Goal: Information Seeking & Learning: Learn about a topic

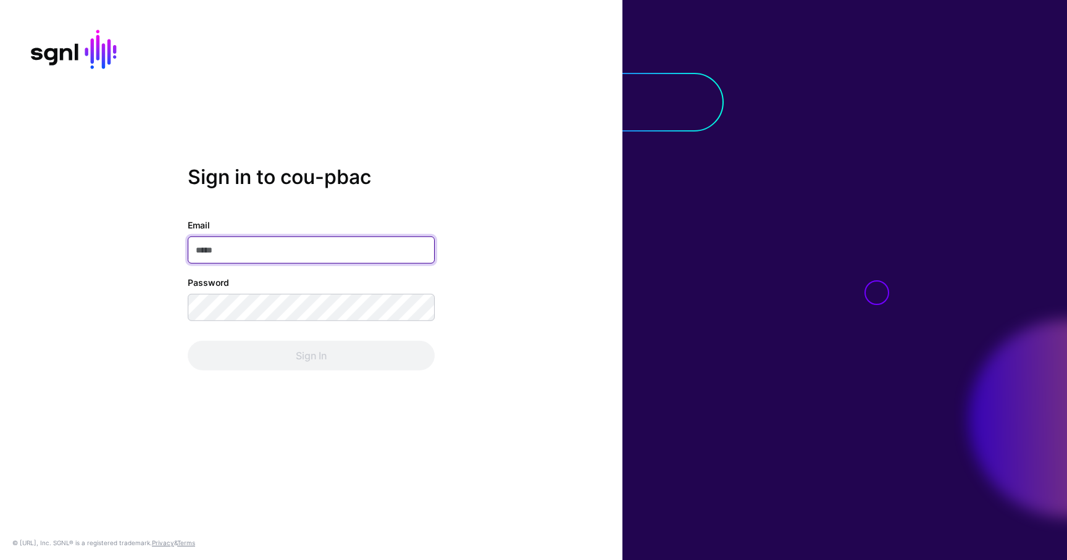
type input "**********"
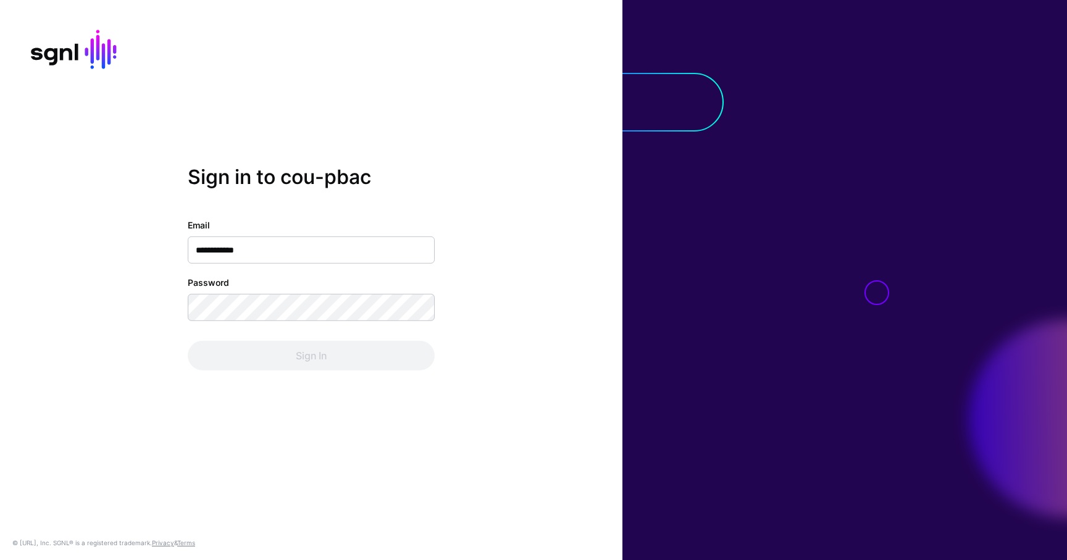
click at [278, 346] on div "Sign In" at bounding box center [311, 356] width 247 height 30
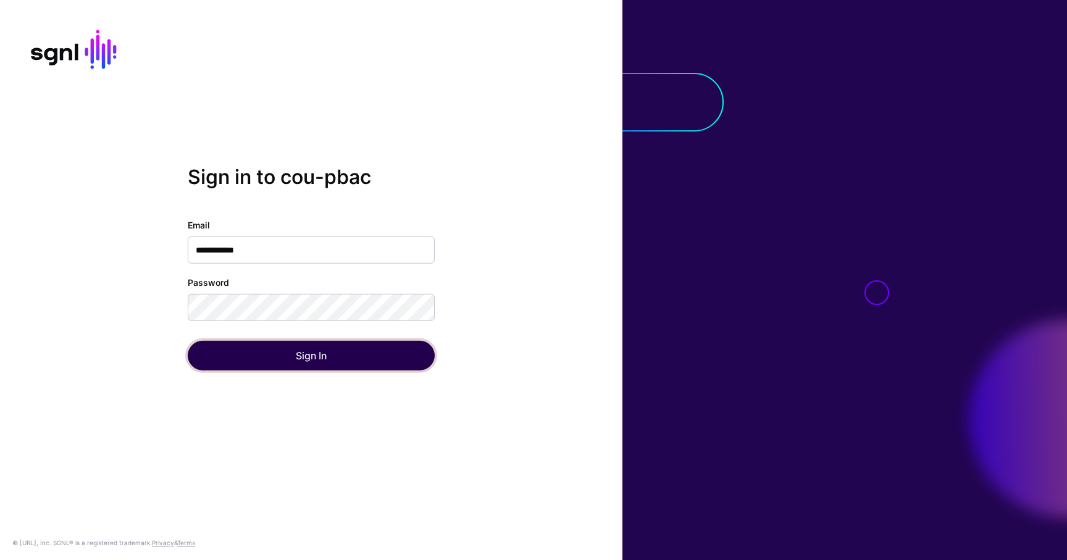
click at [278, 346] on button "Sign In" at bounding box center [311, 356] width 247 height 30
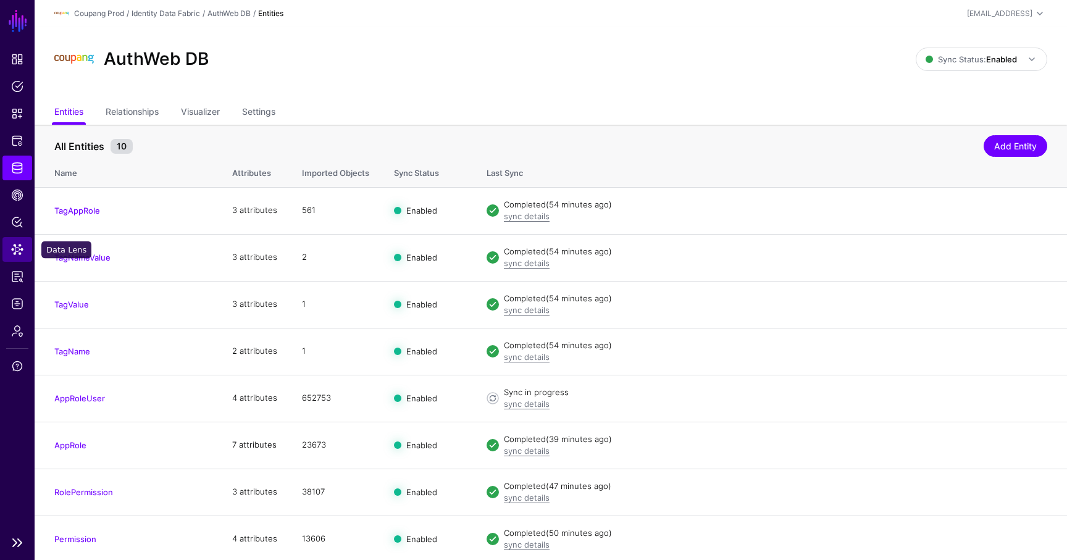
click at [22, 244] on span "Data Lens" at bounding box center [17, 249] width 12 height 12
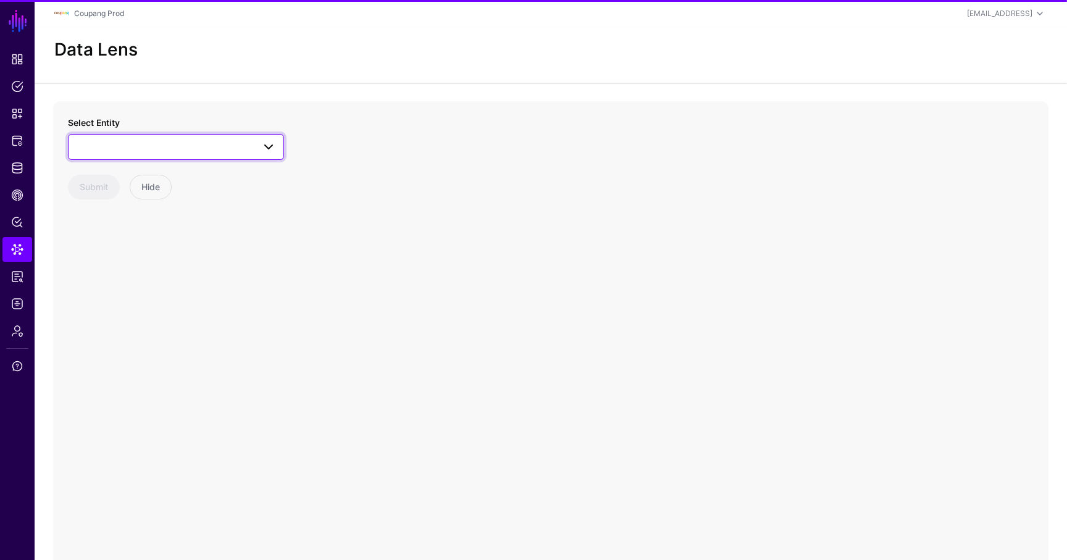
click at [137, 141] on span at bounding box center [176, 146] width 200 height 15
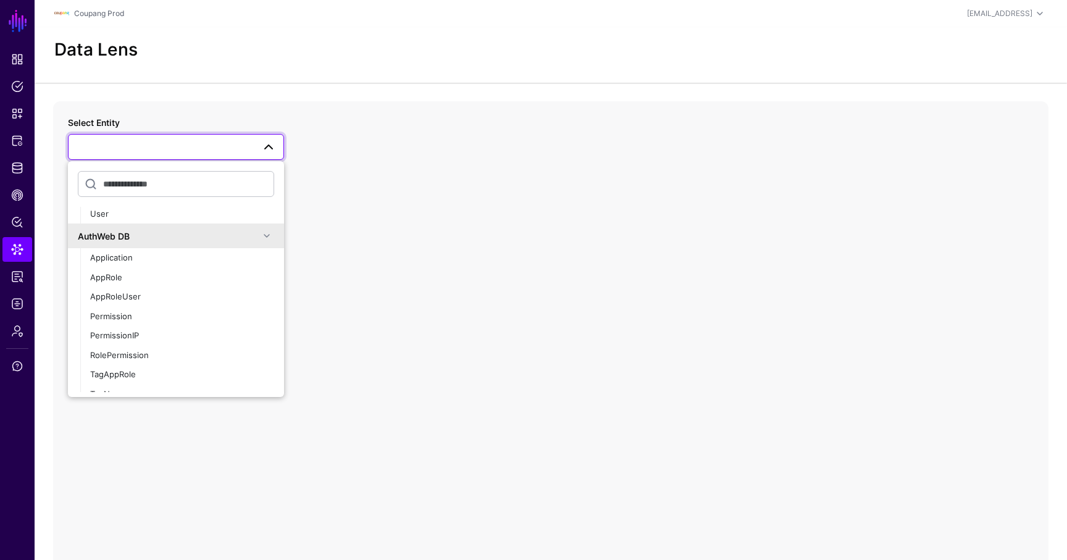
scroll to position [780, 0]
click at [127, 283] on div "AppRole" at bounding box center [182, 281] width 184 height 12
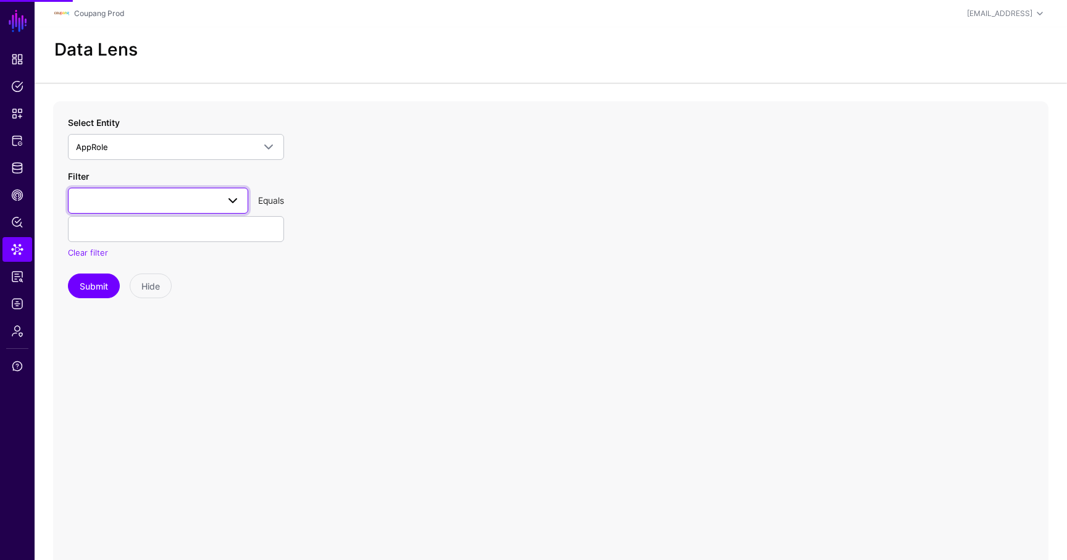
click at [165, 205] on span at bounding box center [158, 200] width 164 height 15
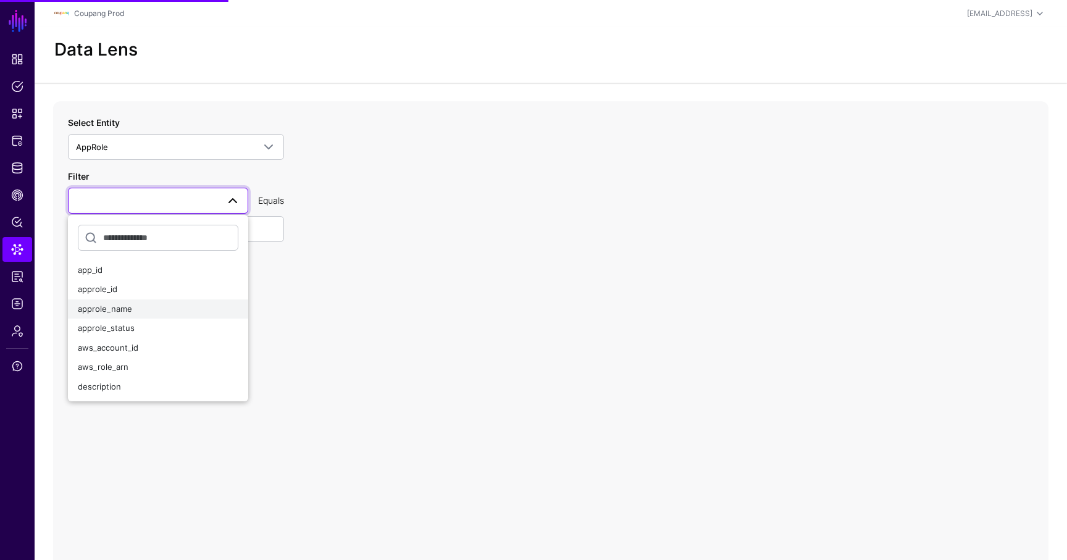
click at [139, 304] on div "approle_name" at bounding box center [158, 309] width 160 height 12
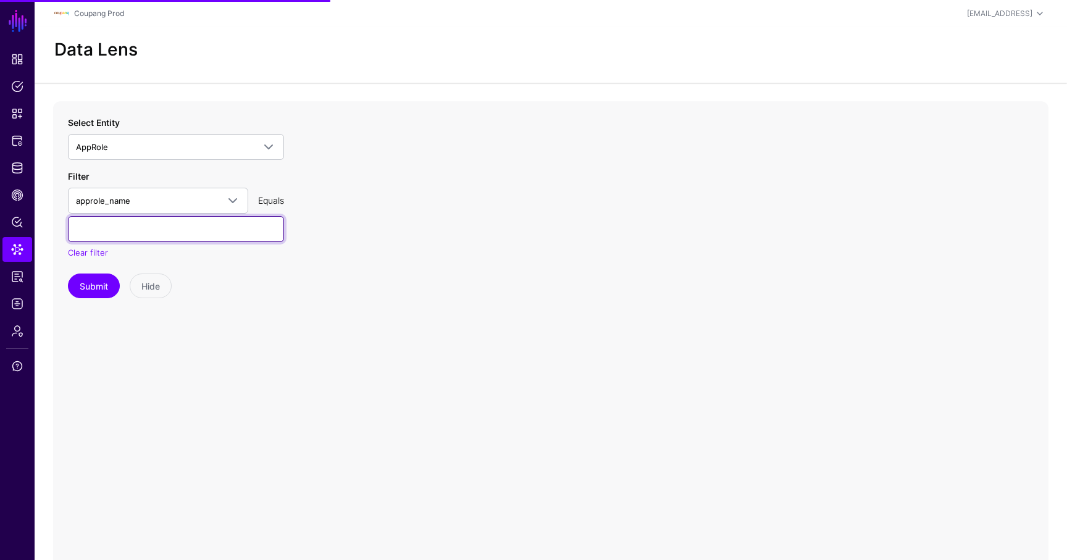
click at [169, 236] on input "text" at bounding box center [176, 229] width 216 height 26
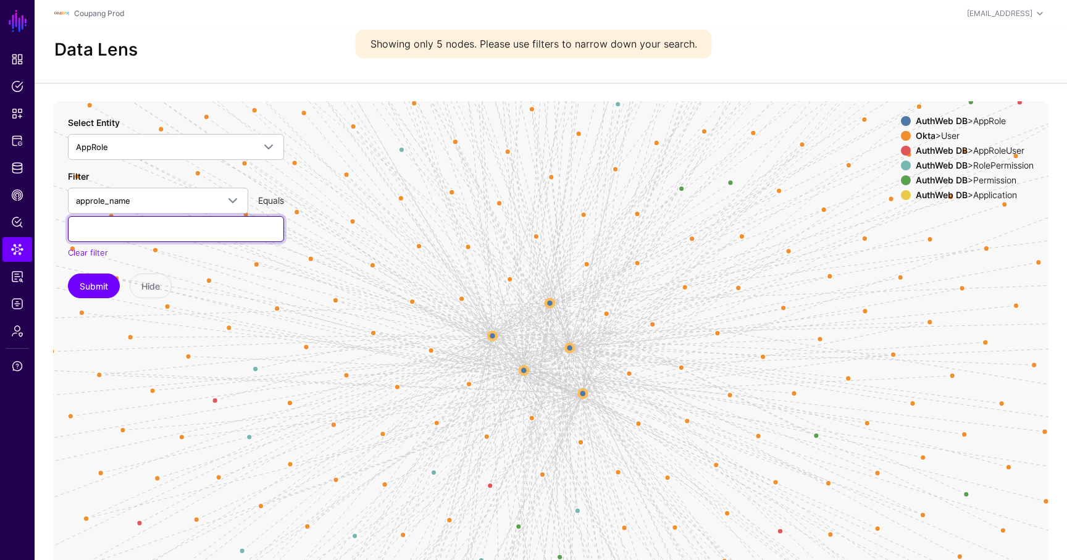
paste input "**********"
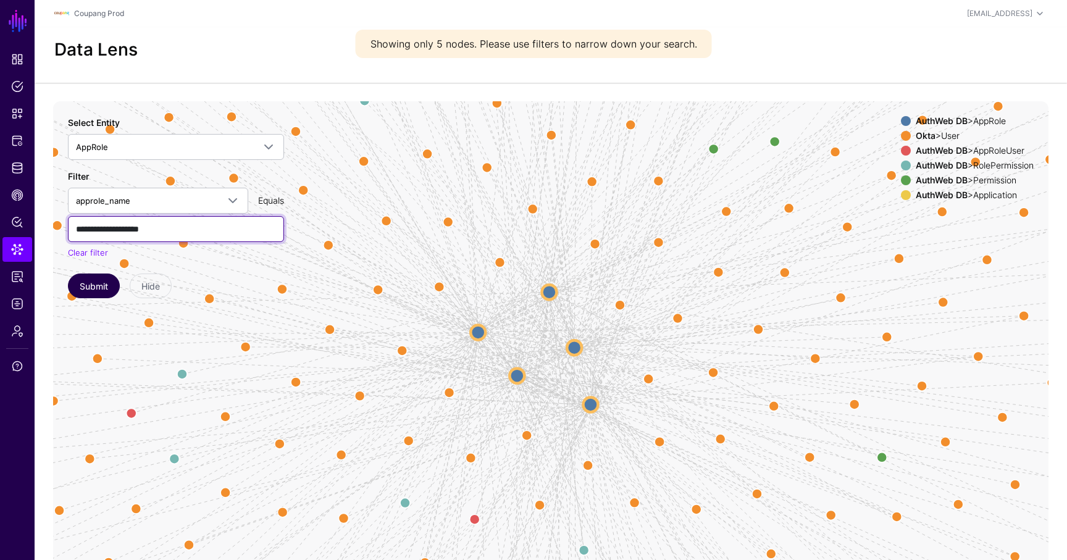
type input "**********"
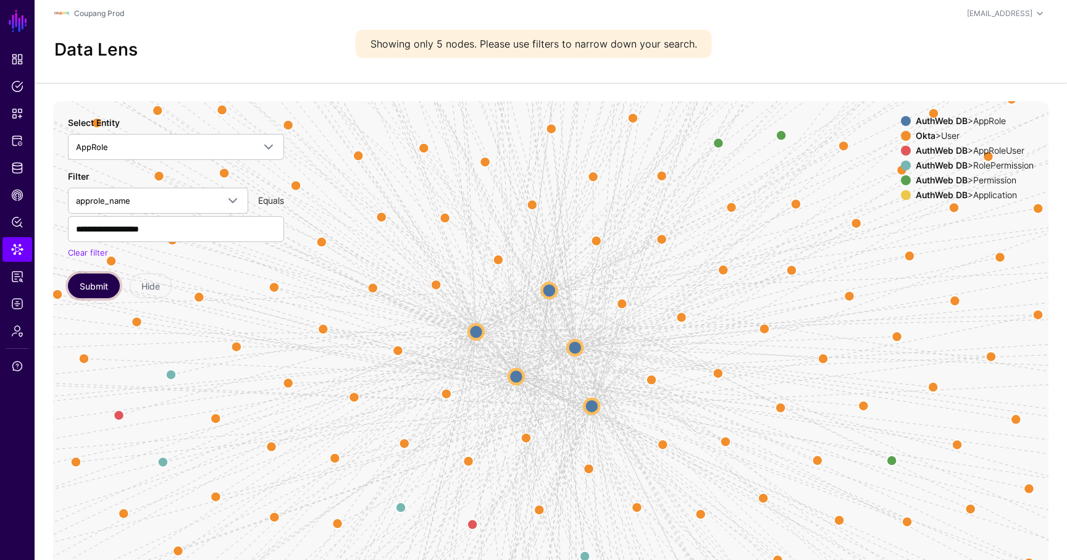
click at [93, 286] on button "Submit" at bounding box center [94, 285] width 52 height 25
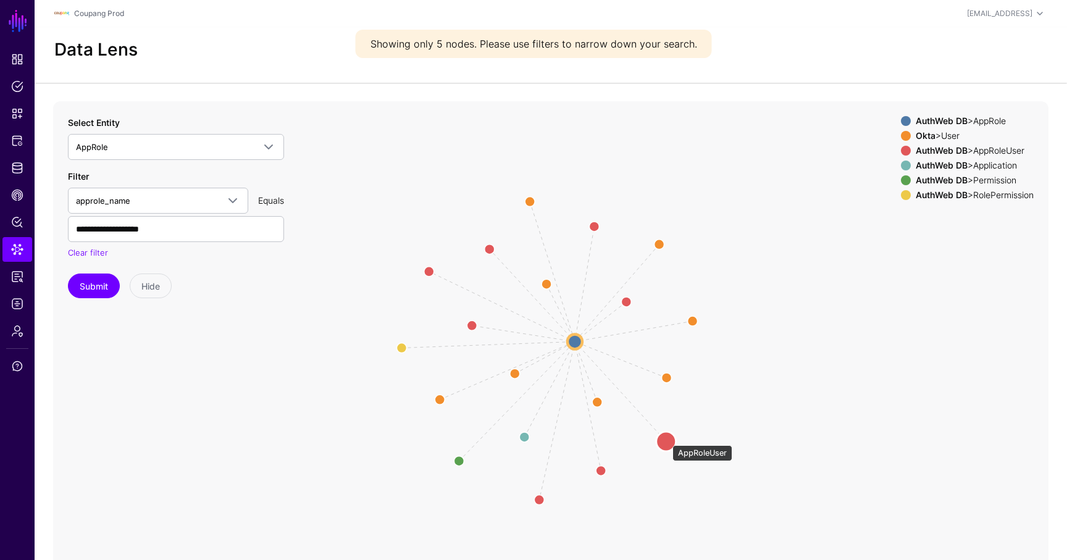
click at [666, 439] on circle at bounding box center [666, 441] width 20 height 20
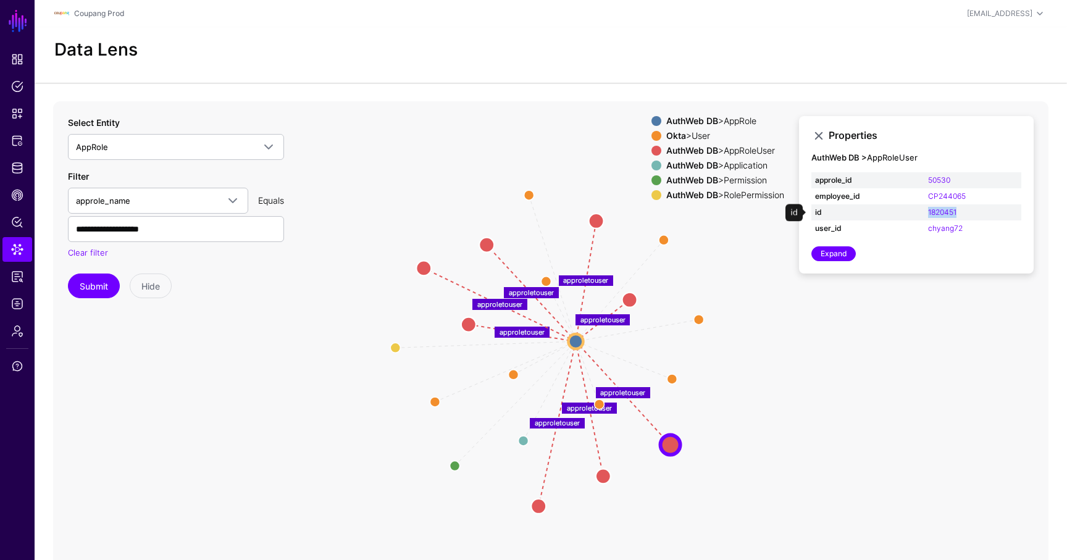
drag, startPoint x: 978, startPoint y: 214, endPoint x: 912, endPoint y: 214, distance: 66.7
click at [912, 214] on tr "id 1820451" at bounding box center [916, 212] width 210 height 16
copy tr "1820451"
click at [575, 343] on circle at bounding box center [575, 341] width 15 height 15
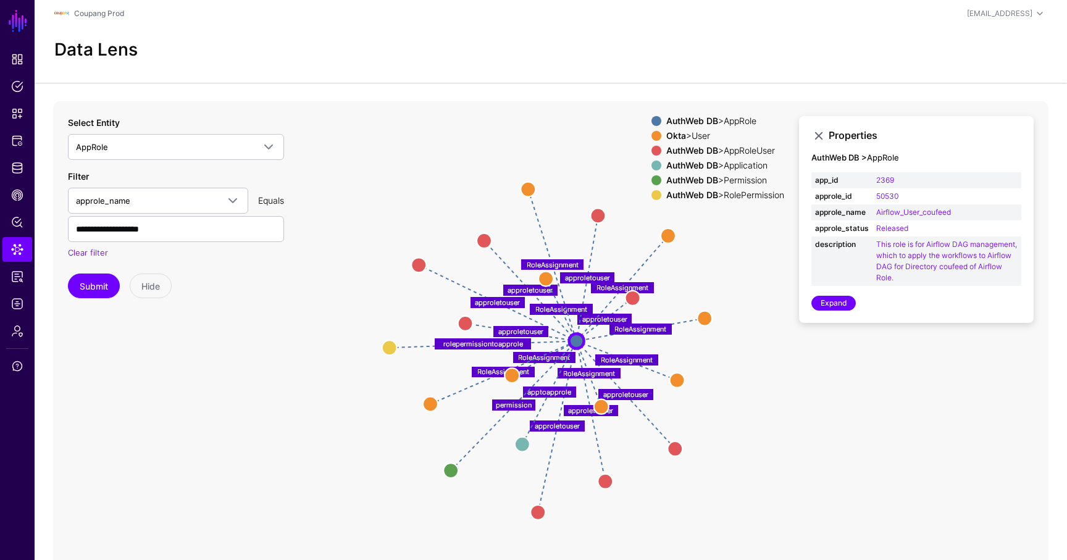
click at [681, 446] on circle at bounding box center [674, 448] width 15 height 15
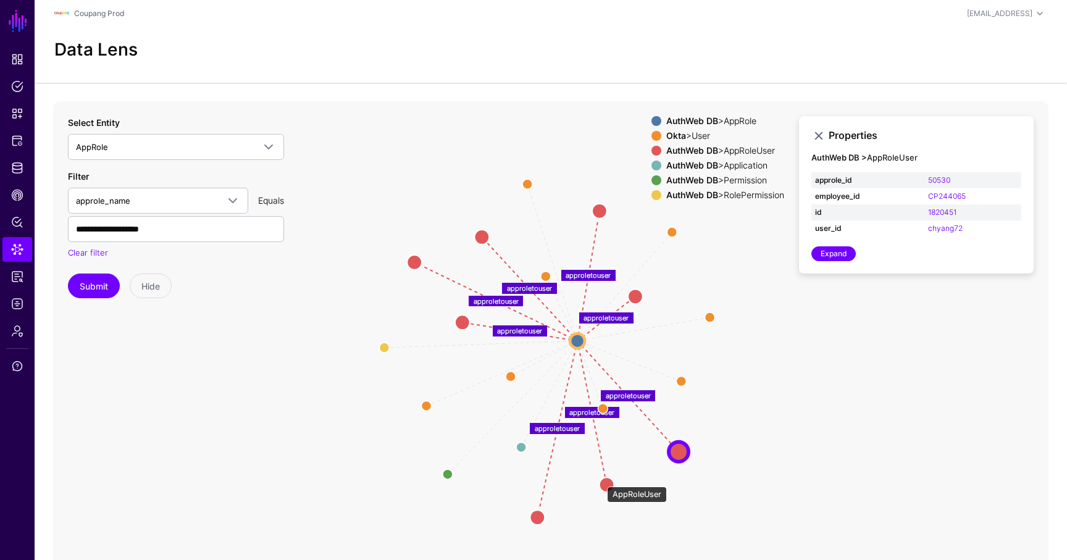
click at [601, 480] on circle at bounding box center [606, 484] width 15 height 15
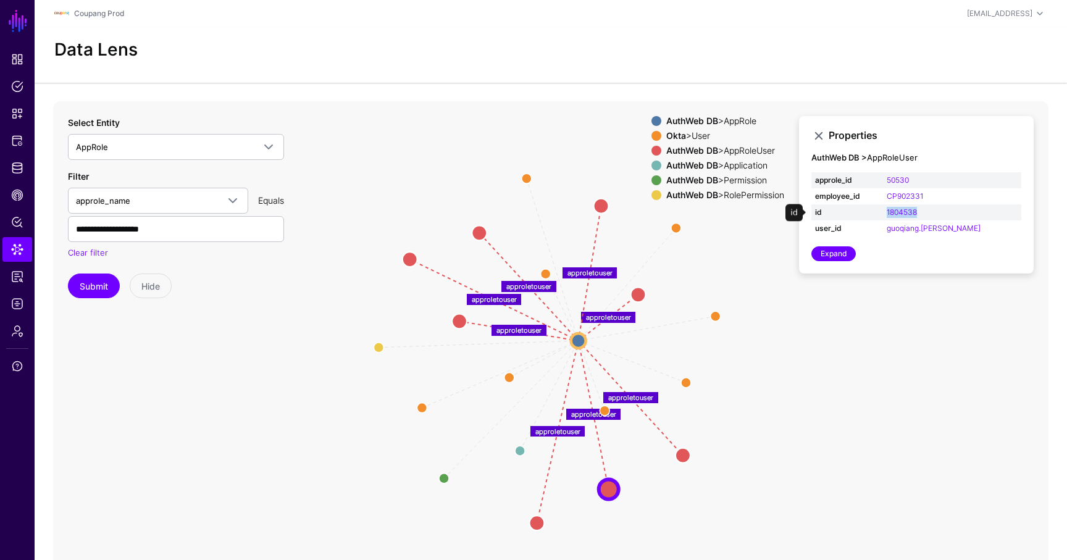
drag, startPoint x: 959, startPoint y: 214, endPoint x: 913, endPoint y: 214, distance: 46.3
click at [912, 214] on td "1804538" at bounding box center [952, 212] width 138 height 16
copy link "1804538"
click at [535, 521] on circle at bounding box center [536, 522] width 15 height 15
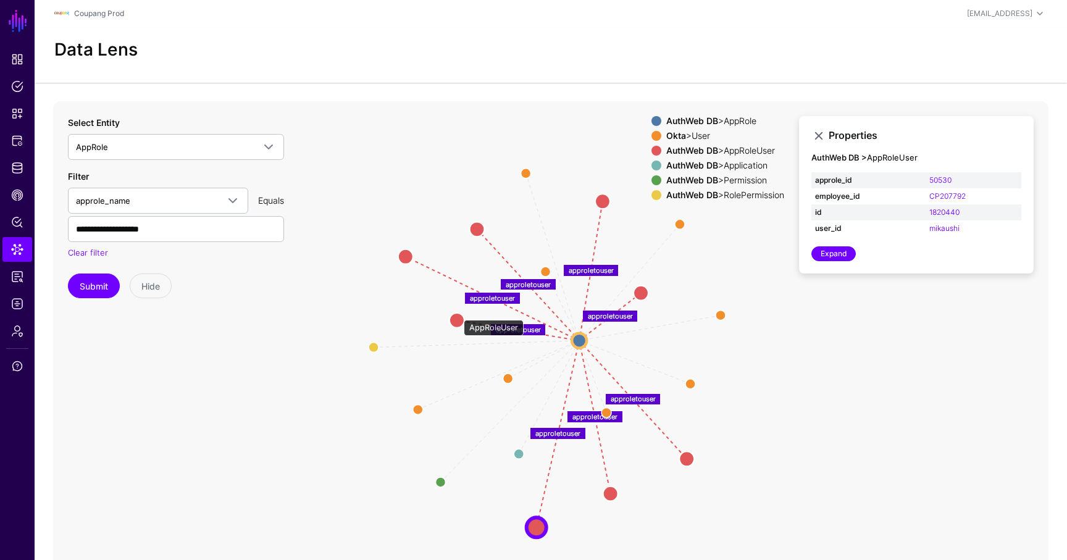
click at [457, 314] on circle at bounding box center [456, 319] width 15 height 15
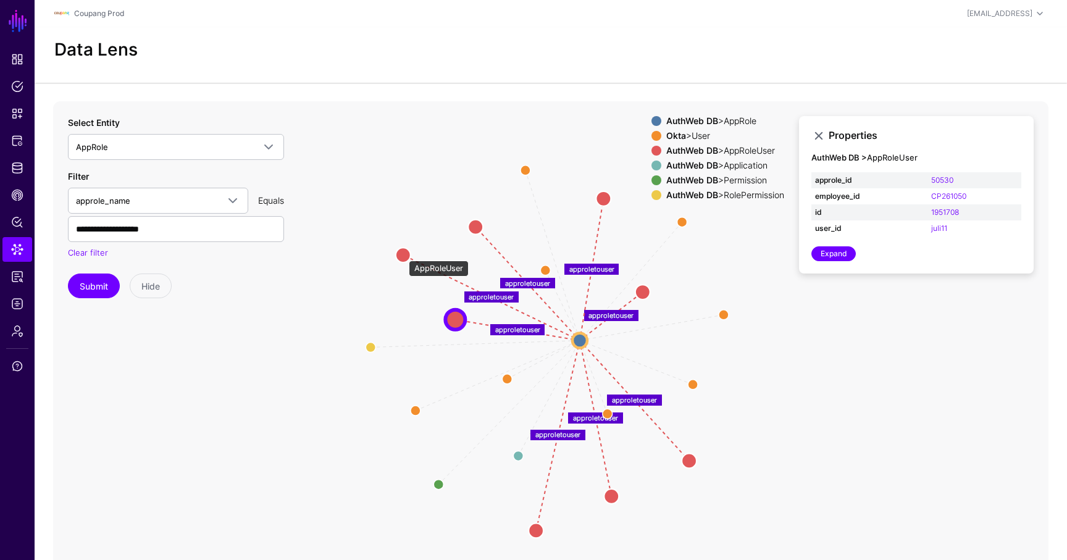
click at [401, 253] on circle at bounding box center [403, 255] width 15 height 15
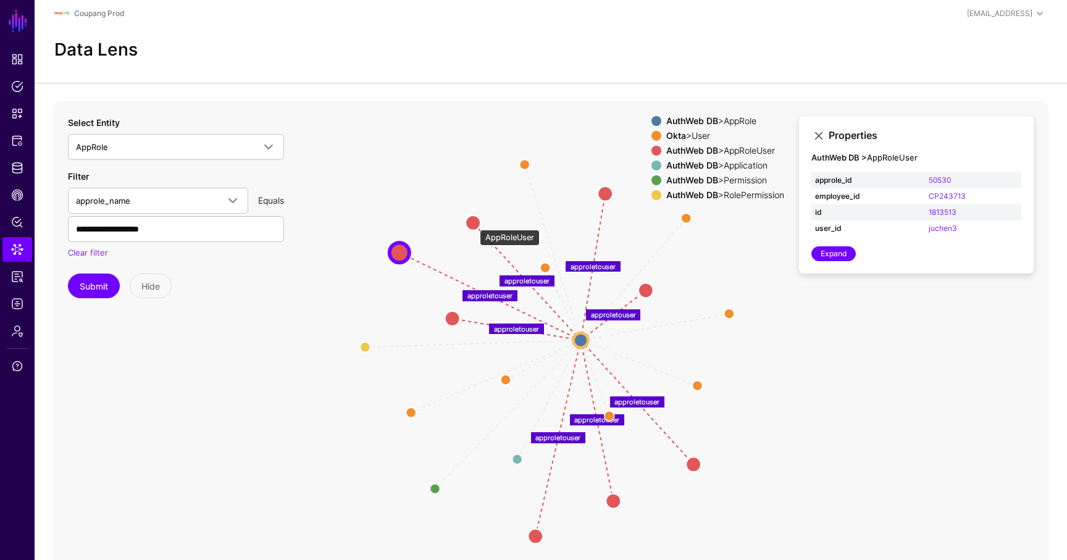
click at [473, 223] on circle at bounding box center [472, 222] width 15 height 15
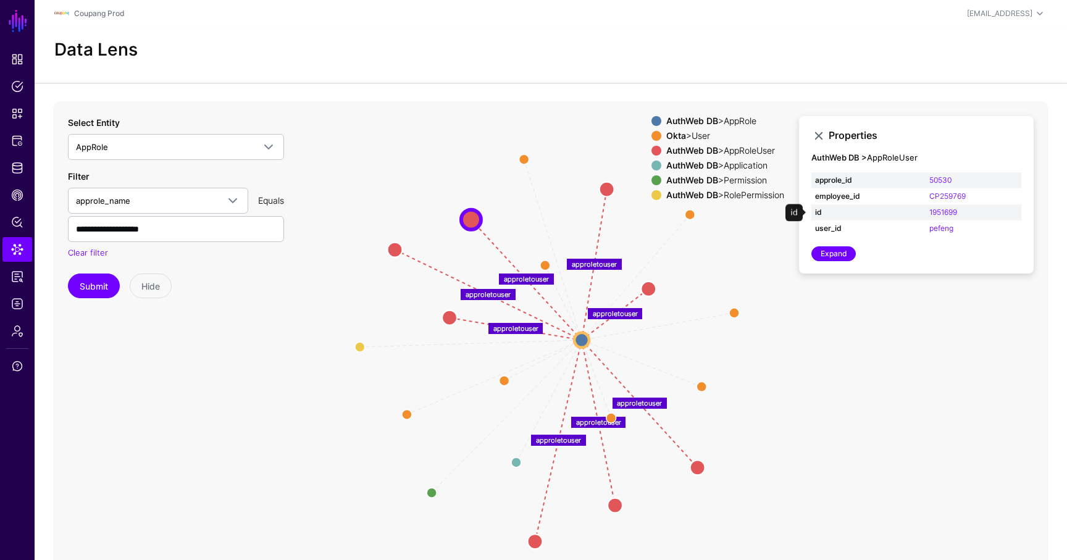
click at [973, 207] on td "1951699" at bounding box center [973, 212] width 96 height 16
click at [971, 212] on td "1951699" at bounding box center [973, 212] width 96 height 16
drag, startPoint x: 964, startPoint y: 210, endPoint x: 922, endPoint y: 207, distance: 42.7
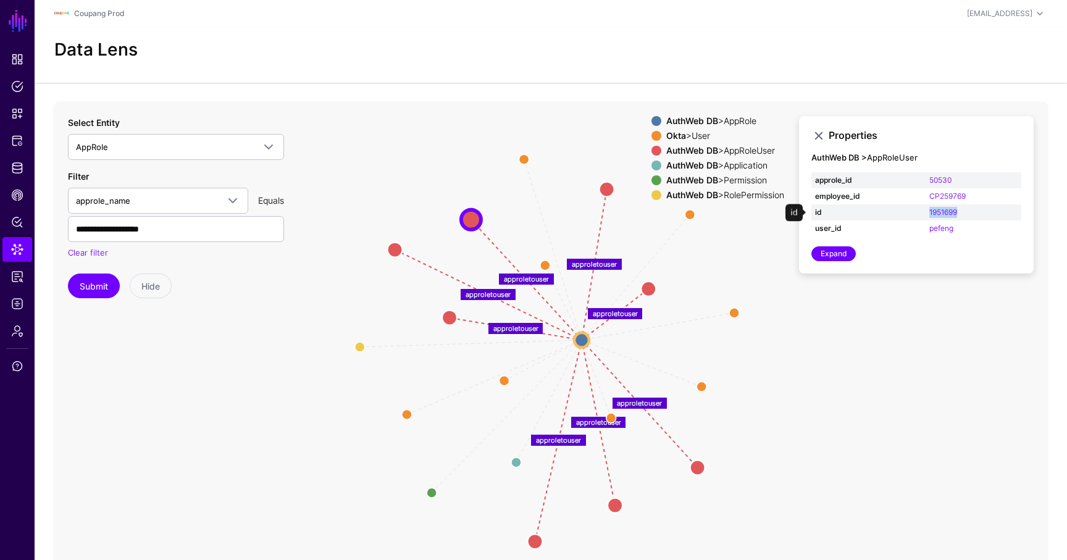
click at [922, 207] on tr "id 1951699" at bounding box center [916, 212] width 210 height 16
copy tr "1951699"
click at [399, 242] on icon "RoleAssignment RoleAssignment RoleAssignment RoleAssignment RoleAssignment Role…" at bounding box center [550, 348] width 995 height 494
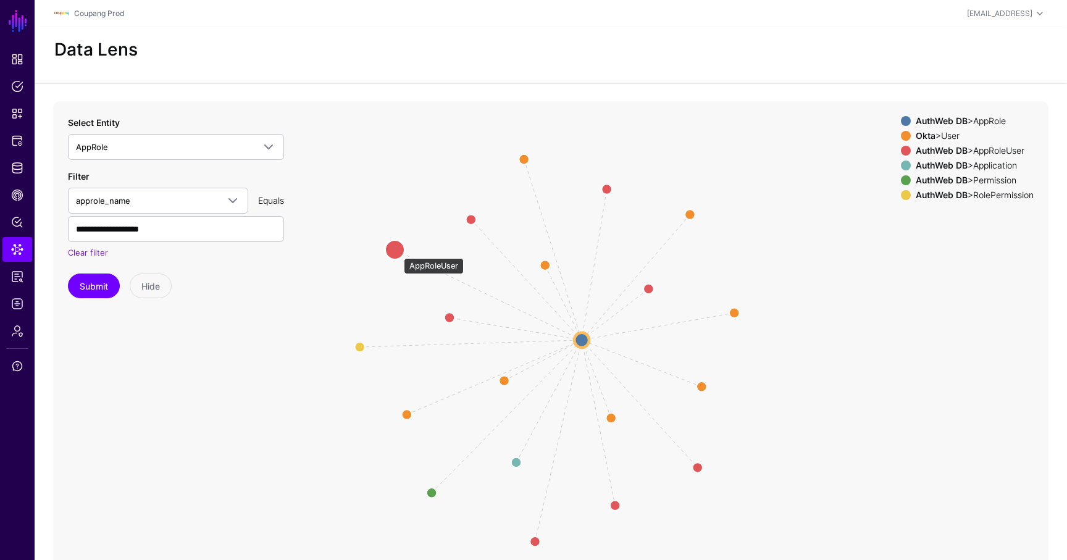
click at [398, 252] on circle at bounding box center [395, 249] width 20 height 20
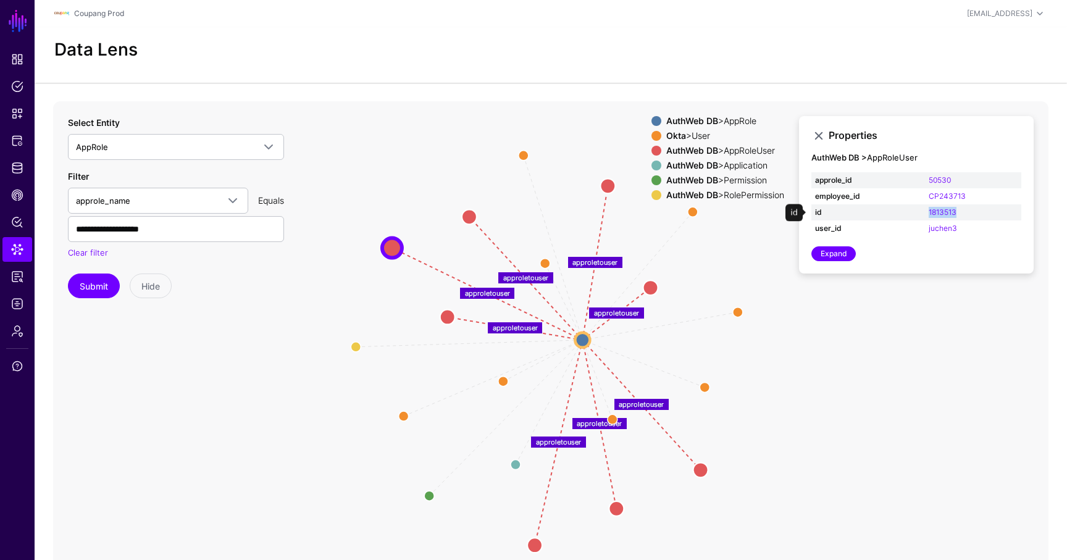
drag, startPoint x: 985, startPoint y: 209, endPoint x: 926, endPoint y: 209, distance: 59.3
click at [926, 209] on td "1813513" at bounding box center [973, 212] width 96 height 16
copy link "1813513"
click at [449, 314] on circle at bounding box center [447, 316] width 15 height 15
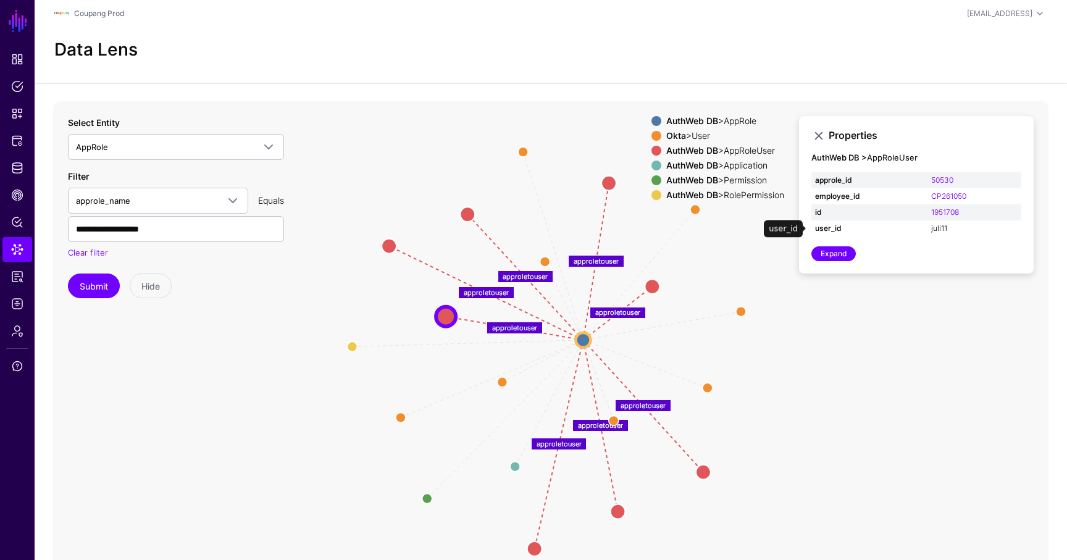
click at [938, 228] on link "juli11" at bounding box center [939, 227] width 16 height 9
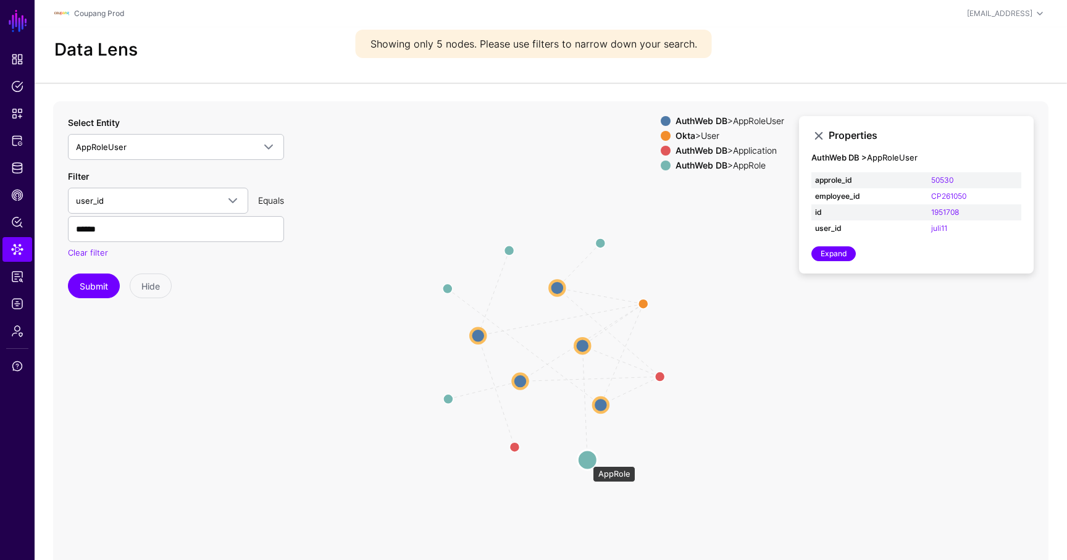
click at [586, 460] on circle at bounding box center [587, 460] width 20 height 20
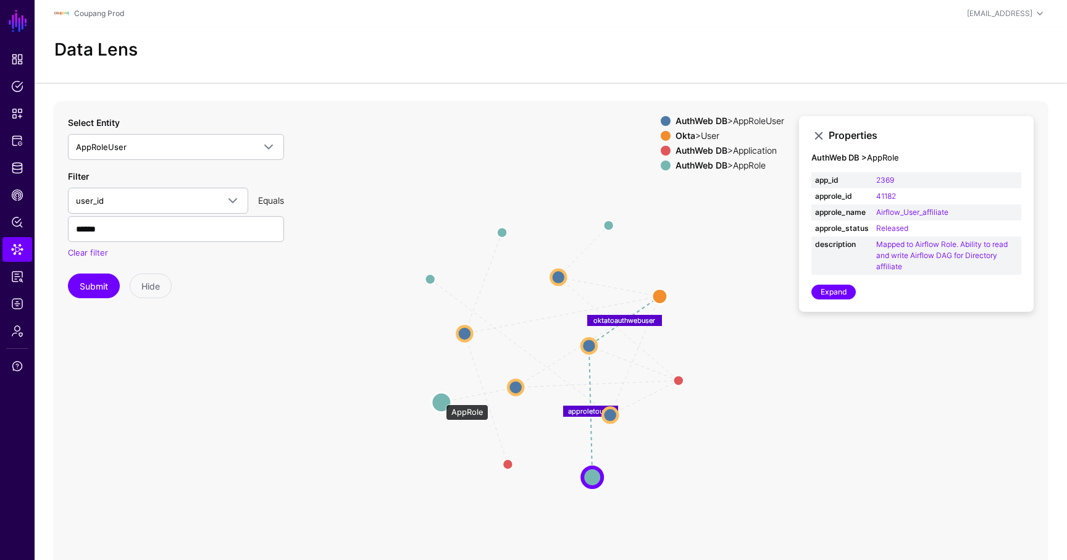
click at [439, 398] on circle at bounding box center [441, 402] width 20 height 20
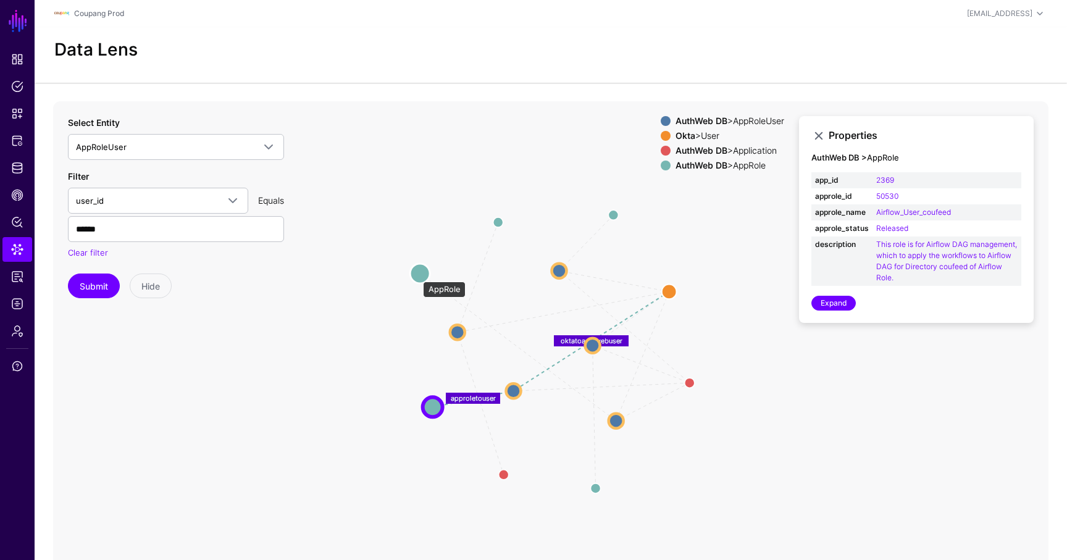
click at [417, 275] on circle at bounding box center [420, 274] width 20 height 20
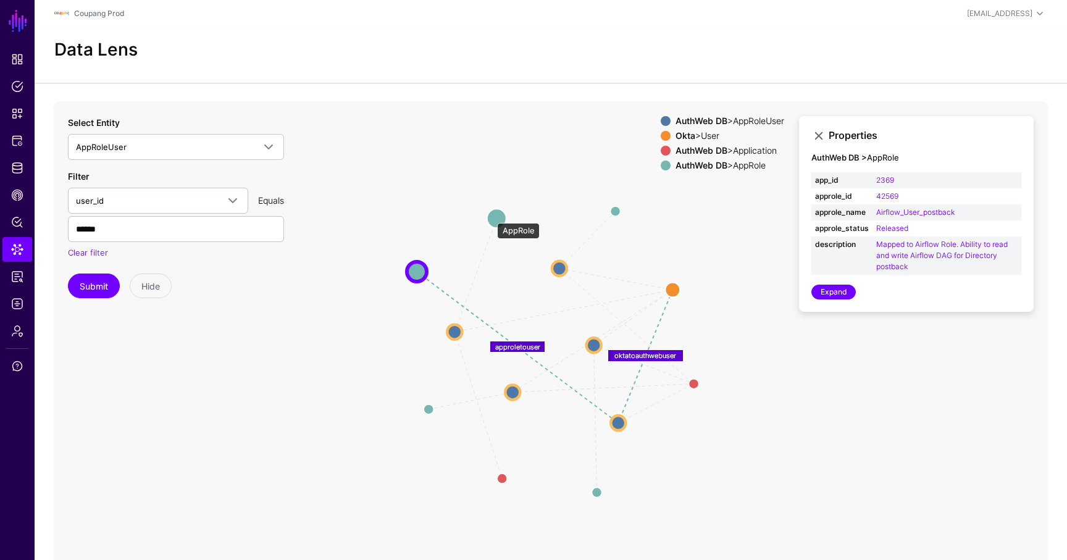
click at [491, 217] on circle at bounding box center [496, 218] width 20 height 20
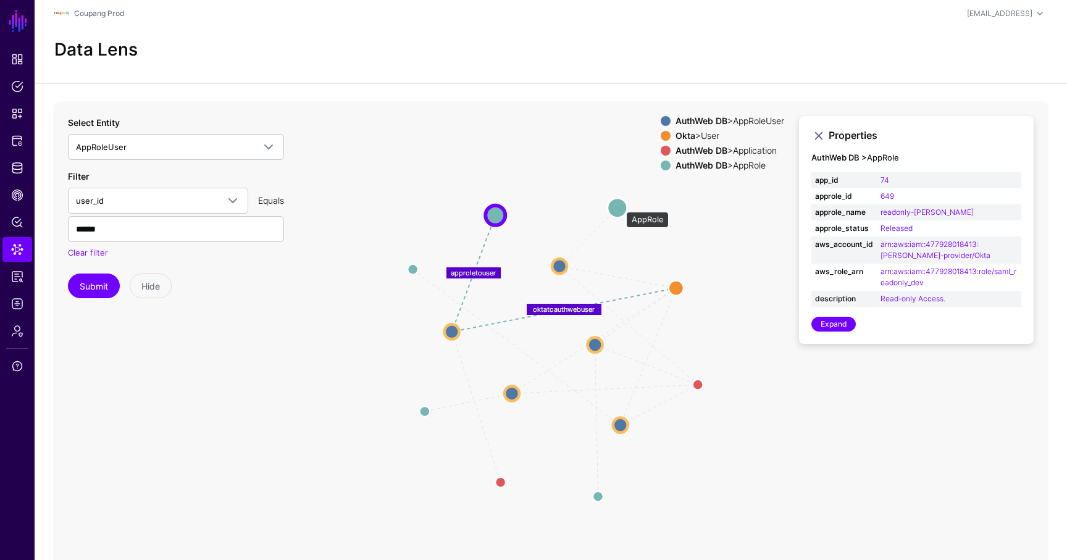
click at [620, 206] on circle at bounding box center [617, 208] width 20 height 20
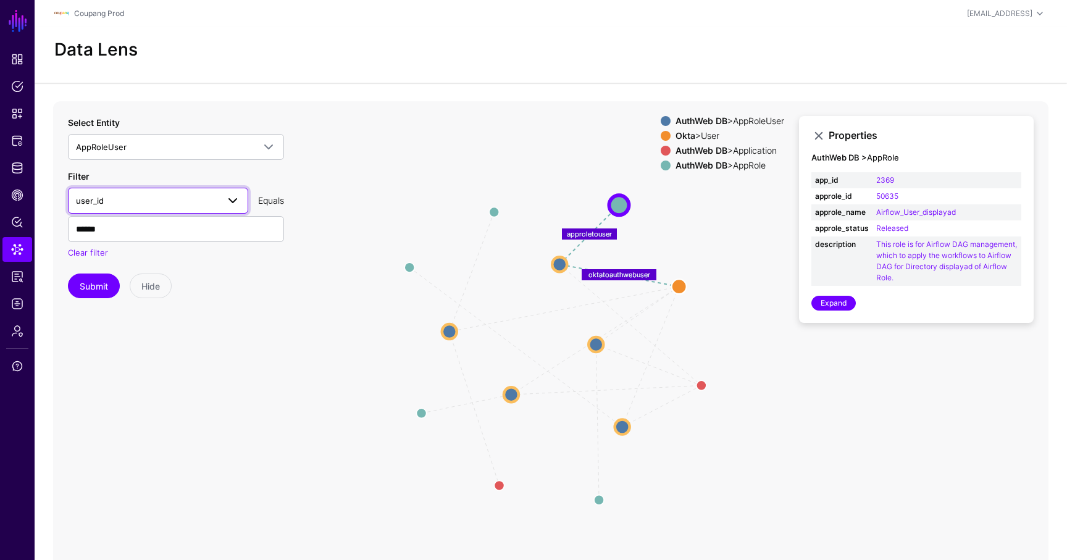
click at [120, 201] on span "user_id" at bounding box center [147, 201] width 142 height 14
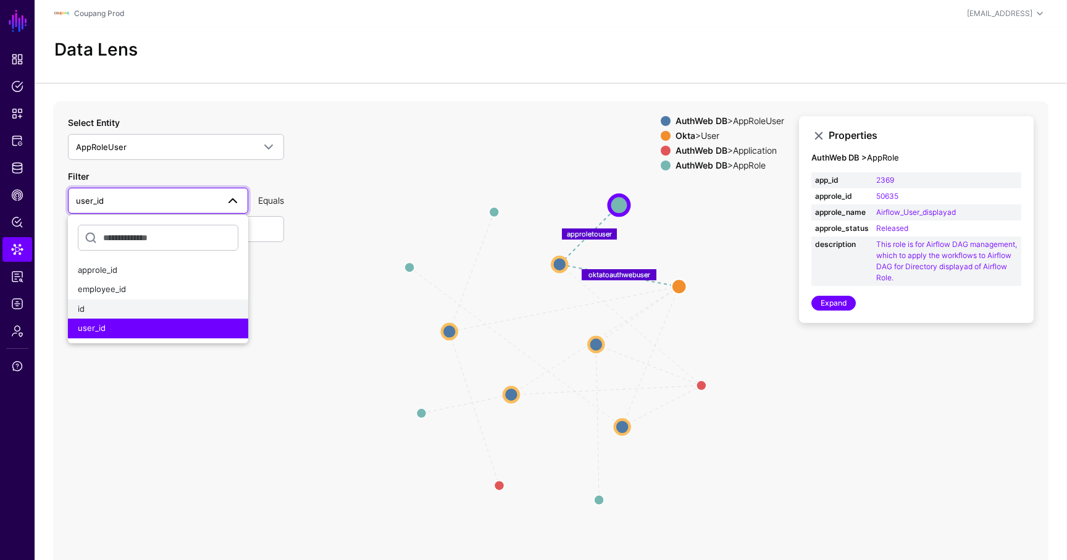
click at [126, 308] on div "id" at bounding box center [158, 309] width 160 height 12
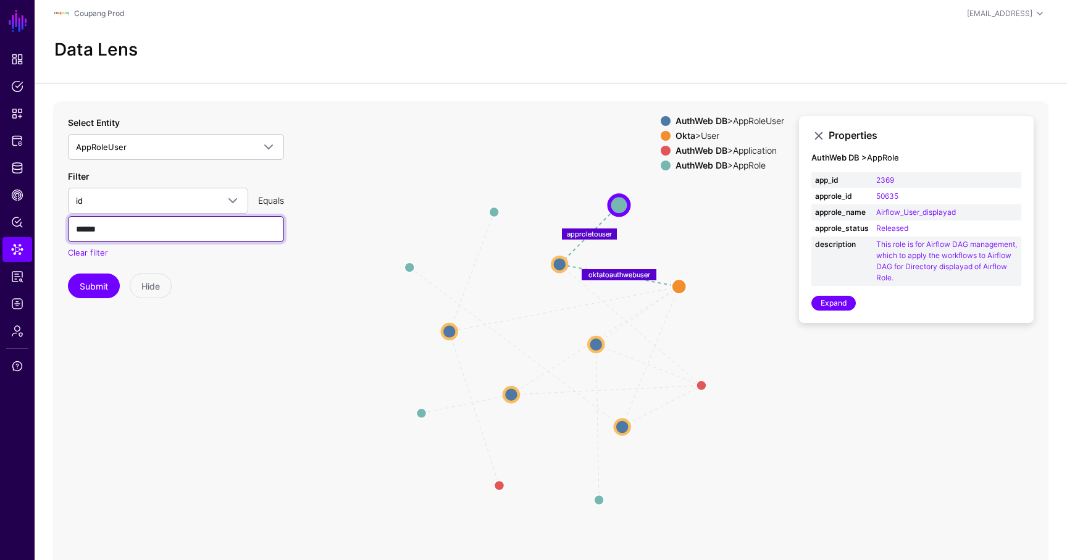
click at [120, 231] on input "******" at bounding box center [176, 229] width 216 height 26
paste input "*"
type input "*******"
click at [96, 290] on button "Submit" at bounding box center [94, 285] width 52 height 25
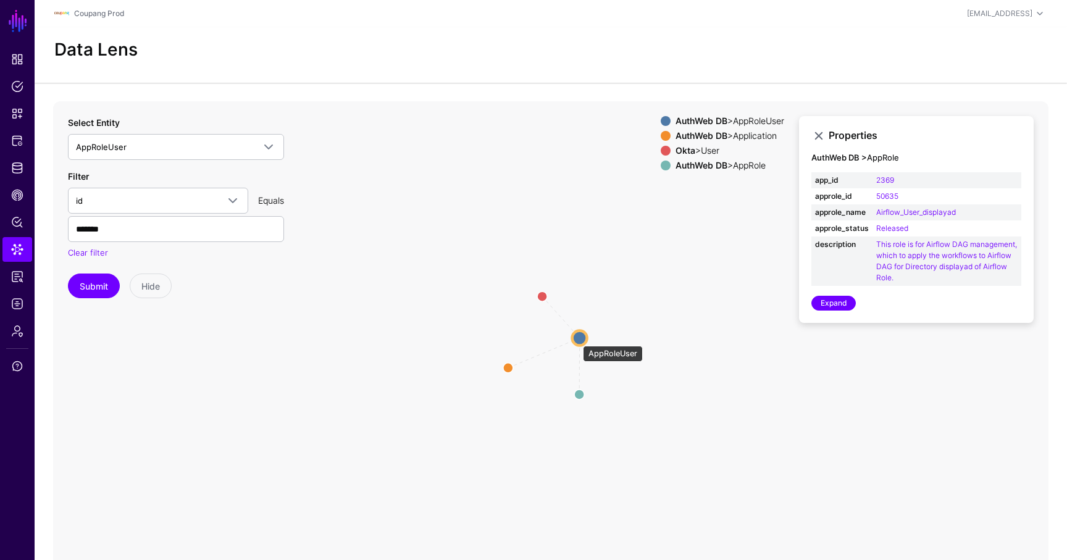
click at [578, 336] on circle at bounding box center [579, 337] width 15 height 15
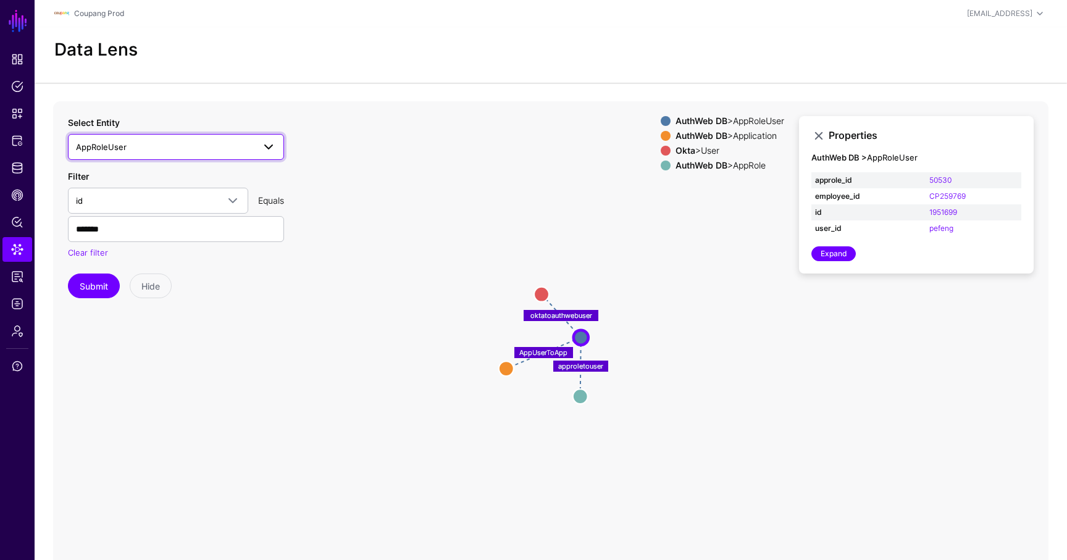
click at [137, 143] on span "AppRoleUser" at bounding box center [165, 147] width 178 height 14
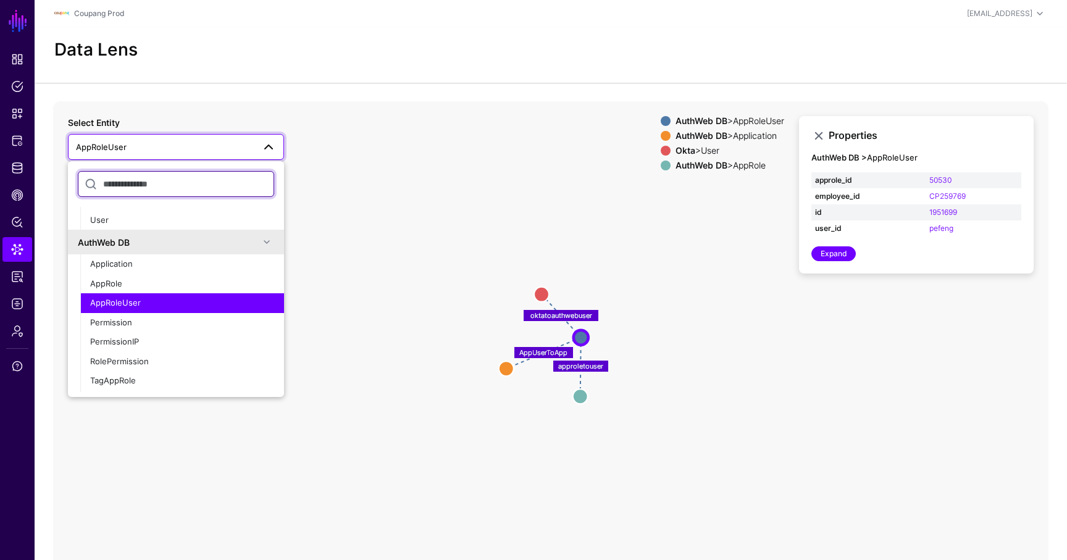
scroll to position [764, 0]
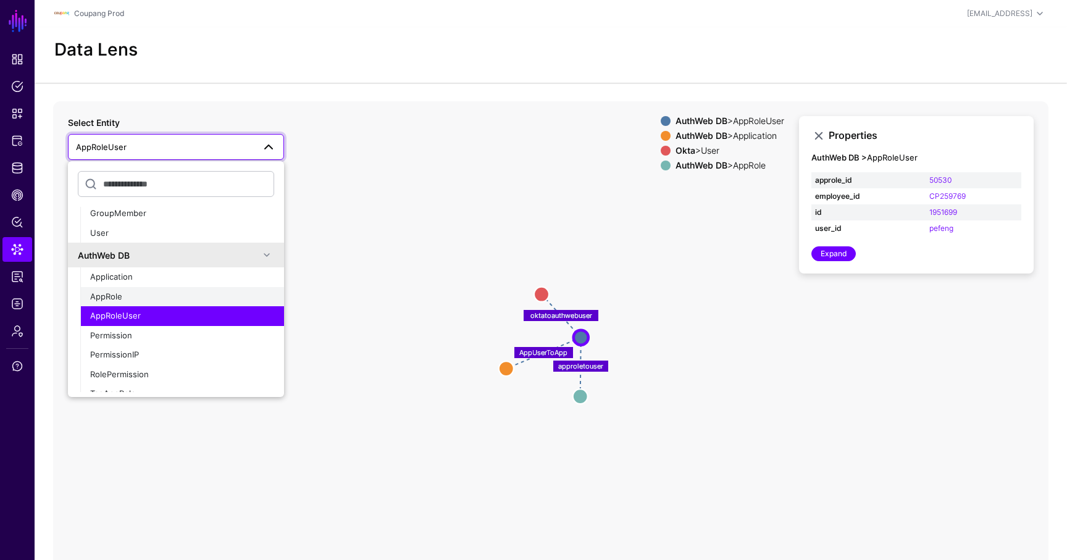
click at [114, 299] on span "AppRole" at bounding box center [106, 296] width 32 height 10
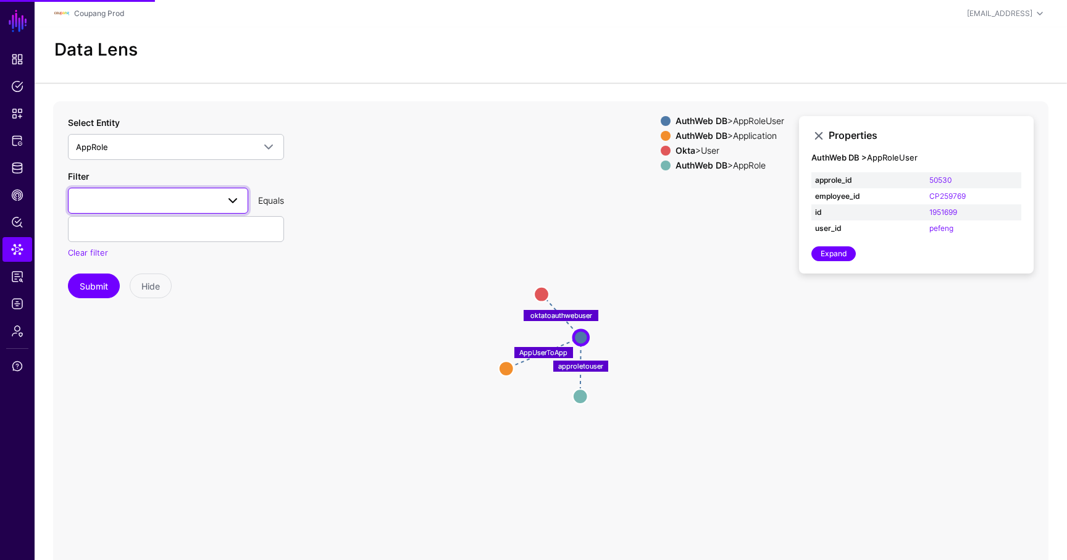
click at [126, 191] on link at bounding box center [158, 201] width 180 height 26
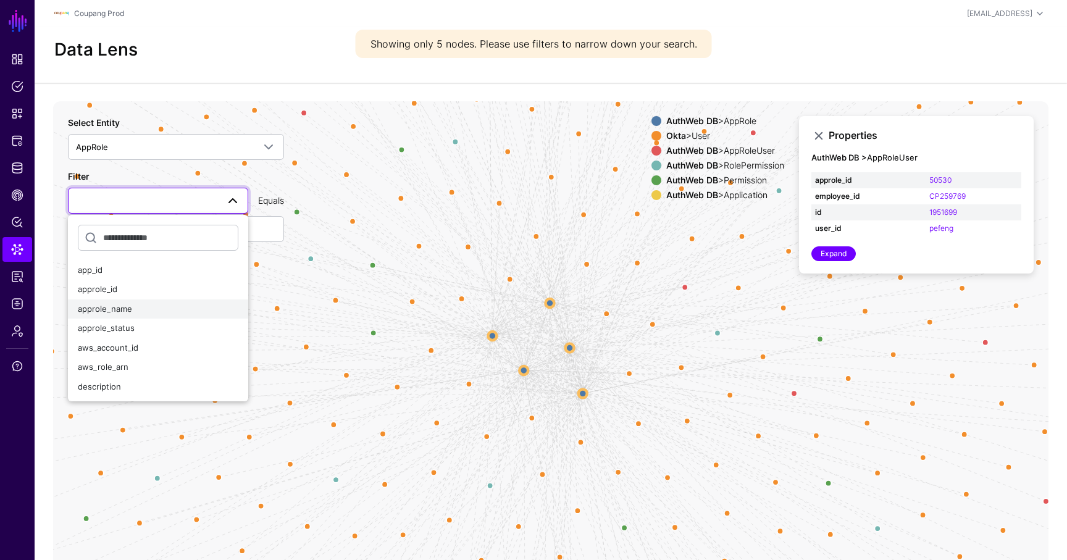
click at [148, 310] on div "approle_name" at bounding box center [158, 309] width 160 height 12
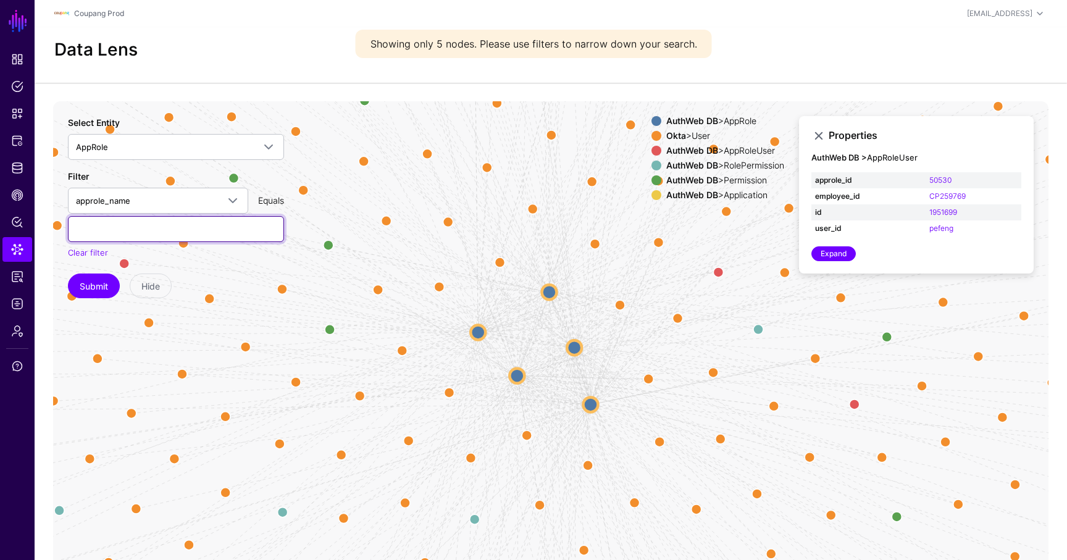
click at [152, 226] on input "text" at bounding box center [176, 229] width 216 height 26
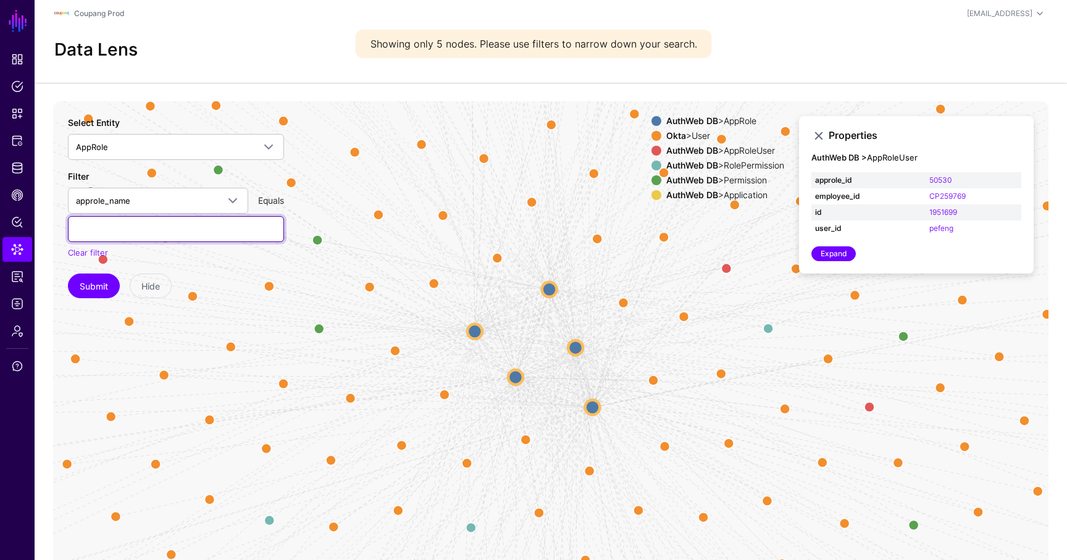
paste input "**********"
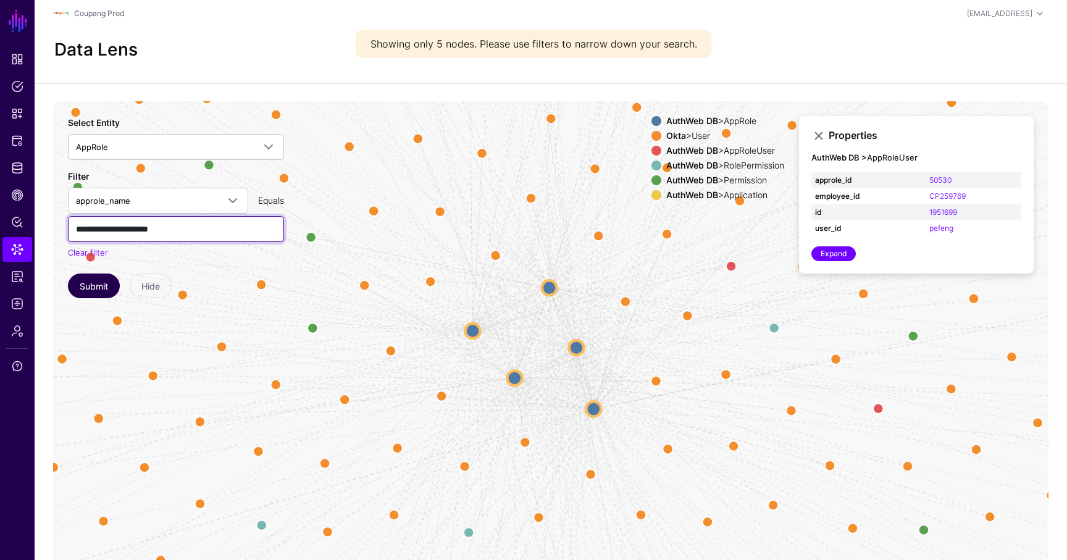
type input "**********"
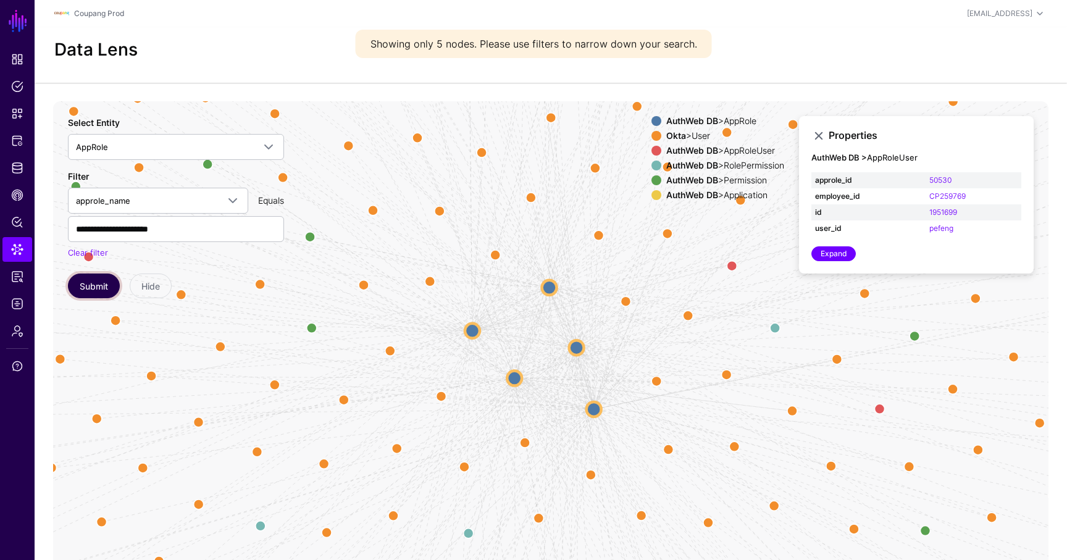
click at [93, 285] on button "Submit" at bounding box center [94, 285] width 52 height 25
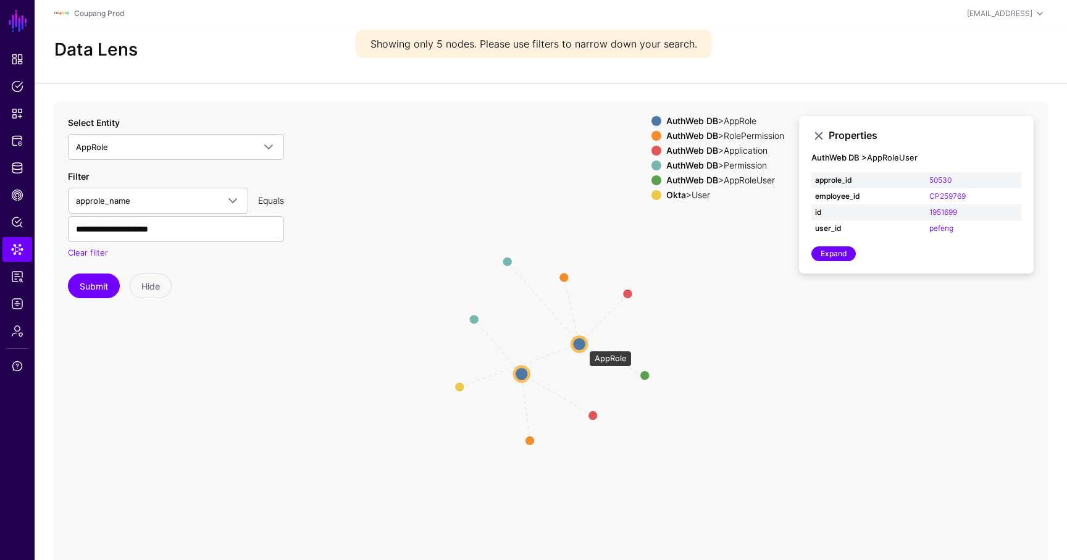
click at [583, 344] on circle at bounding box center [579, 343] width 15 height 15
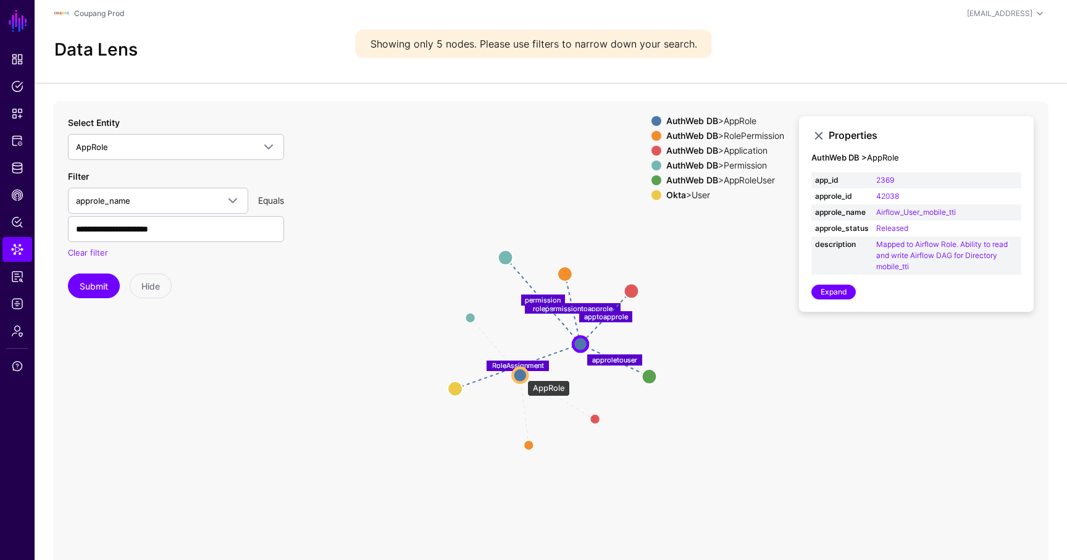
click at [521, 374] on circle at bounding box center [519, 374] width 15 height 15
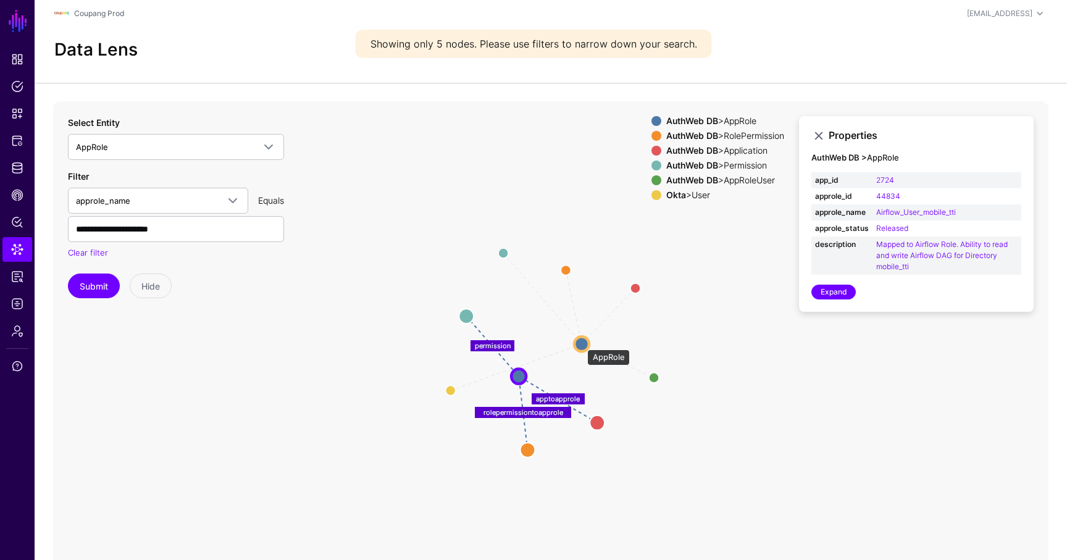
click at [581, 343] on circle at bounding box center [581, 343] width 15 height 15
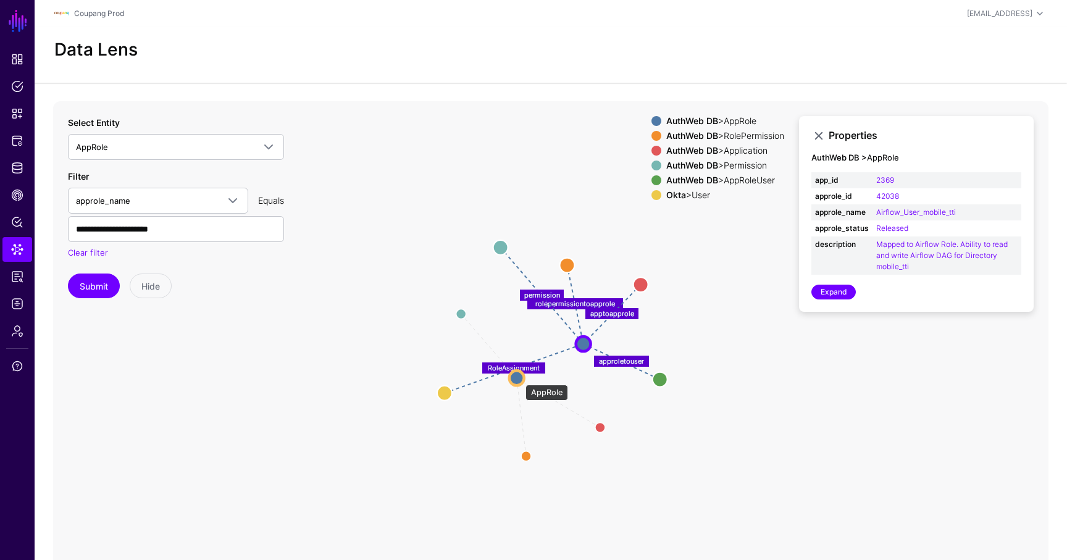
click at [519, 378] on circle at bounding box center [516, 377] width 15 height 15
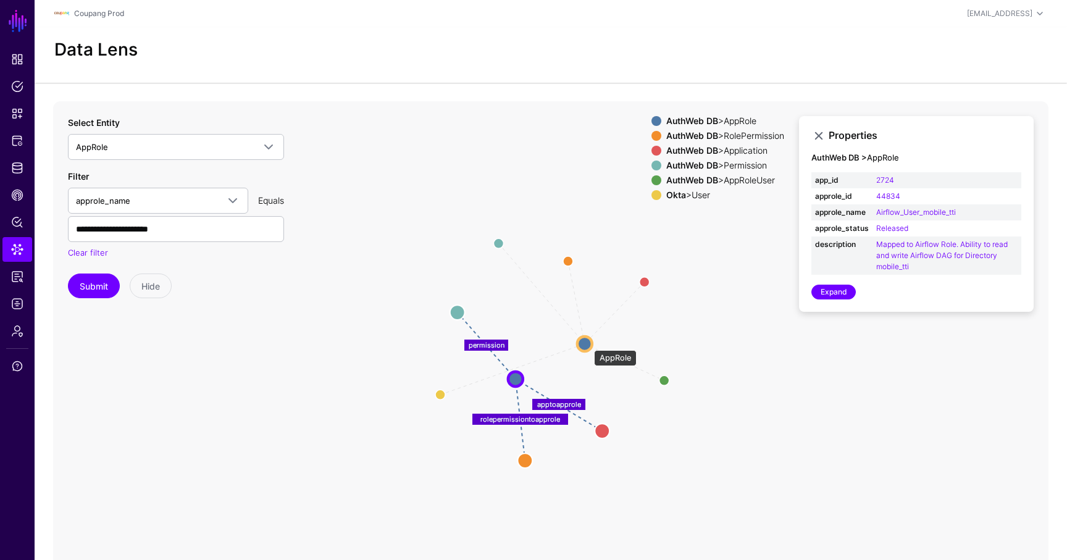
click at [588, 344] on circle at bounding box center [584, 343] width 15 height 15
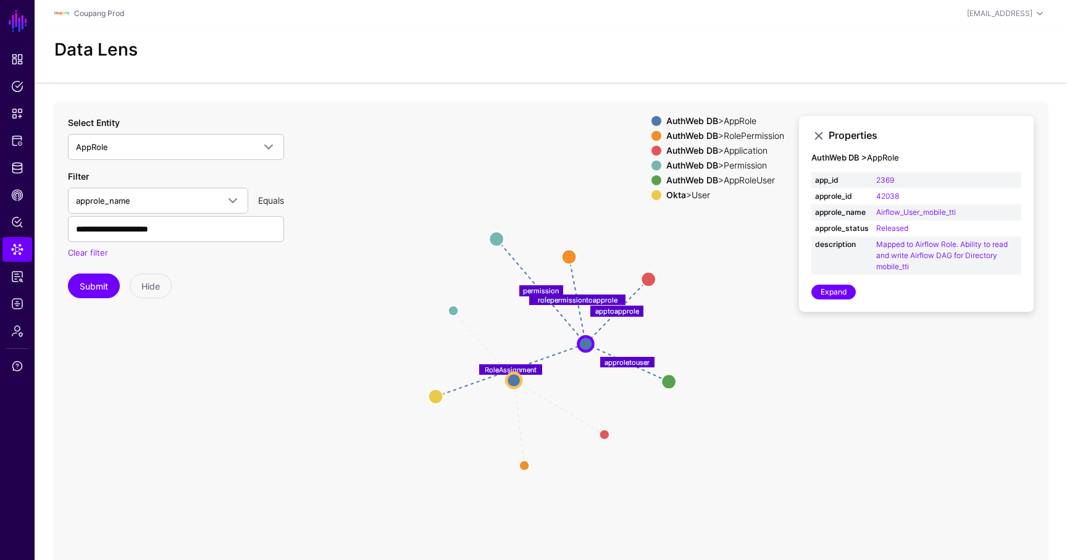
click at [205, 249] on div "Clear filter" at bounding box center [176, 253] width 216 height 12
click at [205, 243] on div "**********" at bounding box center [176, 215] width 216 height 90
click at [200, 147] on span "AppRole" at bounding box center [165, 147] width 178 height 14
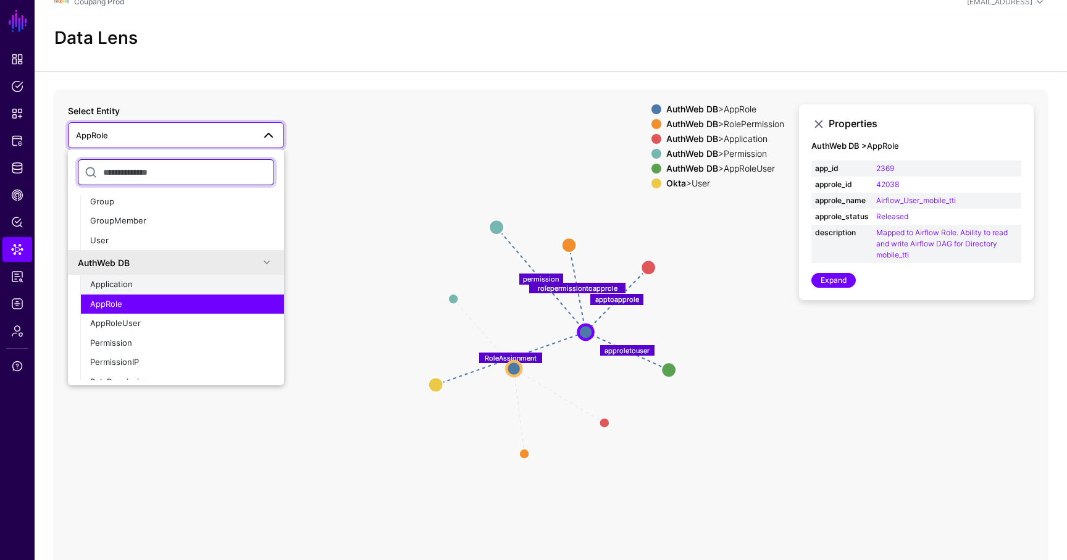
scroll to position [743, 0]
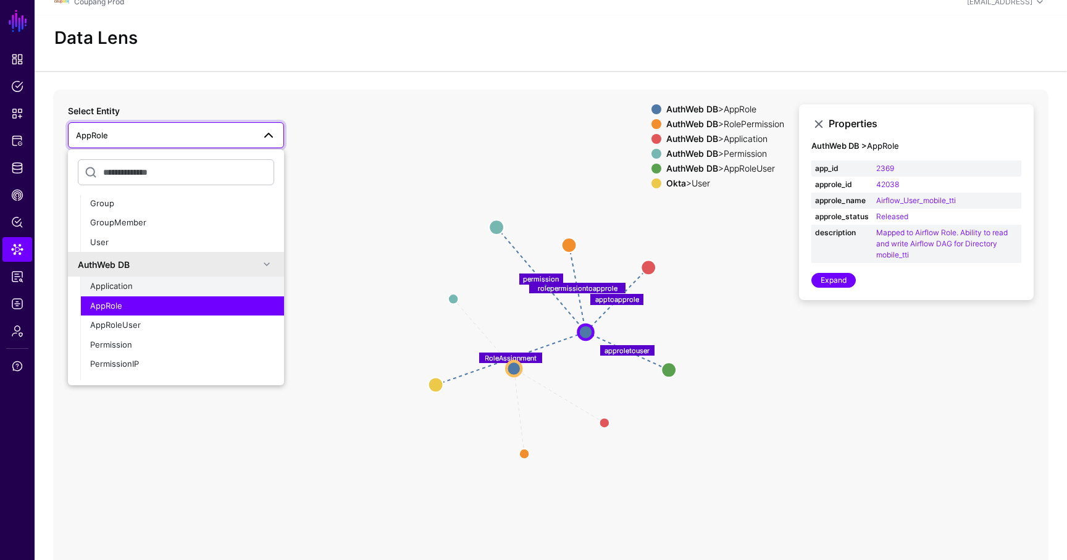
click at [133, 280] on div "Application" at bounding box center [182, 286] width 184 height 12
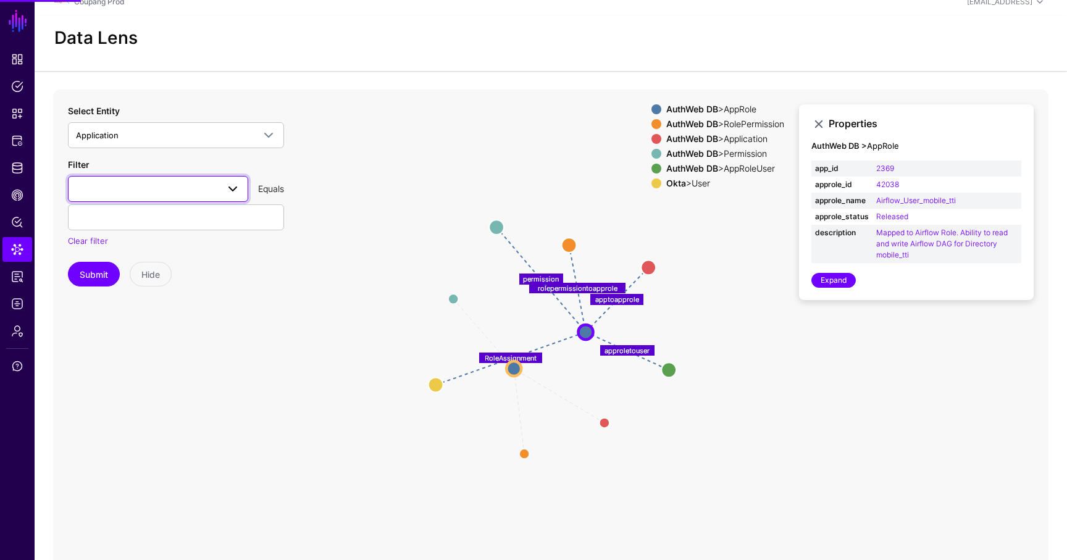
click at [157, 181] on span at bounding box center [158, 188] width 164 height 15
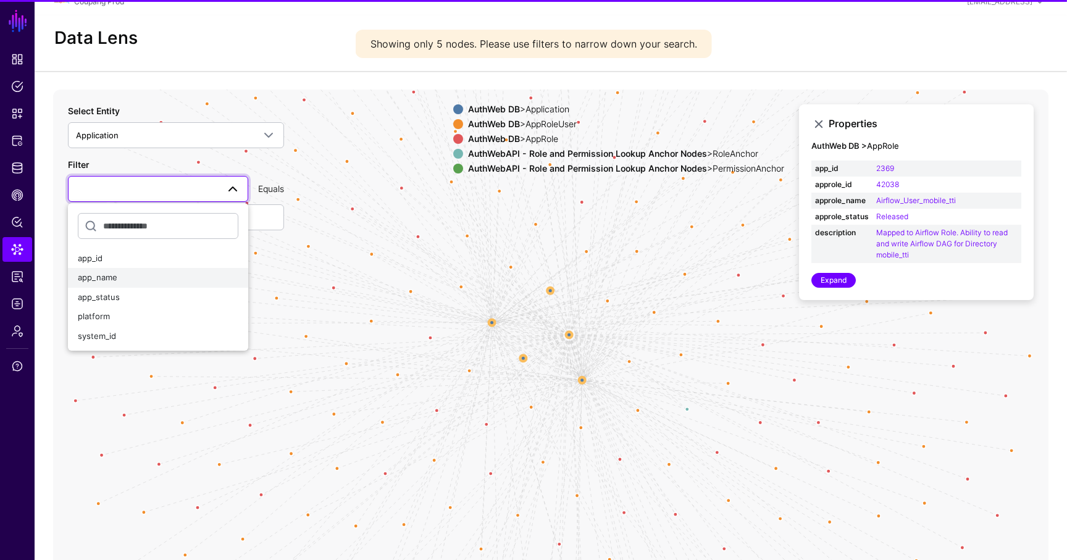
click at [156, 278] on div "app_name" at bounding box center [158, 278] width 160 height 12
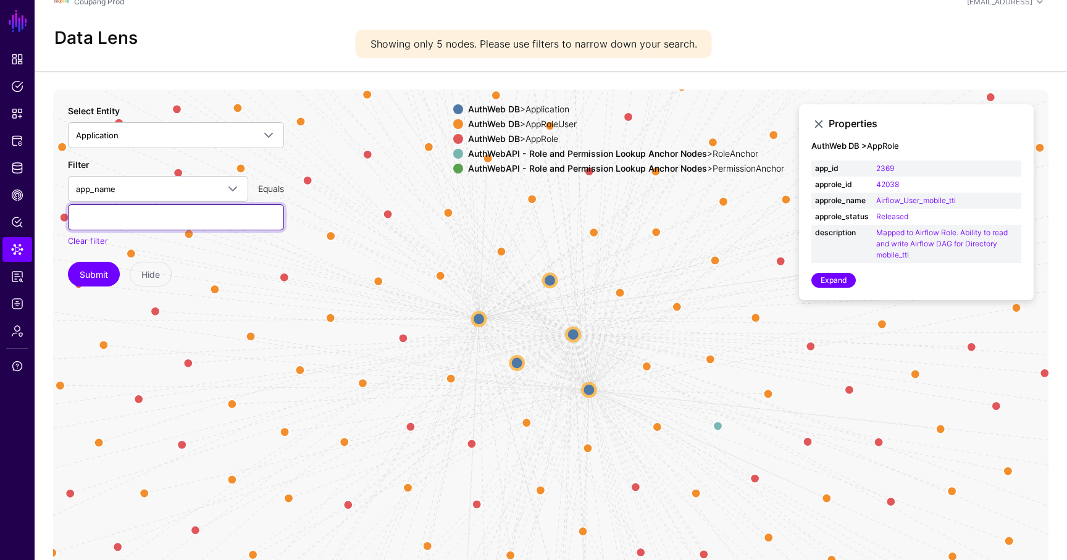
click at [167, 214] on input "text" at bounding box center [176, 217] width 216 height 26
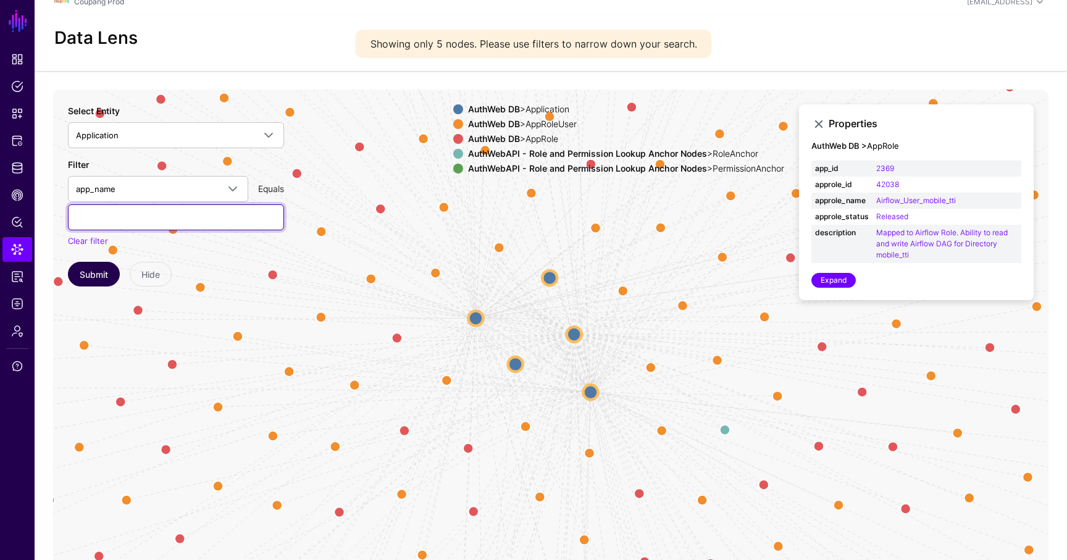
paste input "**********"
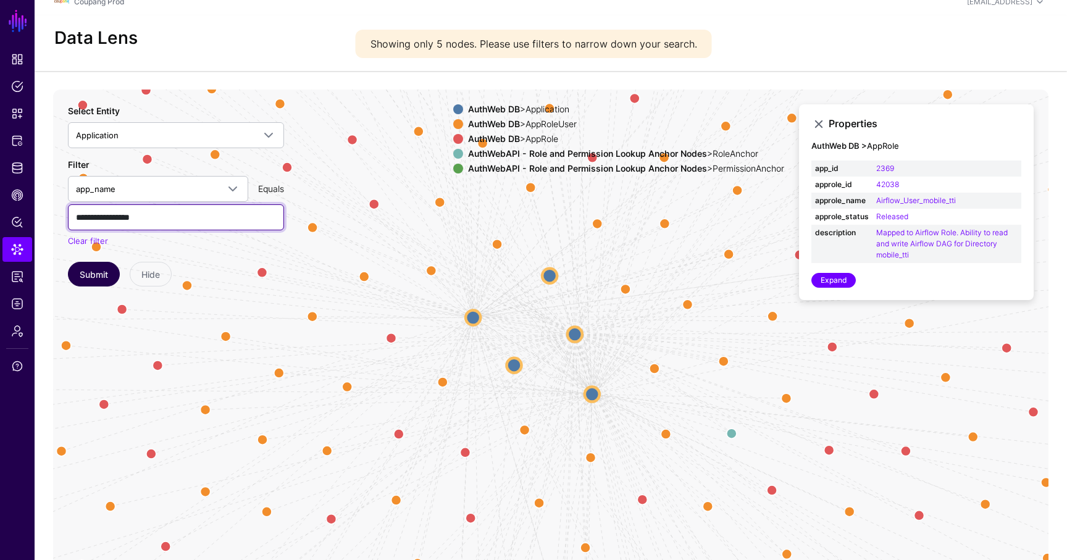
type input "**********"
click at [105, 267] on button "Submit" at bounding box center [94, 274] width 52 height 25
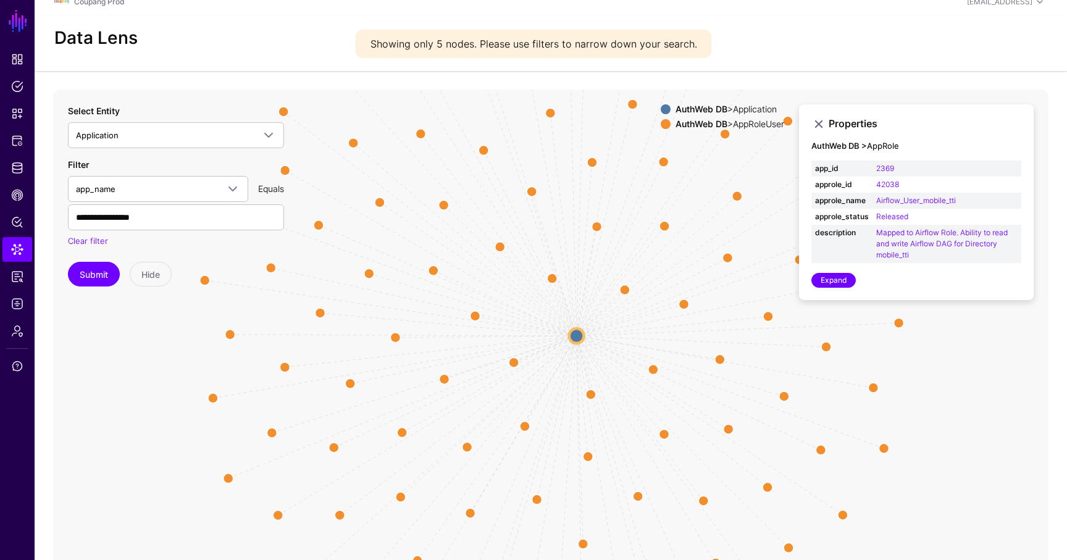
click at [575, 336] on circle at bounding box center [576, 335] width 15 height 15
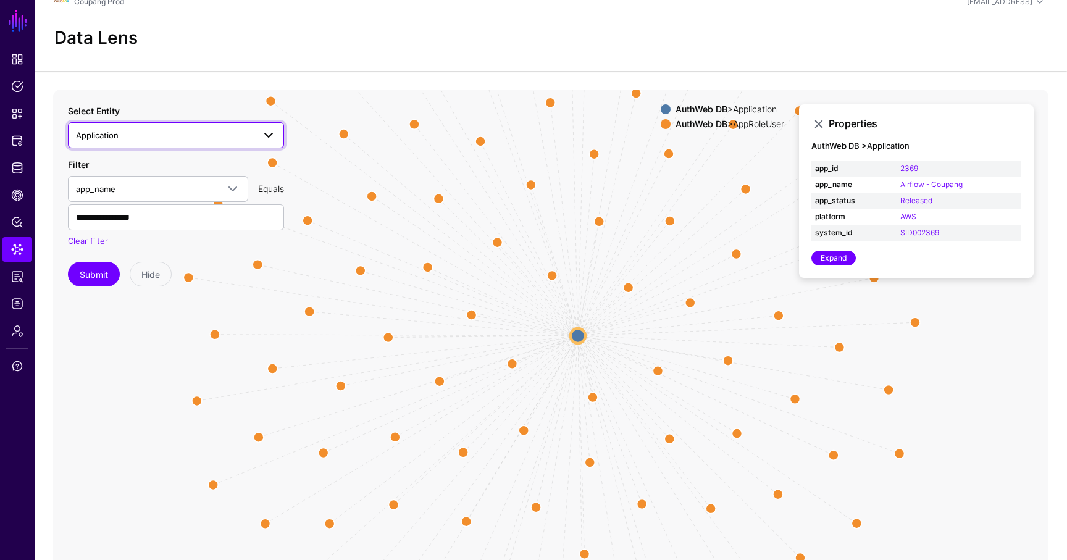
click at [191, 135] on span "Application" at bounding box center [165, 135] width 178 height 14
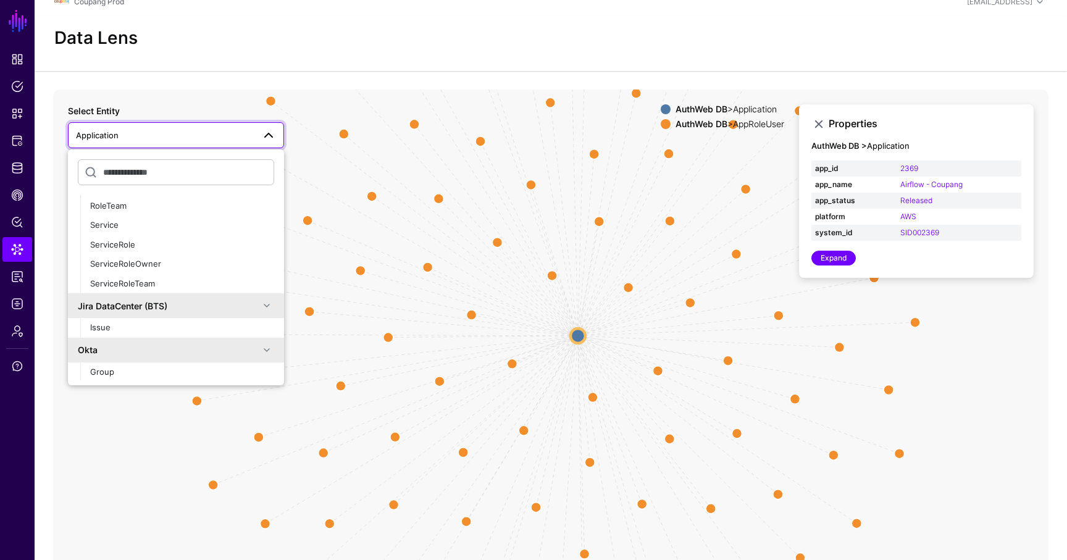
scroll to position [834, 0]
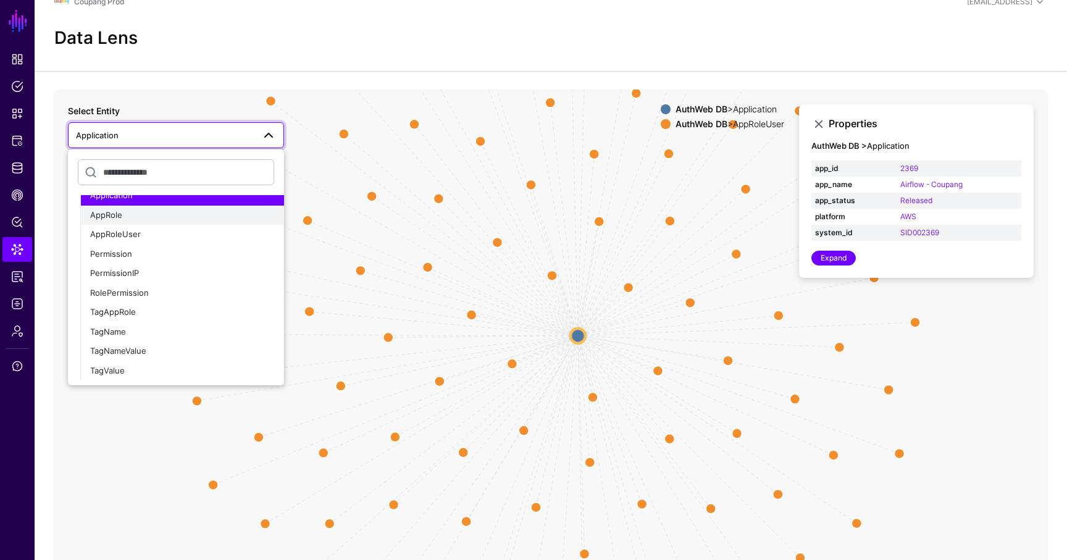
click at [163, 220] on div "AppRole" at bounding box center [182, 215] width 184 height 12
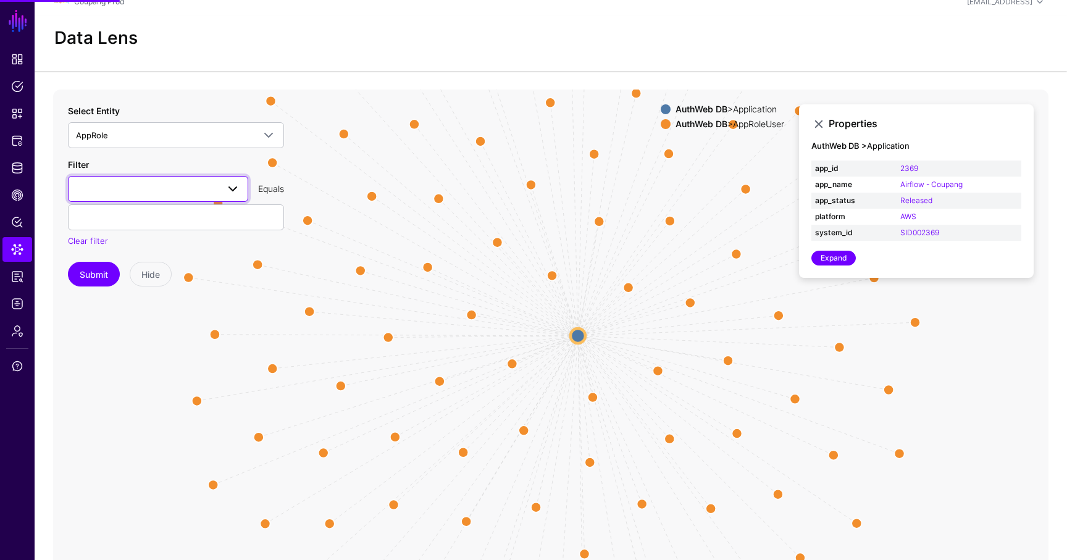
click at [132, 201] on link at bounding box center [158, 189] width 180 height 26
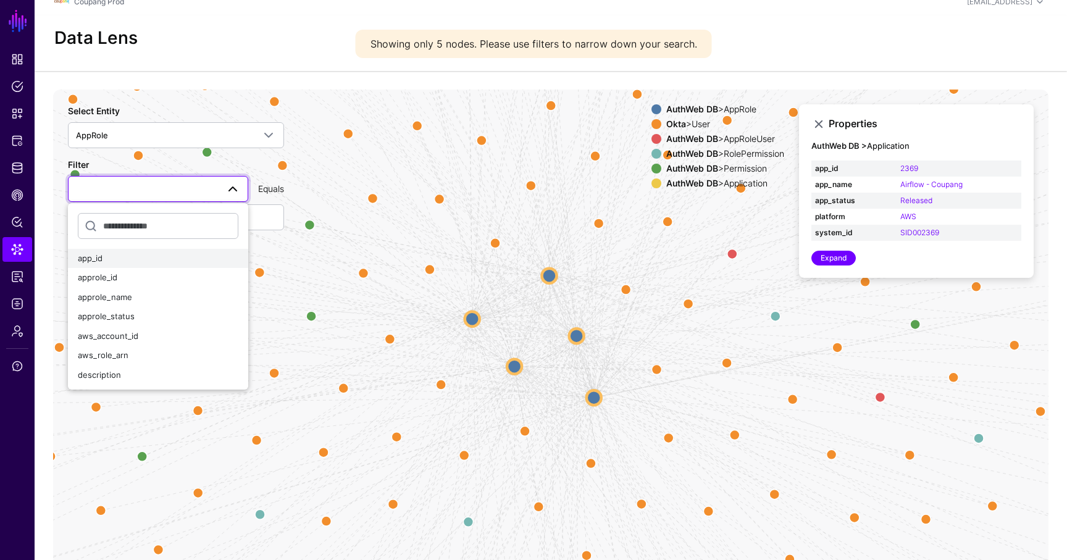
click at [177, 259] on div "app_id" at bounding box center [158, 258] width 160 height 12
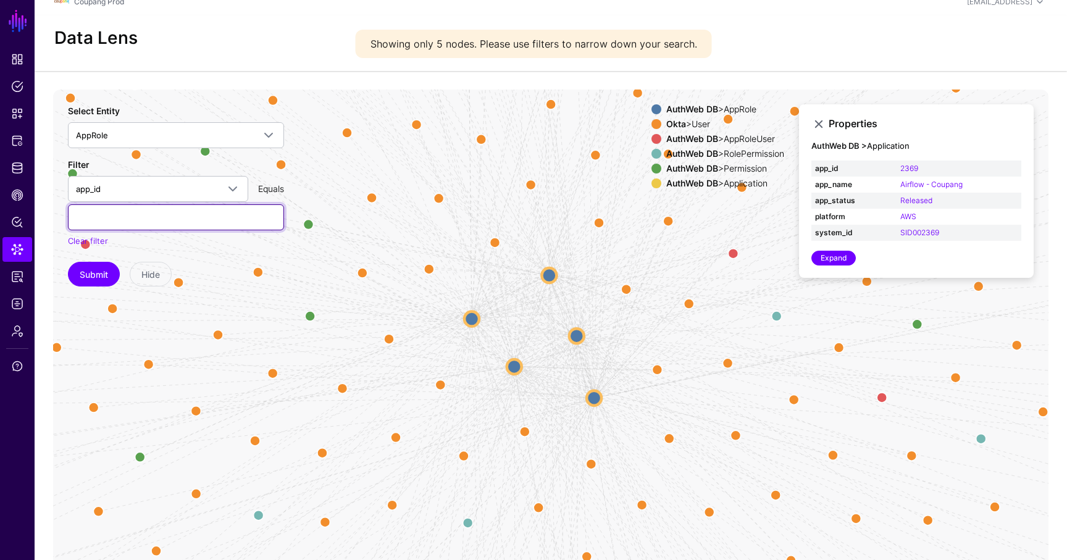
click at [133, 211] on input "text" at bounding box center [176, 217] width 216 height 26
type input "*"
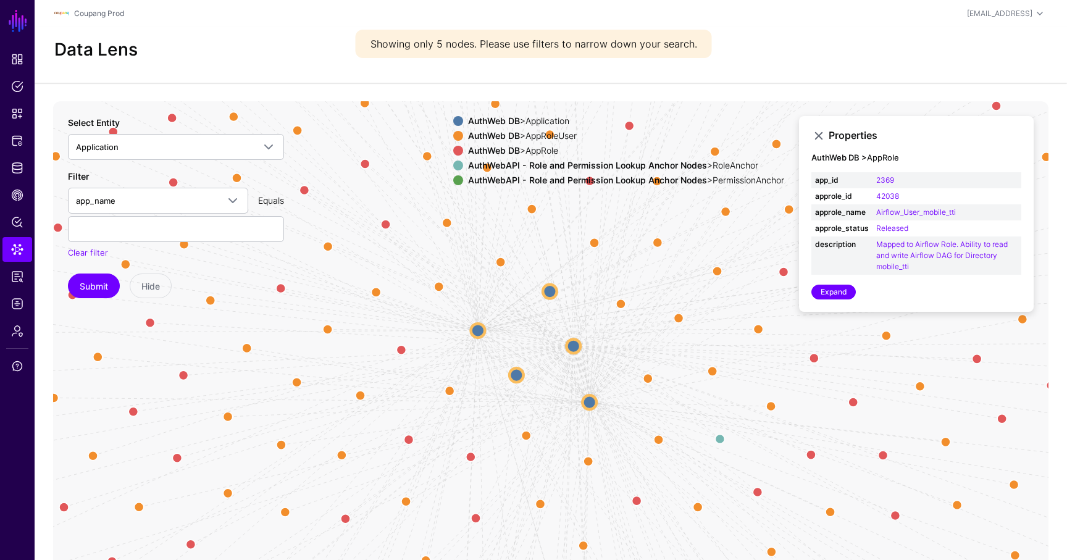
scroll to position [12, 0]
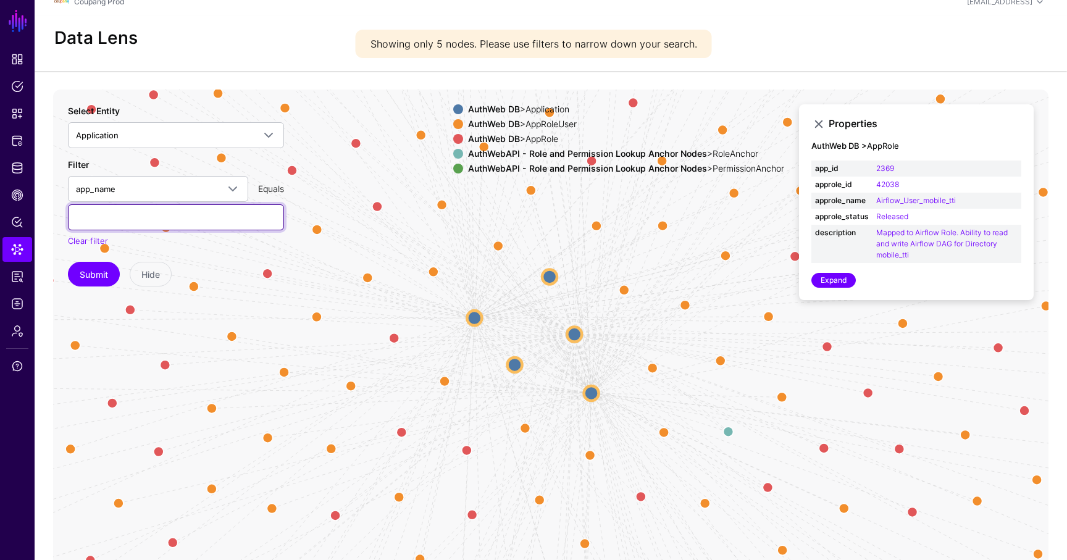
click at [145, 214] on input "text" at bounding box center [176, 217] width 216 height 26
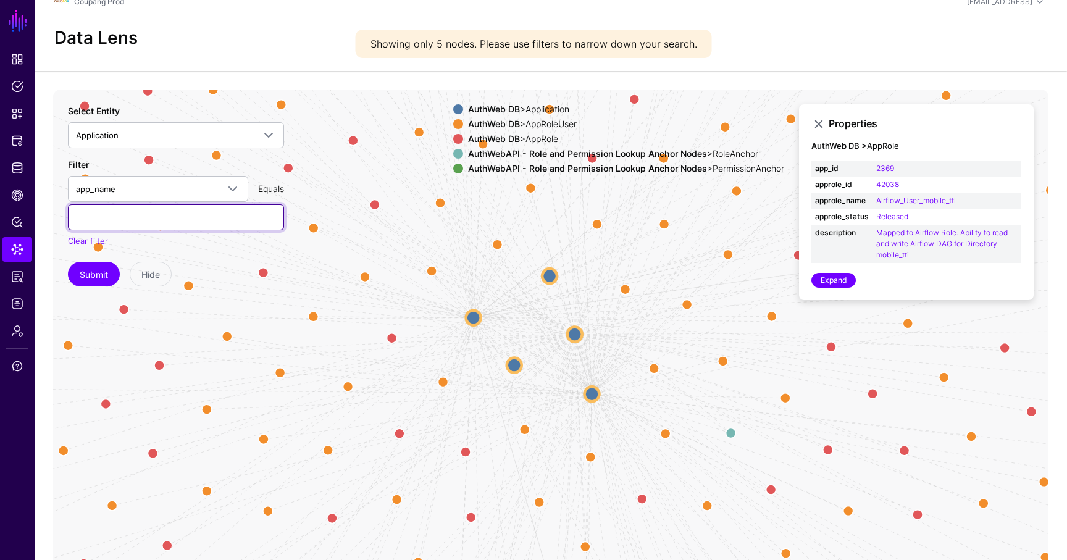
paste input "**********"
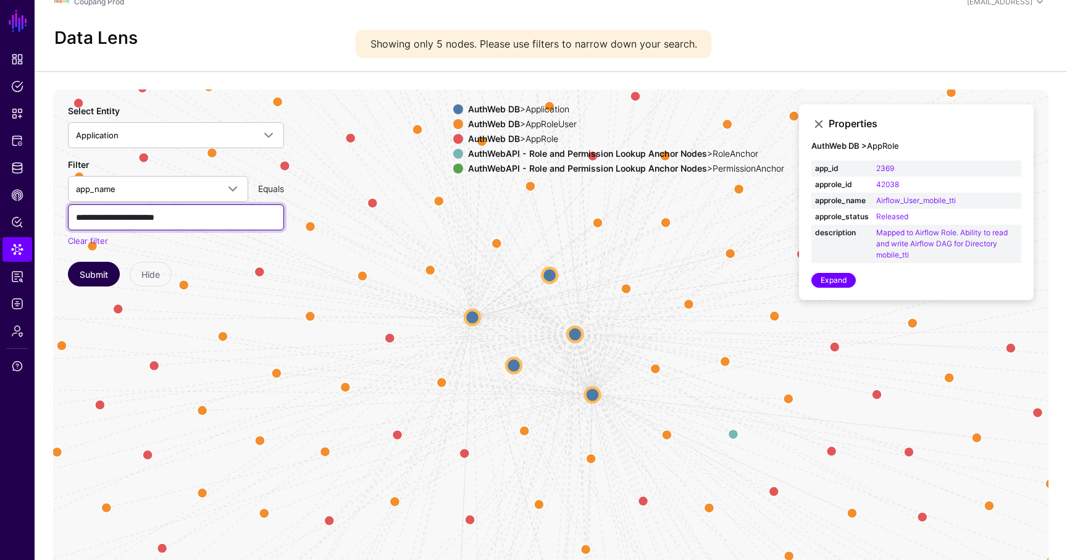
type input "**********"
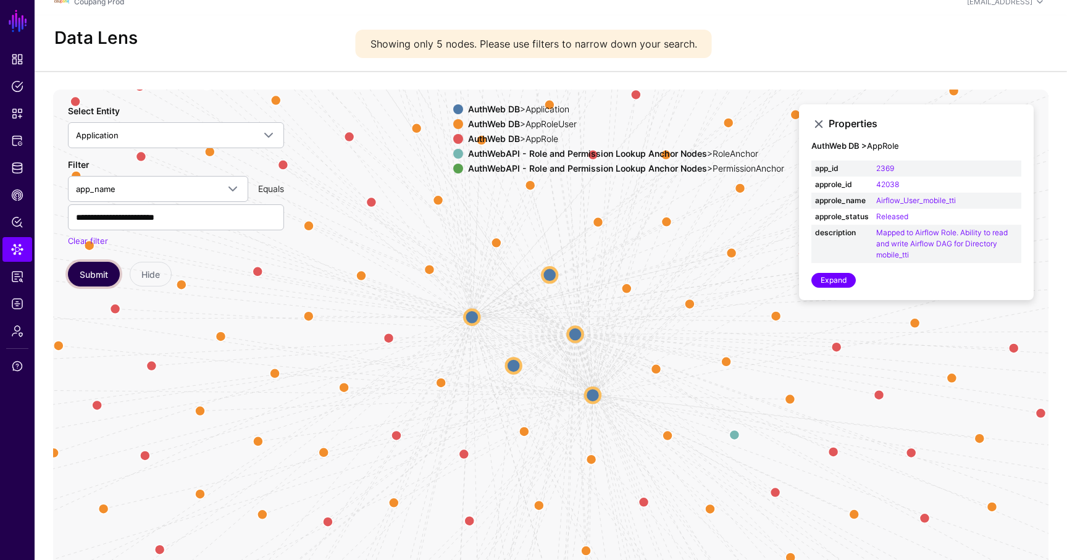
click at [78, 278] on button "Submit" at bounding box center [94, 274] width 52 height 25
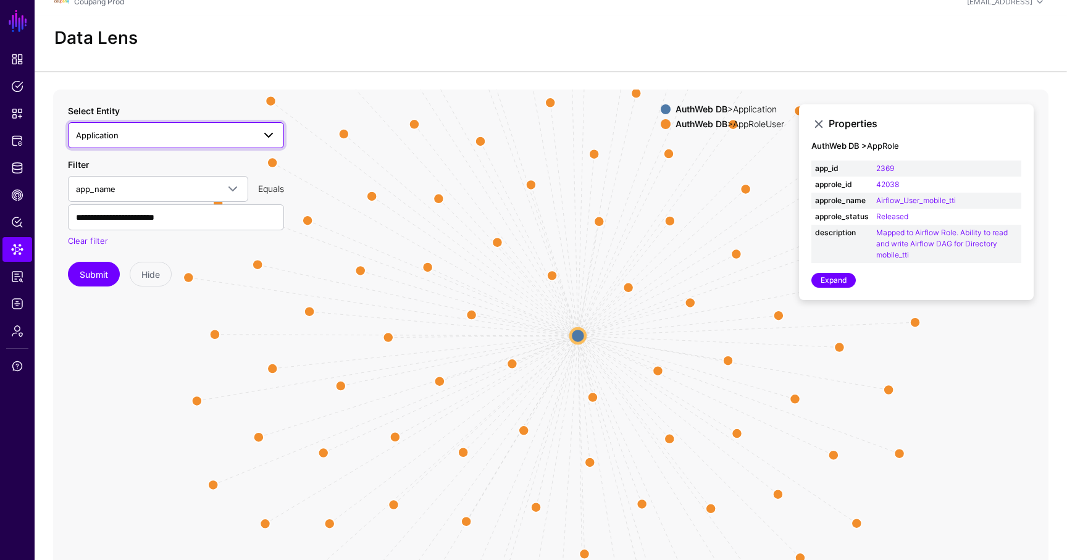
click at [134, 138] on span "Application" at bounding box center [165, 135] width 178 height 14
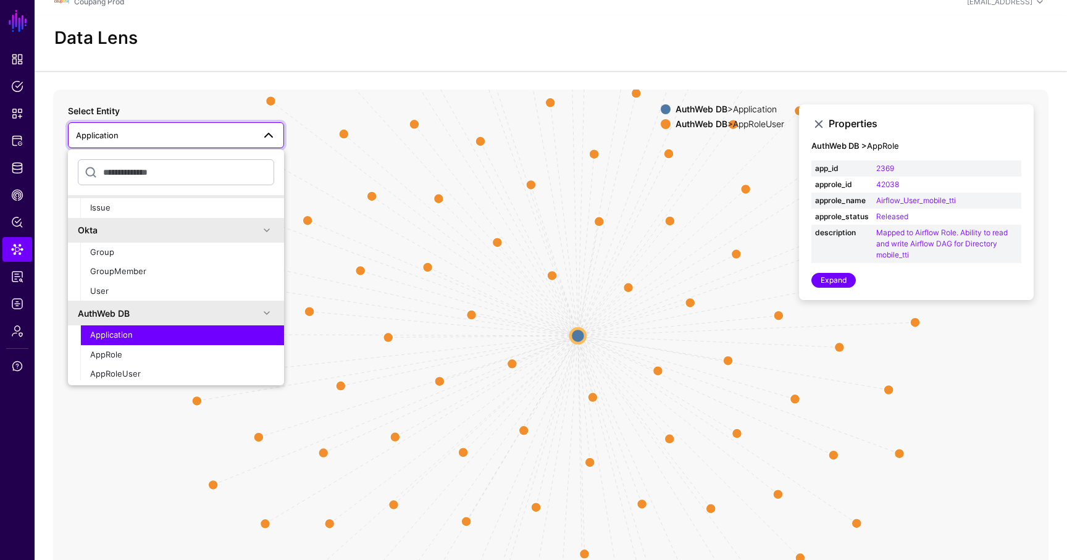
scroll to position [834, 0]
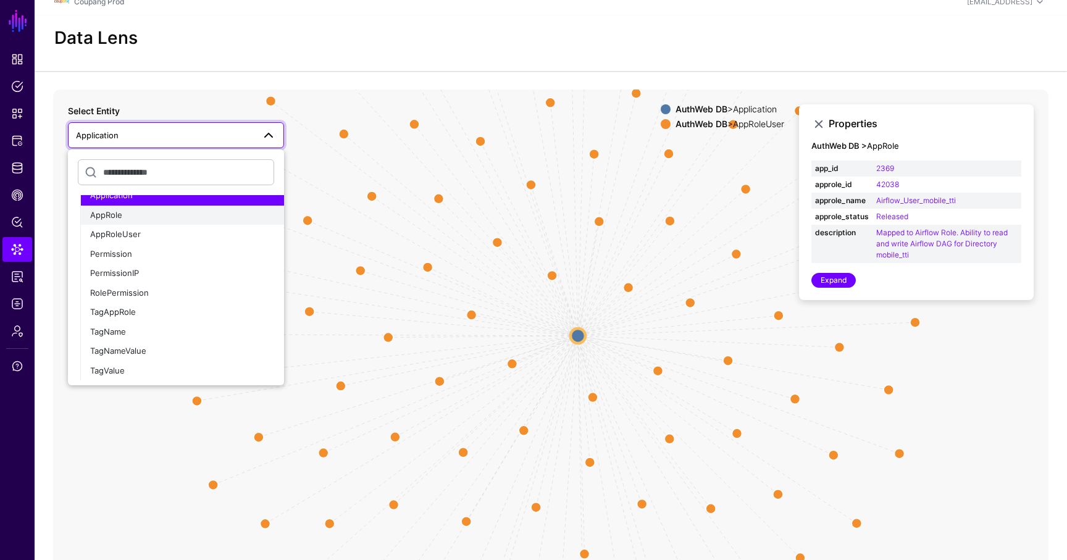
click at [138, 218] on div "AppRole" at bounding box center [182, 215] width 184 height 12
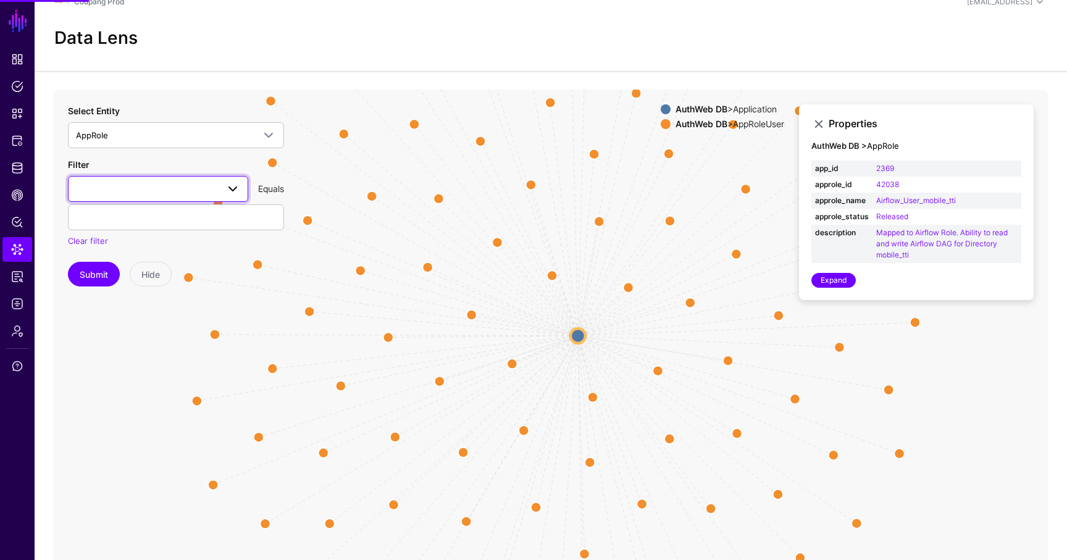
click at [148, 189] on span at bounding box center [158, 188] width 164 height 15
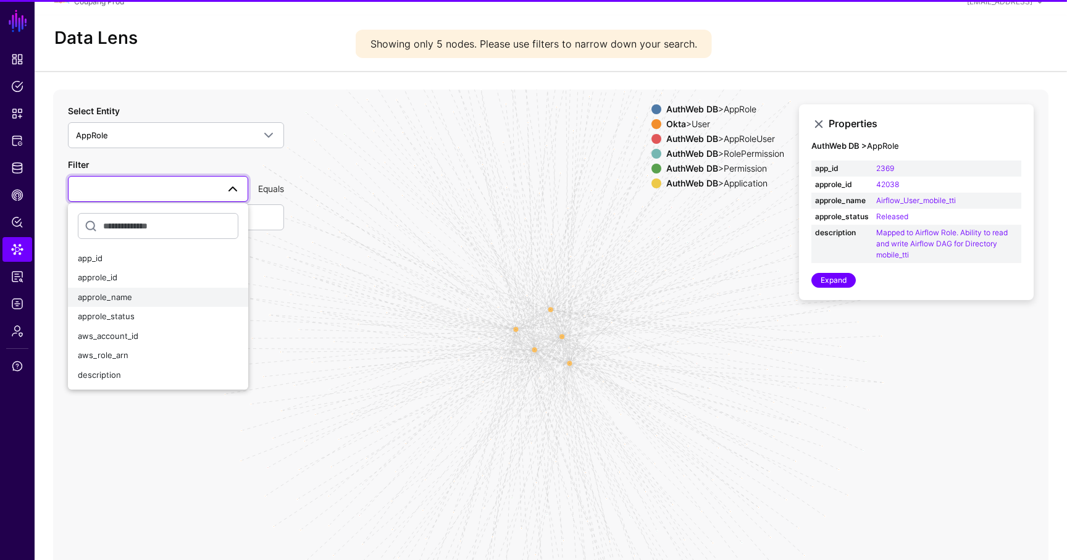
click at [138, 291] on div "approle_name" at bounding box center [158, 297] width 160 height 12
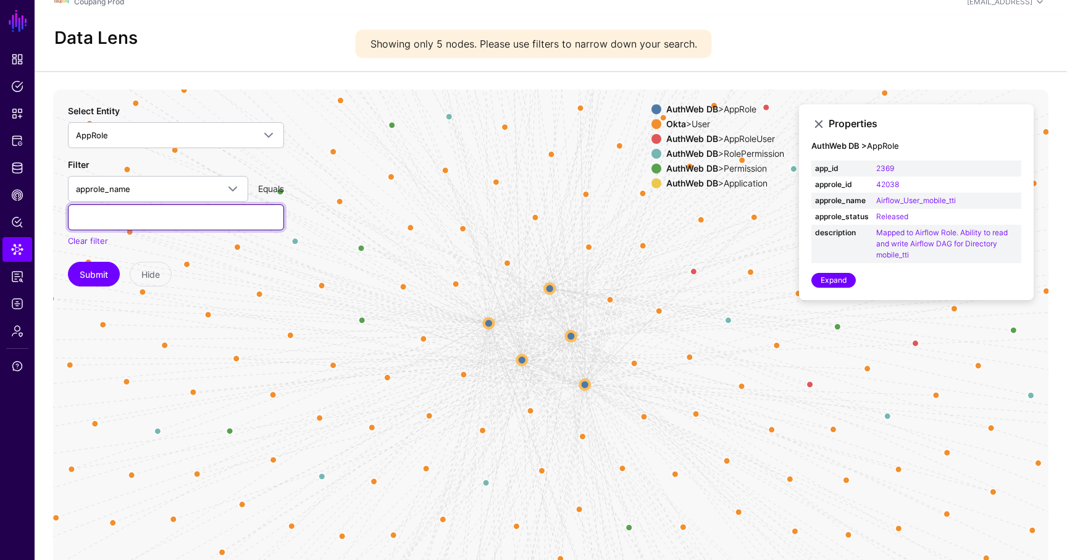
click at [142, 220] on input "text" at bounding box center [176, 217] width 216 height 26
paste input "**********"
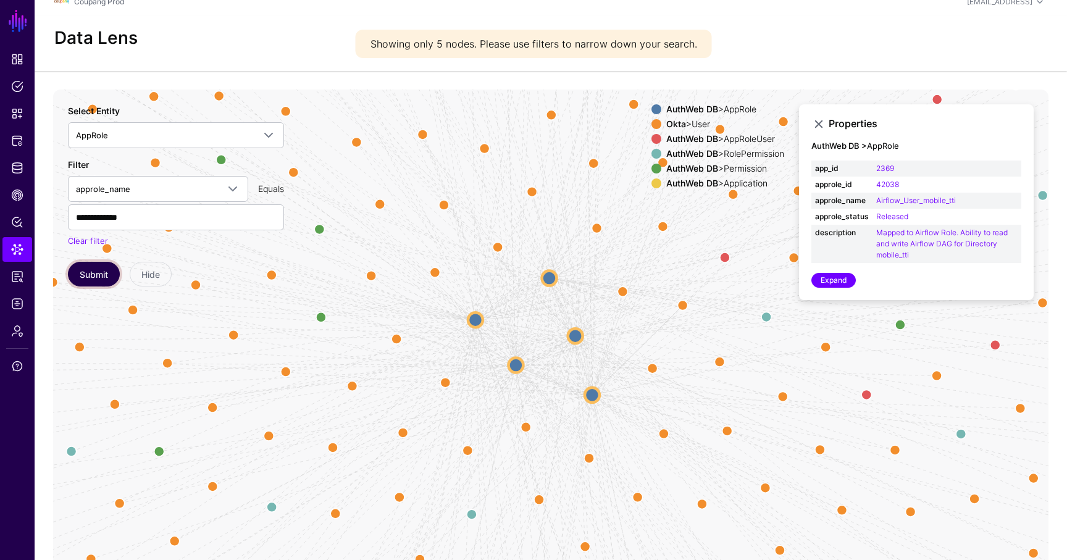
click at [96, 281] on button "Submit" at bounding box center [94, 274] width 52 height 25
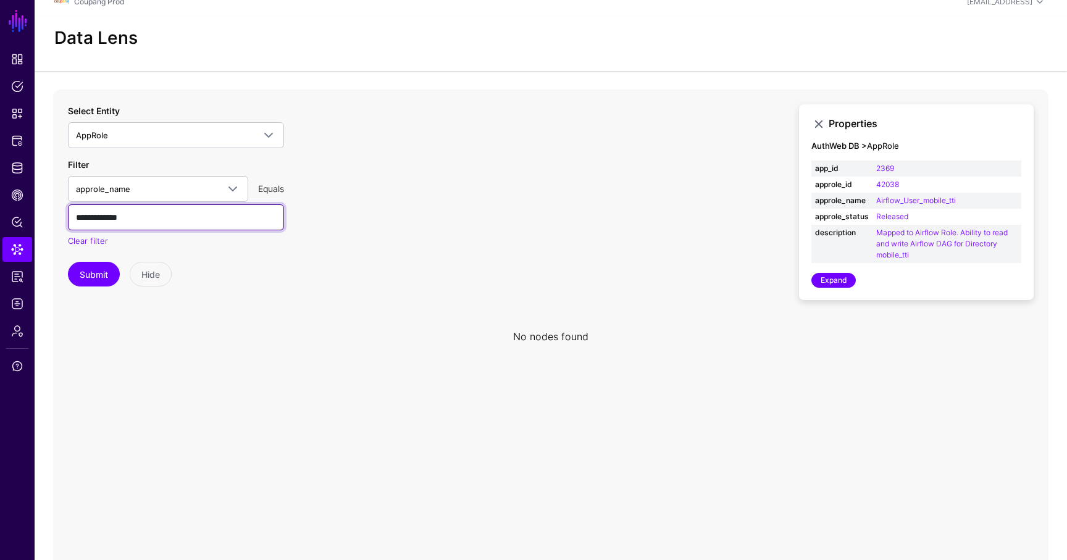
click at [177, 214] on input "**********" at bounding box center [176, 217] width 216 height 26
paste input "**"
type input "**********"
click at [93, 272] on button "Submit" at bounding box center [94, 274] width 52 height 25
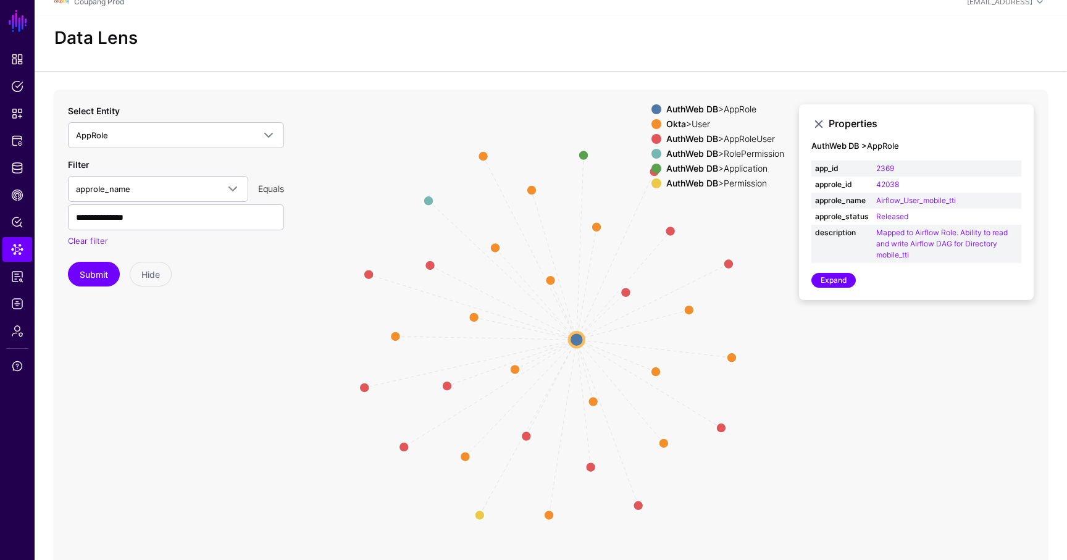
click at [578, 336] on circle at bounding box center [576, 339] width 15 height 15
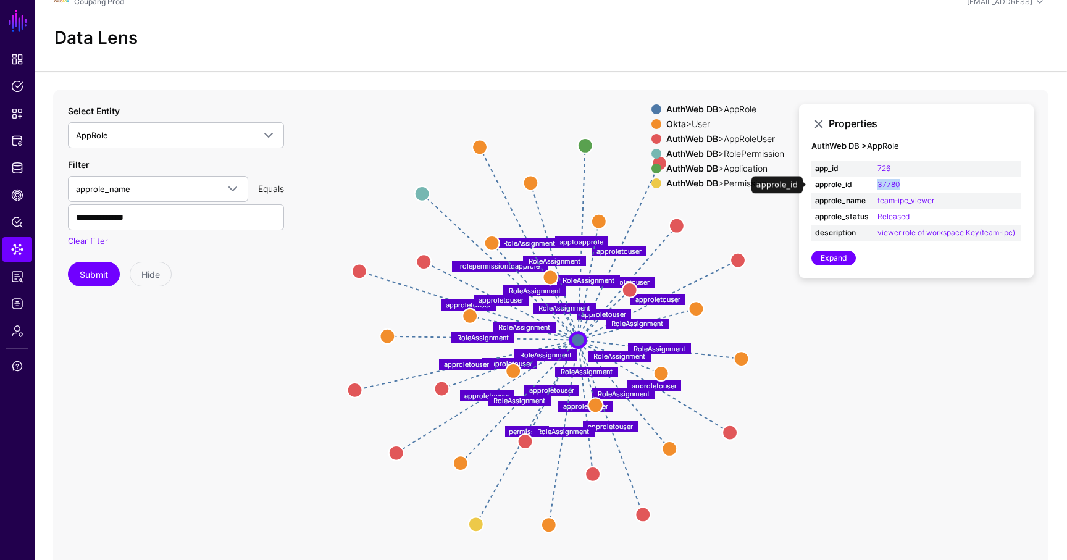
drag, startPoint x: 914, startPoint y: 183, endPoint x: 875, endPoint y: 183, distance: 38.9
click at [875, 183] on td "37780" at bounding box center [947, 185] width 148 height 16
copy link "37780"
click at [169, 127] on link "AppRole" at bounding box center [176, 135] width 216 height 26
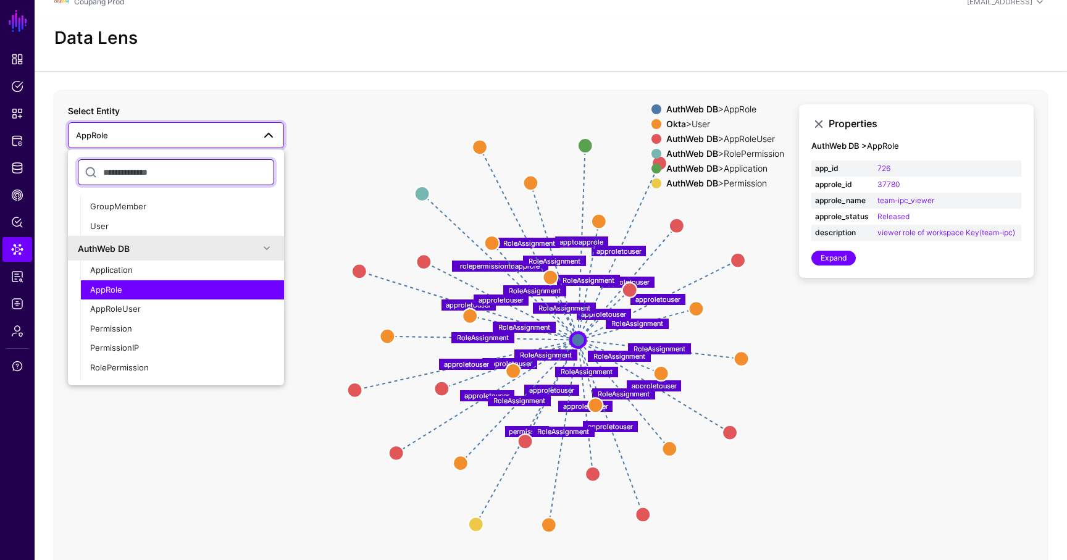
scroll to position [778, 0]
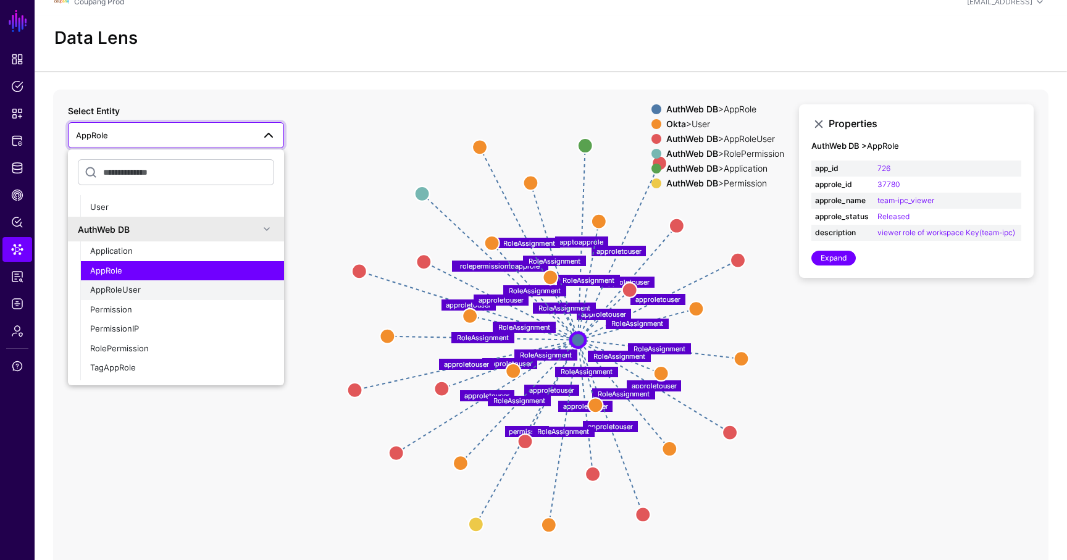
click at [127, 287] on span "AppRoleUser" at bounding box center [115, 290] width 51 height 10
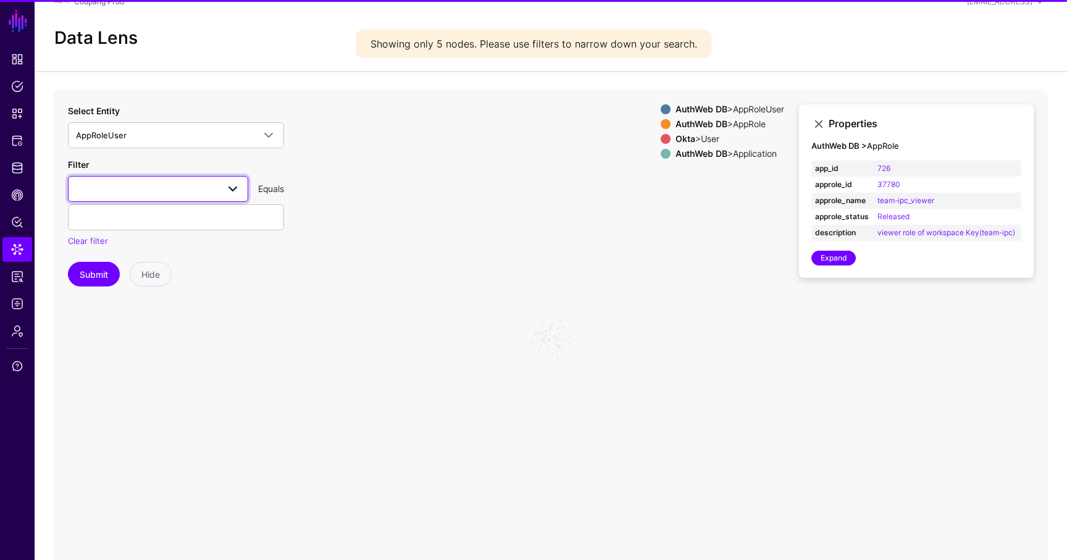
click at [158, 181] on span at bounding box center [158, 188] width 164 height 15
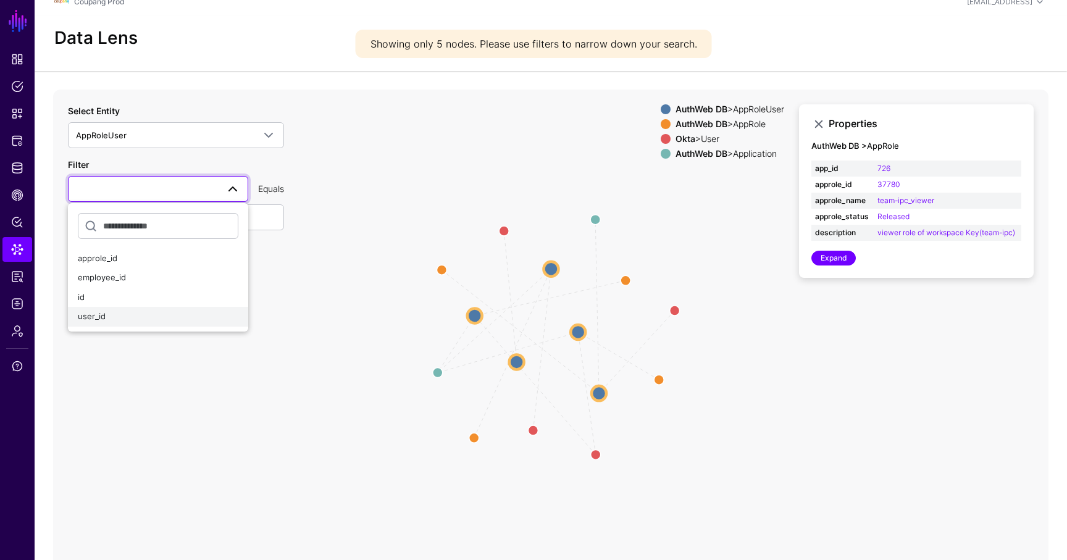
click at [116, 318] on div "user_id" at bounding box center [158, 316] width 160 height 12
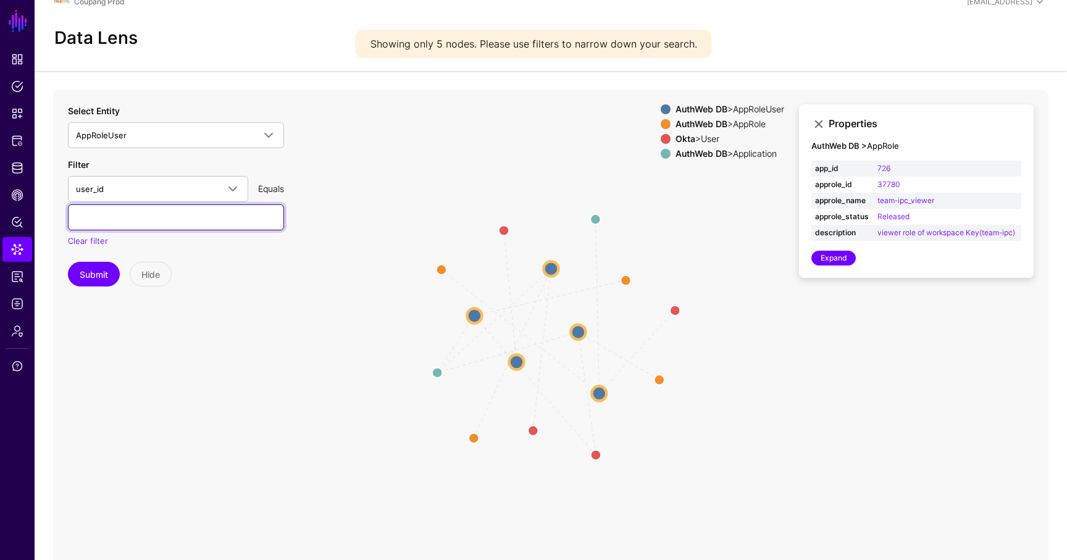
click at [148, 227] on input "text" at bounding box center [176, 217] width 216 height 26
paste input "*******"
click at [100, 276] on button "Submit" at bounding box center [94, 274] width 52 height 25
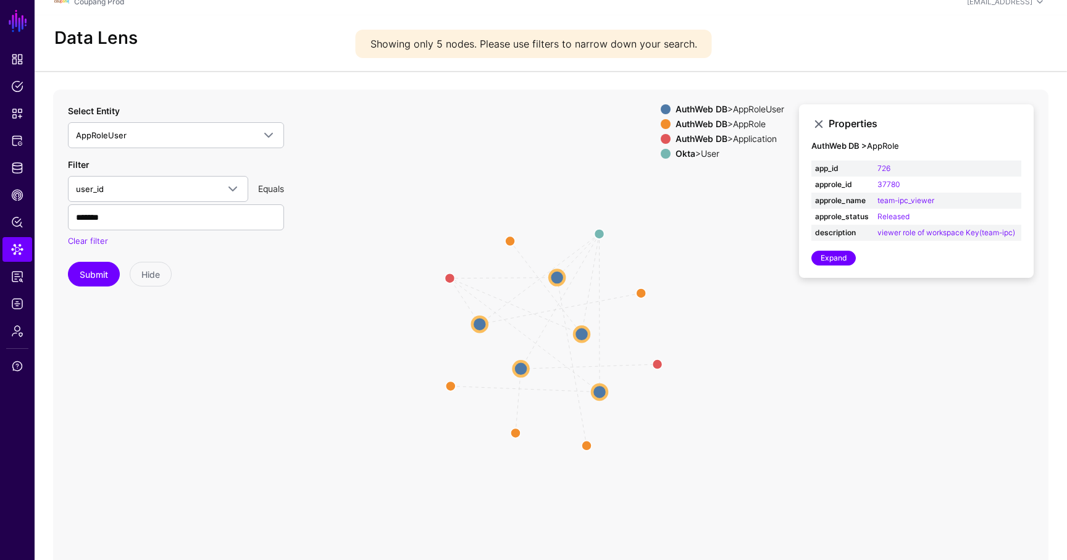
click at [584, 335] on circle at bounding box center [581, 334] width 15 height 15
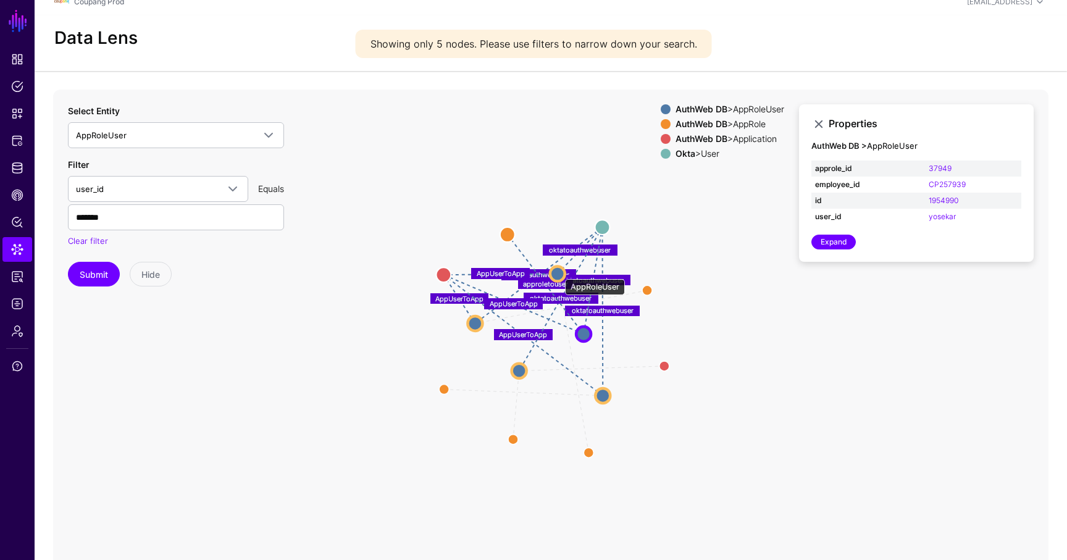
click at [559, 273] on circle at bounding box center [557, 273] width 15 height 15
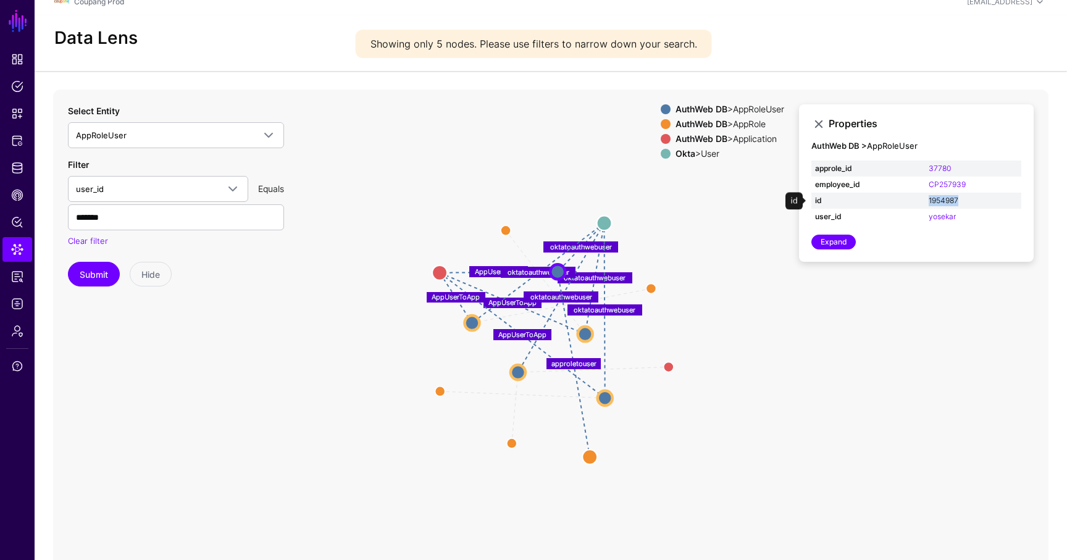
drag, startPoint x: 973, startPoint y: 202, endPoint x: 928, endPoint y: 199, distance: 45.8
click at [928, 199] on td "1954987" at bounding box center [973, 201] width 96 height 16
copy link "1954987"
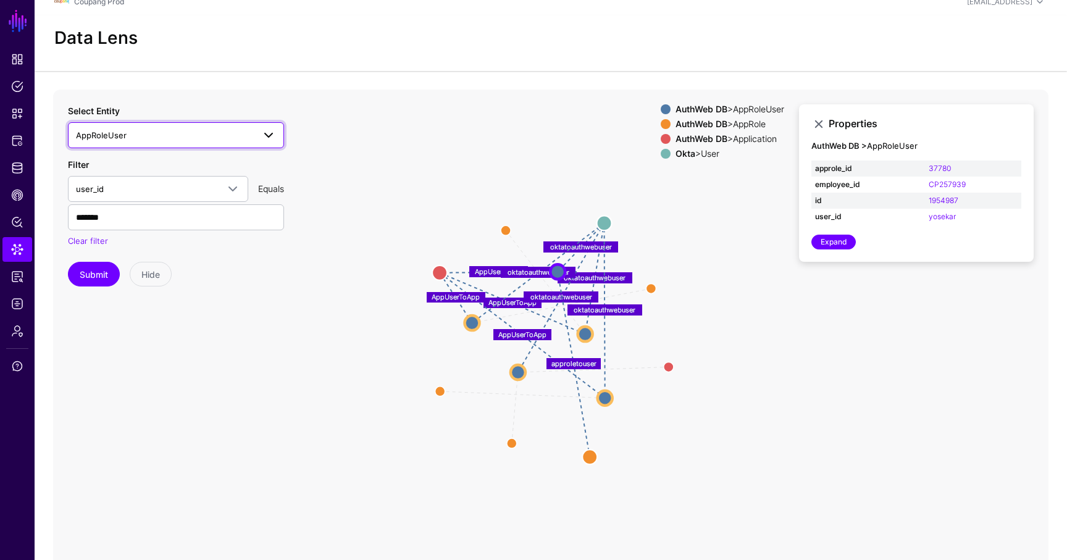
click at [202, 130] on span "AppRoleUser" at bounding box center [165, 135] width 178 height 14
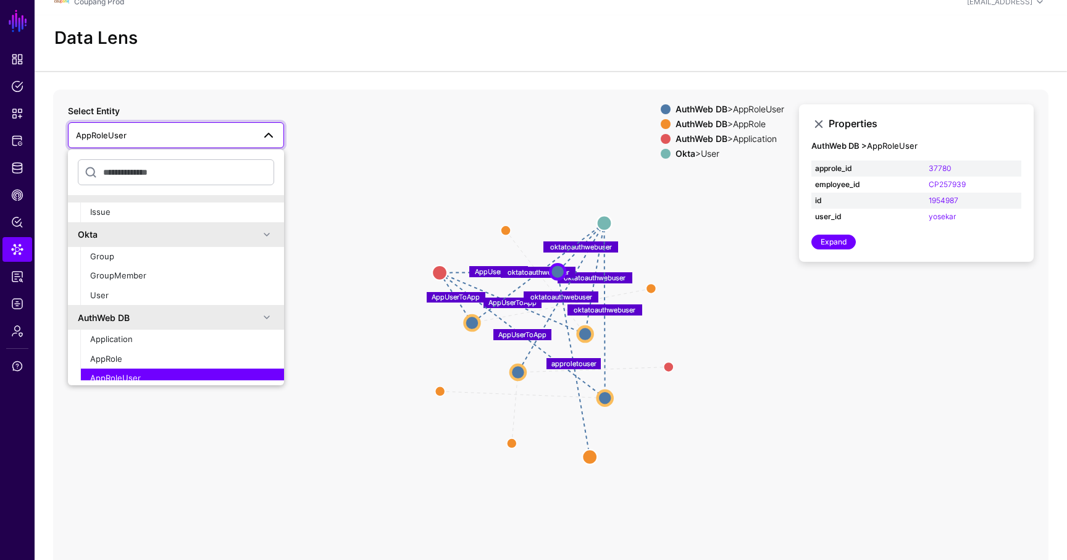
scroll to position [834, 0]
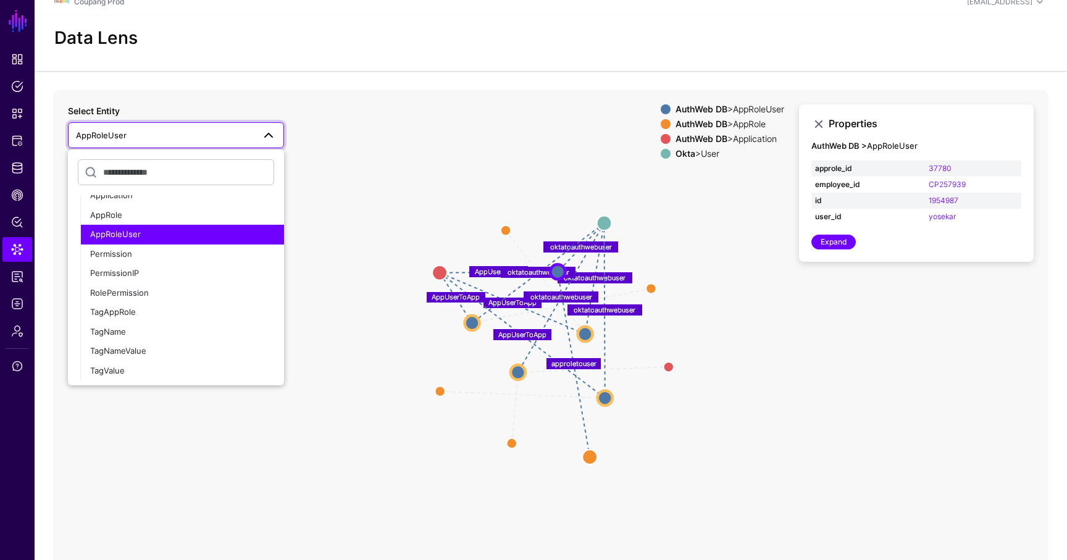
click at [831, 337] on icon "approletouser approletouser AppUserToApp approletouser approletouser oktatoauth…" at bounding box center [550, 337] width 995 height 494
drag, startPoint x: 972, startPoint y: 218, endPoint x: 925, endPoint y: 216, distance: 46.9
click at [925, 216] on td "yosekar" at bounding box center [973, 217] width 96 height 16
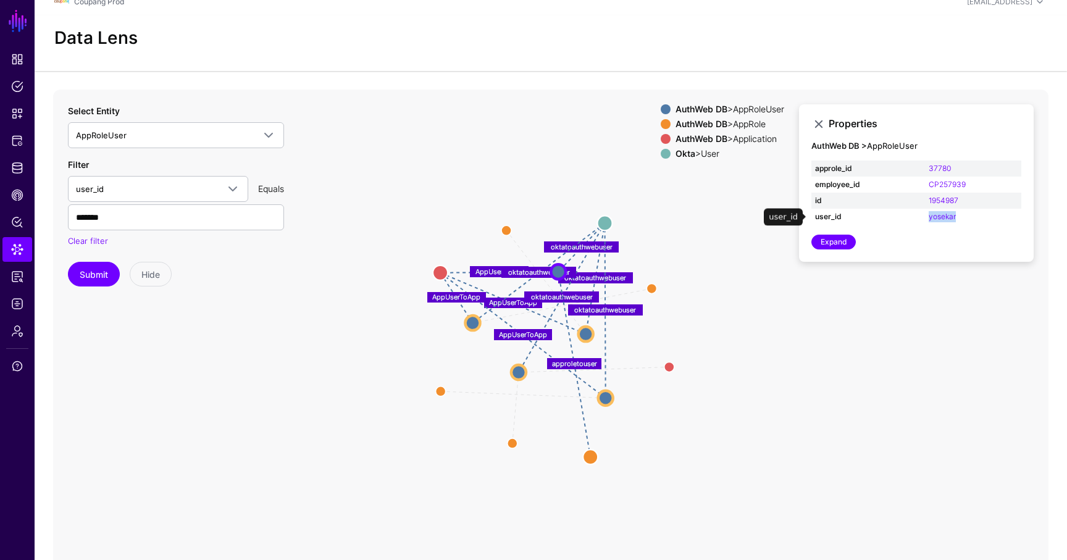
copy link "yosekar"
click at [120, 215] on input "*******" at bounding box center [176, 217] width 216 height 26
click at [106, 274] on button "Submit" at bounding box center [94, 274] width 52 height 25
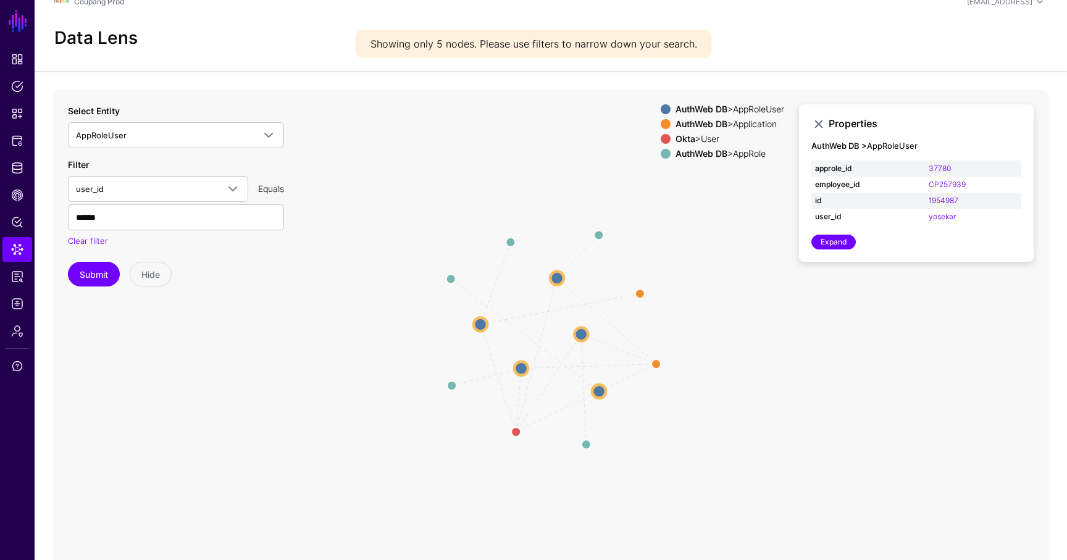
click at [585, 331] on circle at bounding box center [581, 334] width 14 height 14
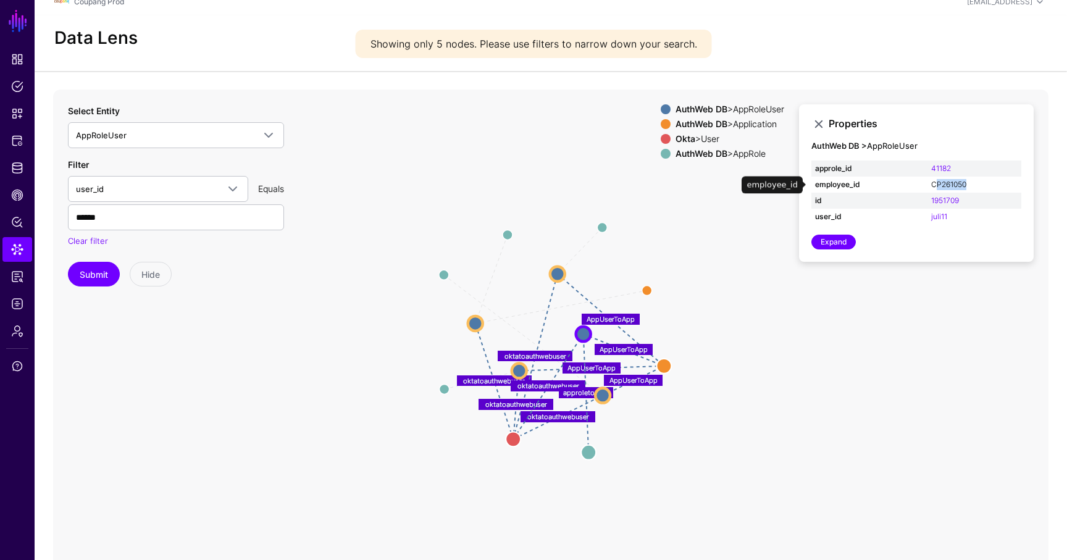
drag, startPoint x: 976, startPoint y: 181, endPoint x: 935, endPoint y: 181, distance: 42.0
click at [934, 182] on td "CP261050" at bounding box center [974, 185] width 94 height 16
click at [924, 182] on td "employee_id" at bounding box center [869, 185] width 116 height 16
copy tr "CP261050"
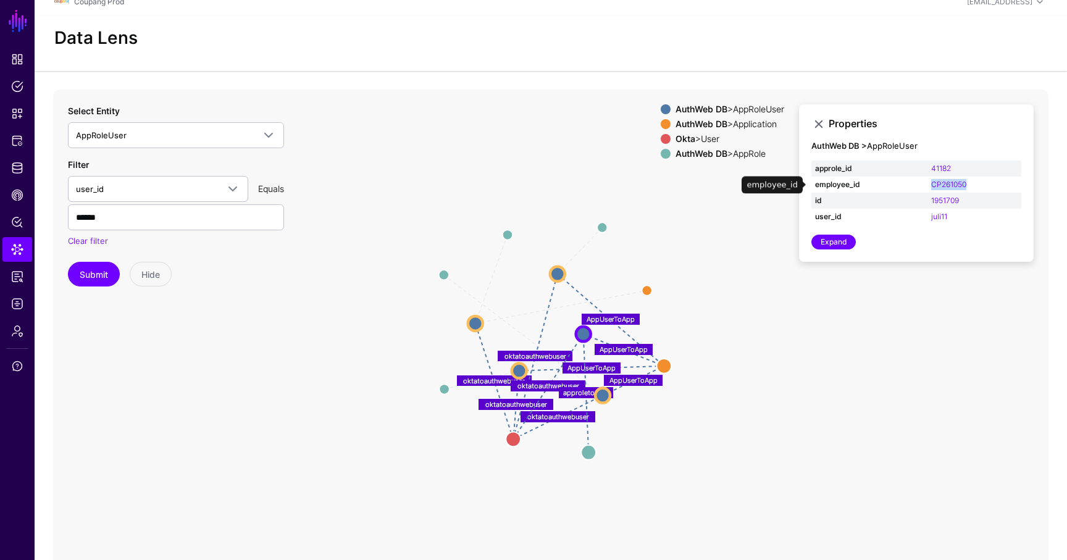
click at [994, 188] on td "CP261050" at bounding box center [974, 185] width 94 height 16
drag, startPoint x: 996, startPoint y: 188, endPoint x: 932, endPoint y: 185, distance: 63.6
click at [932, 185] on td "CP261050" at bounding box center [974, 185] width 94 height 16
copy link "P261050"
click at [481, 324] on circle at bounding box center [475, 323] width 15 height 15
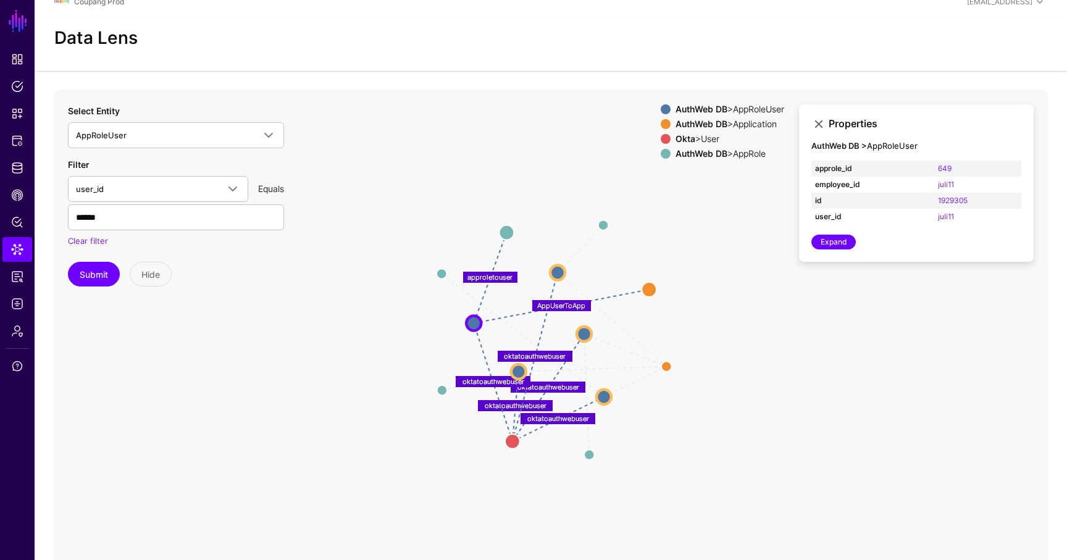
click at [434, 265] on icon "approletouser AppUserToApp AppUserToApp AppUserToApp AppUserToApp approletouser…" at bounding box center [550, 337] width 995 height 494
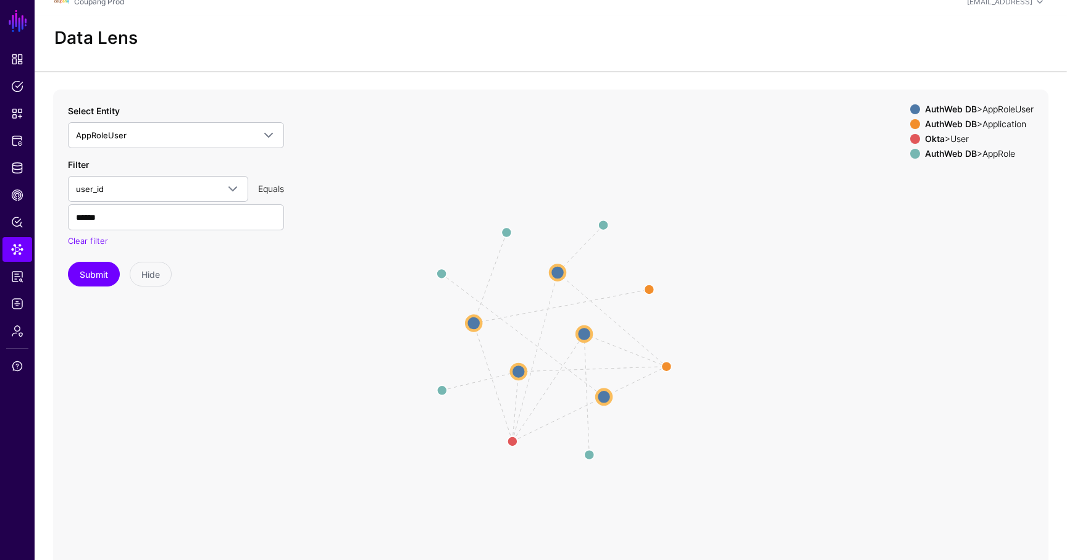
click at [435, 267] on icon "approletouser AppUserToApp AppUserToApp AppUserToApp AppUserToApp approletouser…" at bounding box center [550, 337] width 995 height 494
click at [439, 270] on circle at bounding box center [441, 274] width 20 height 20
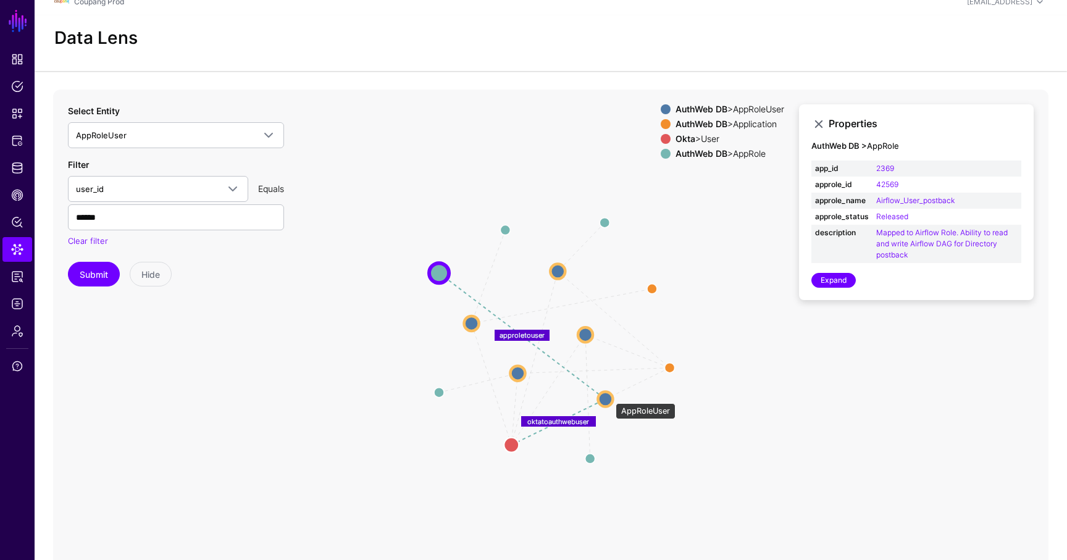
click at [609, 397] on circle at bounding box center [604, 398] width 15 height 15
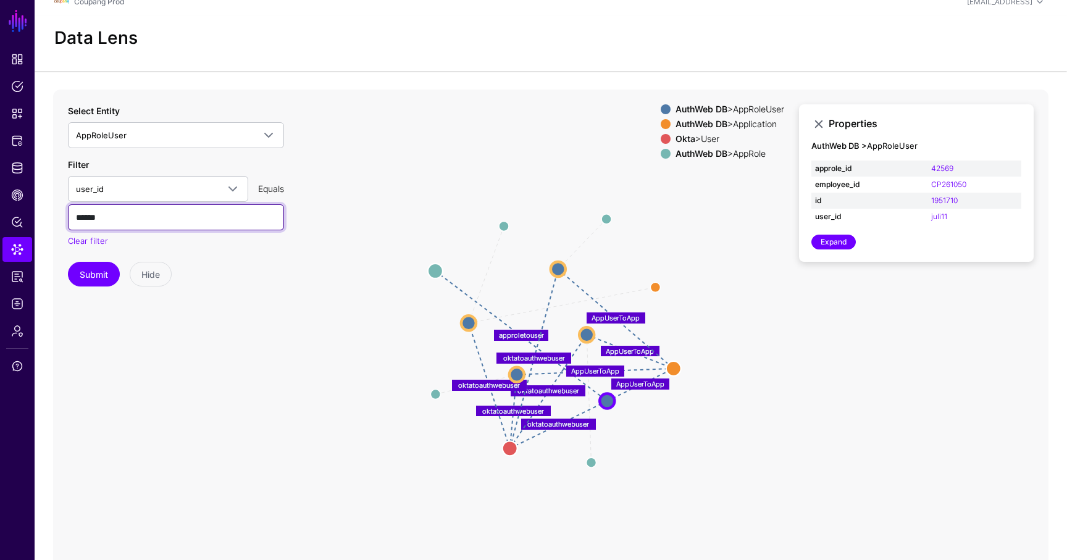
click at [160, 207] on input "******" at bounding box center [176, 217] width 216 height 26
paste input "**"
click at [93, 275] on button "Submit" at bounding box center [94, 274] width 52 height 25
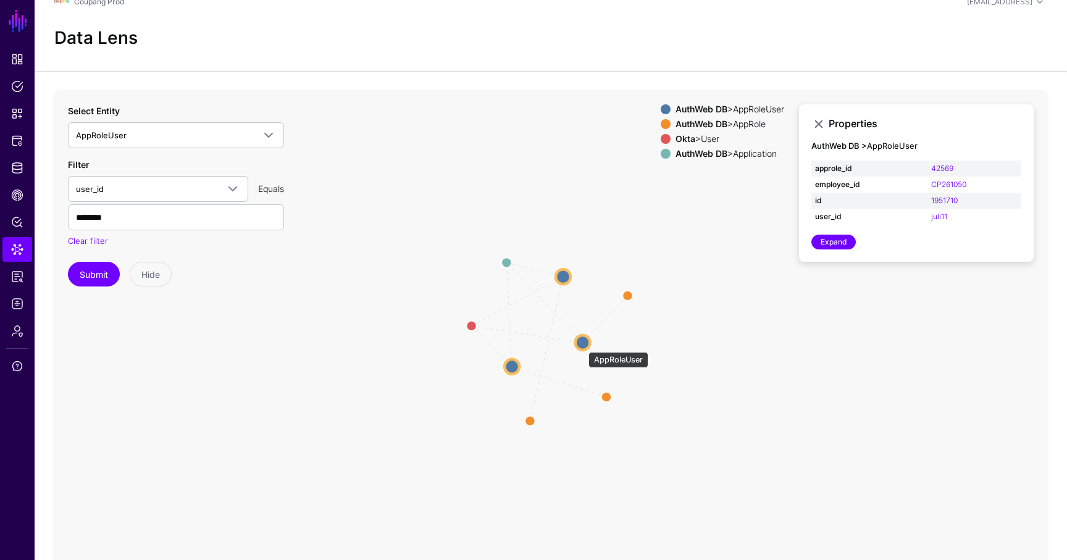
click at [581, 346] on circle at bounding box center [582, 342] width 15 height 15
click at [581, 346] on circle at bounding box center [583, 342] width 15 height 15
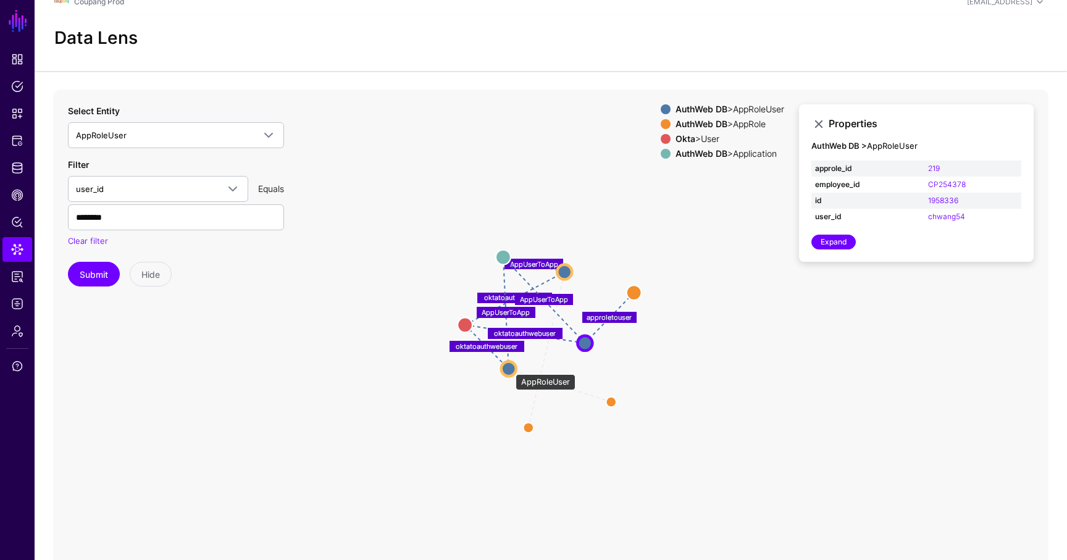
click at [509, 368] on circle at bounding box center [508, 368] width 15 height 15
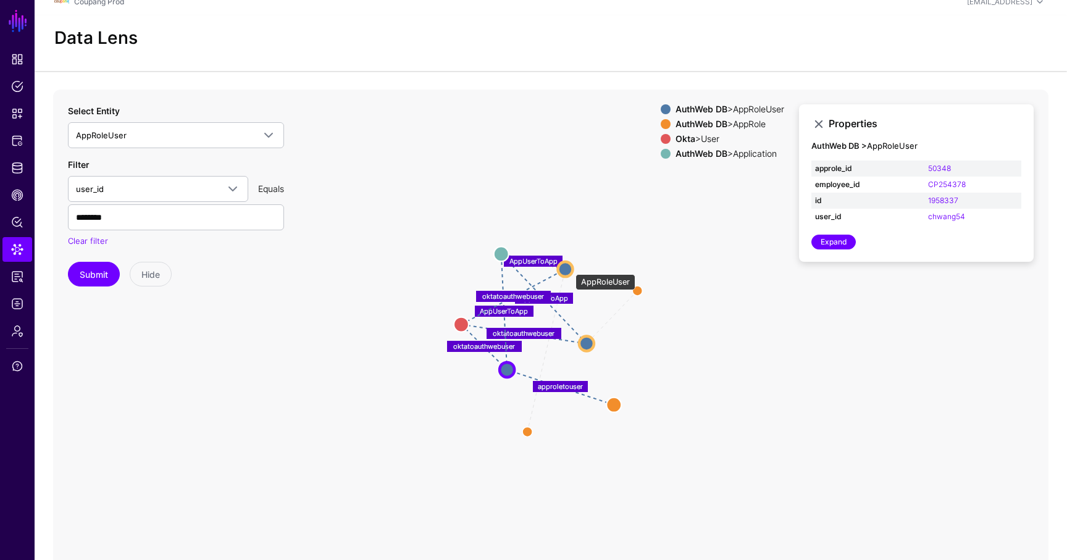
click at [569, 268] on circle at bounding box center [564, 269] width 15 height 15
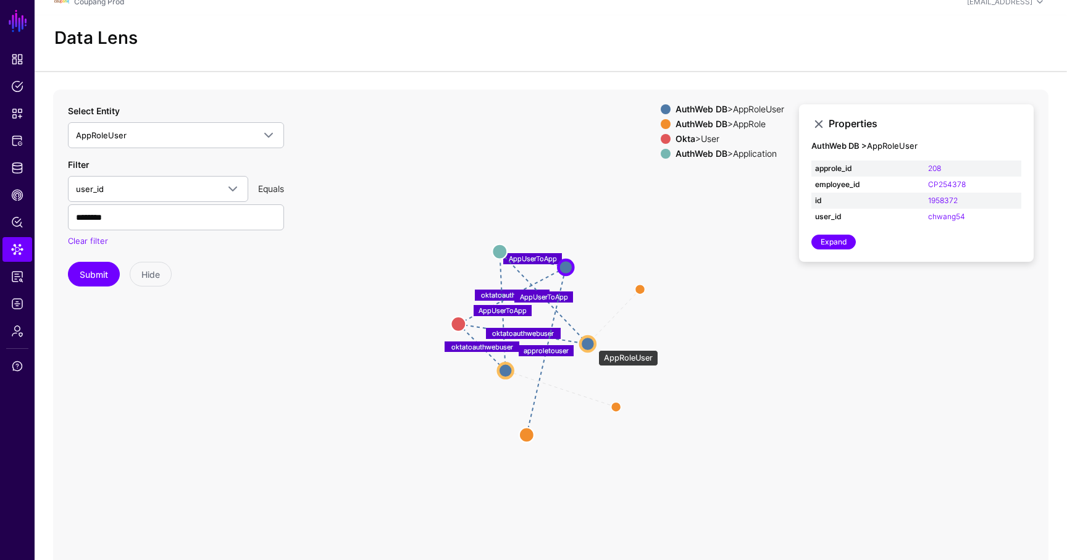
click at [591, 344] on circle at bounding box center [587, 343] width 15 height 15
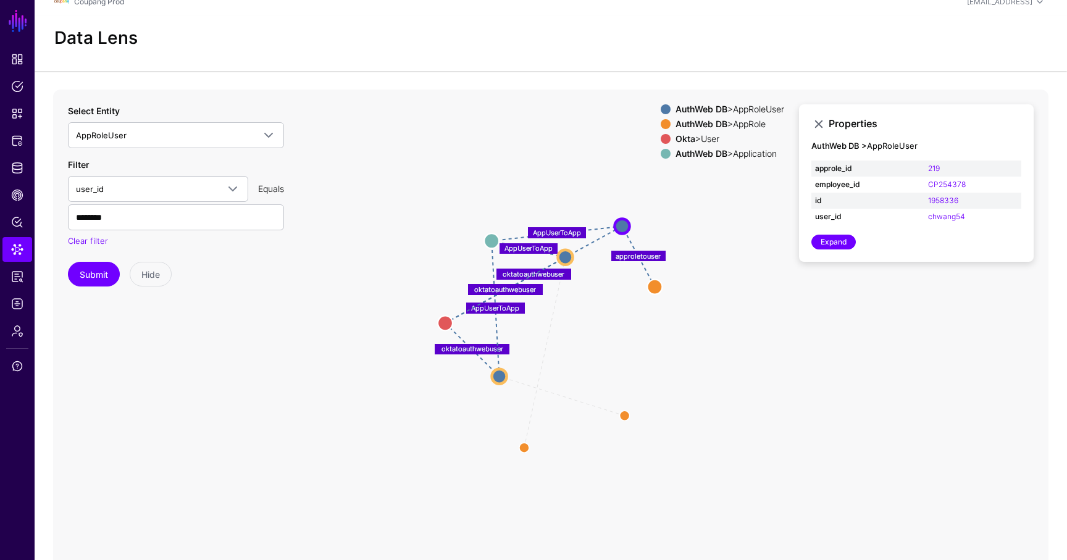
drag, startPoint x: 588, startPoint y: 339, endPoint x: 622, endPoint y: 219, distance: 125.8
click at [622, 219] on circle at bounding box center [621, 226] width 15 height 15
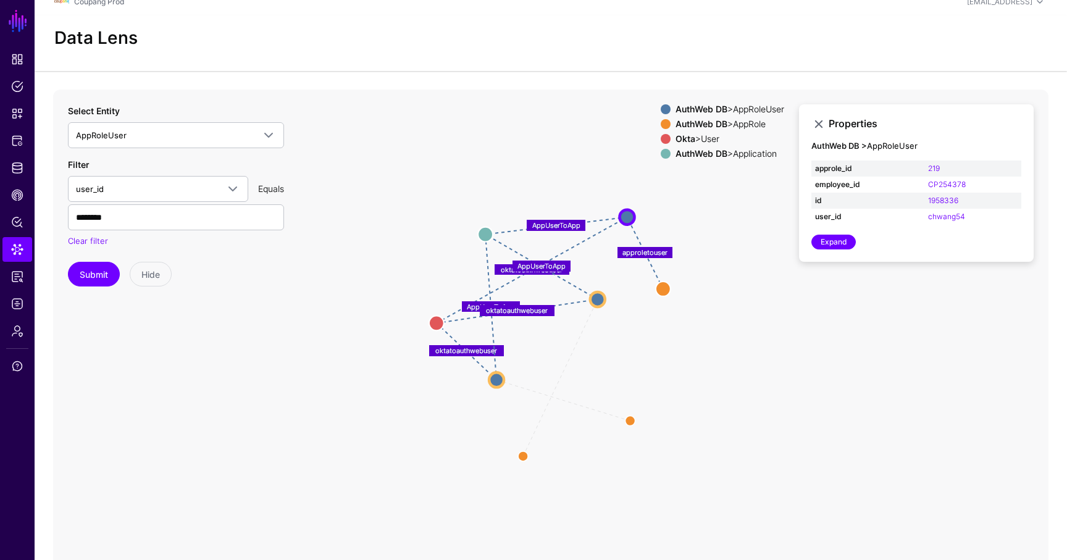
drag, startPoint x: 562, startPoint y: 254, endPoint x: 604, endPoint y: 314, distance: 73.1
click at [604, 306] on circle at bounding box center [597, 298] width 15 height 15
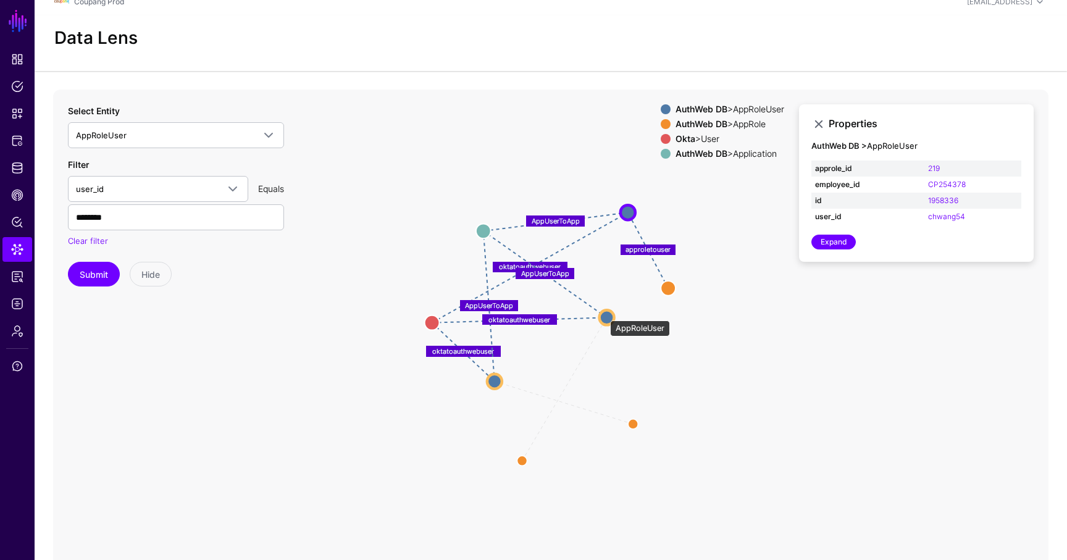
click at [604, 314] on circle at bounding box center [606, 317] width 15 height 15
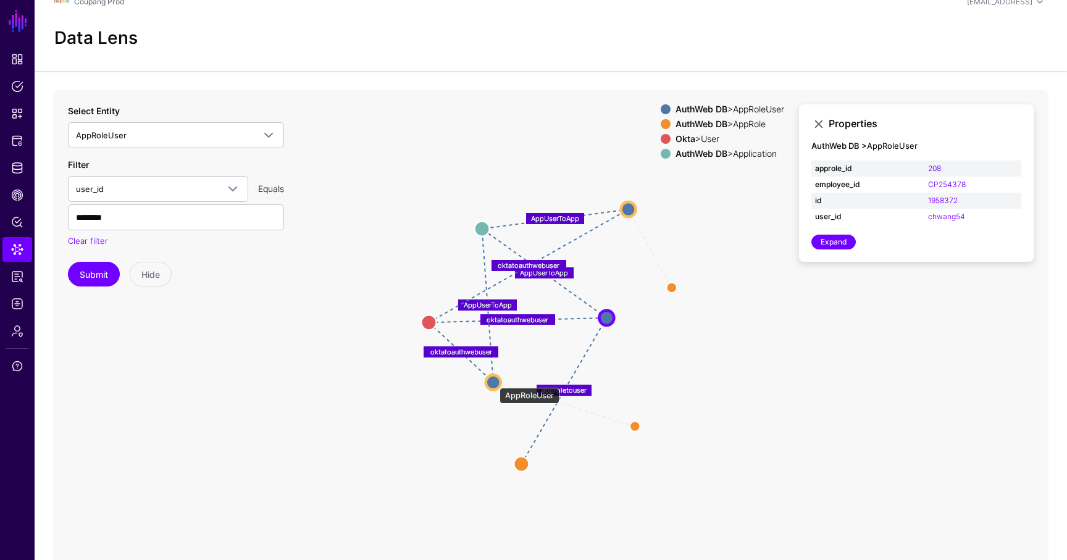
click at [493, 381] on circle at bounding box center [493, 382] width 15 height 15
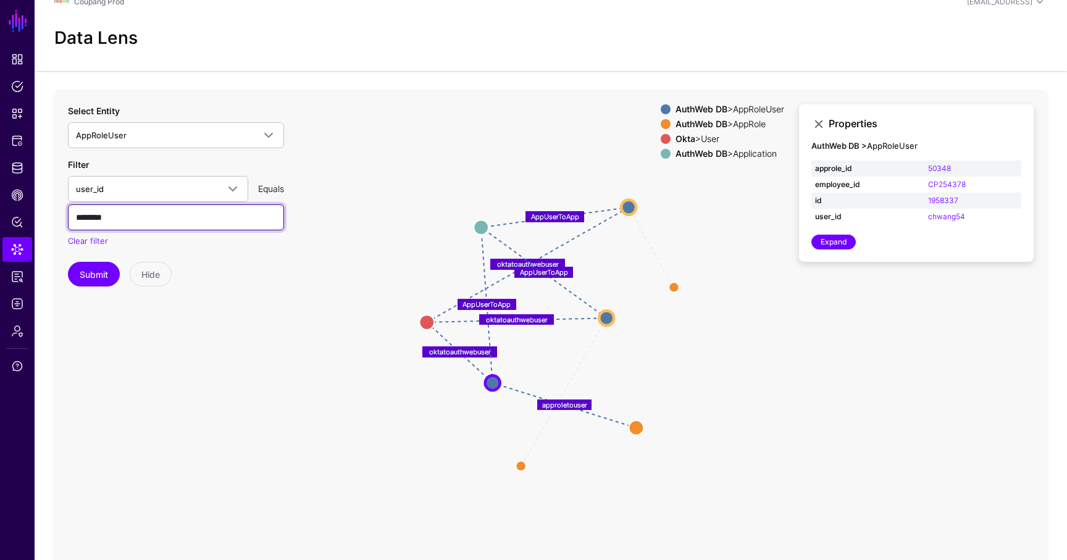
click at [150, 218] on input "********" at bounding box center [176, 217] width 216 height 26
paste input "text"
type input "********"
click at [77, 263] on button "Submit" at bounding box center [94, 274] width 52 height 25
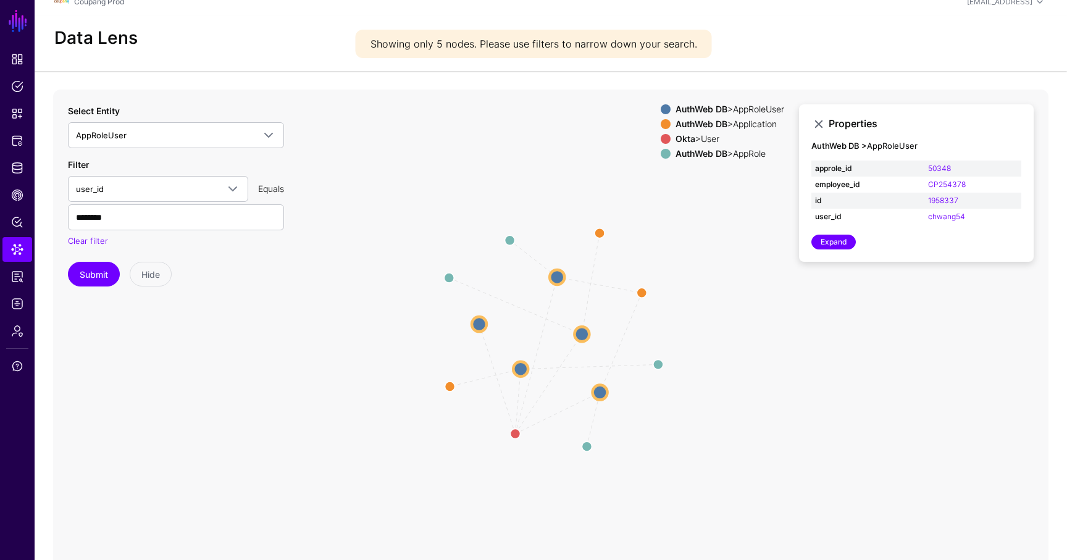
click at [585, 330] on circle at bounding box center [581, 334] width 15 height 15
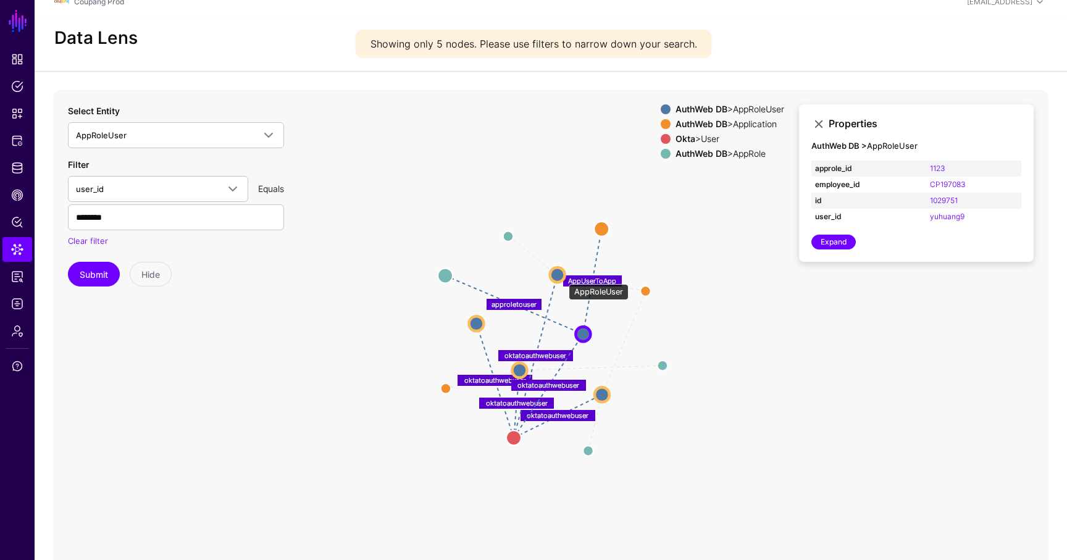
click at [562, 276] on circle at bounding box center [557, 274] width 15 height 15
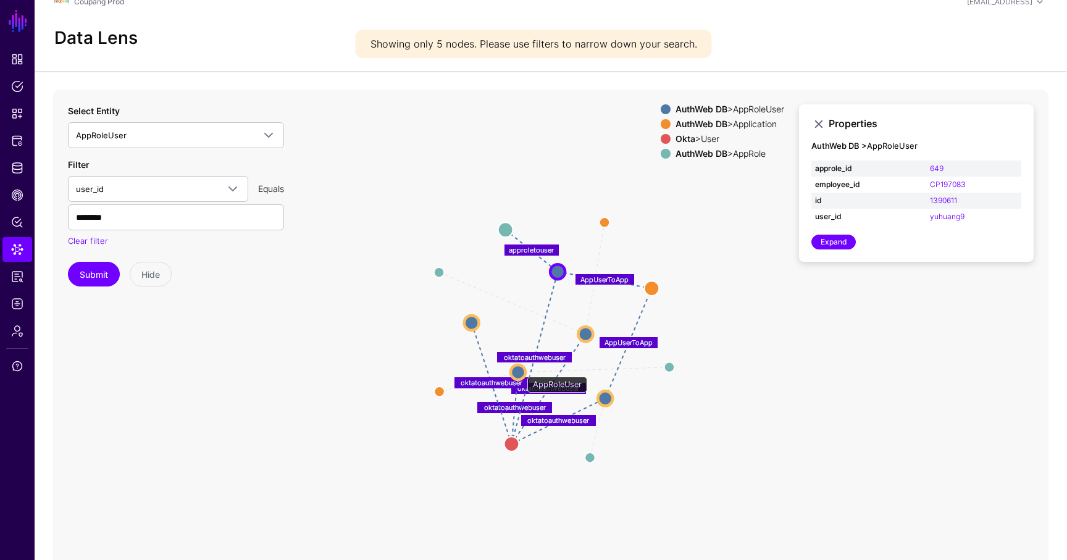
click at [521, 370] on circle at bounding box center [517, 372] width 15 height 15
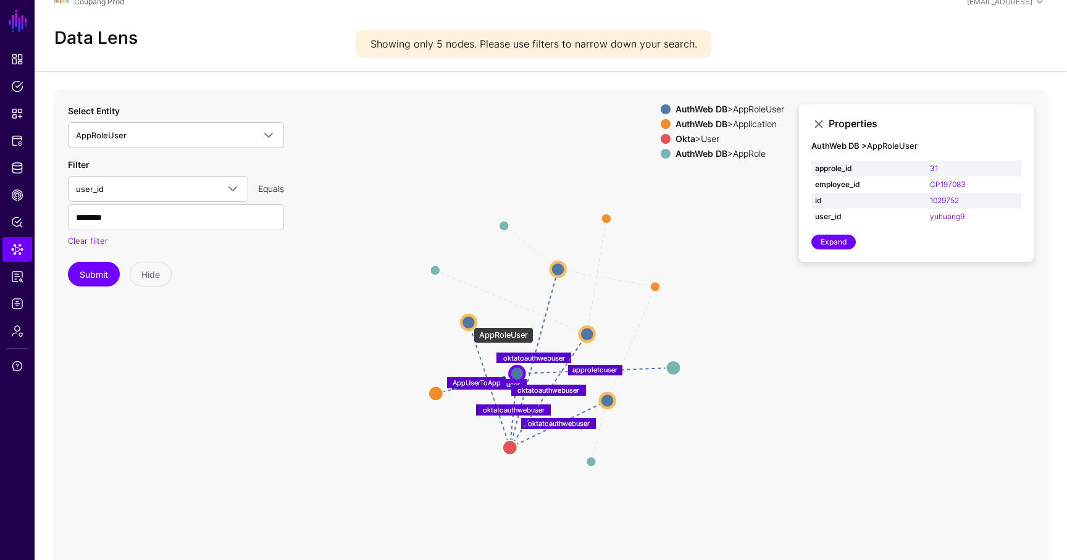
click at [467, 320] on circle at bounding box center [468, 322] width 15 height 15
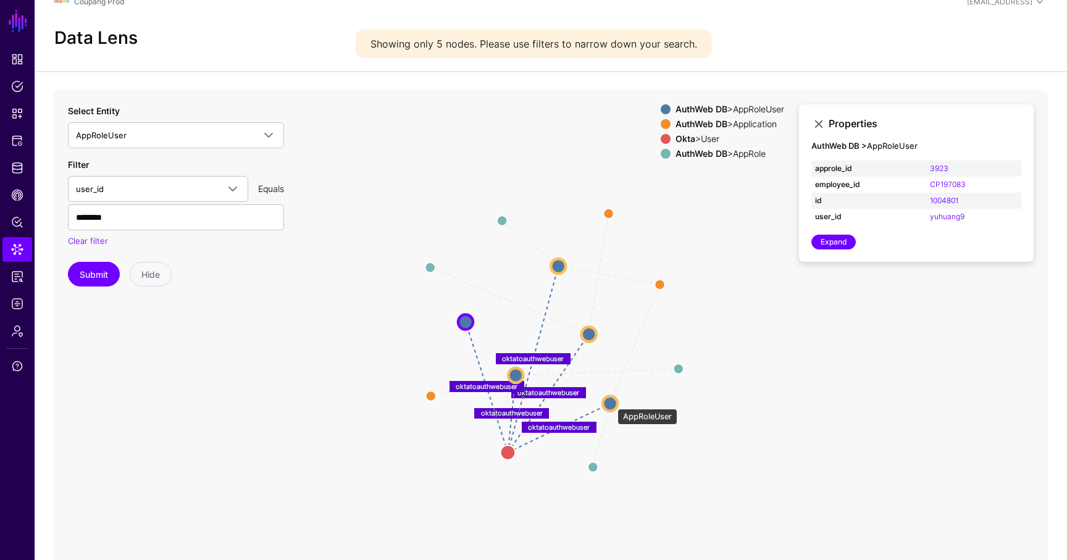
click at [611, 402] on circle at bounding box center [609, 403] width 15 height 15
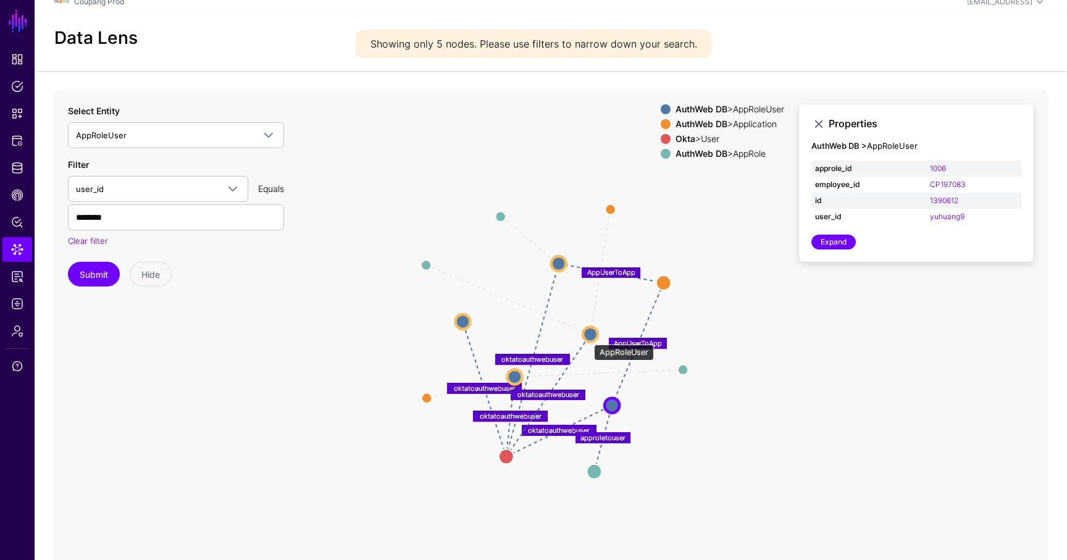
click at [588, 332] on circle at bounding box center [590, 334] width 15 height 15
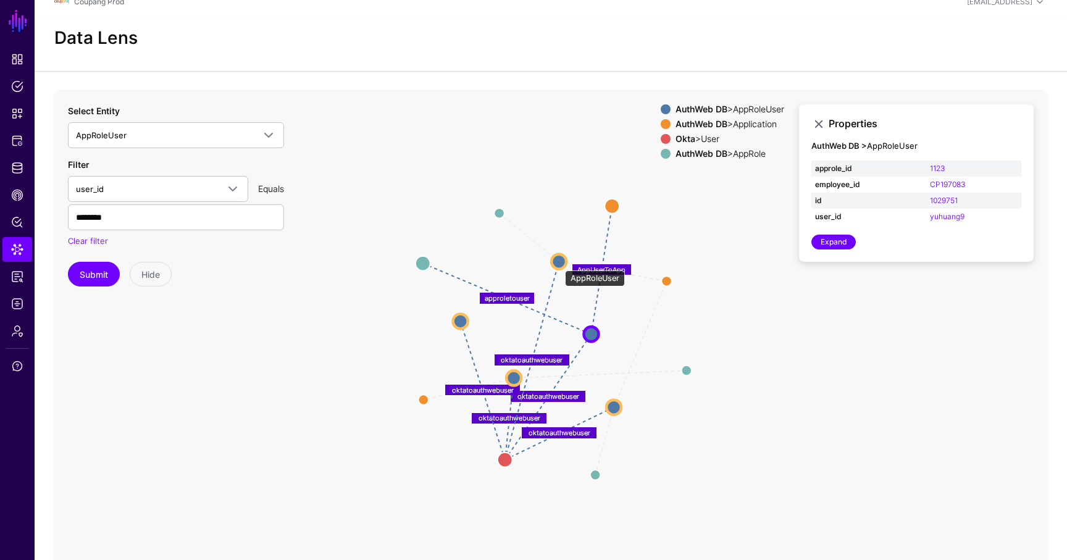
click at [559, 264] on circle at bounding box center [558, 261] width 15 height 15
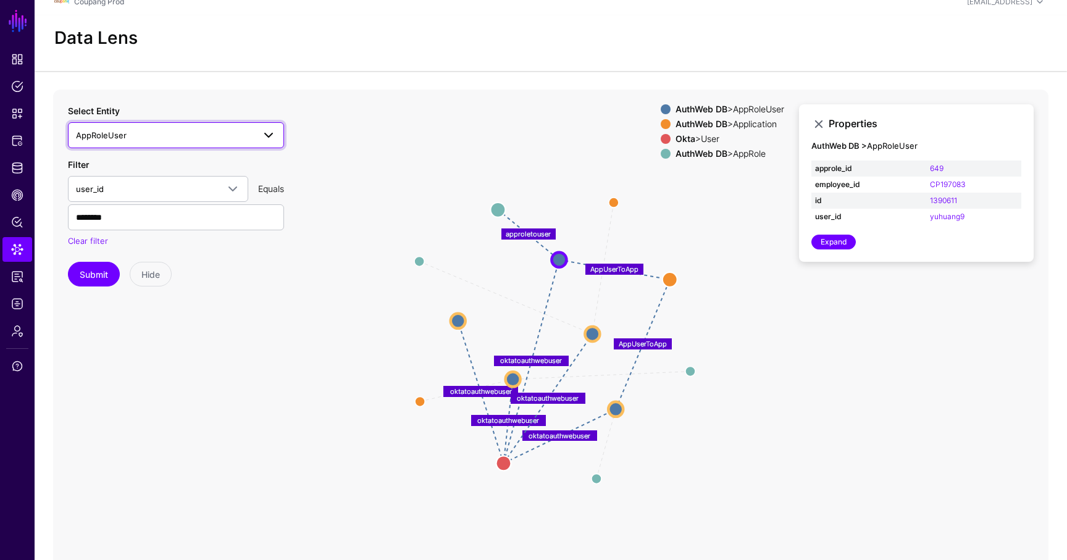
click at [132, 135] on span "AppRoleUser" at bounding box center [165, 135] width 178 height 14
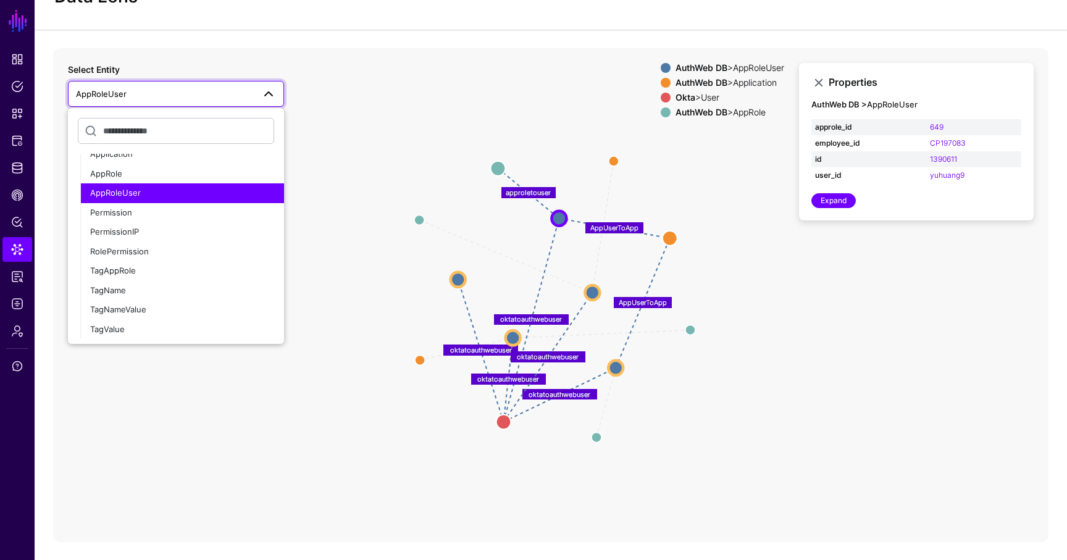
scroll to position [810, 0]
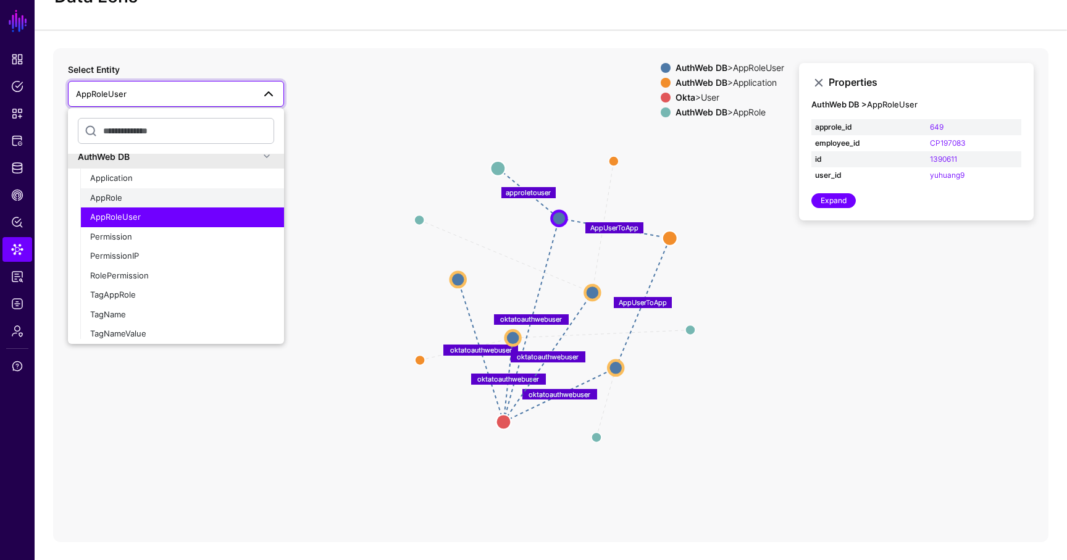
click at [123, 204] on button "AppRole" at bounding box center [182, 198] width 204 height 20
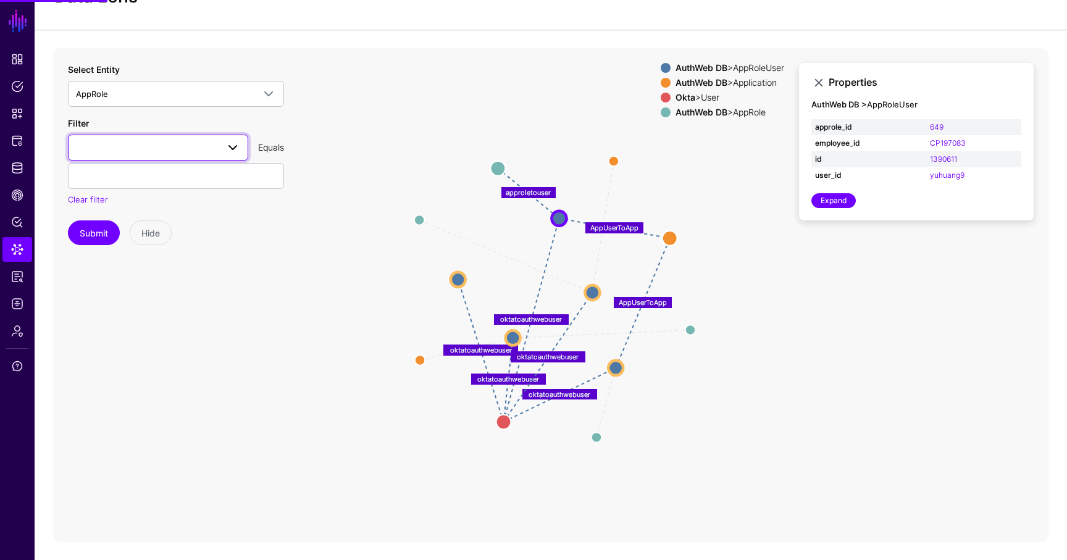
click at [121, 135] on link at bounding box center [158, 148] width 180 height 26
click at [123, 217] on div "app_id" at bounding box center [158, 217] width 160 height 12
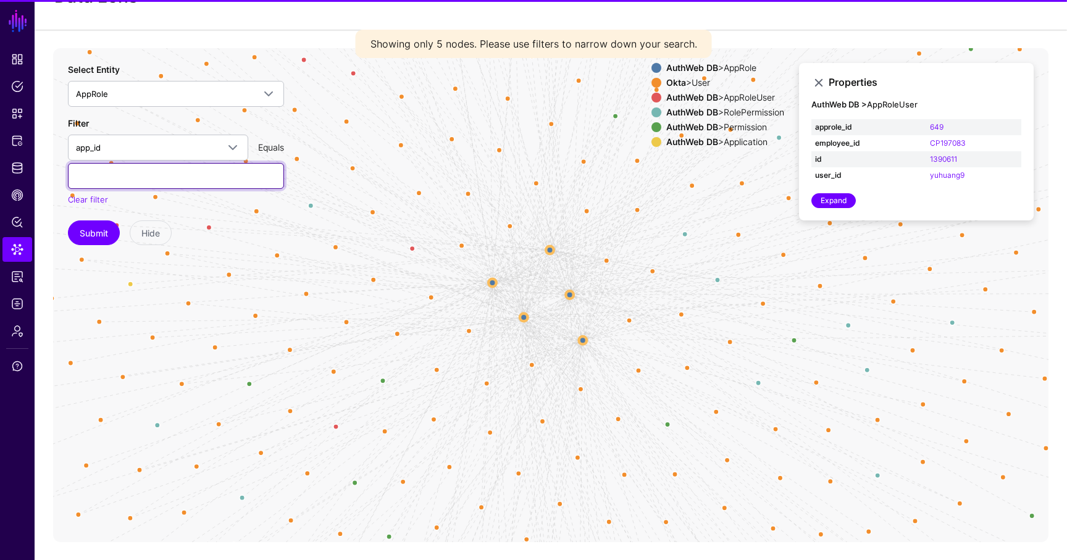
click at [114, 178] on input "text" at bounding box center [176, 176] width 216 height 26
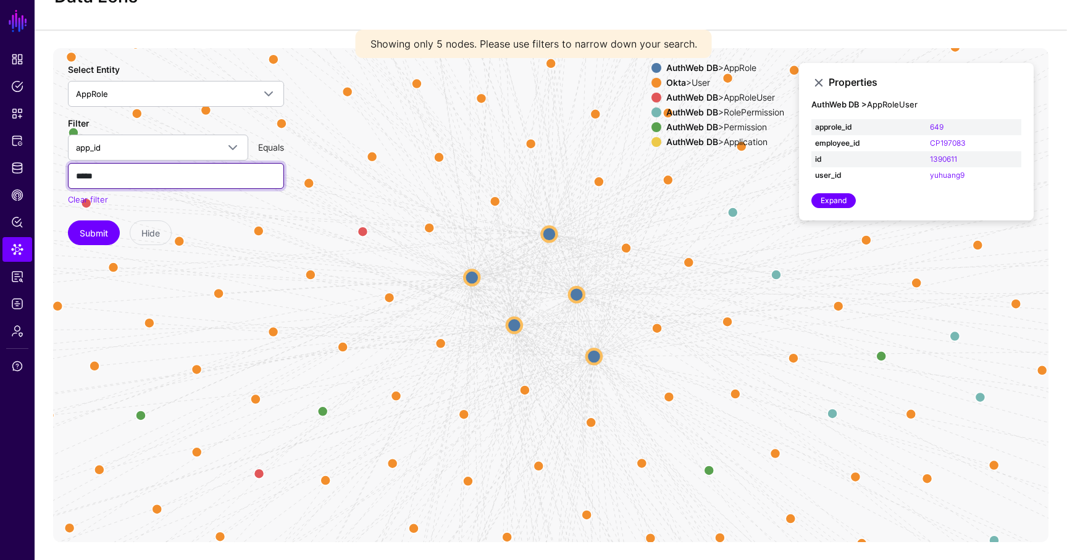
click at [68, 220] on button "Submit" at bounding box center [94, 232] width 52 height 25
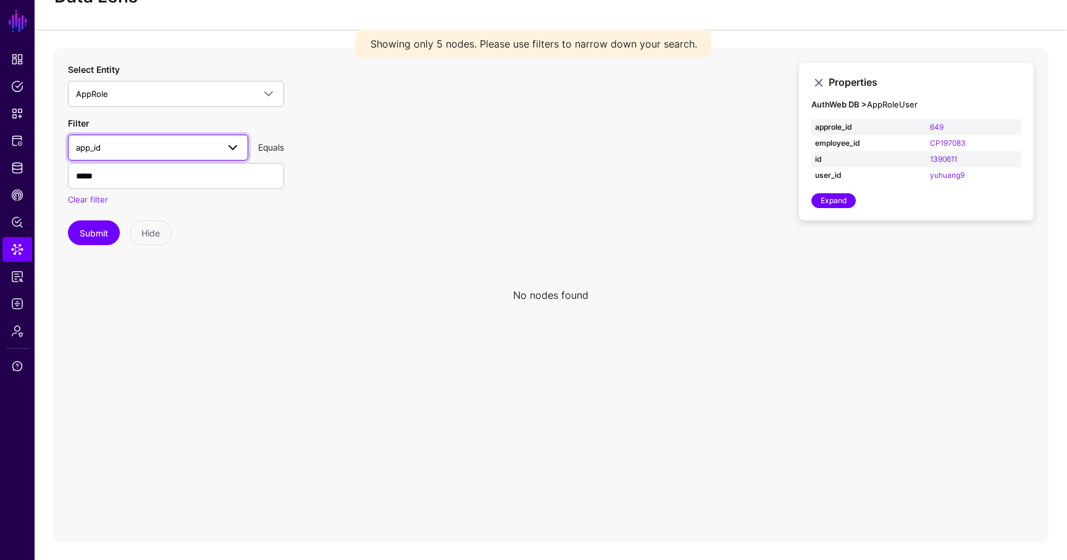
click at [114, 156] on link "app_id" at bounding box center [158, 148] width 180 height 26
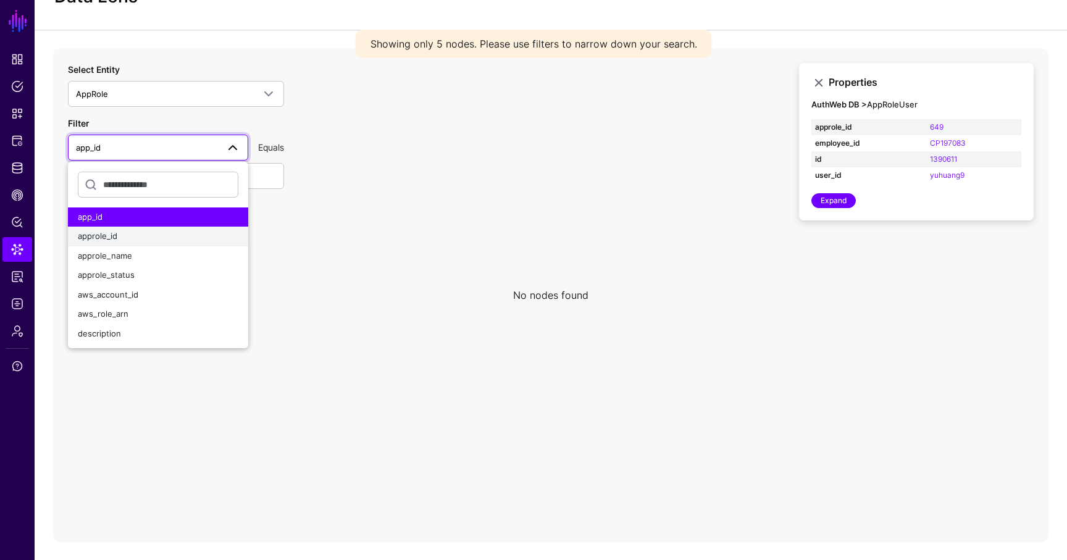
click at [126, 231] on div "approle_id" at bounding box center [158, 236] width 160 height 12
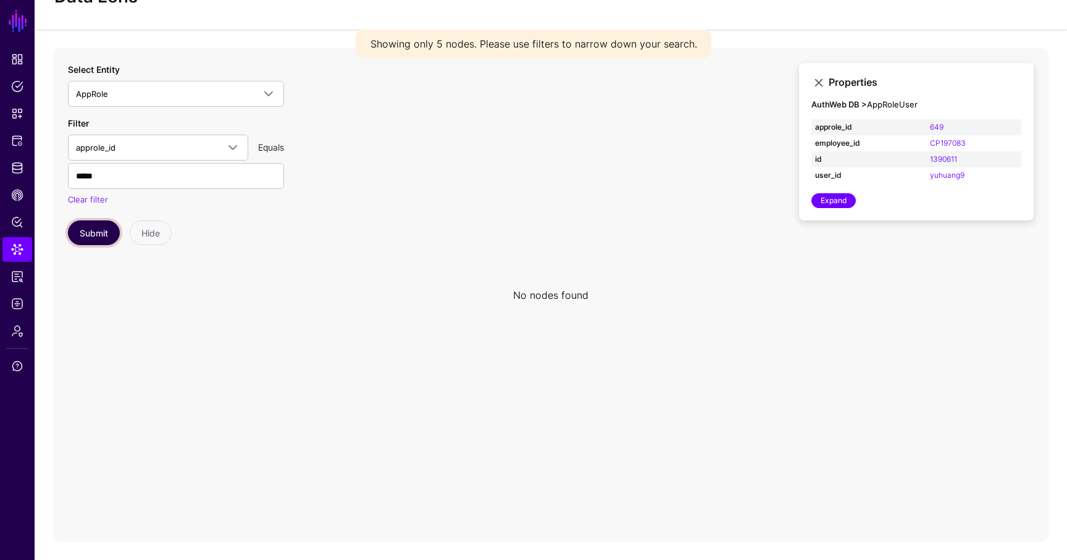
click at [89, 226] on button "Submit" at bounding box center [94, 232] width 52 height 25
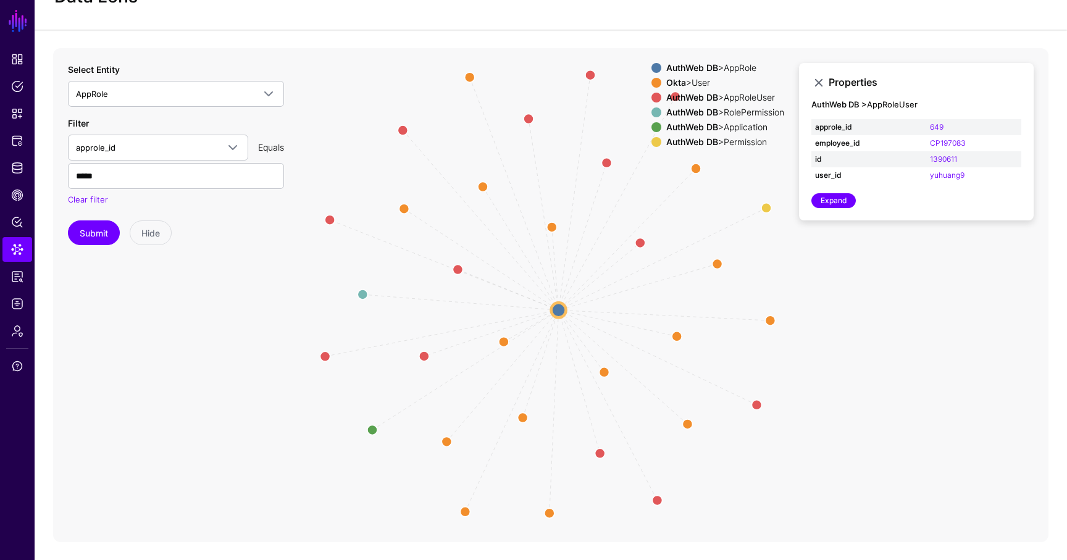
drag, startPoint x: 576, startPoint y: 299, endPoint x: 557, endPoint y: 310, distance: 21.9
click at [557, 310] on circle at bounding box center [558, 309] width 15 height 15
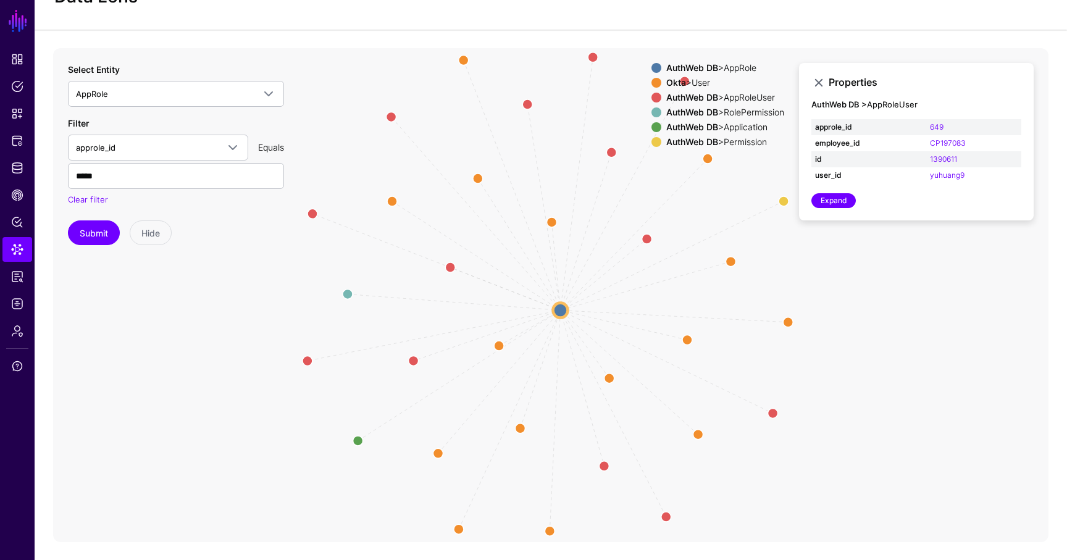
click at [690, 335] on icon "RoleAssignment RoleAssignment RoleAssignment RoleAssignment RoleAssignment Role…" at bounding box center [550, 295] width 995 height 494
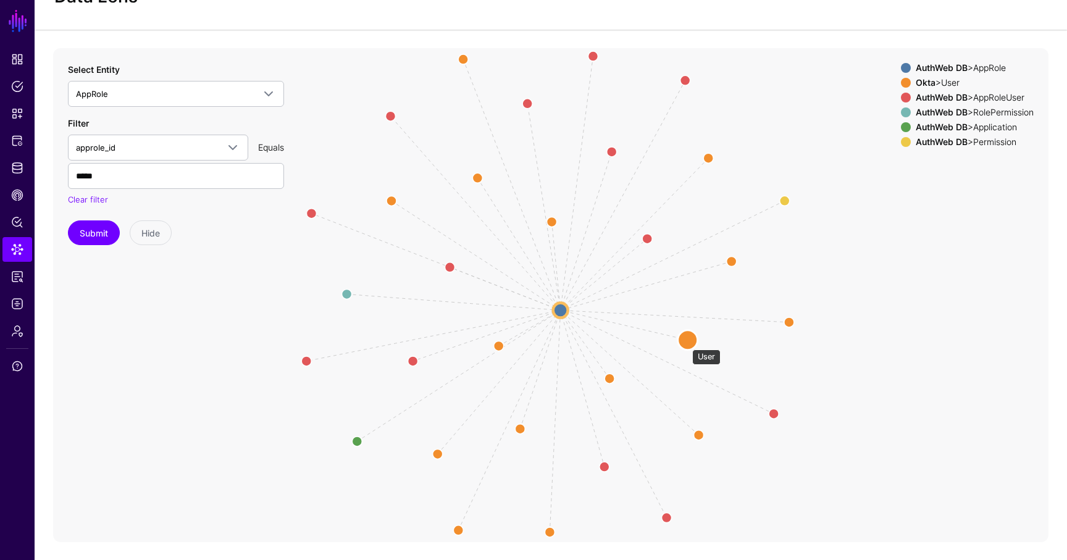
click at [686, 343] on circle at bounding box center [688, 340] width 20 height 20
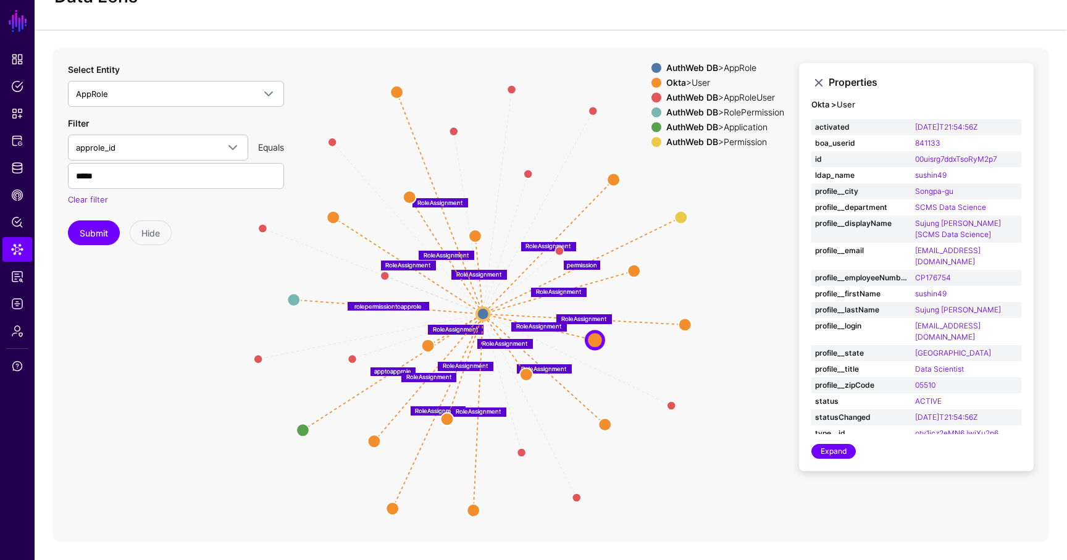
drag, startPoint x: 804, startPoint y: 501, endPoint x: 699, endPoint y: 483, distance: 106.3
click at [699, 483] on icon "approletouser approletouser approletouser approletouser approletouser approleto…" at bounding box center [550, 295] width 995 height 494
click at [594, 110] on circle at bounding box center [593, 110] width 17 height 17
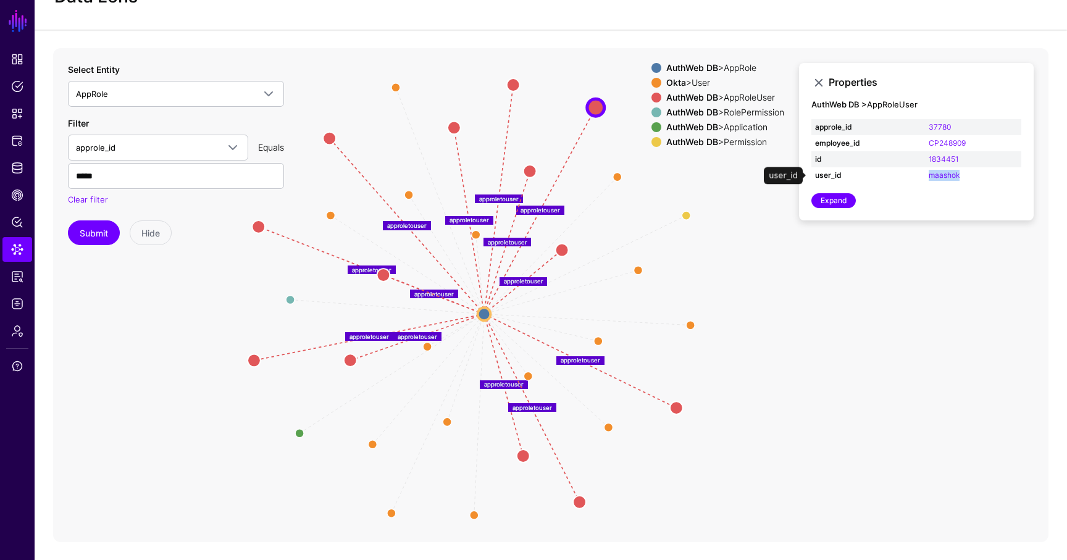
drag, startPoint x: 985, startPoint y: 175, endPoint x: 923, endPoint y: 173, distance: 61.8
click at [922, 173] on tr "user_id maashok" at bounding box center [916, 175] width 210 height 16
copy tr "maashok"
drag, startPoint x: 973, startPoint y: 159, endPoint x: 923, endPoint y: 157, distance: 50.7
click at [923, 157] on tr "id 1834451" at bounding box center [916, 159] width 210 height 16
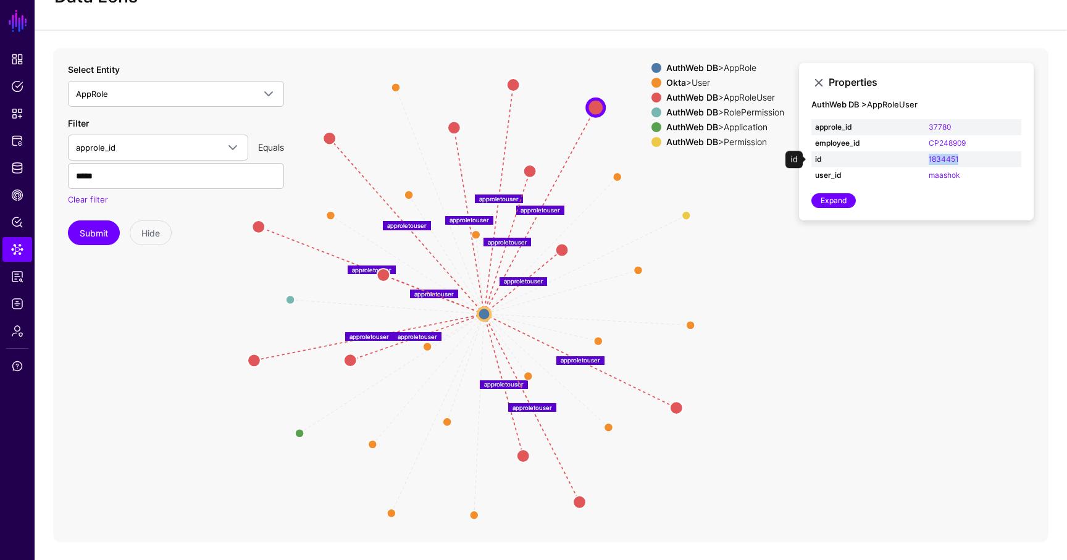
copy tr "1834451"
click at [529, 170] on circle at bounding box center [529, 171] width 13 height 13
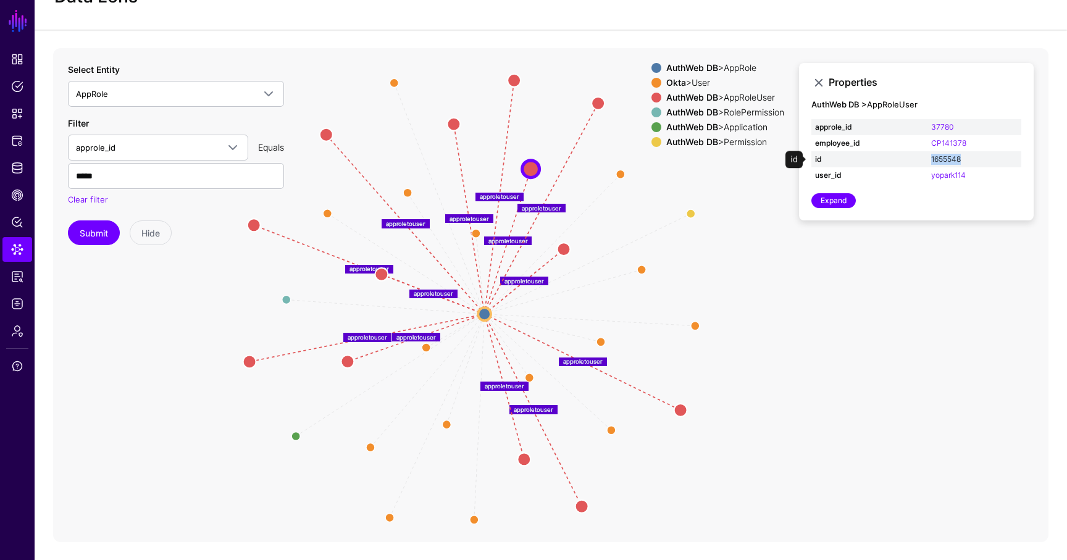
drag, startPoint x: 981, startPoint y: 158, endPoint x: 932, endPoint y: 157, distance: 48.8
click at [932, 158] on td "1655548" at bounding box center [974, 159] width 94 height 16
copy link "1655548"
click at [454, 118] on circle at bounding box center [453, 123] width 13 height 13
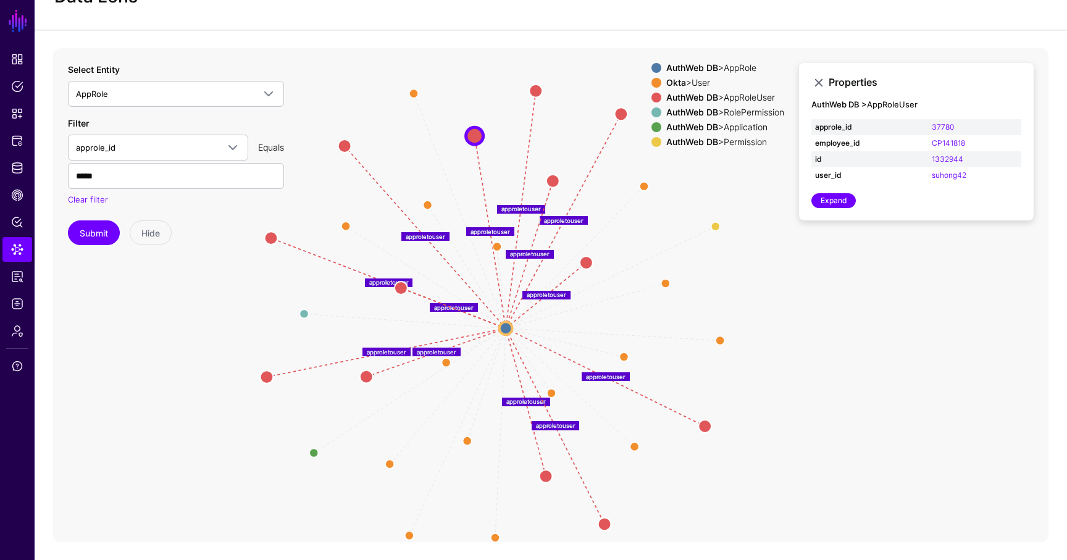
drag, startPoint x: 428, startPoint y: 121, endPoint x: 493, endPoint y: 182, distance: 89.1
click at [493, 182] on icon "RoleAssignment RoleAssignment RoleAssignment RoleAssignment RoleAssignment Role…" at bounding box center [550, 295] width 995 height 494
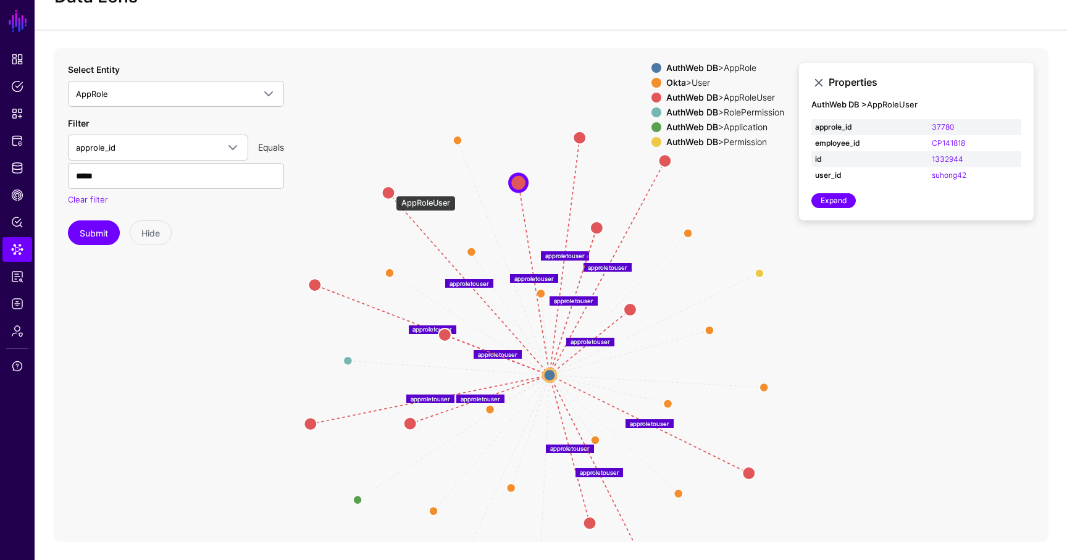
click at [388, 190] on circle at bounding box center [388, 192] width 13 height 13
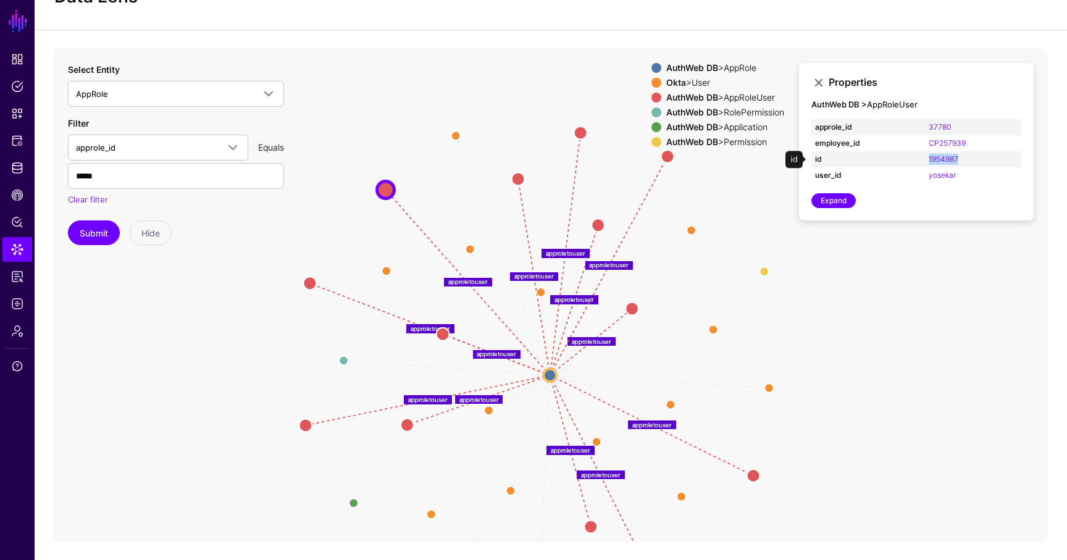
drag, startPoint x: 972, startPoint y: 157, endPoint x: 926, endPoint y: 157, distance: 46.3
click at [925, 157] on td "1954987" at bounding box center [973, 159] width 96 height 16
copy link "1954987"
click at [312, 281] on circle at bounding box center [309, 283] width 13 height 13
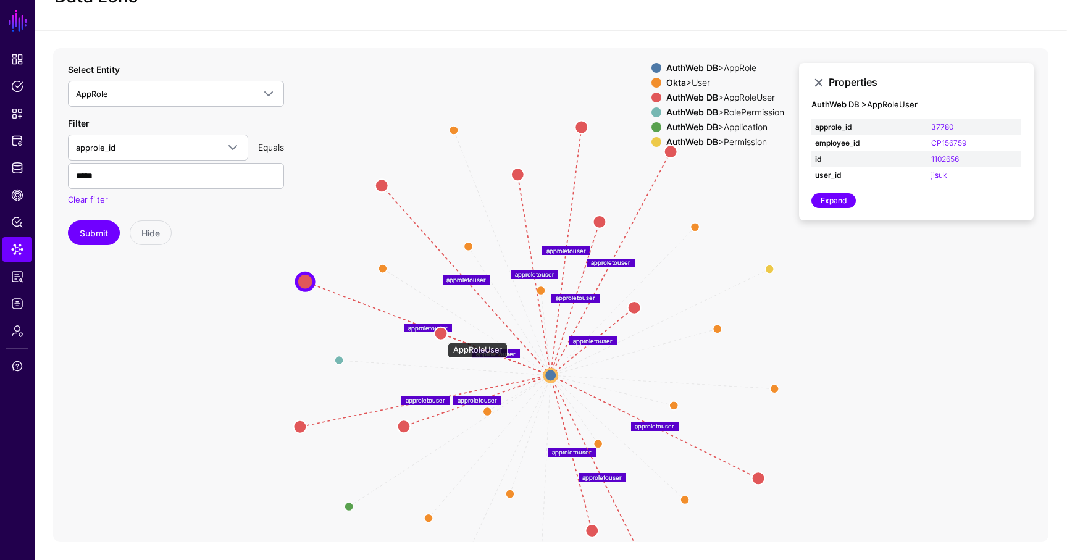
click at [441, 336] on circle at bounding box center [441, 333] width 13 height 13
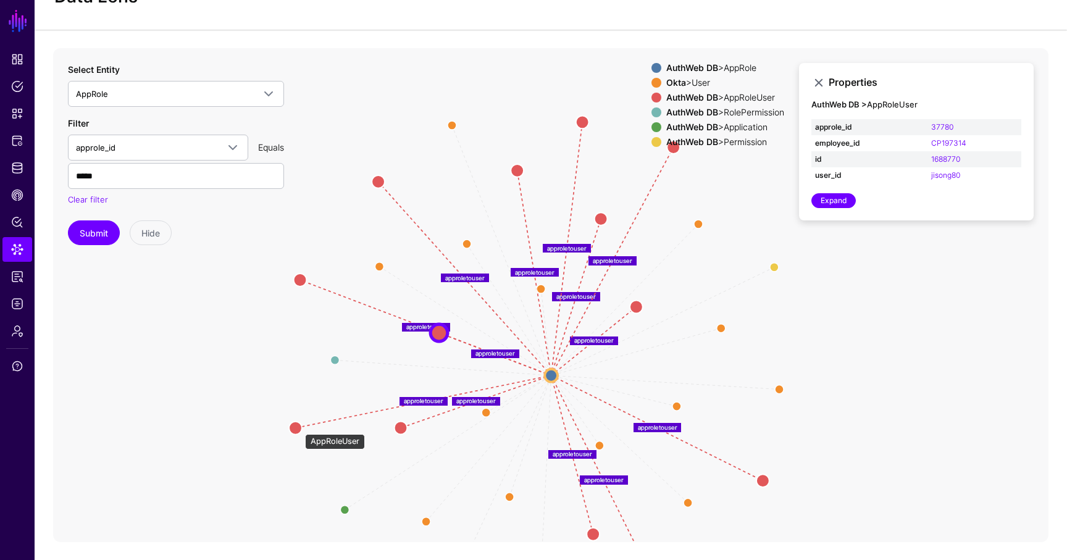
click at [299, 428] on circle at bounding box center [295, 427] width 13 height 13
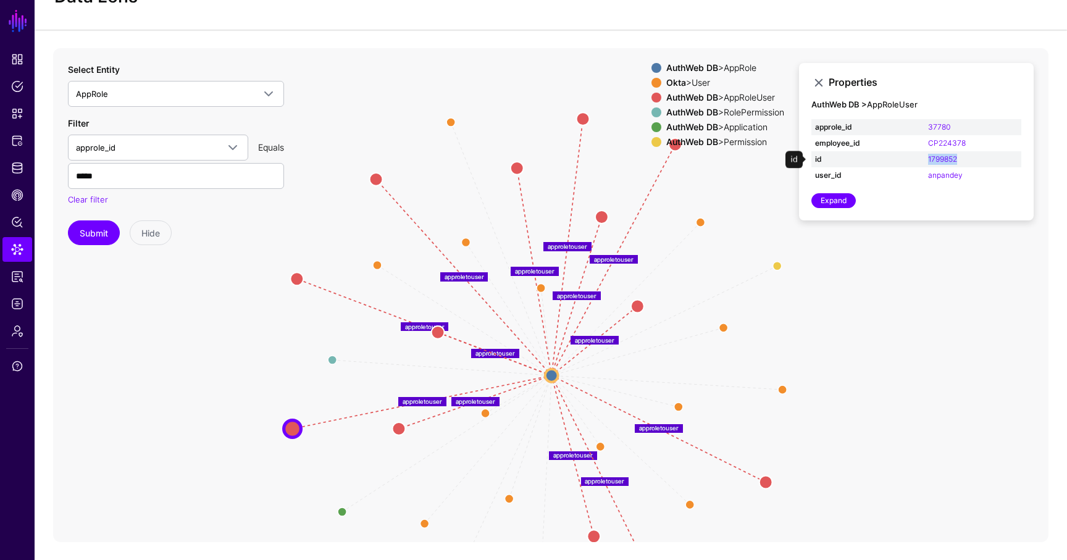
drag, startPoint x: 973, startPoint y: 160, endPoint x: 923, endPoint y: 157, distance: 50.7
click at [923, 157] on tr "id 1799852" at bounding box center [916, 159] width 210 height 16
click at [402, 425] on circle at bounding box center [399, 428] width 13 height 13
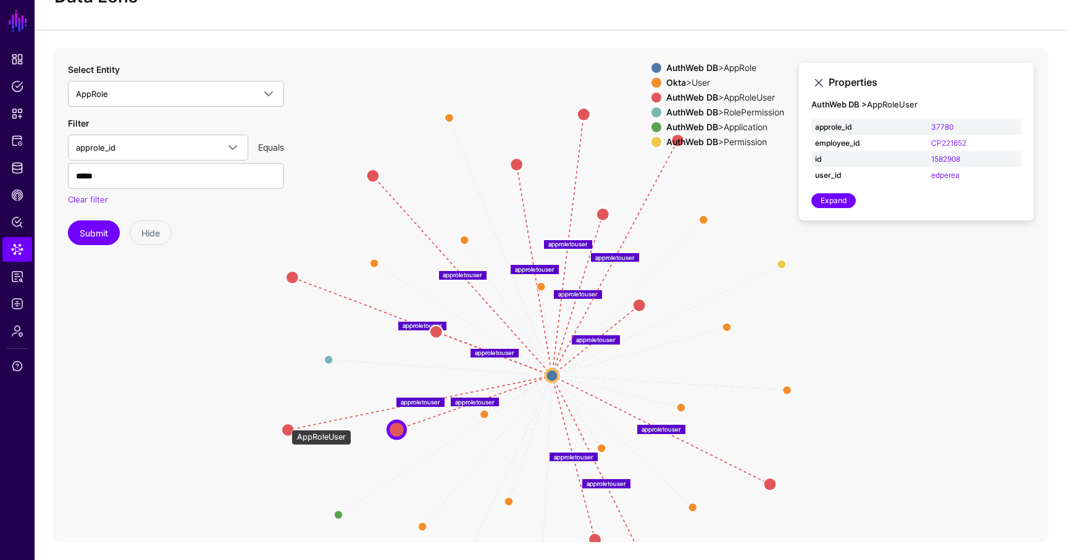
click at [285, 423] on circle at bounding box center [287, 429] width 13 height 13
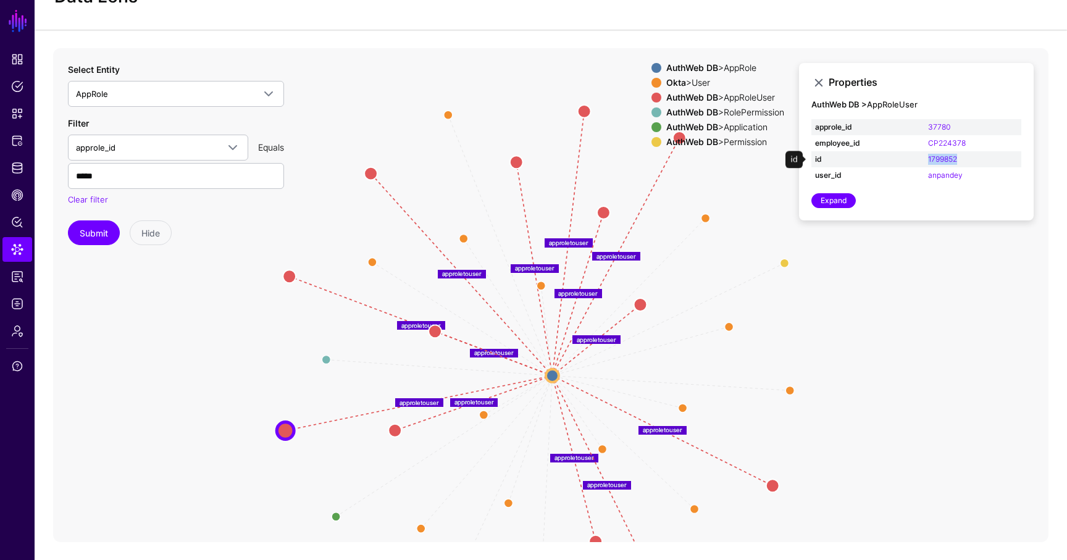
drag, startPoint x: 976, startPoint y: 160, endPoint x: 925, endPoint y: 160, distance: 51.2
click at [925, 160] on td "1799852" at bounding box center [972, 159] width 97 height 16
copy link "1799852"
click at [177, 169] on input "*****" at bounding box center [176, 176] width 216 height 26
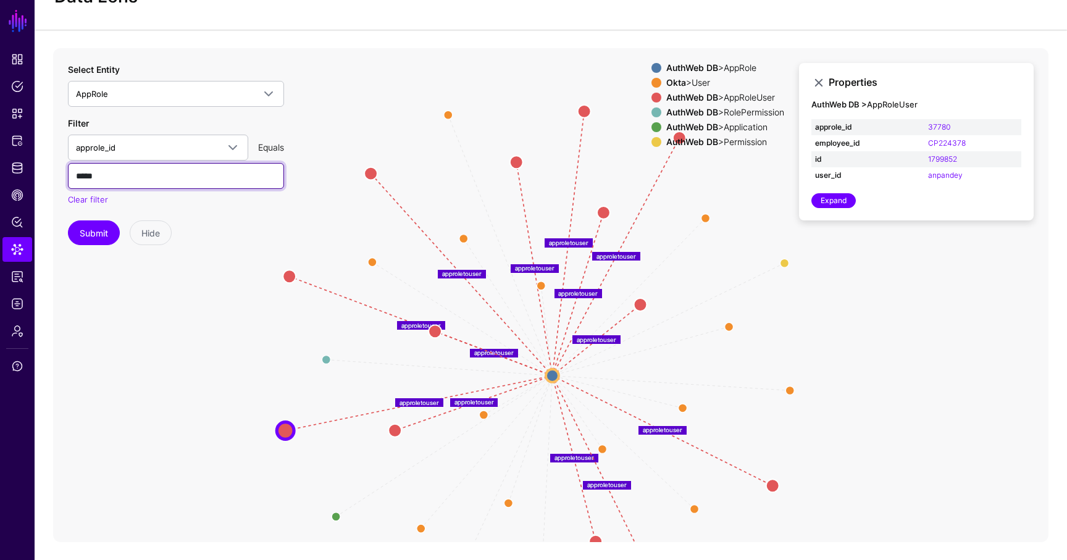
paste input "text"
click at [94, 236] on button "Submit" at bounding box center [94, 232] width 52 height 25
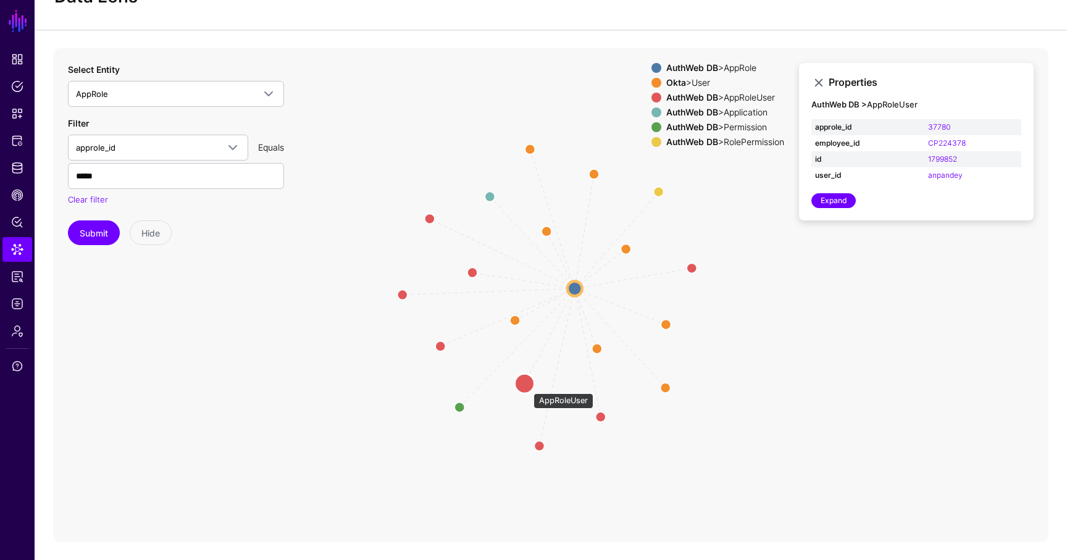
click at [527, 386] on circle at bounding box center [524, 383] width 20 height 20
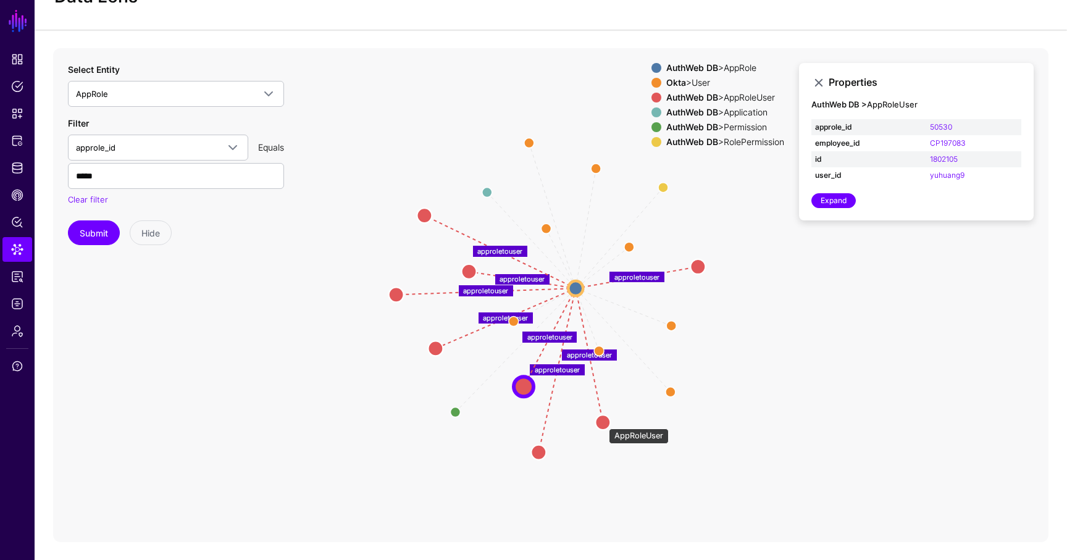
click at [602, 422] on circle at bounding box center [602, 422] width 15 height 15
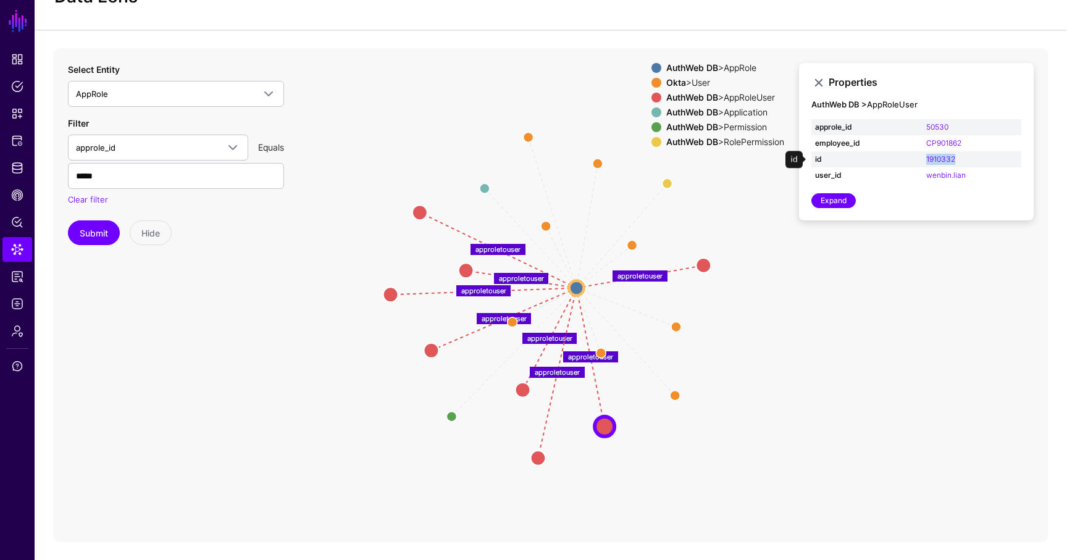
drag, startPoint x: 978, startPoint y: 156, endPoint x: 922, endPoint y: 154, distance: 55.6
click at [922, 155] on td "1910332" at bounding box center [971, 159] width 99 height 16
click at [538, 457] on circle at bounding box center [537, 457] width 15 height 15
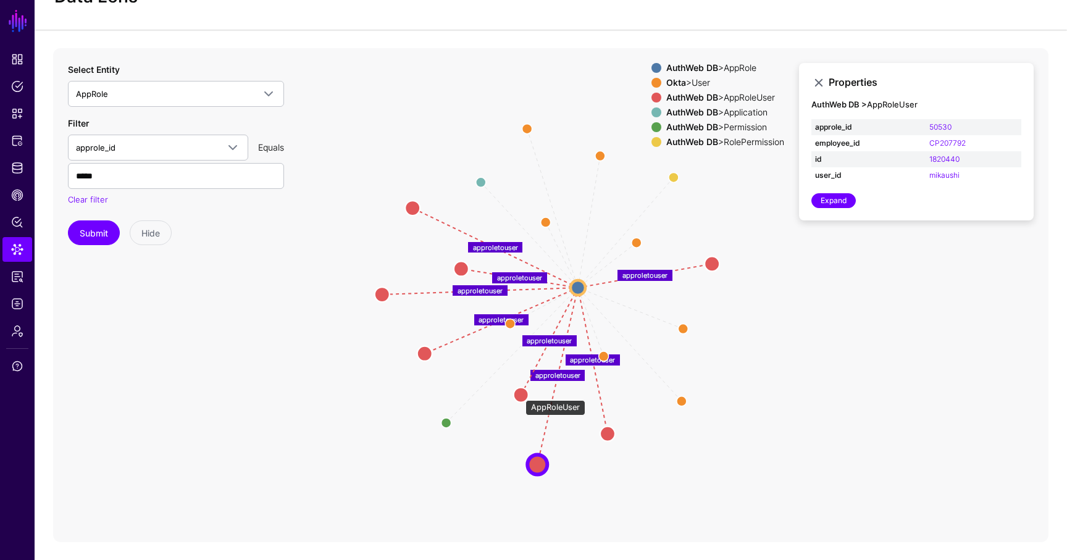
click at [519, 393] on circle at bounding box center [521, 394] width 15 height 15
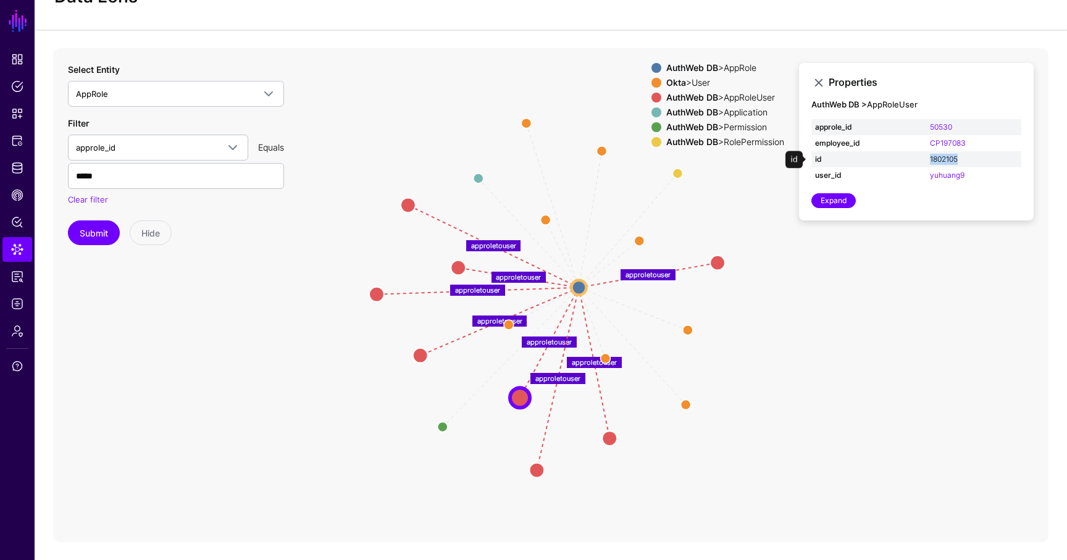
drag, startPoint x: 967, startPoint y: 157, endPoint x: 930, endPoint y: 156, distance: 37.7
click at [930, 156] on td "1802105" at bounding box center [973, 159] width 95 height 16
click at [575, 283] on circle at bounding box center [578, 287] width 15 height 15
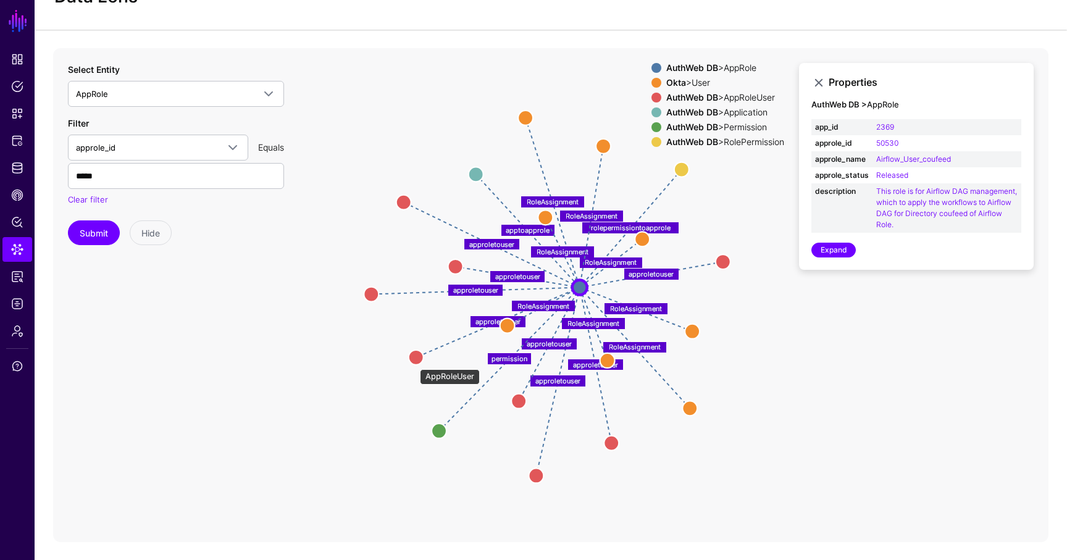
click at [413, 362] on circle at bounding box center [416, 356] width 15 height 15
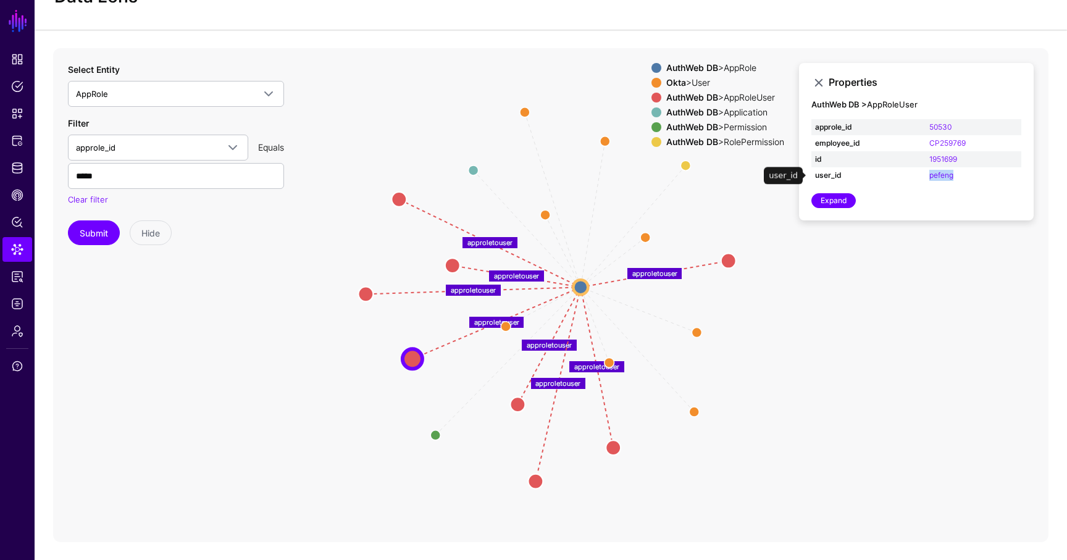
drag, startPoint x: 987, startPoint y: 178, endPoint x: 919, endPoint y: 177, distance: 67.9
click at [919, 177] on tr "user_id pefeng" at bounding box center [916, 175] width 210 height 16
click at [129, 181] on input "*****" at bounding box center [176, 176] width 216 height 26
paste input "text"
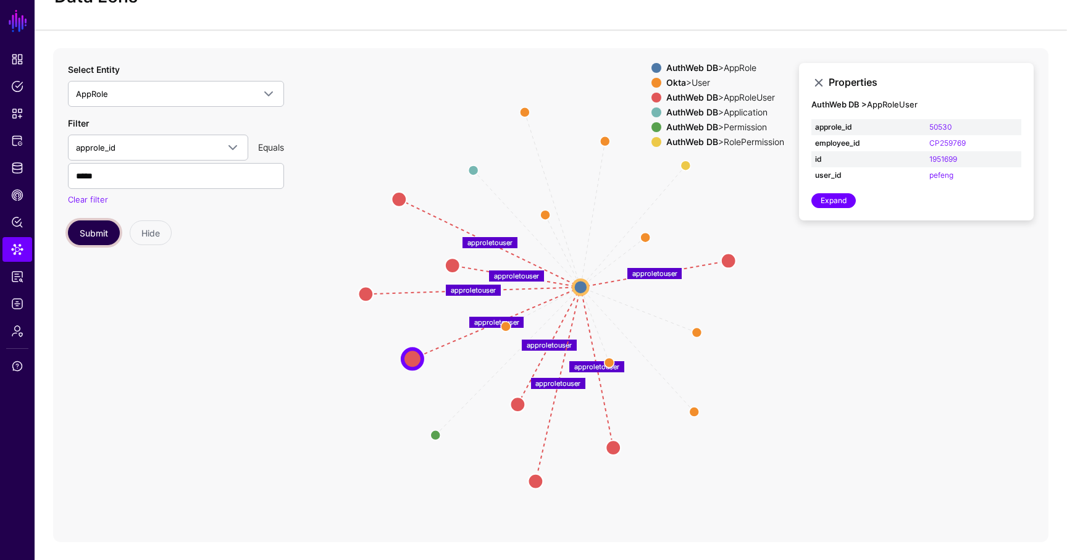
click at [90, 235] on button "Submit" at bounding box center [94, 232] width 52 height 25
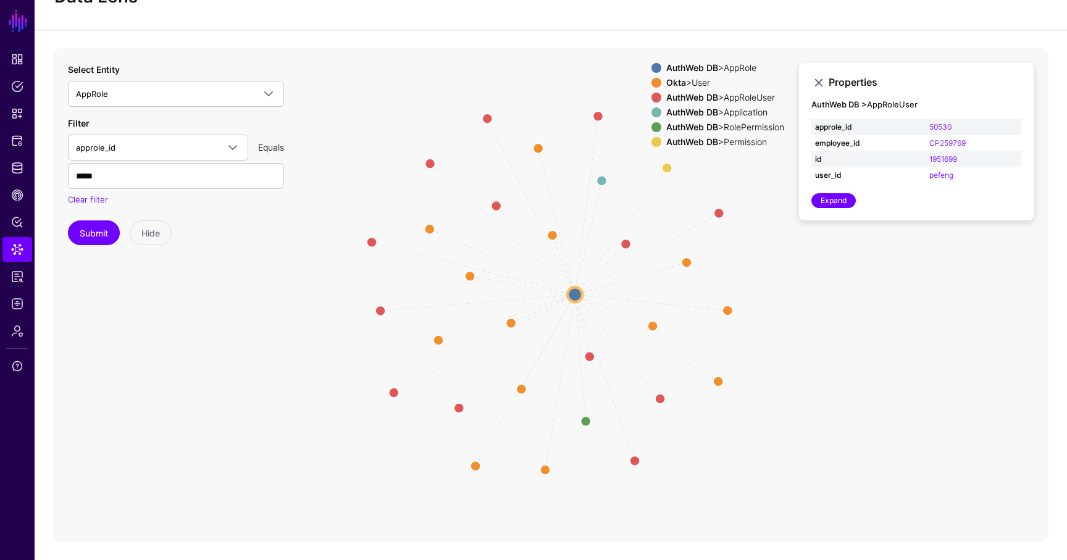
click at [572, 285] on icon "RoleAssignment RoleAssignment RoleAssignment RoleAssignment RoleAssignment Role…" at bounding box center [550, 295] width 995 height 494
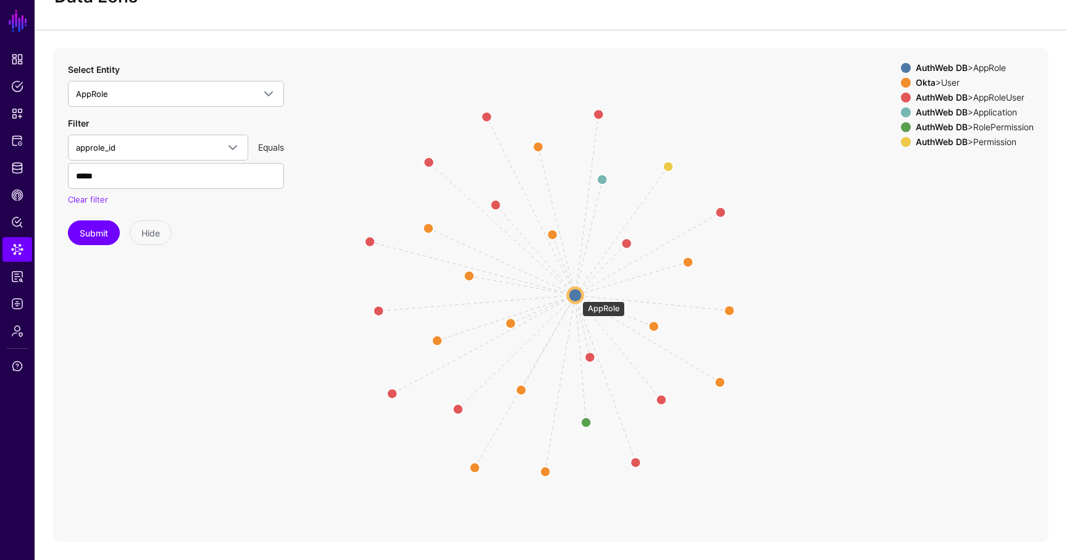
click at [576, 295] on circle at bounding box center [575, 295] width 15 height 15
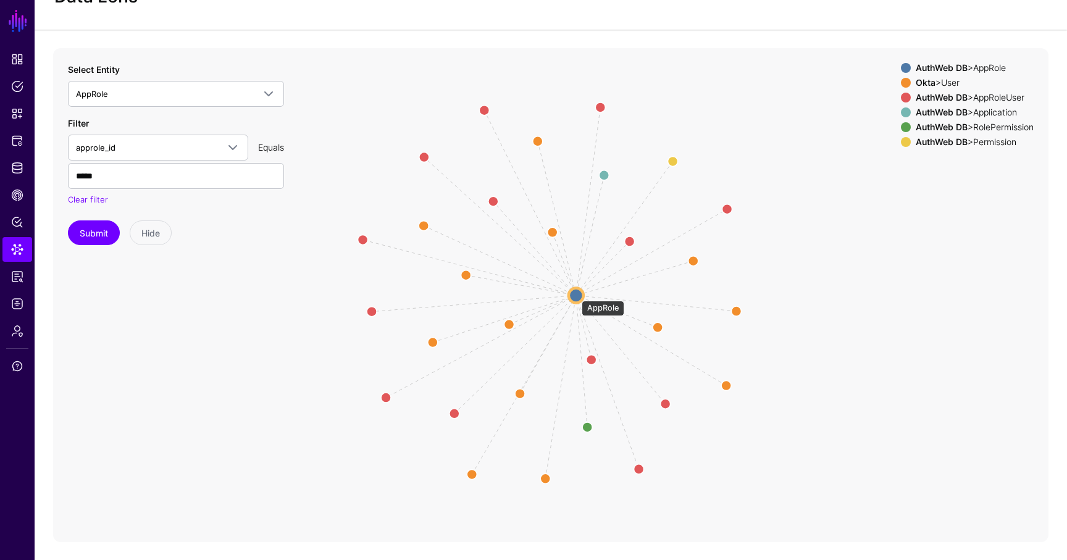
click at [575, 294] on circle at bounding box center [575, 295] width 15 height 15
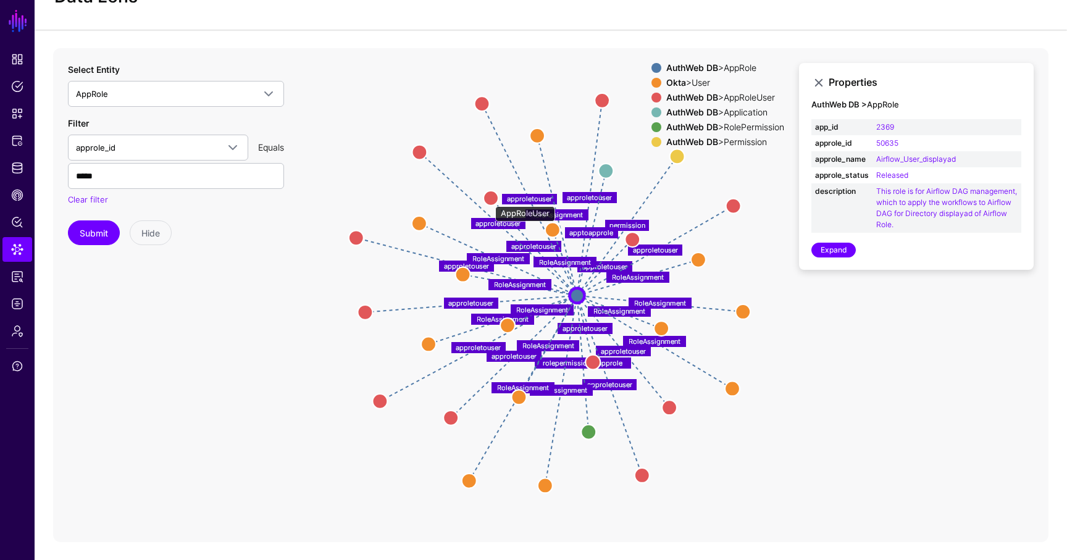
click at [489, 199] on circle at bounding box center [490, 198] width 15 height 15
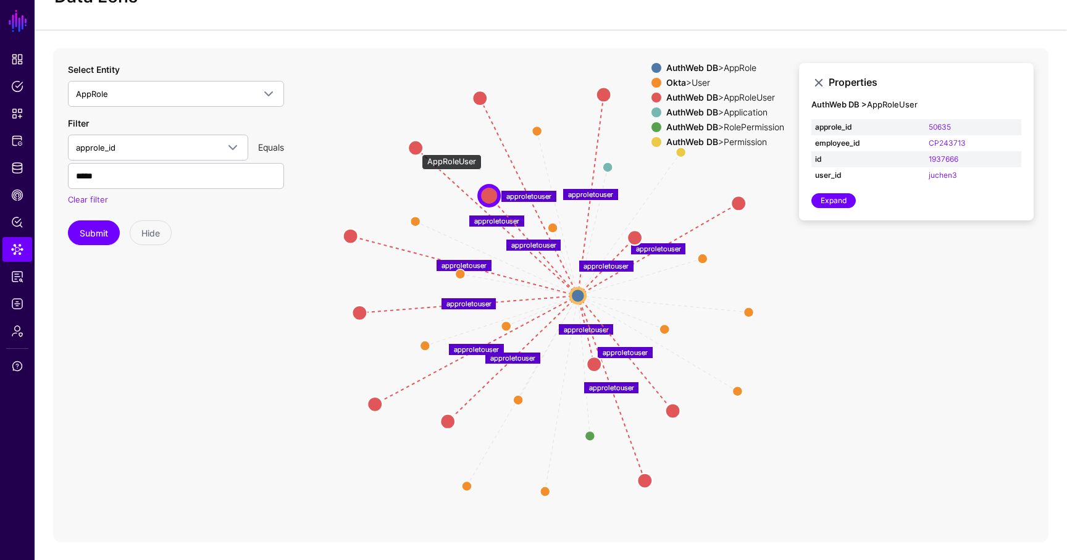
click at [415, 148] on circle at bounding box center [415, 147] width 15 height 15
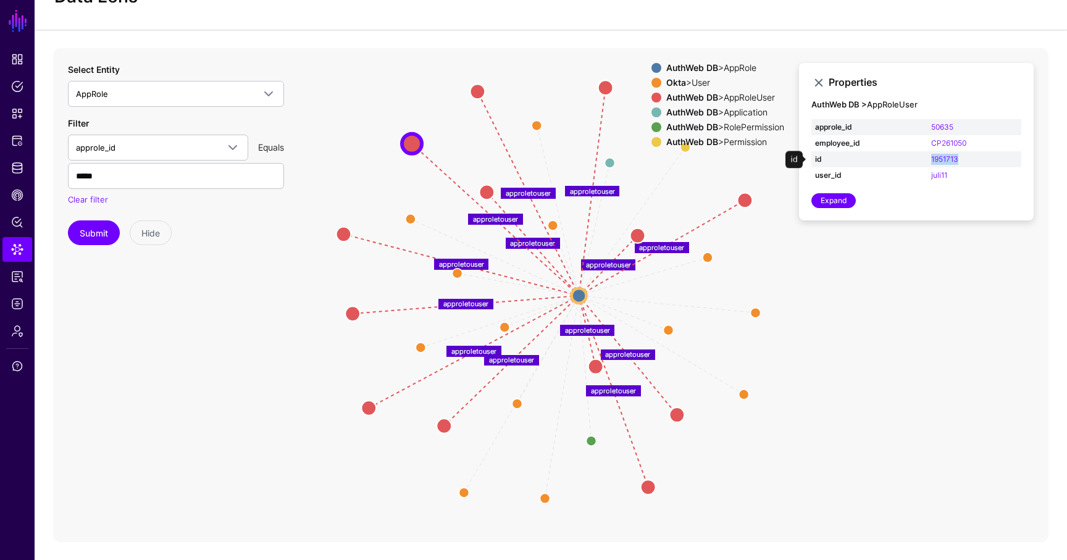
drag, startPoint x: 971, startPoint y: 160, endPoint x: 925, endPoint y: 159, distance: 46.3
click at [925, 159] on tr "id 1951713" at bounding box center [916, 159] width 210 height 16
click at [128, 176] on input "*****" at bounding box center [176, 176] width 216 height 26
paste input "text"
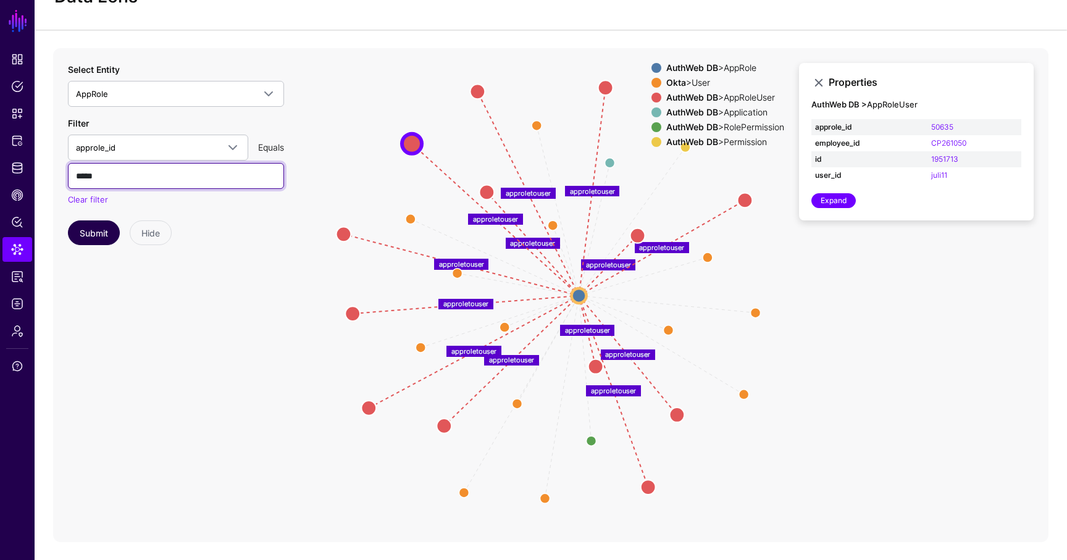
type input "*****"
click at [85, 240] on button "Submit" at bounding box center [94, 232] width 52 height 25
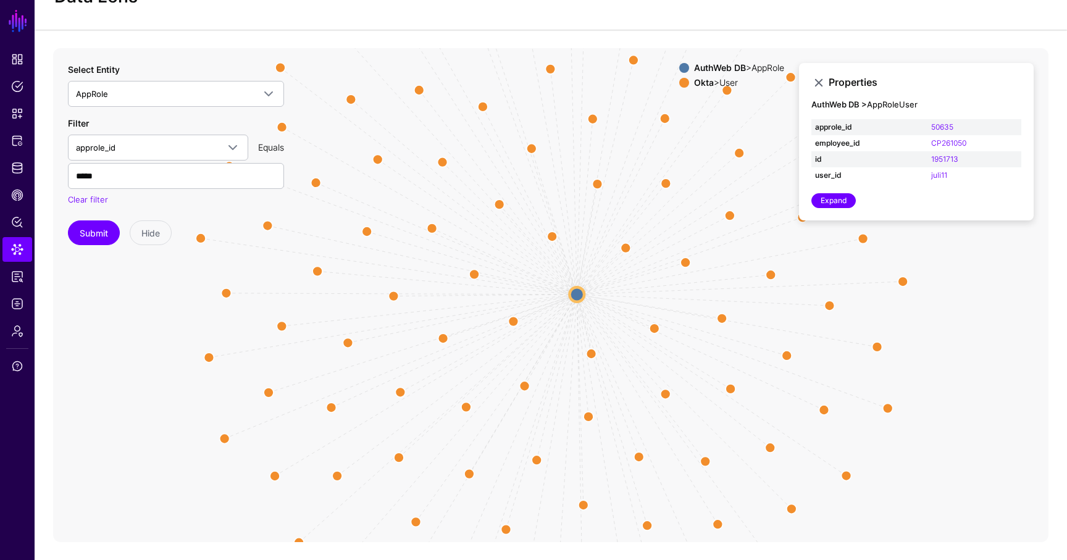
click at [578, 291] on circle at bounding box center [576, 294] width 15 height 15
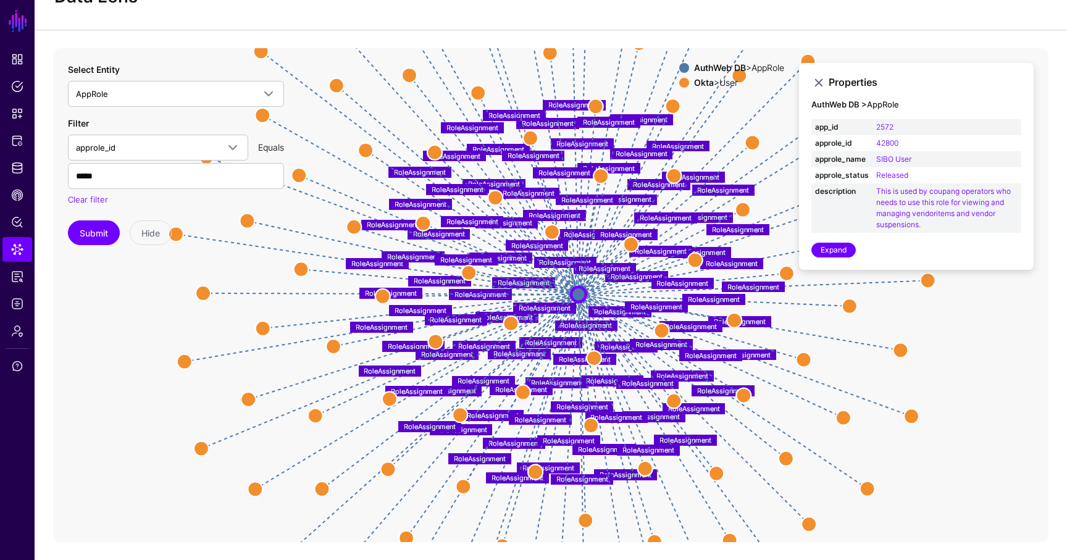
click at [720, 65] on strong "AuthWeb DB" at bounding box center [720, 67] width 52 height 10
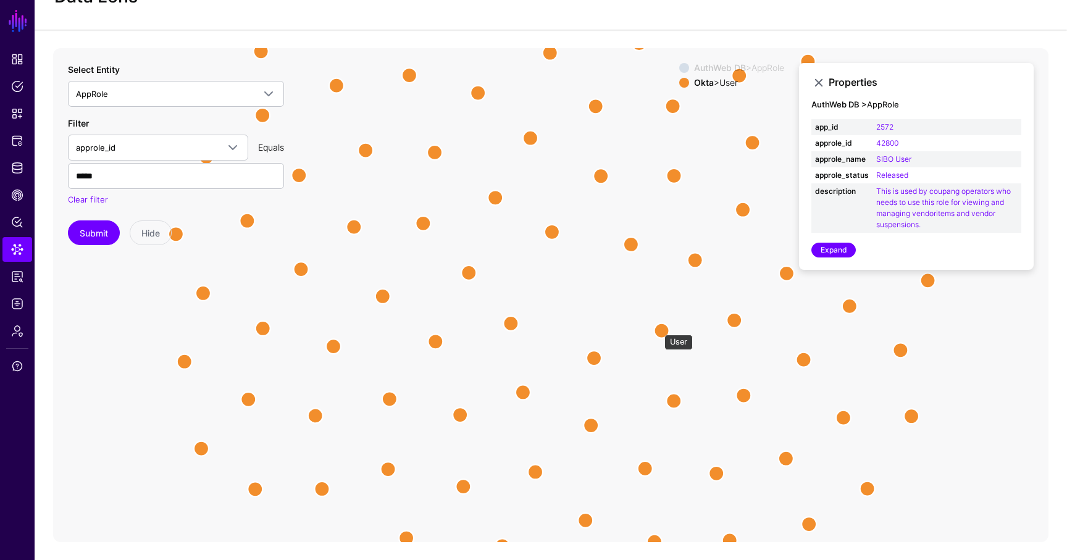
click at [658, 328] on circle at bounding box center [661, 330] width 15 height 15
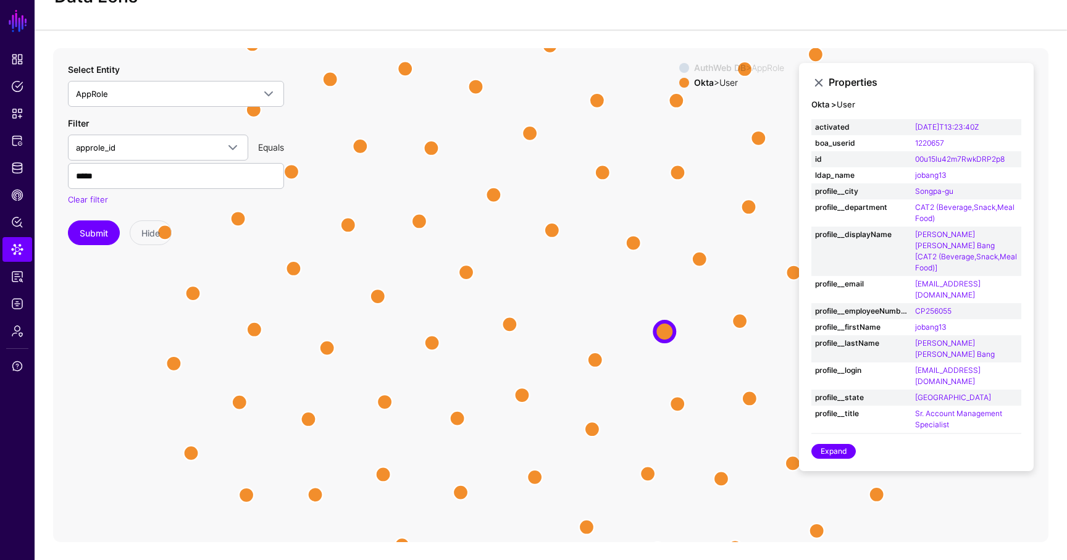
click at [714, 64] on strong "AuthWeb DB" at bounding box center [720, 67] width 52 height 10
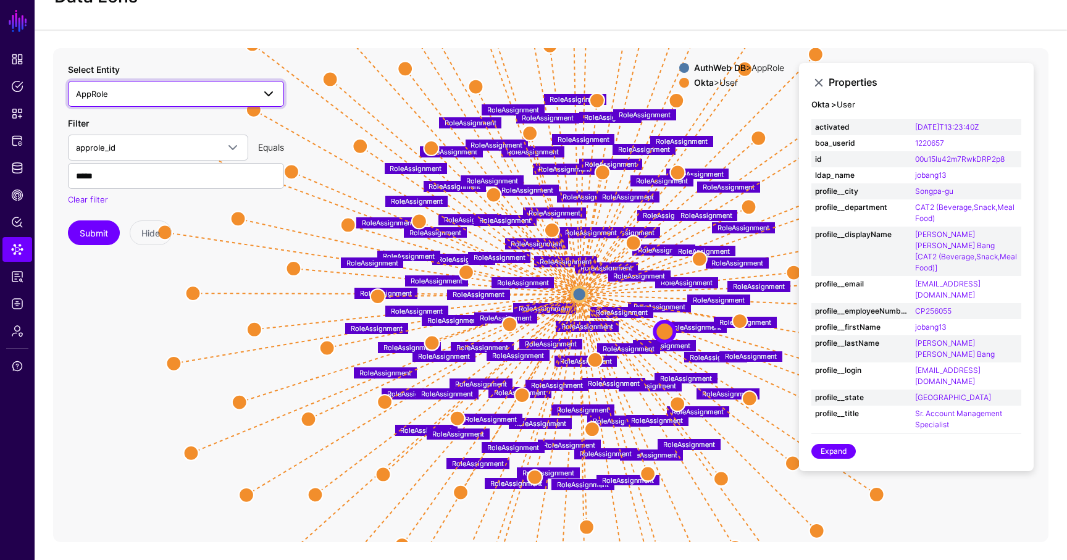
click at [153, 97] on span "AppRole" at bounding box center [165, 94] width 178 height 14
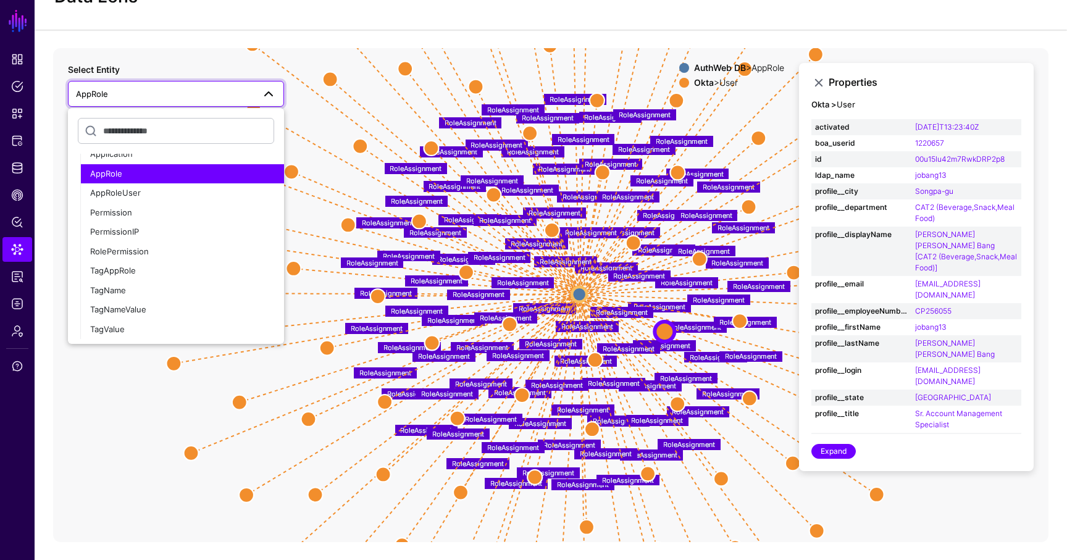
scroll to position [821, 0]
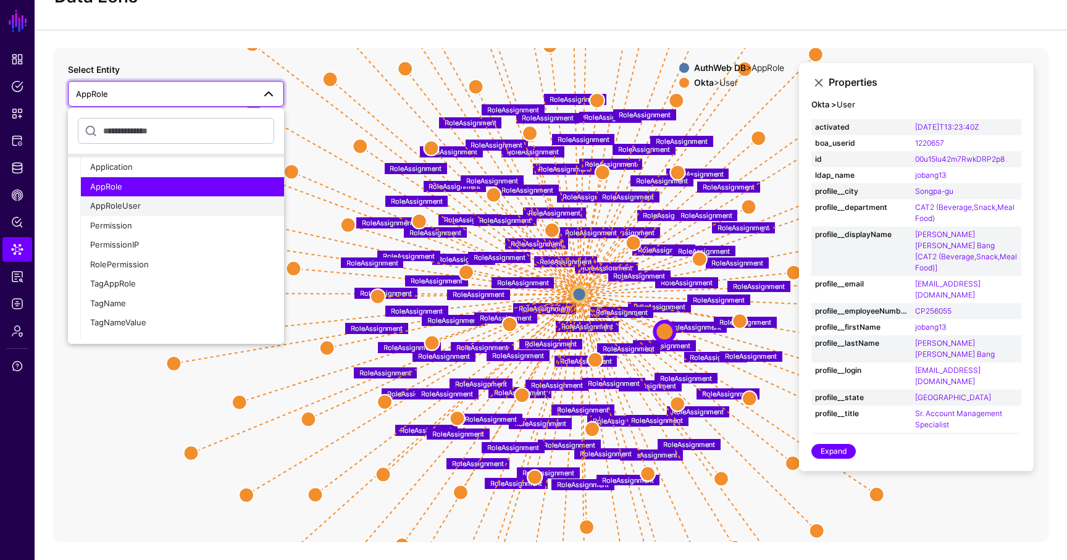
click at [133, 211] on button "AppRoleUser" at bounding box center [182, 206] width 204 height 20
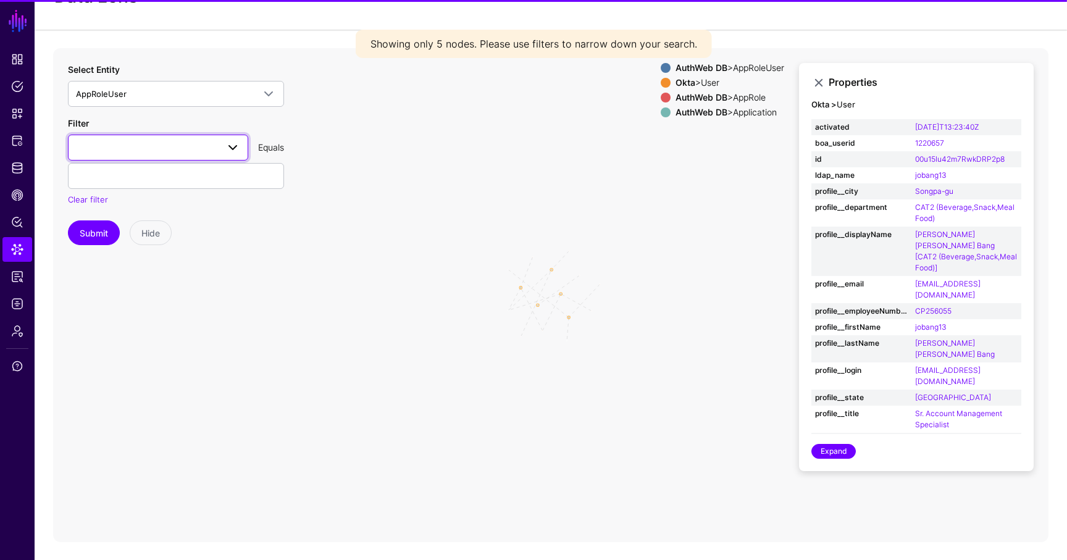
click at [110, 142] on span at bounding box center [158, 147] width 164 height 15
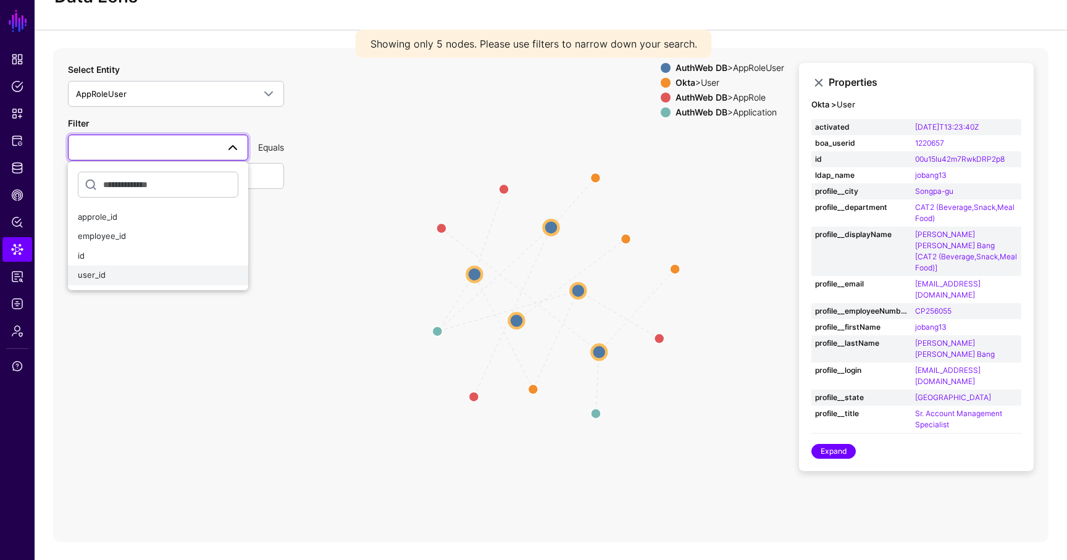
click at [116, 277] on div "user_id" at bounding box center [158, 275] width 160 height 12
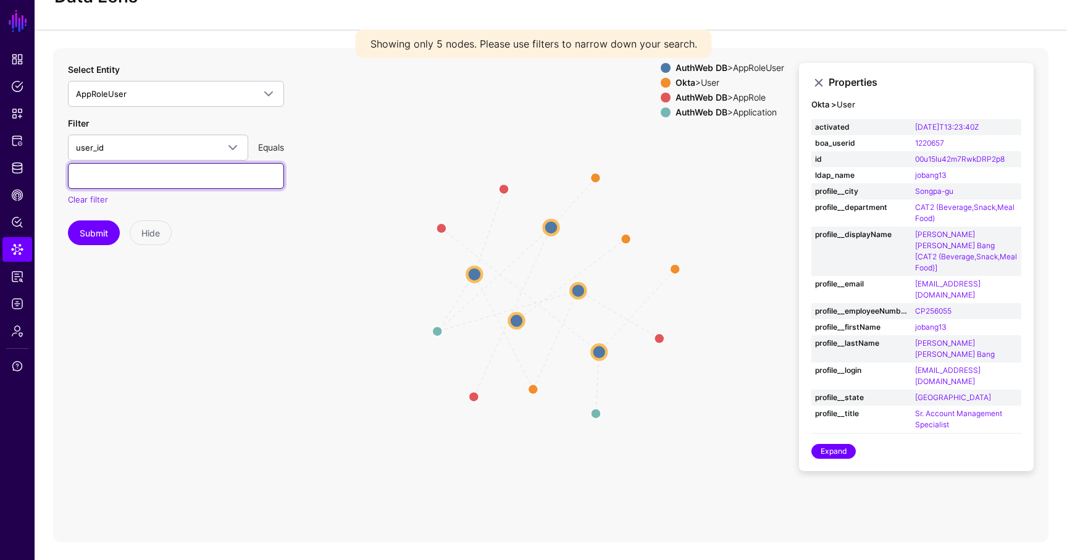
click at [123, 178] on input "text" at bounding box center [176, 176] width 216 height 26
paste input "******"
type input "******"
click at [91, 232] on button "Submit" at bounding box center [94, 232] width 52 height 25
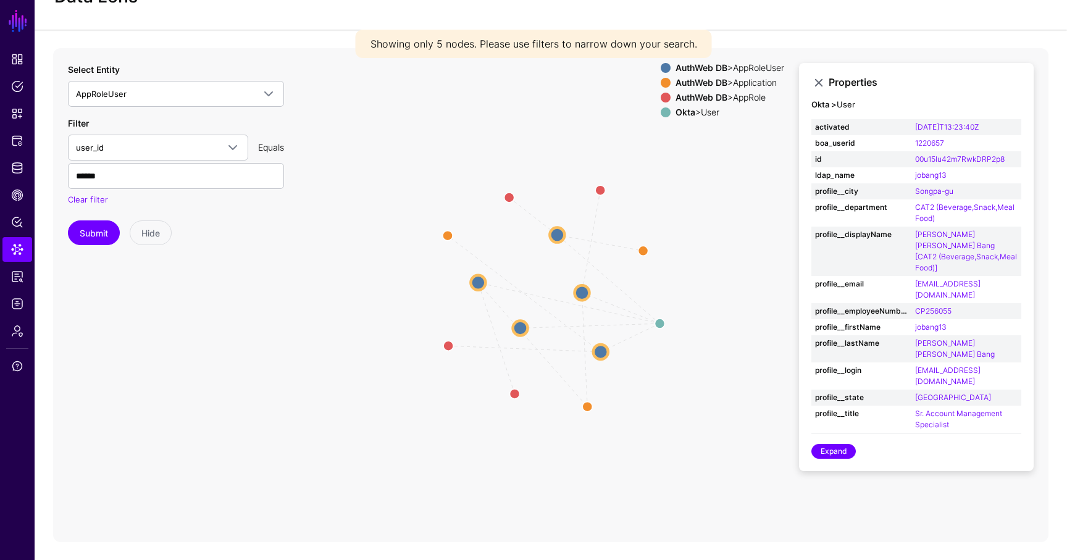
click at [580, 293] on circle at bounding box center [582, 292] width 15 height 15
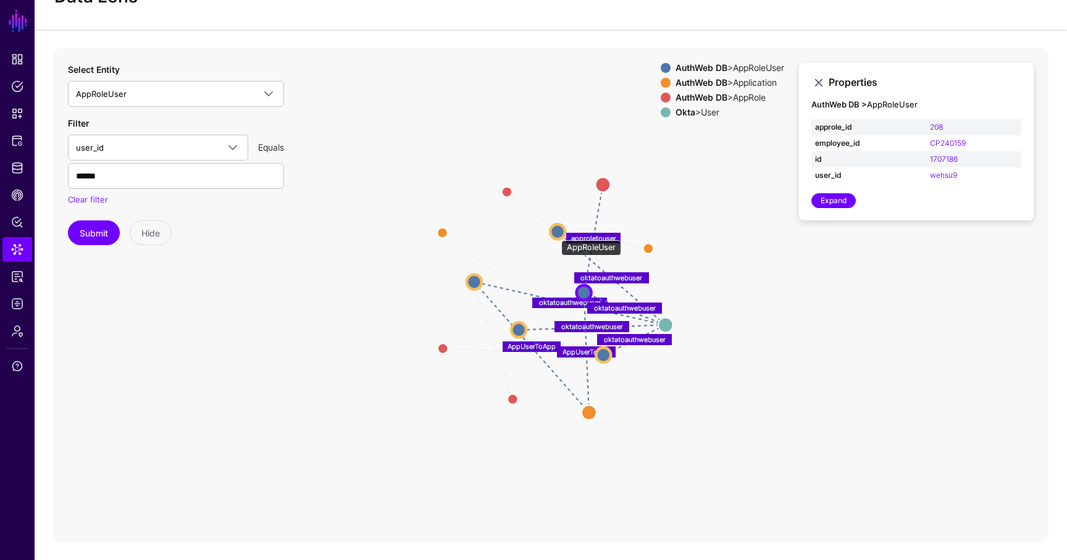
click at [555, 232] on circle at bounding box center [557, 231] width 15 height 15
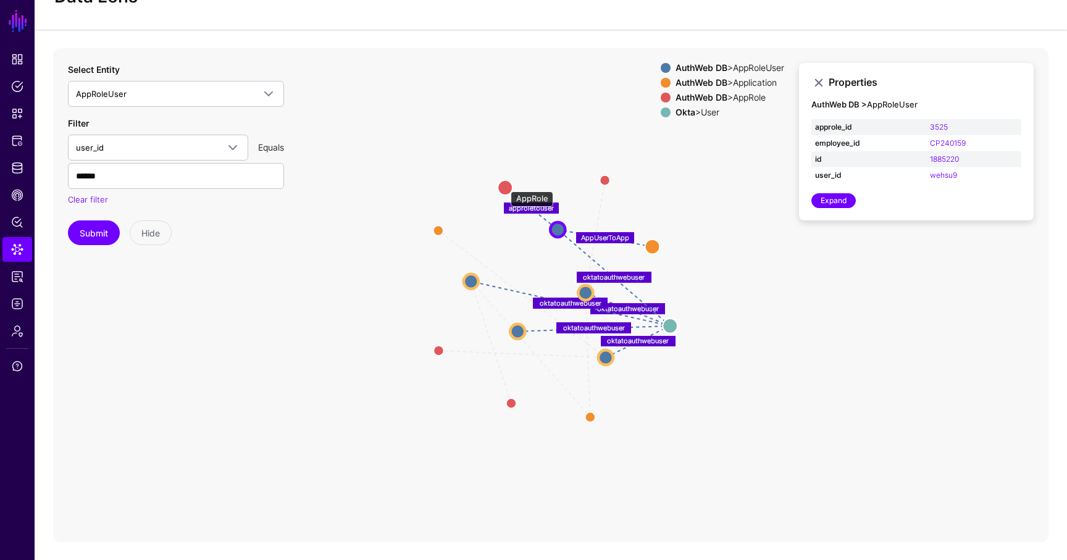
click at [504, 185] on circle at bounding box center [505, 187] width 15 height 15
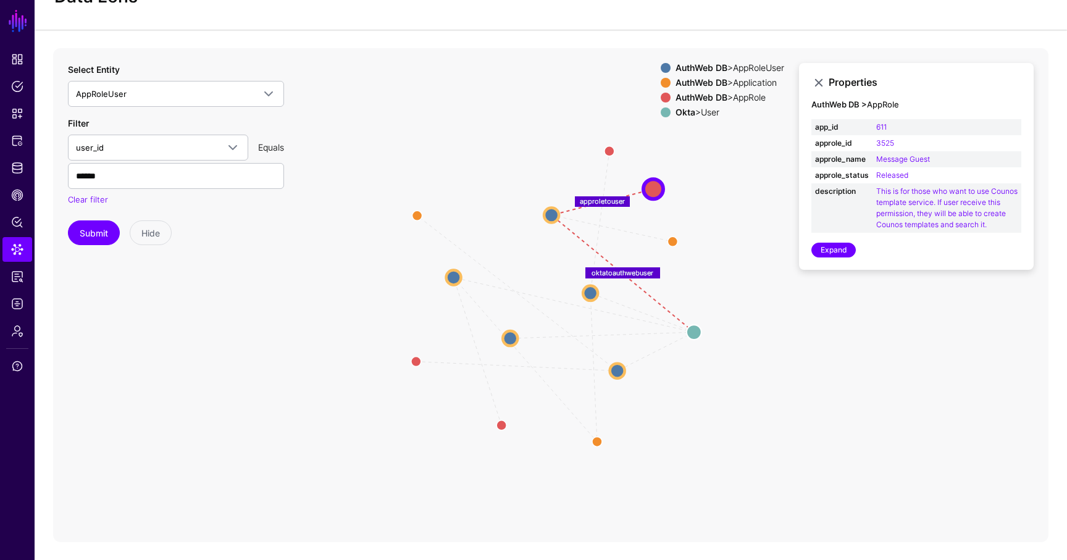
drag, startPoint x: 509, startPoint y: 180, endPoint x: 658, endPoint y: 185, distance: 149.5
click at [658, 185] on circle at bounding box center [653, 189] width 20 height 20
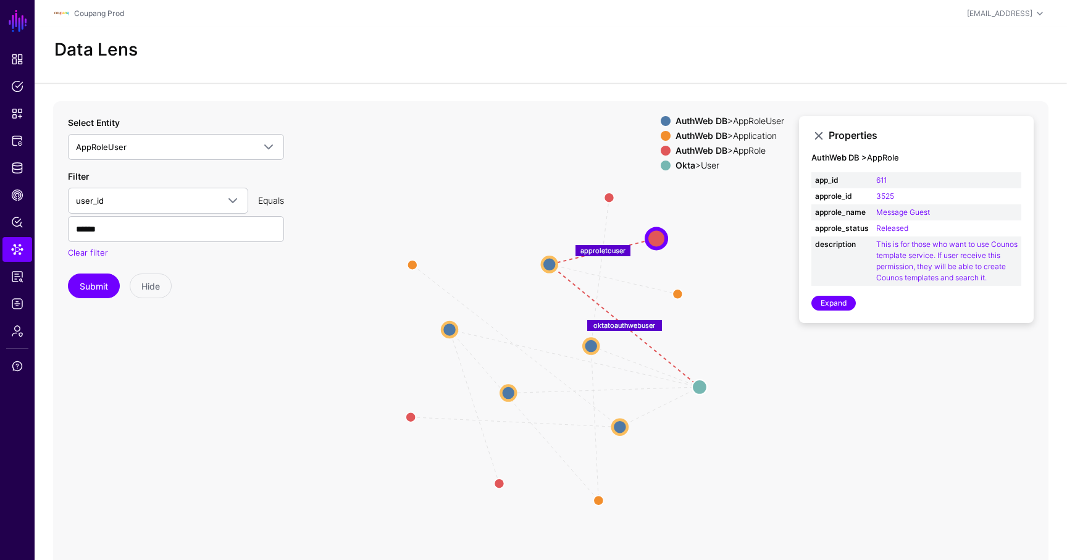
scroll to position [53, 0]
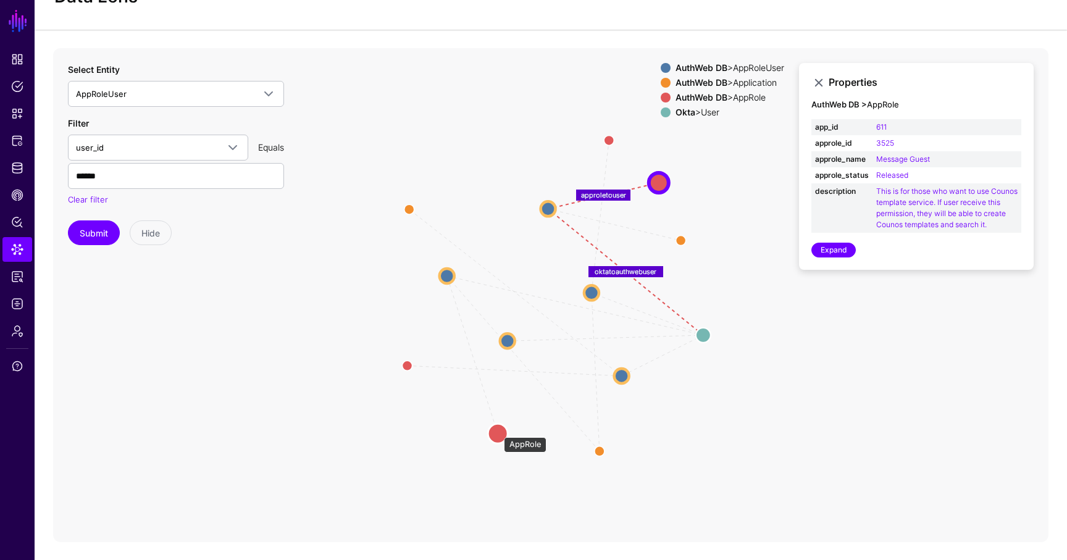
click at [498, 430] on circle at bounding box center [498, 433] width 20 height 20
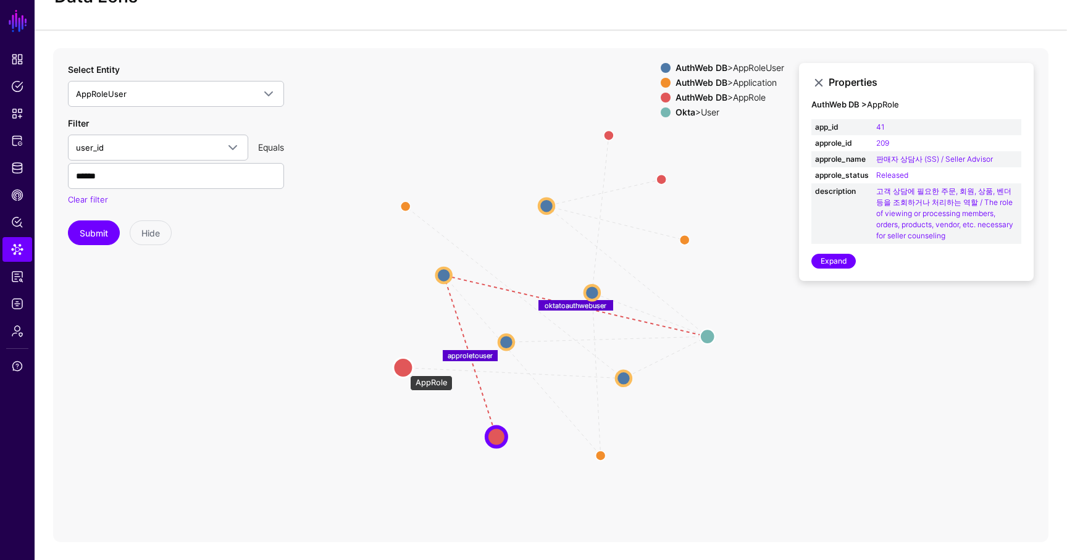
click at [404, 368] on circle at bounding box center [403, 367] width 20 height 20
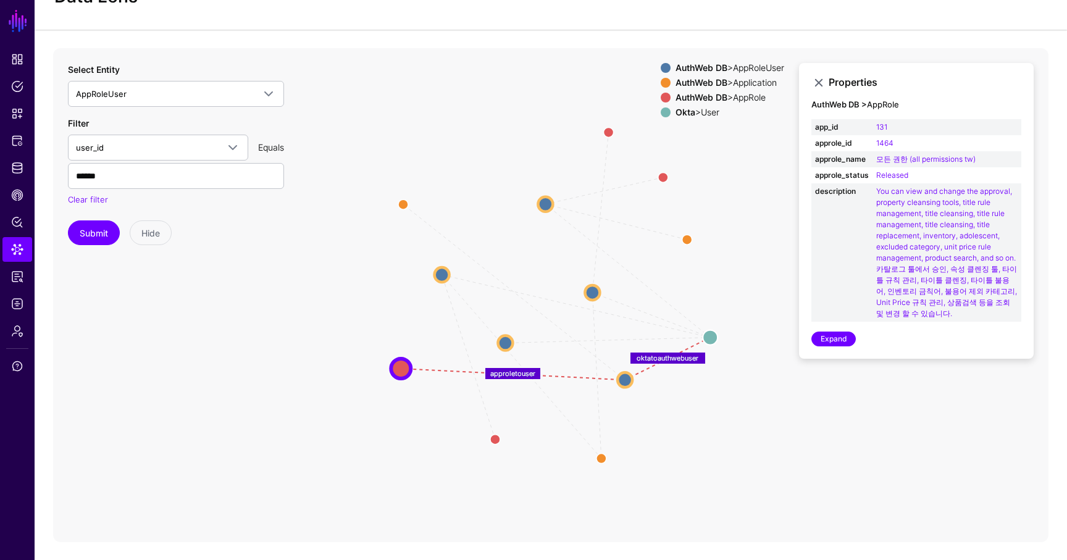
click at [661, 169] on icon "oktatoauthwebuser approletouser AppUserToApp oktatoauthwebuser oktatoauthwebuse…" at bounding box center [550, 295] width 995 height 494
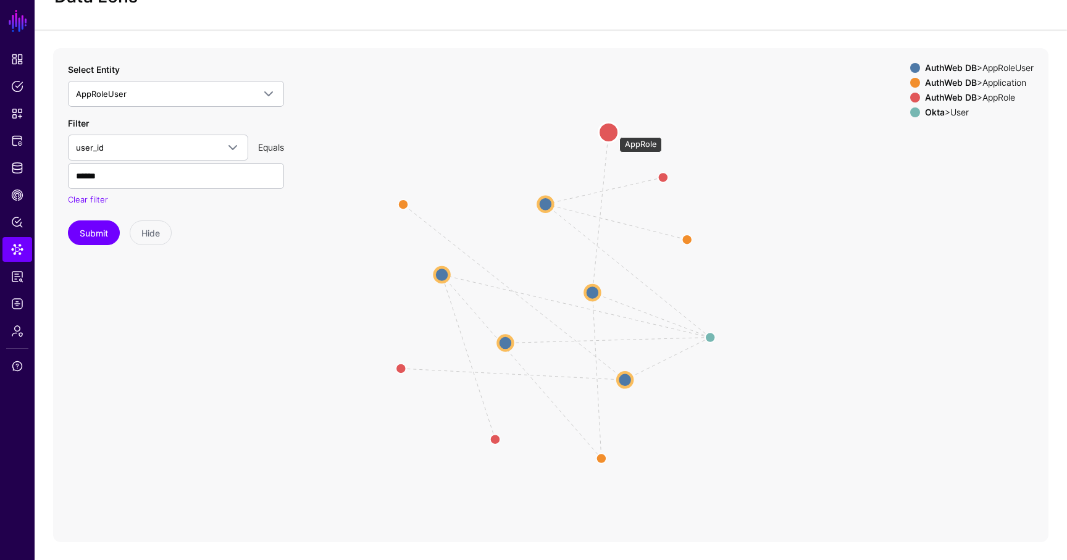
click at [610, 130] on circle at bounding box center [609, 132] width 20 height 20
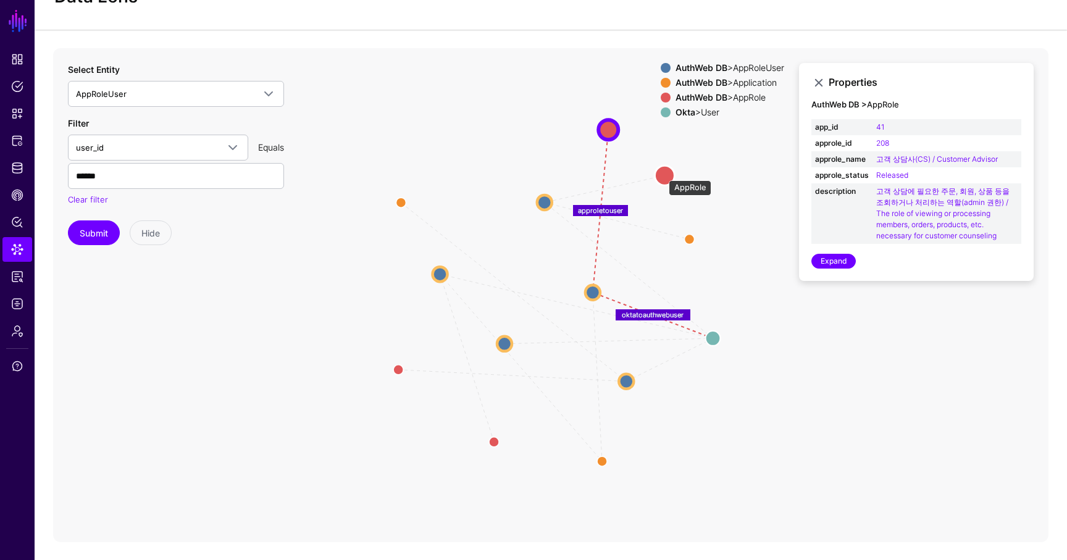
click at [662, 173] on circle at bounding box center [664, 175] width 20 height 20
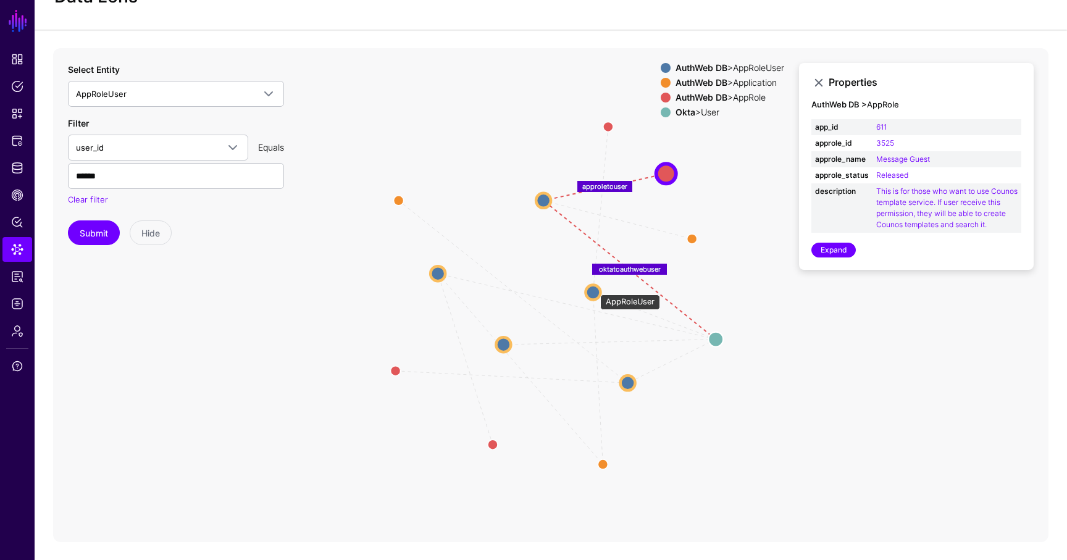
click at [594, 288] on circle at bounding box center [592, 292] width 15 height 15
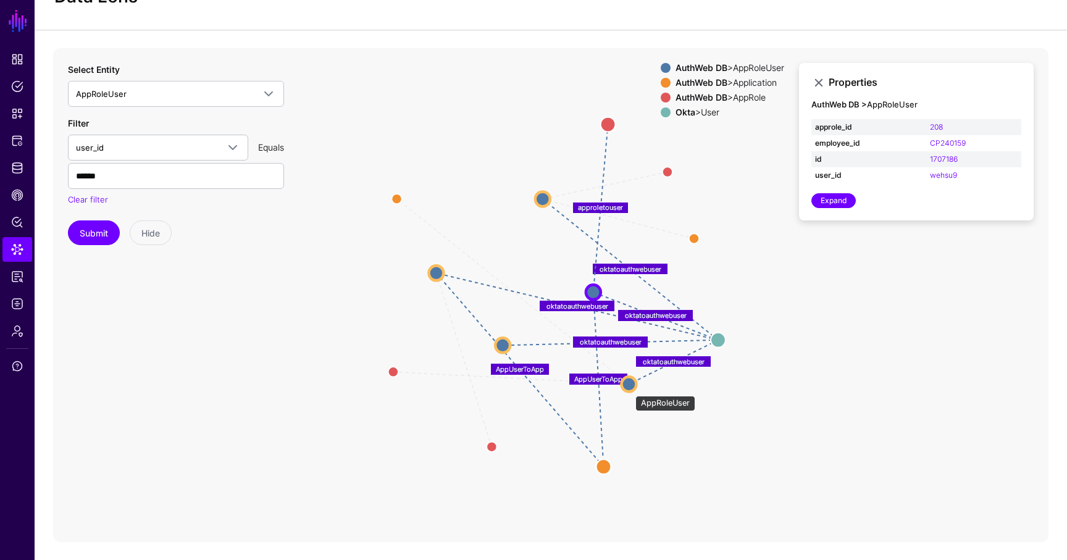
click at [629, 389] on circle at bounding box center [628, 384] width 15 height 15
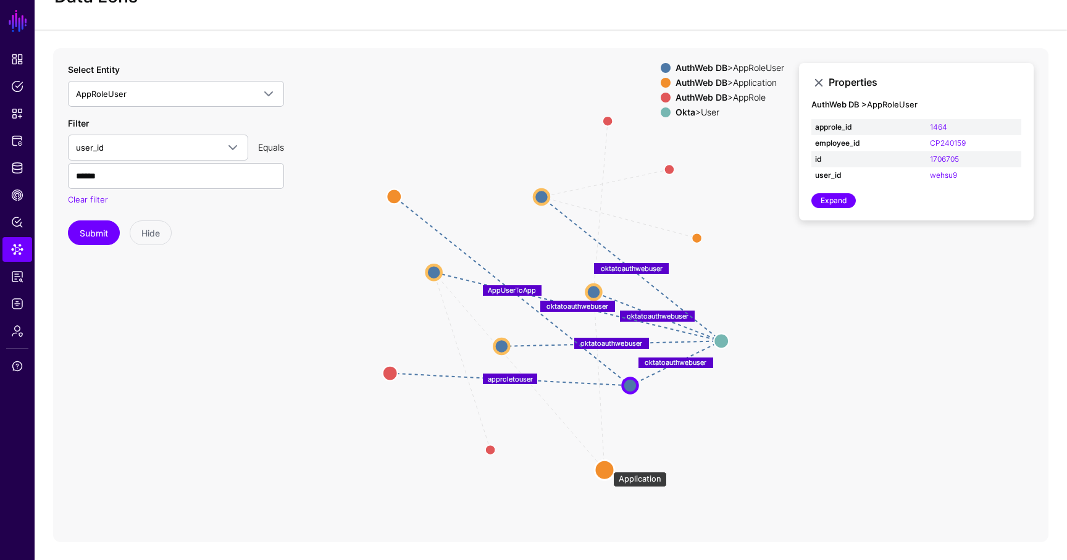
click at [607, 465] on circle at bounding box center [604, 470] width 20 height 20
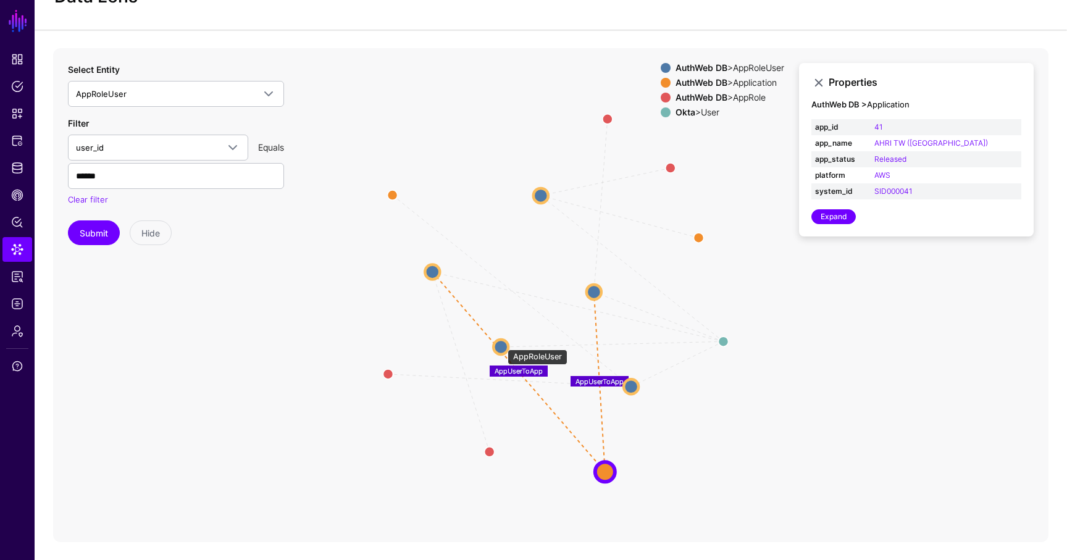
click at [501, 343] on circle at bounding box center [500, 346] width 15 height 15
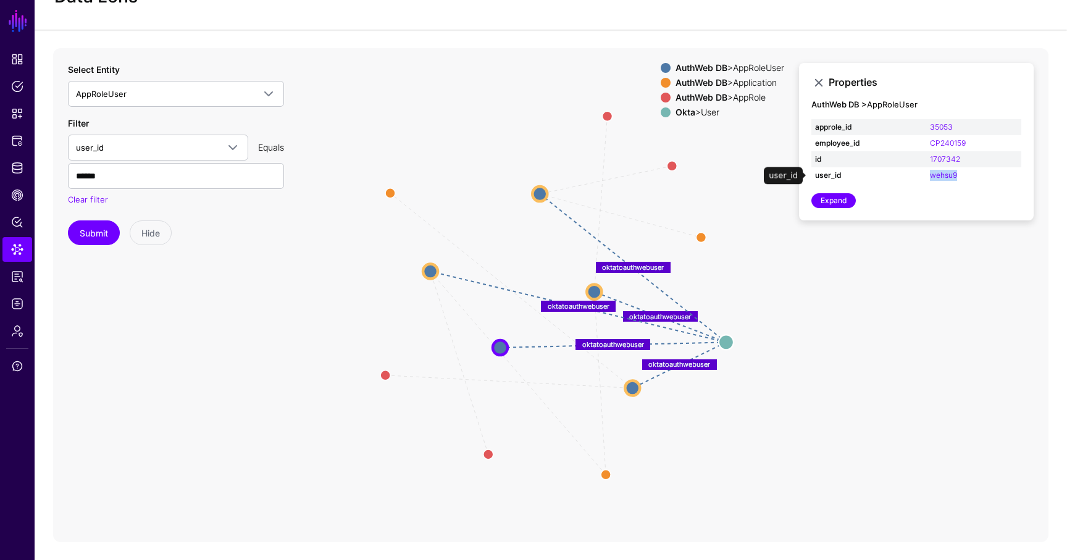
drag, startPoint x: 967, startPoint y: 173, endPoint x: 928, endPoint y: 173, distance: 38.9
click at [928, 173] on td "wehsu9" at bounding box center [973, 175] width 95 height 16
copy link "wehsu9"
click at [670, 162] on circle at bounding box center [672, 166] width 20 height 20
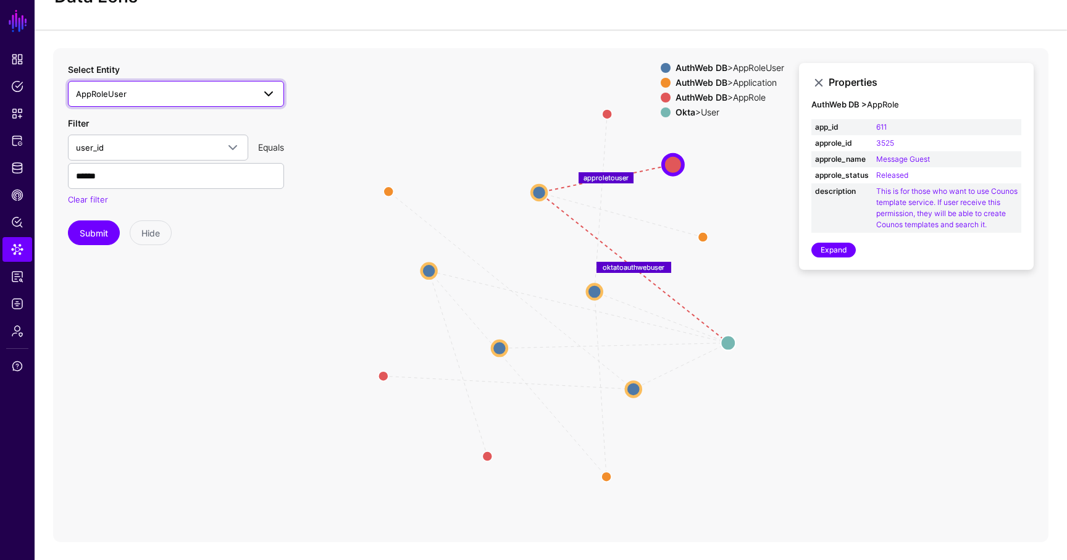
click at [138, 94] on span "AppRoleUser" at bounding box center [165, 94] width 178 height 14
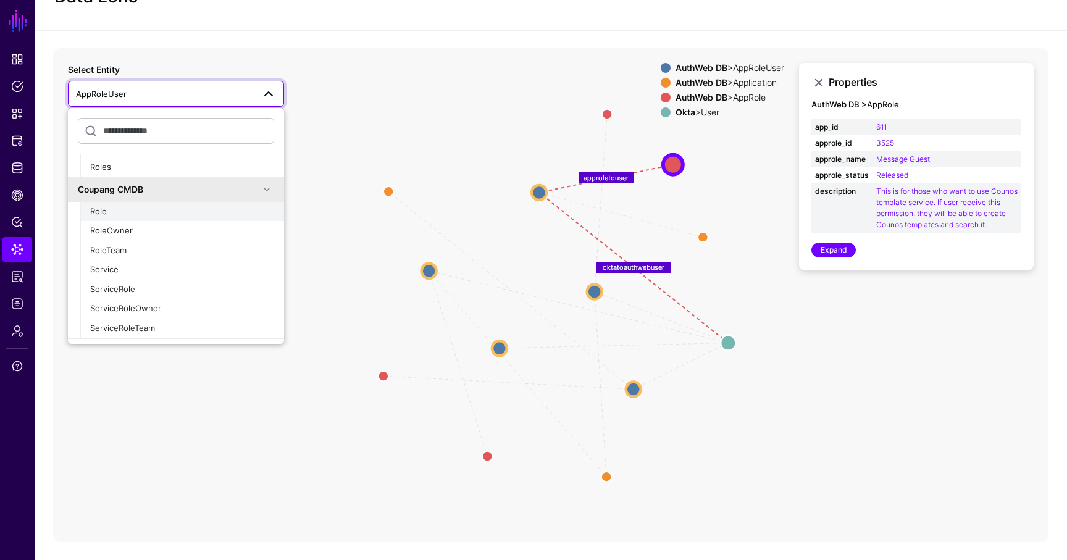
scroll to position [489, 0]
click at [125, 212] on div "Role" at bounding box center [182, 211] width 184 height 12
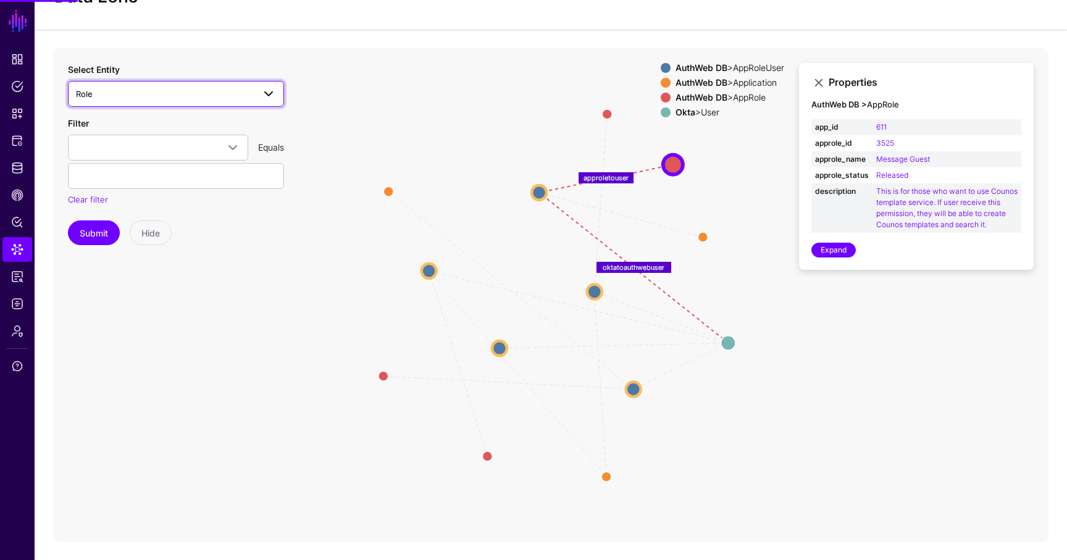
click at [152, 88] on span "Role" at bounding box center [165, 94] width 178 height 14
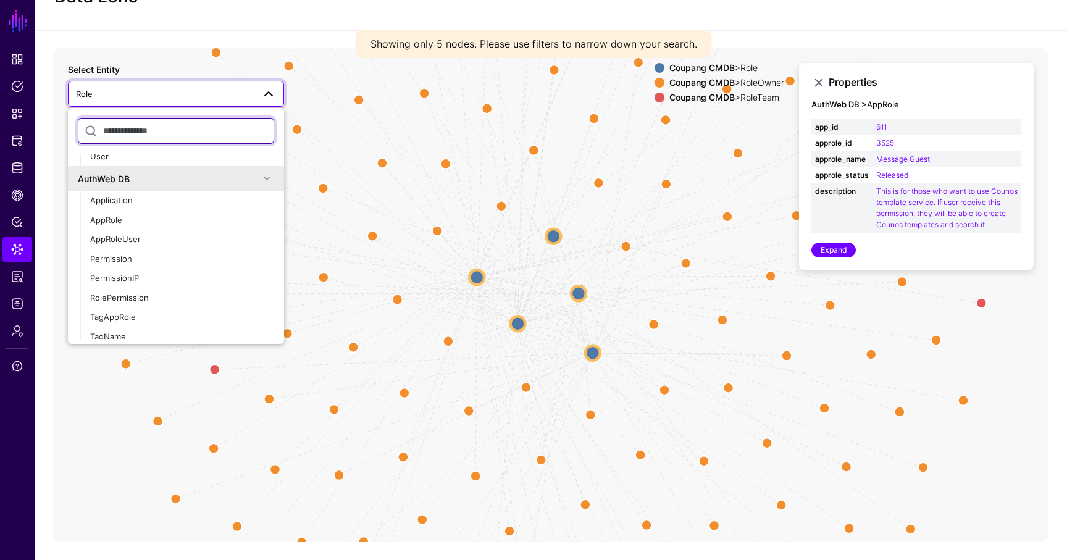
scroll to position [787, 0]
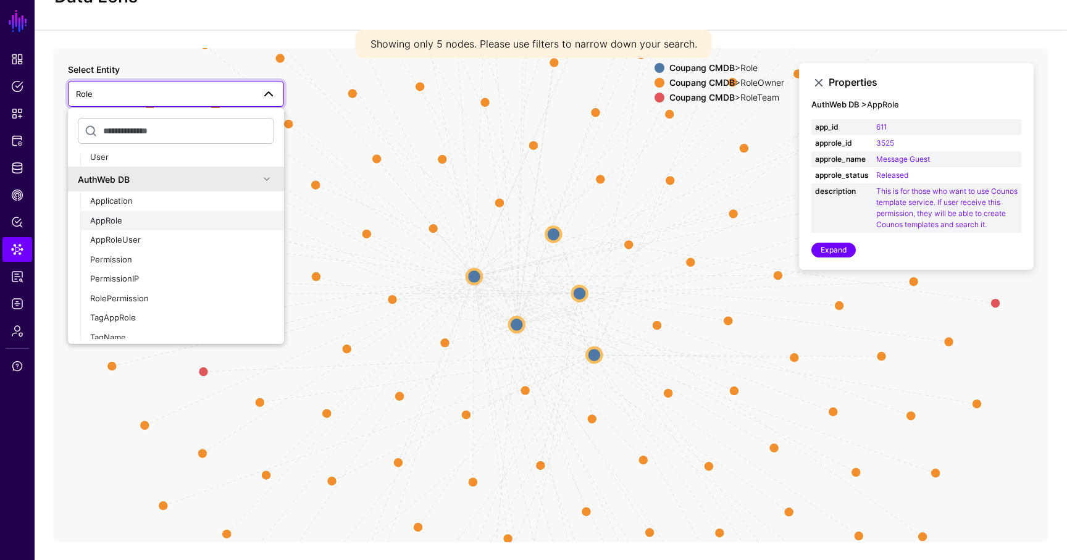
click at [117, 221] on span "AppRole" at bounding box center [106, 220] width 32 height 10
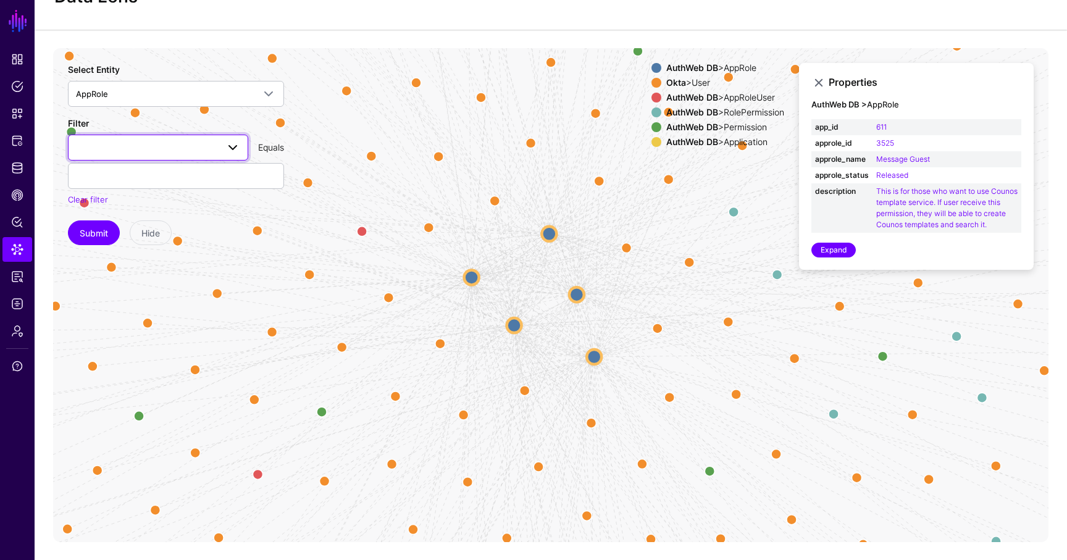
click at [100, 147] on span at bounding box center [158, 147] width 164 height 15
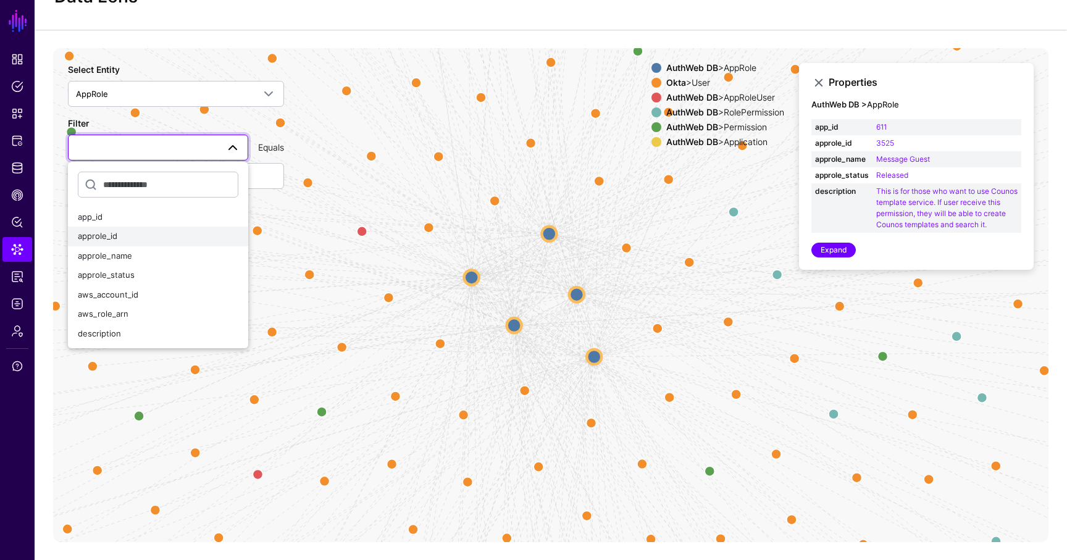
click at [158, 238] on div "approle_id" at bounding box center [158, 236] width 160 height 12
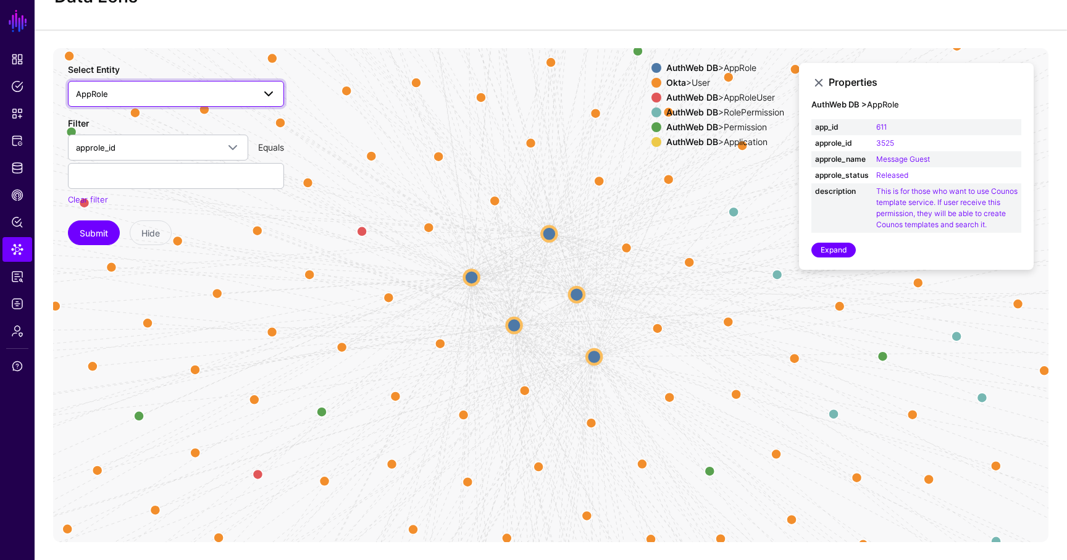
click at [196, 90] on span "AppRole" at bounding box center [165, 94] width 178 height 14
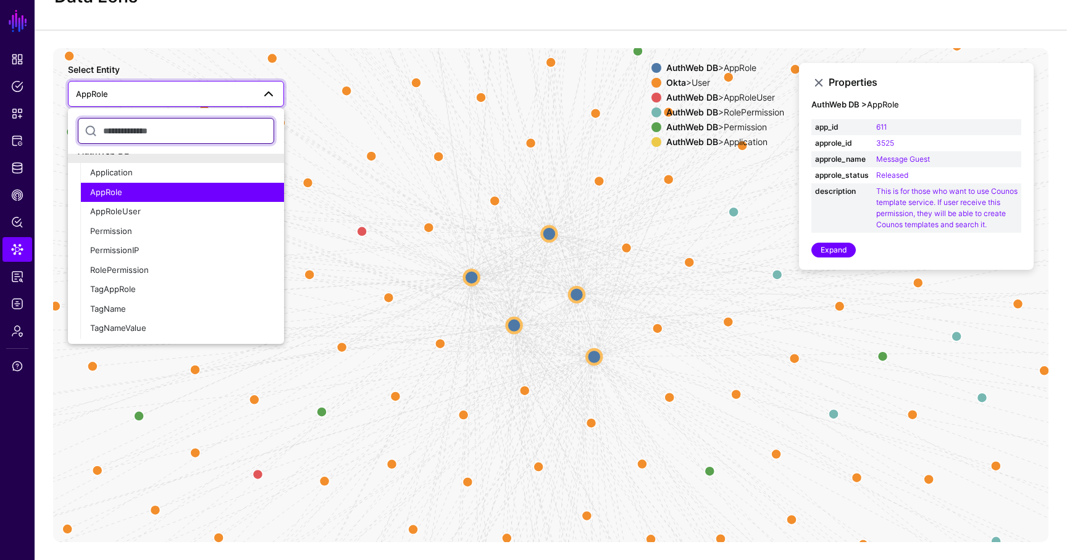
scroll to position [814, 0]
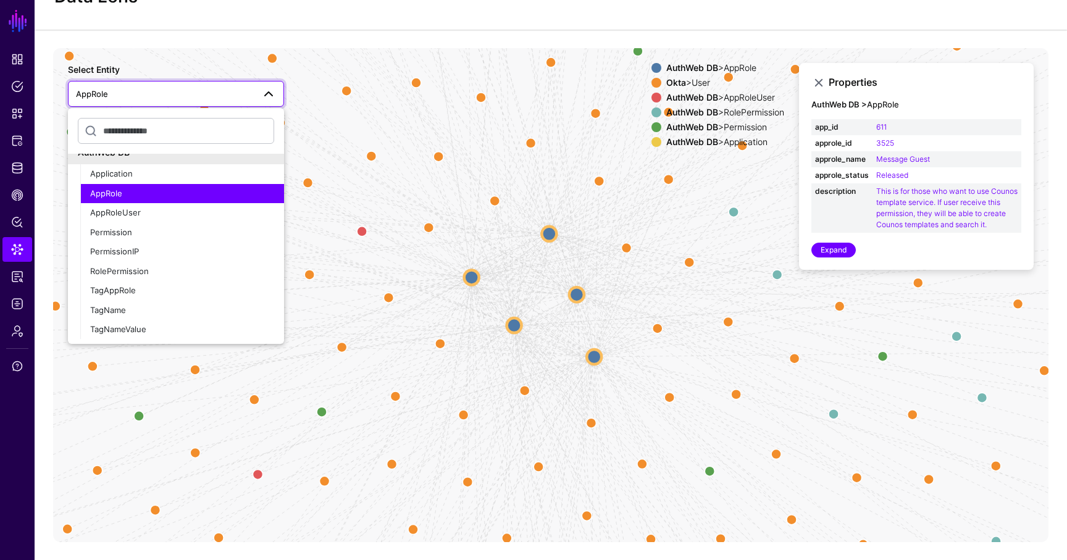
click at [164, 188] on div "AppRole" at bounding box center [182, 194] width 184 height 12
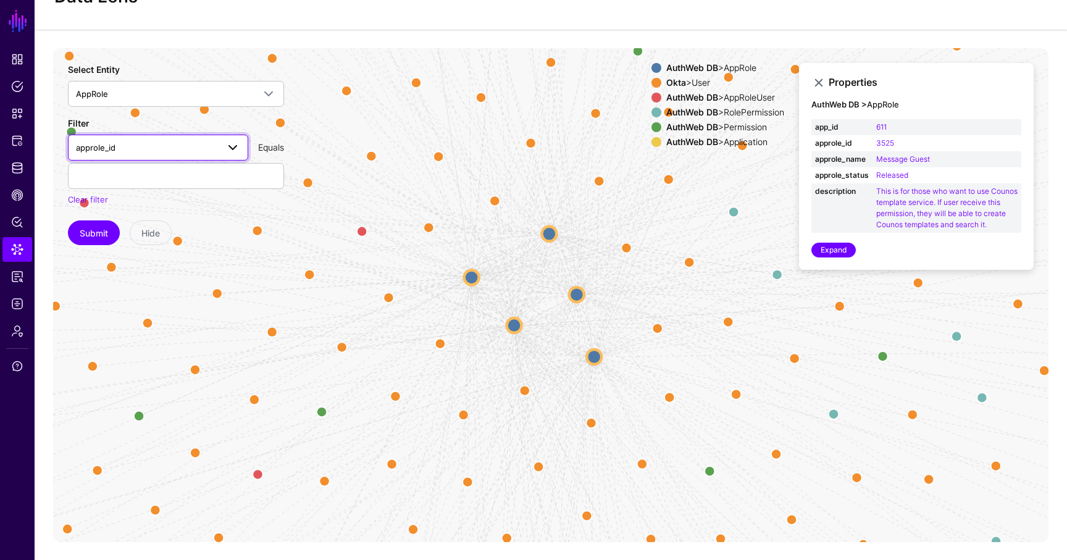
click at [163, 157] on link "approle_id" at bounding box center [158, 148] width 180 height 26
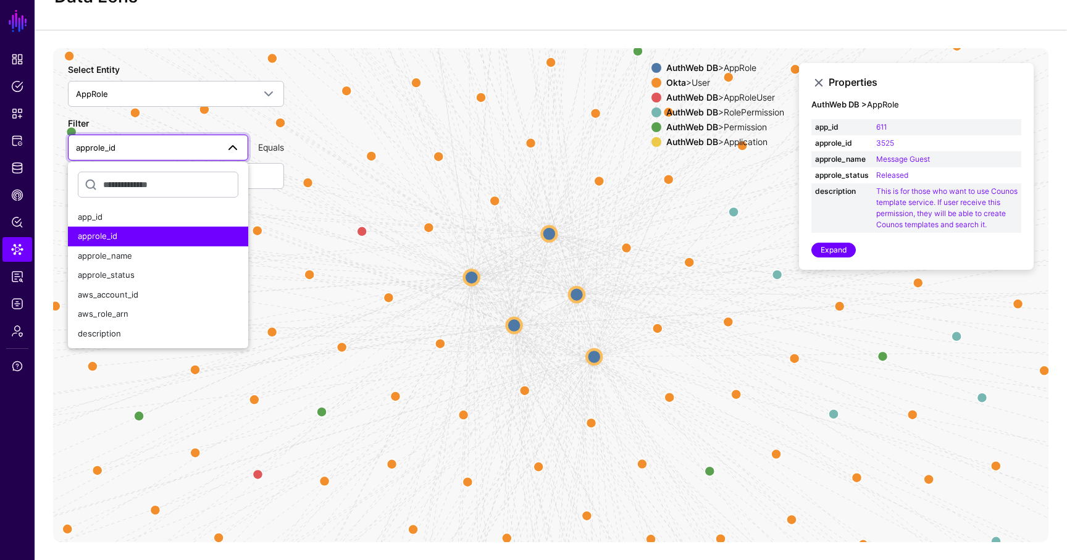
click at [148, 237] on div "approle_id" at bounding box center [158, 236] width 160 height 12
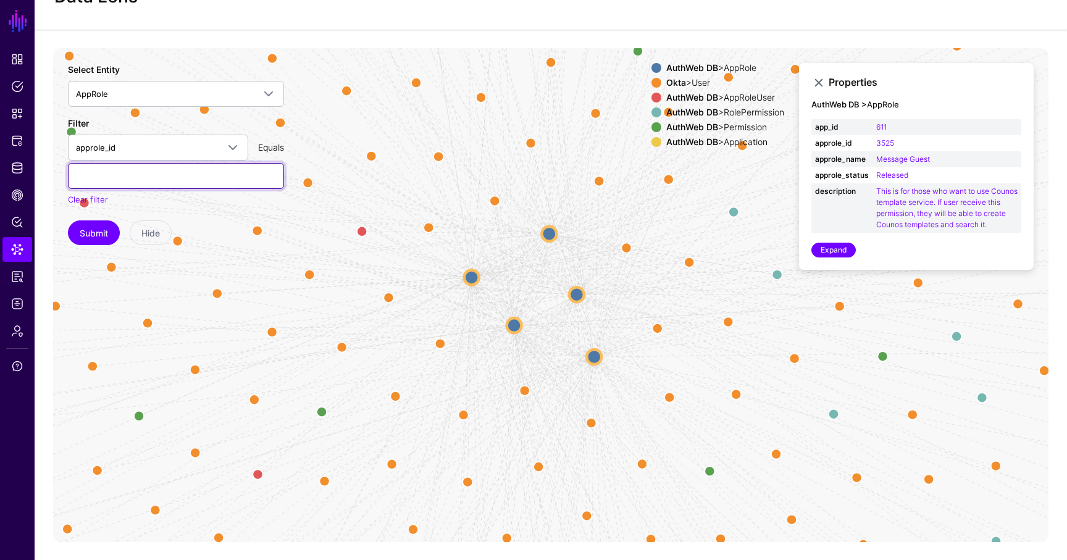
click at [167, 175] on input "text" at bounding box center [176, 176] width 216 height 26
type input "*****"
click at [68, 220] on button "Submit" at bounding box center [94, 232] width 52 height 25
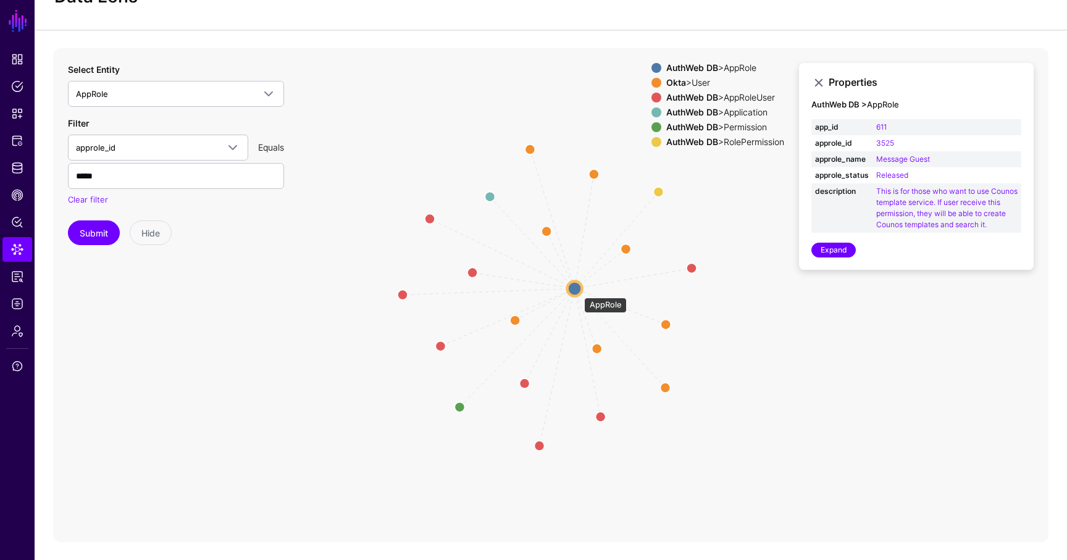
click at [578, 291] on circle at bounding box center [574, 288] width 15 height 15
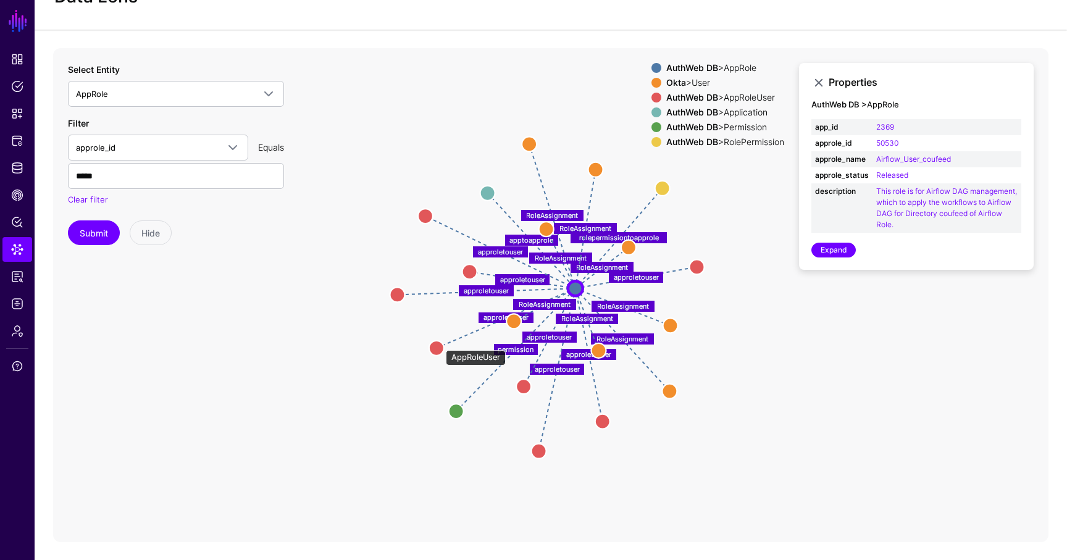
click at [438, 344] on circle at bounding box center [436, 347] width 15 height 15
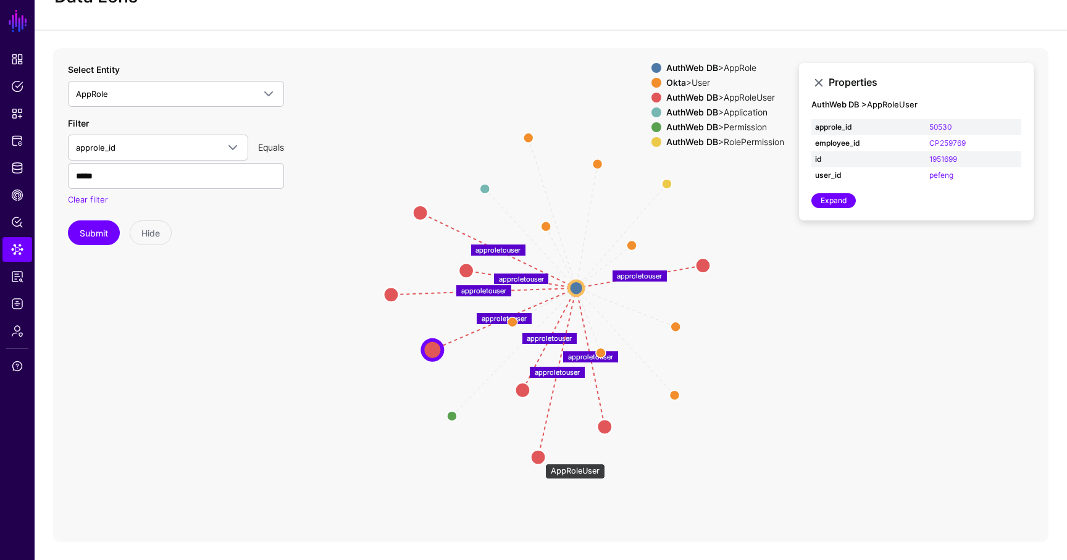
click at [539, 457] on circle at bounding box center [538, 456] width 15 height 15
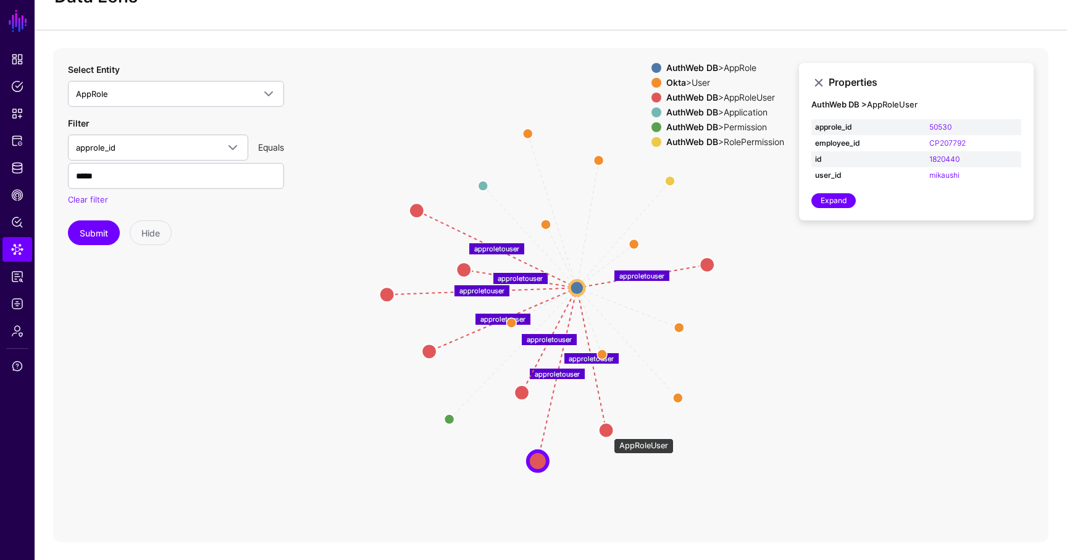
click at [607, 431] on circle at bounding box center [606, 429] width 15 height 15
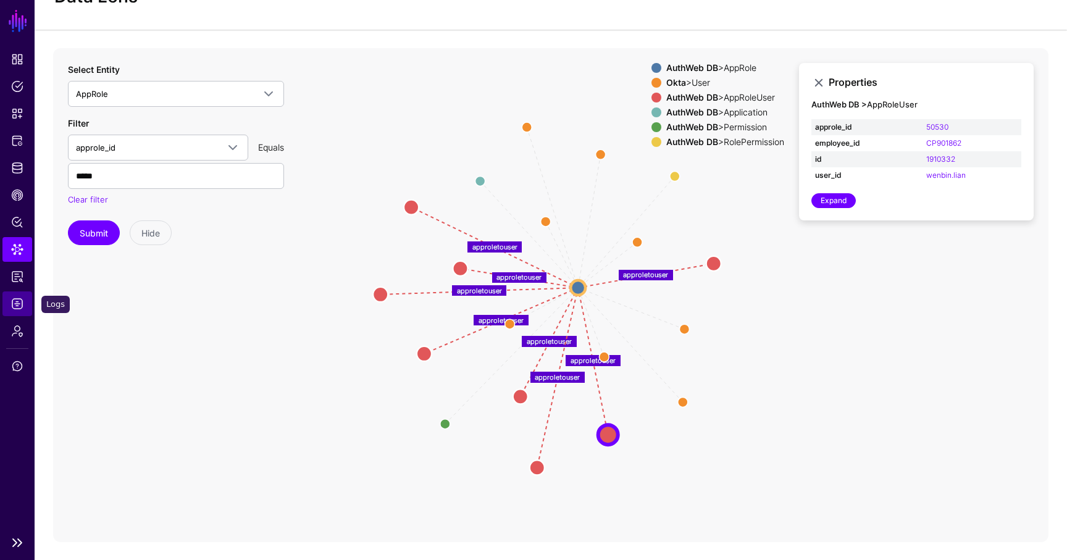
click at [17, 302] on span "Logs" at bounding box center [17, 304] width 12 height 12
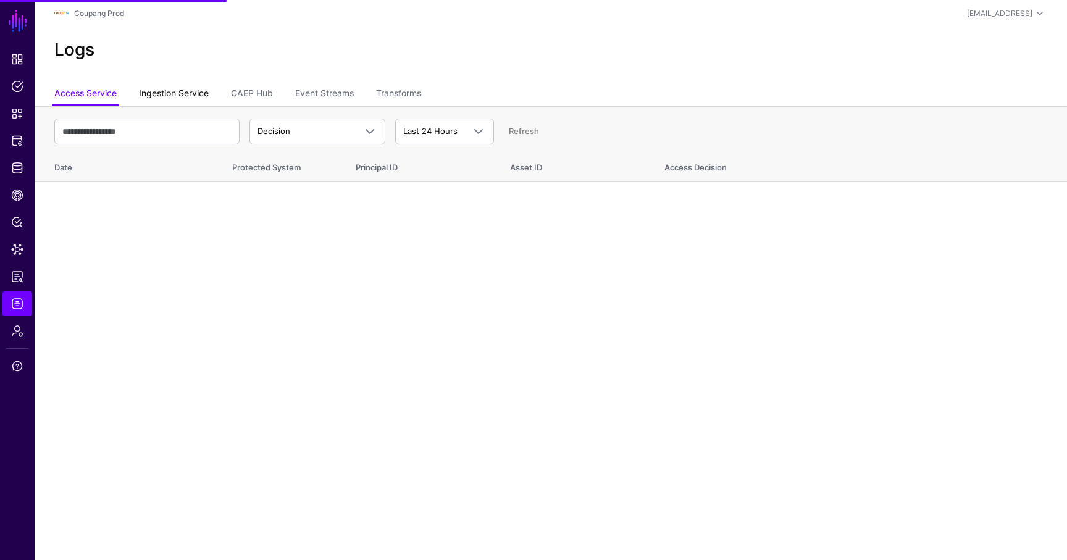
click at [183, 94] on link "Ingestion Service" at bounding box center [174, 94] width 70 height 23
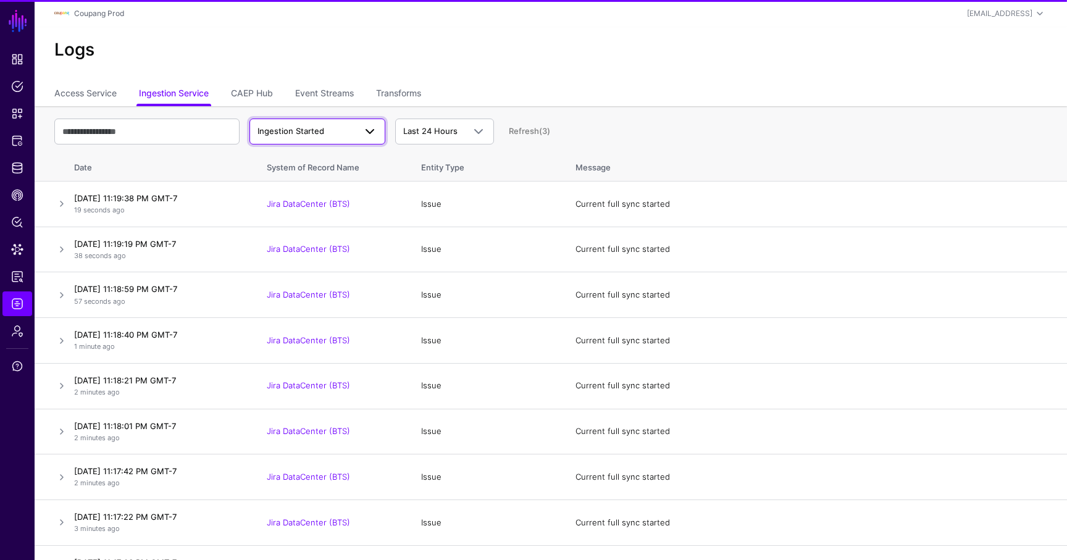
click at [271, 128] on span "Ingestion Started" at bounding box center [290, 131] width 67 height 10
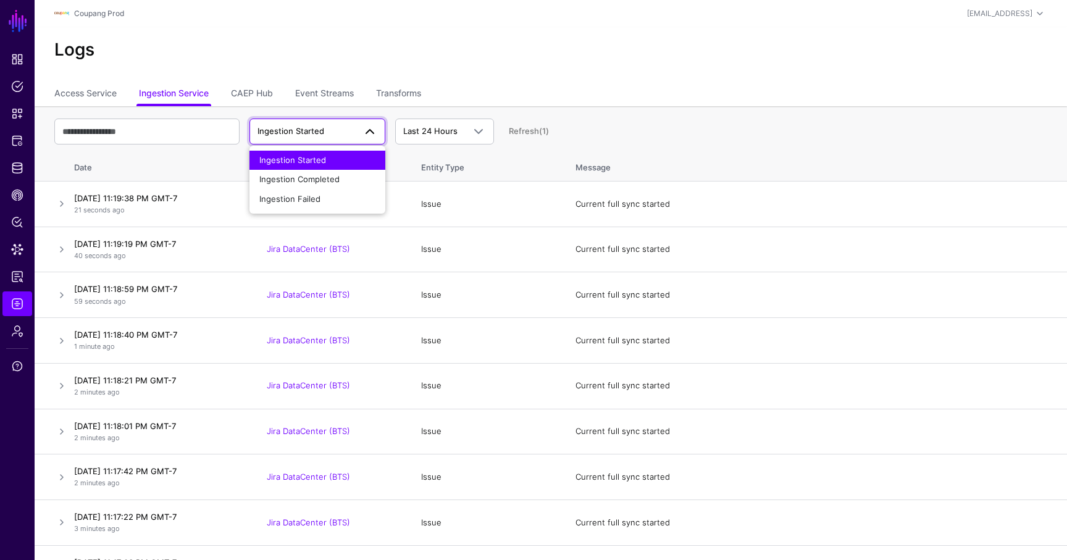
click at [271, 128] on span "Ingestion Started" at bounding box center [290, 131] width 67 height 10
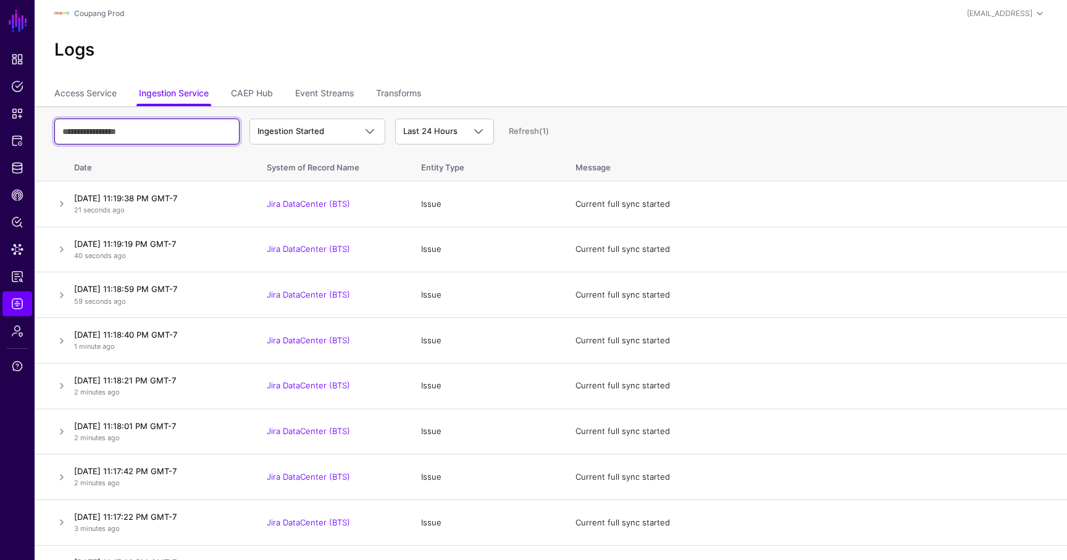
click at [178, 128] on input "text" at bounding box center [146, 132] width 185 height 26
click at [141, 123] on input "**********" at bounding box center [146, 132] width 185 height 26
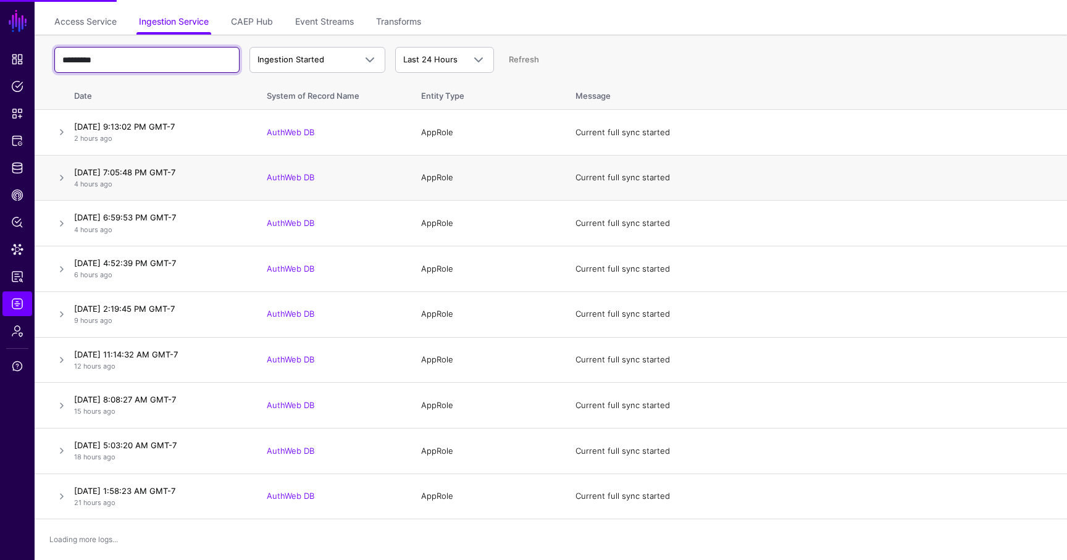
scroll to position [31, 0]
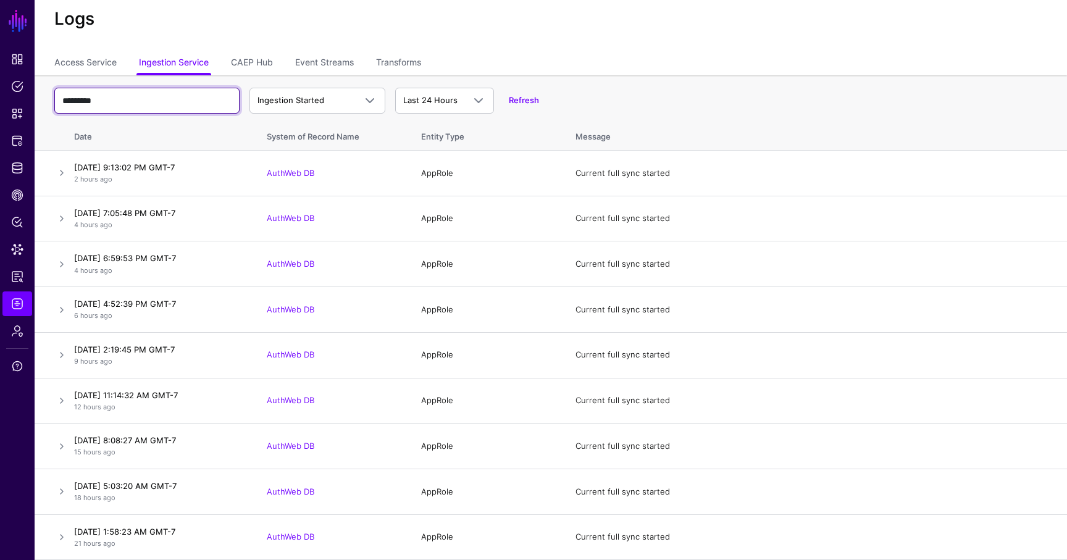
click at [98, 101] on input "*********" at bounding box center [146, 101] width 185 height 26
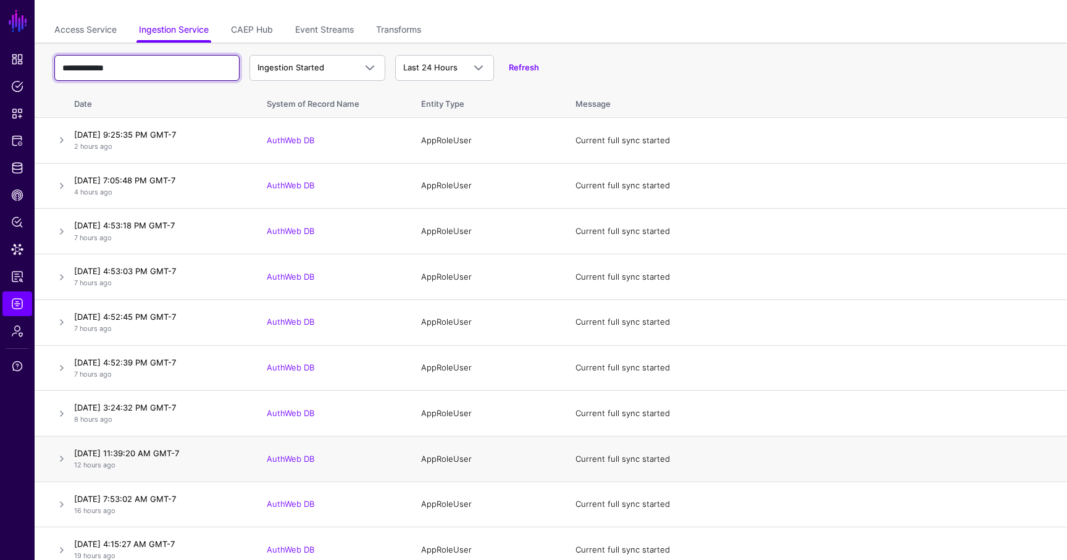
scroll to position [36, 0]
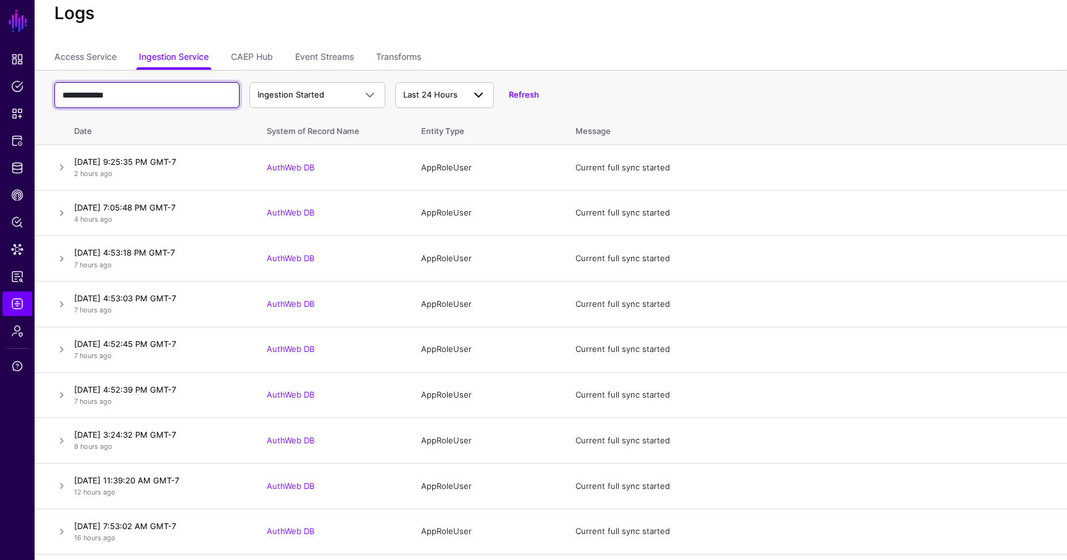
type input "**********"
click at [444, 90] on span "Last 24 Hours" at bounding box center [430, 95] width 54 height 10
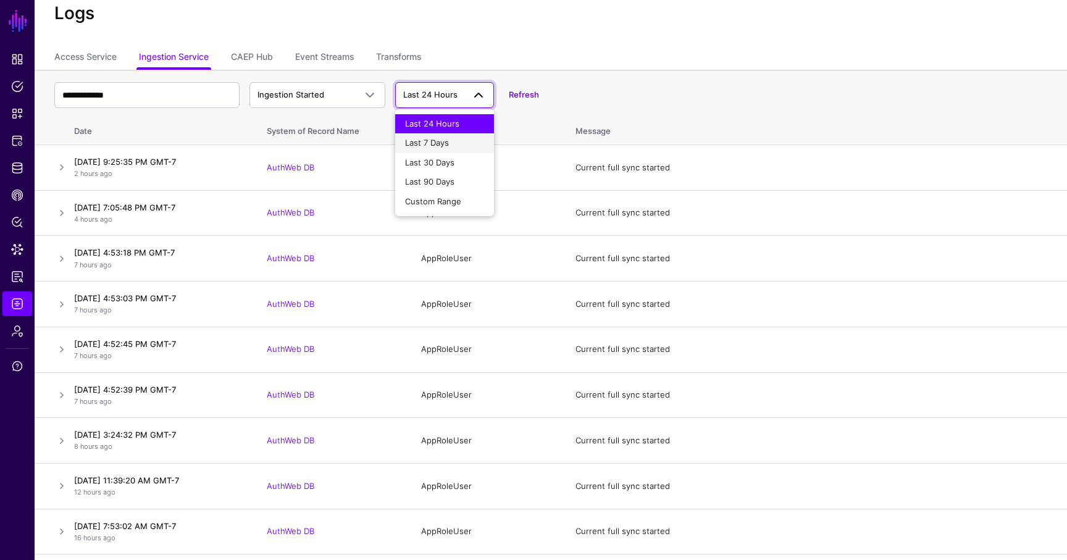
click at [446, 141] on span "Last 7 Days" at bounding box center [427, 143] width 44 height 10
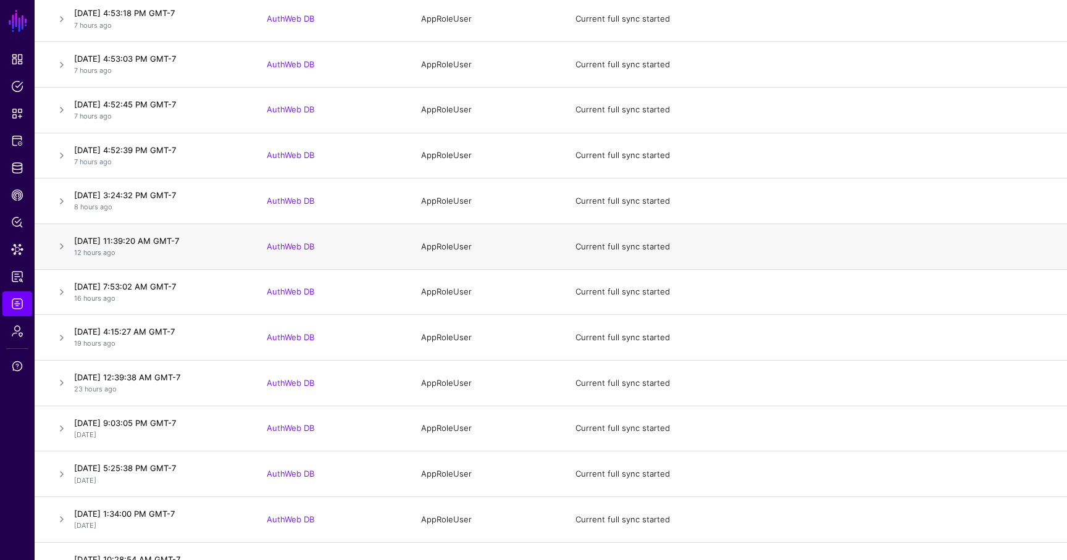
scroll to position [282, 0]
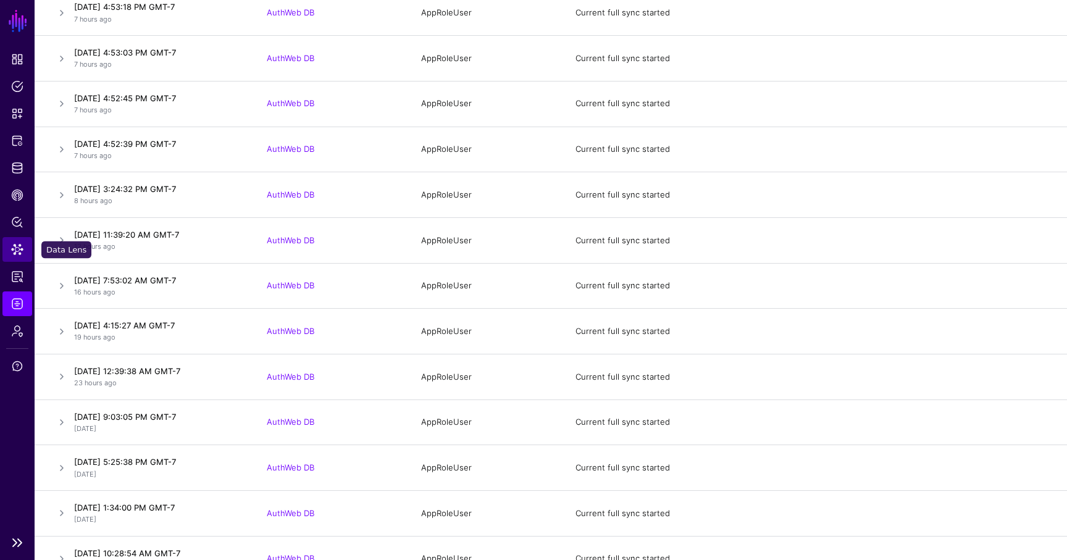
click at [19, 246] on span "Data Lens" at bounding box center [17, 249] width 12 height 12
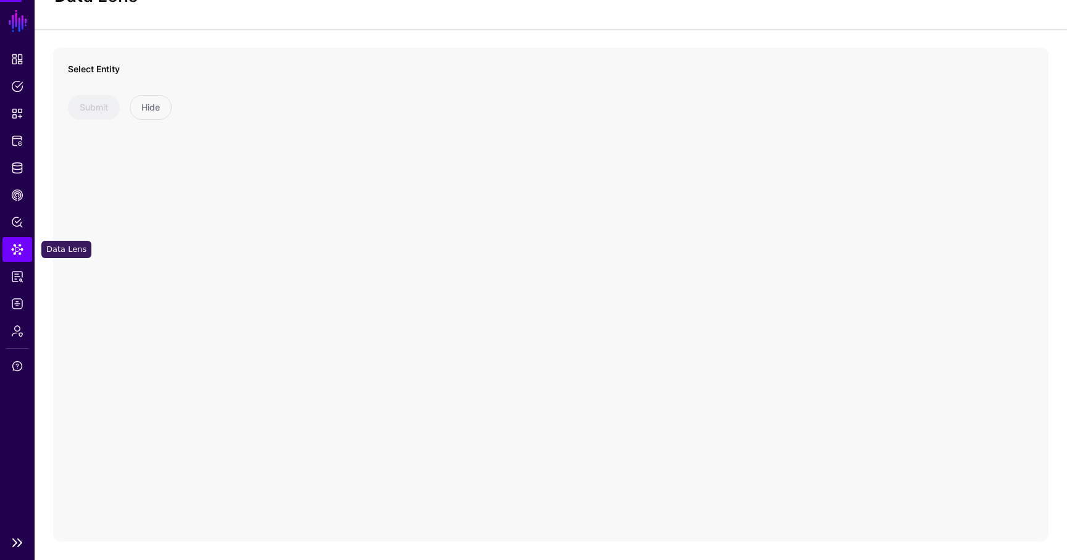
scroll to position [53, 0]
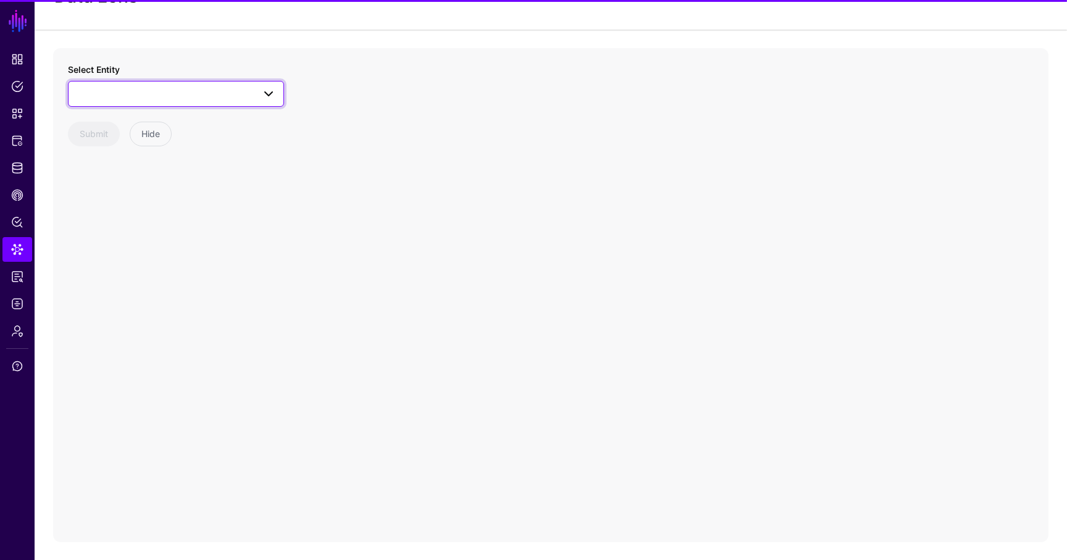
click at [164, 88] on span at bounding box center [176, 93] width 200 height 15
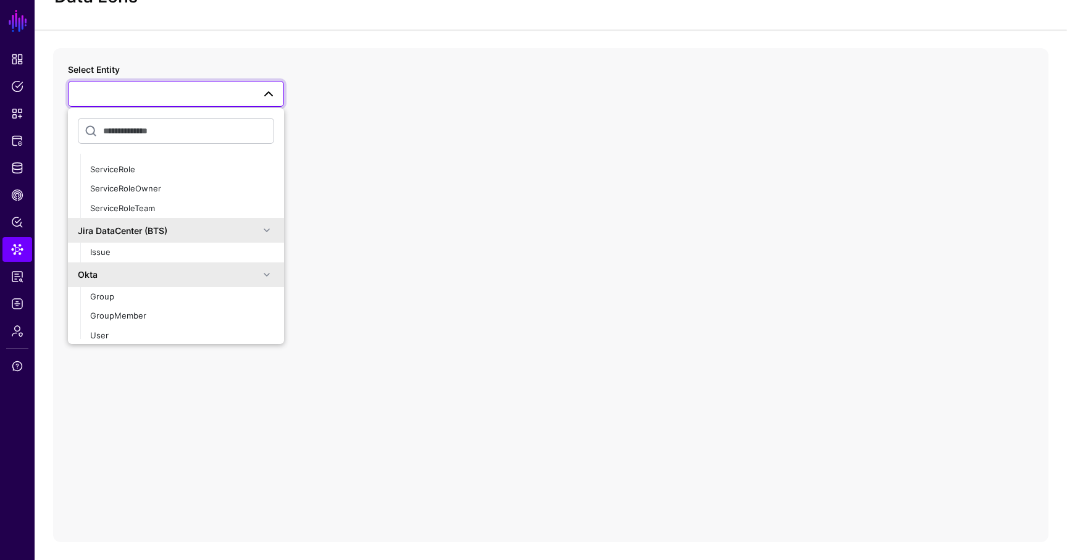
scroll to position [672, 0]
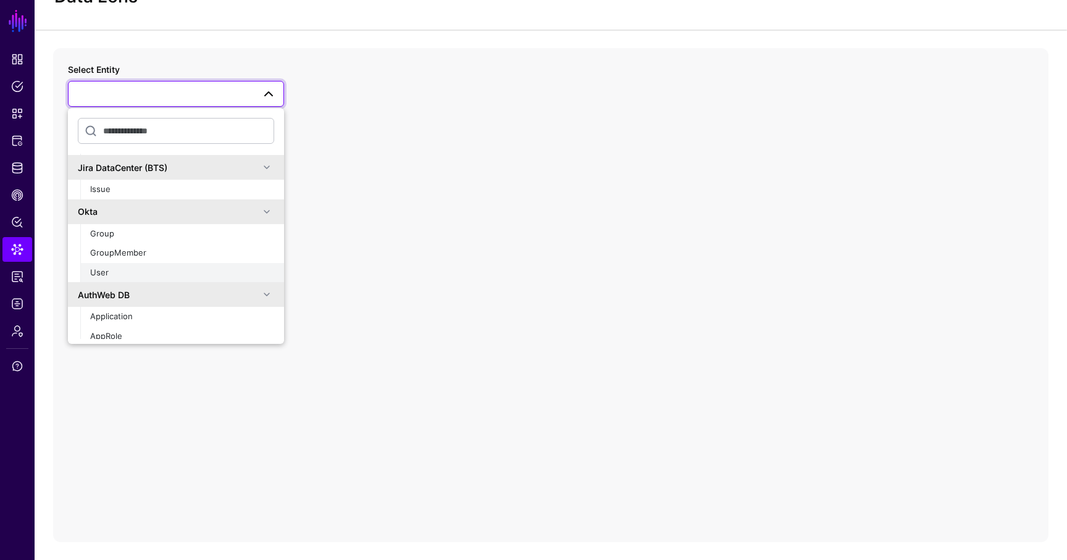
click at [126, 276] on div "User" at bounding box center [182, 273] width 184 height 12
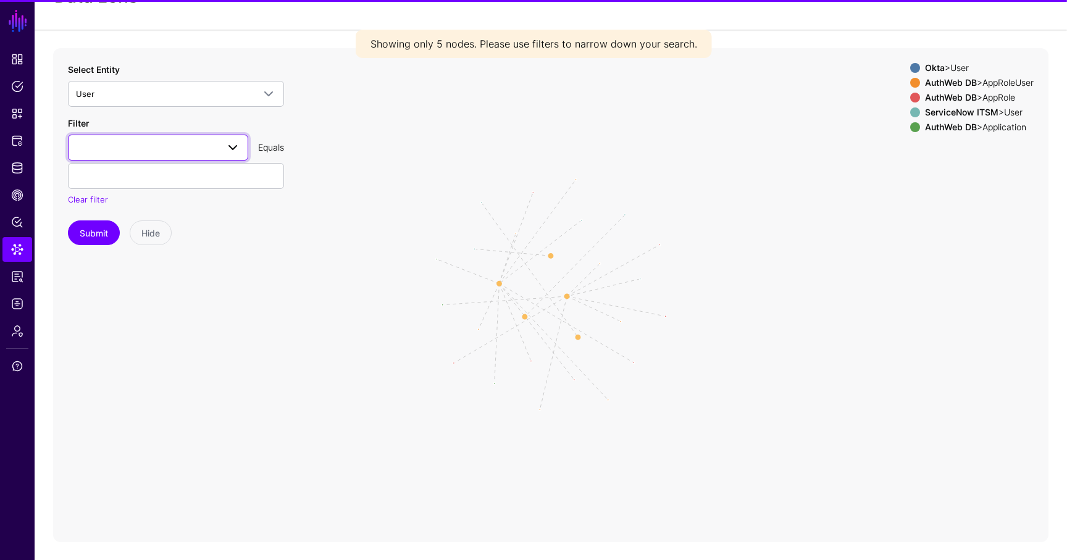
click at [147, 158] on link at bounding box center [158, 148] width 180 height 26
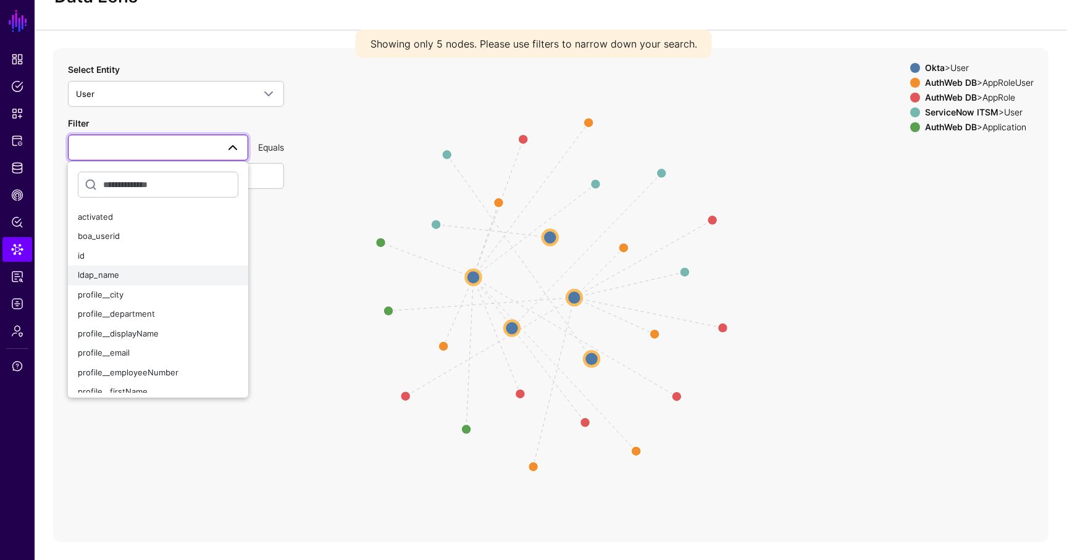
click at [136, 272] on div "ldap_name" at bounding box center [158, 275] width 160 height 12
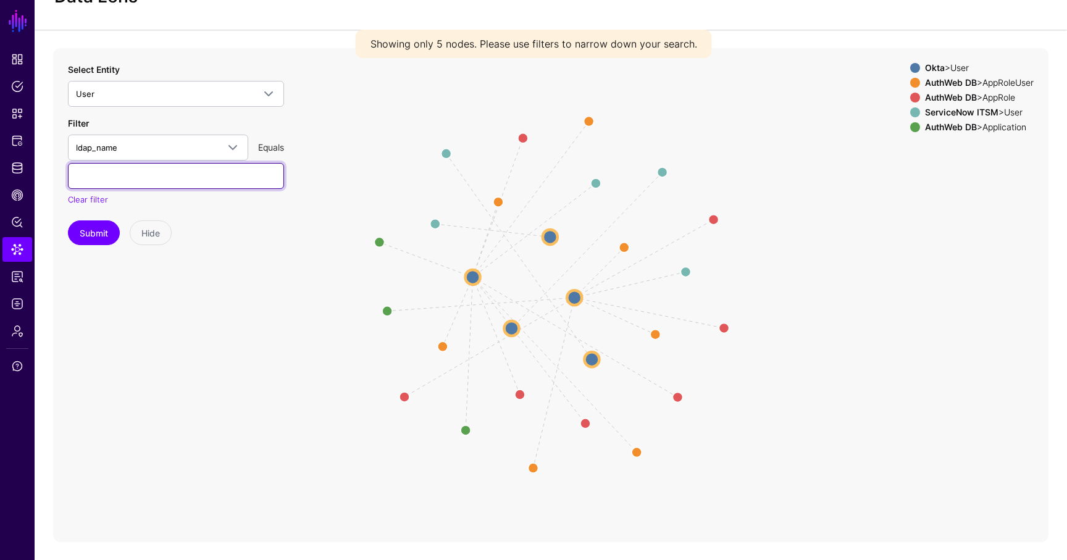
click at [146, 180] on input "text" at bounding box center [176, 176] width 216 height 26
paste input "**********"
click at [103, 230] on button "Submit" at bounding box center [94, 232] width 52 height 25
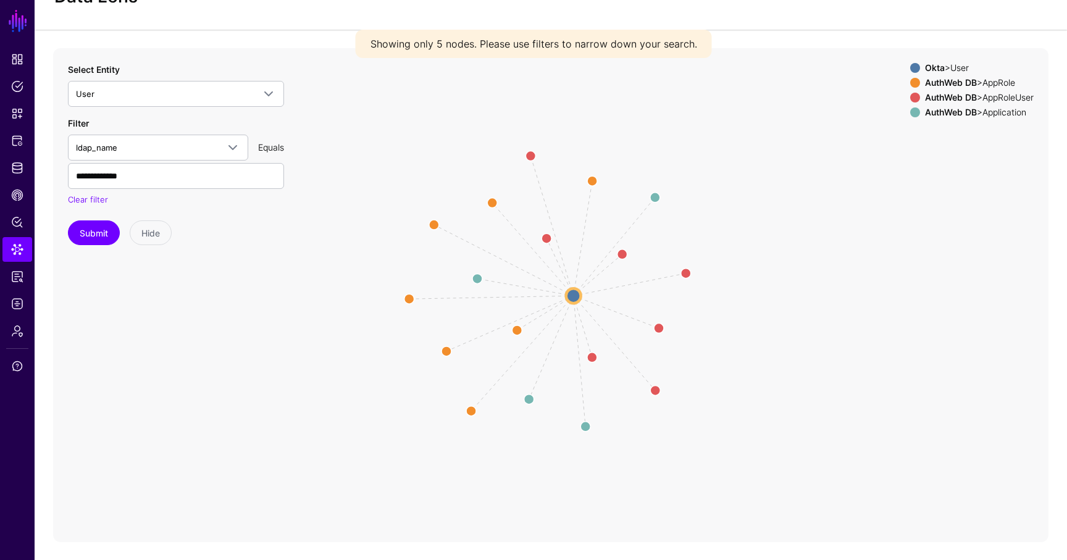
click at [572, 298] on circle at bounding box center [573, 295] width 15 height 15
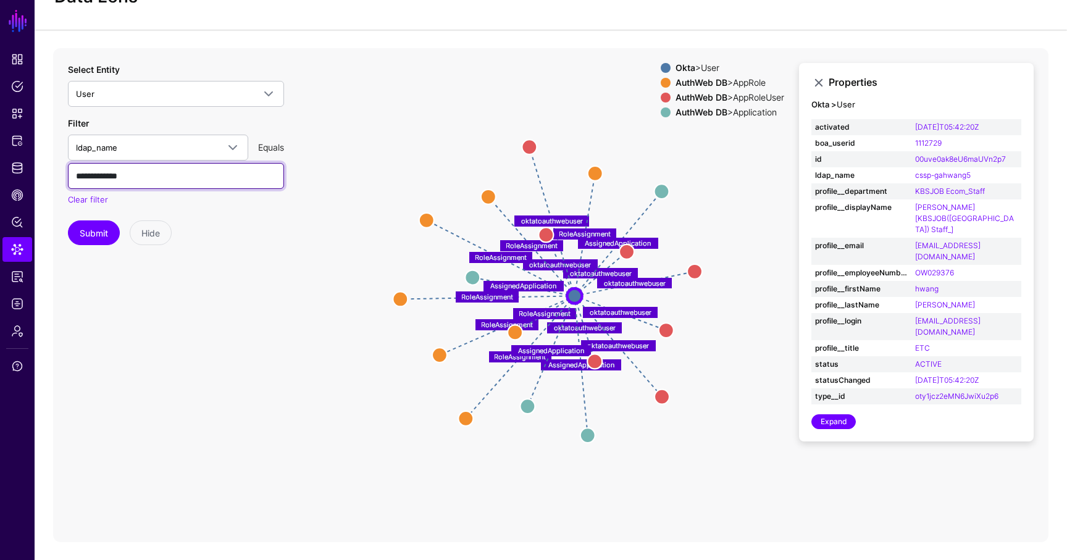
click at [224, 178] on input "**********" at bounding box center [176, 176] width 216 height 26
click at [68, 220] on button "Submit" at bounding box center [94, 232] width 52 height 25
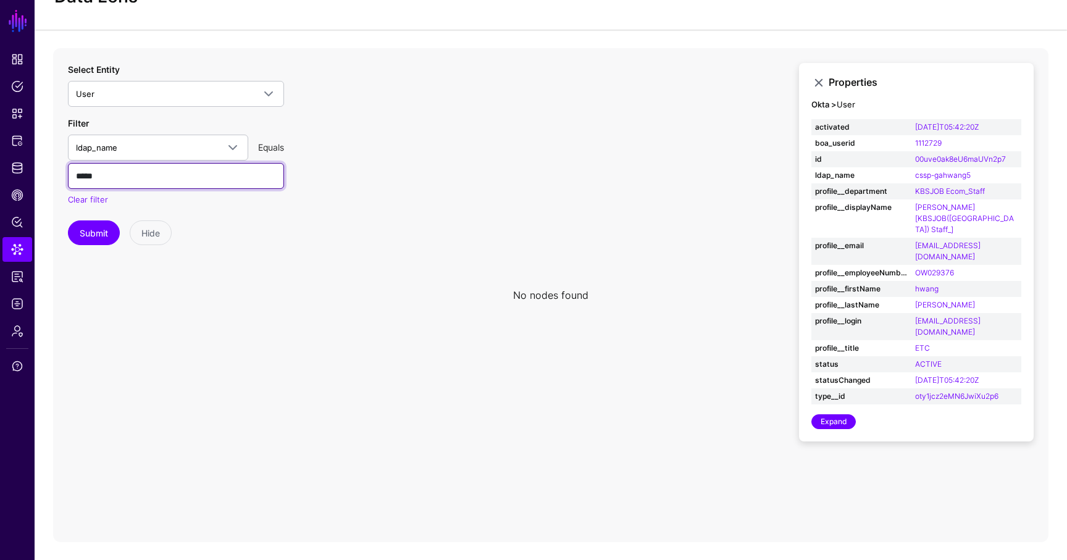
click at [134, 180] on input "*****" at bounding box center [176, 176] width 216 height 26
type input "******"
click at [68, 220] on button "Submit" at bounding box center [94, 232] width 52 height 25
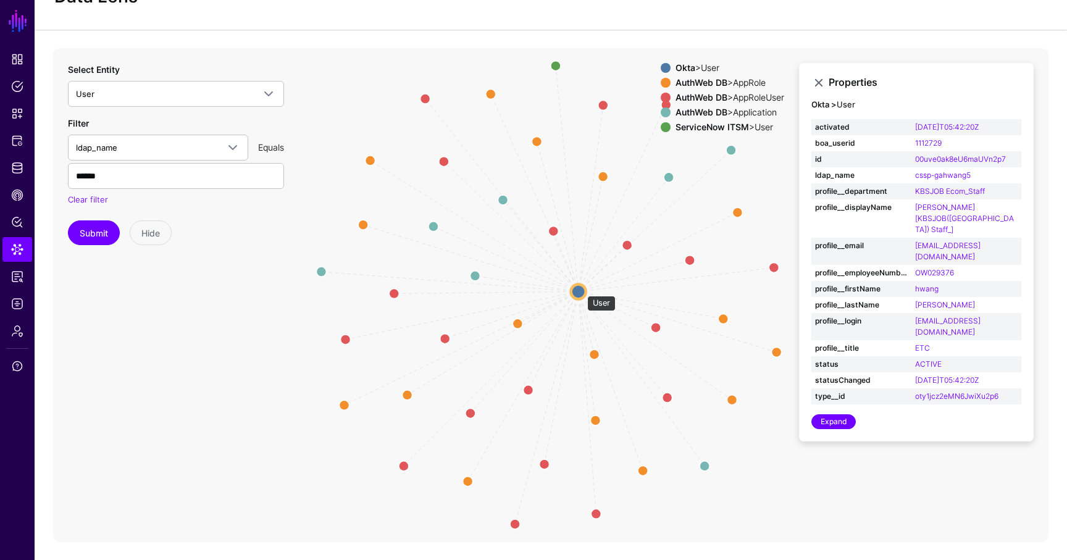
click at [581, 289] on circle at bounding box center [578, 291] width 15 height 15
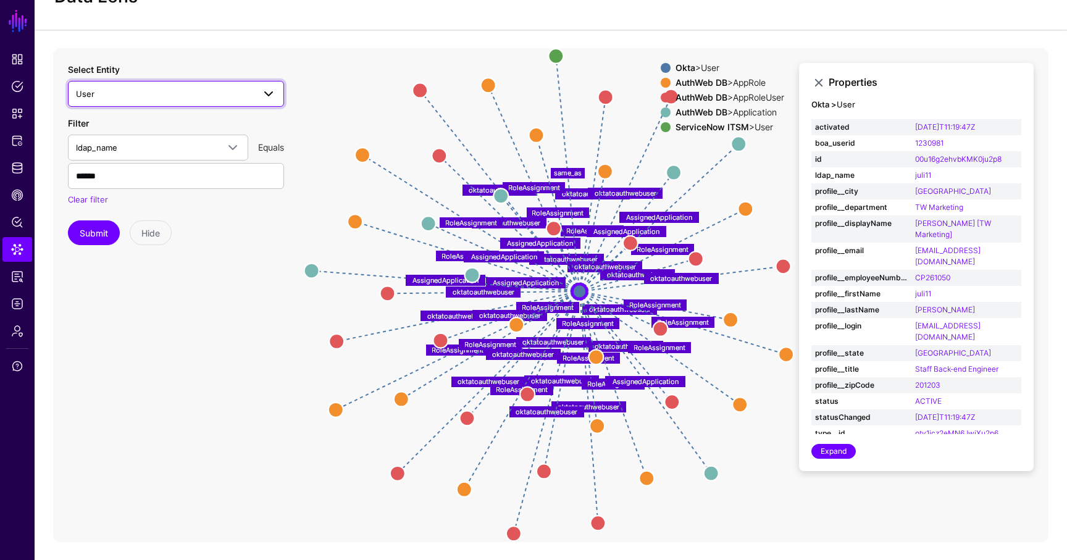
click at [218, 98] on span "User" at bounding box center [165, 94] width 178 height 14
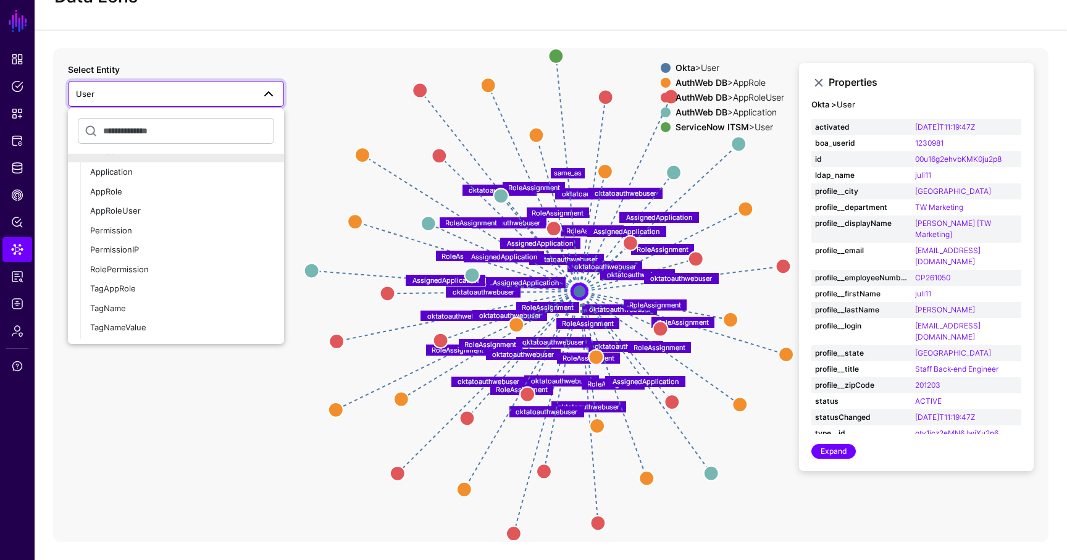
scroll to position [804, 0]
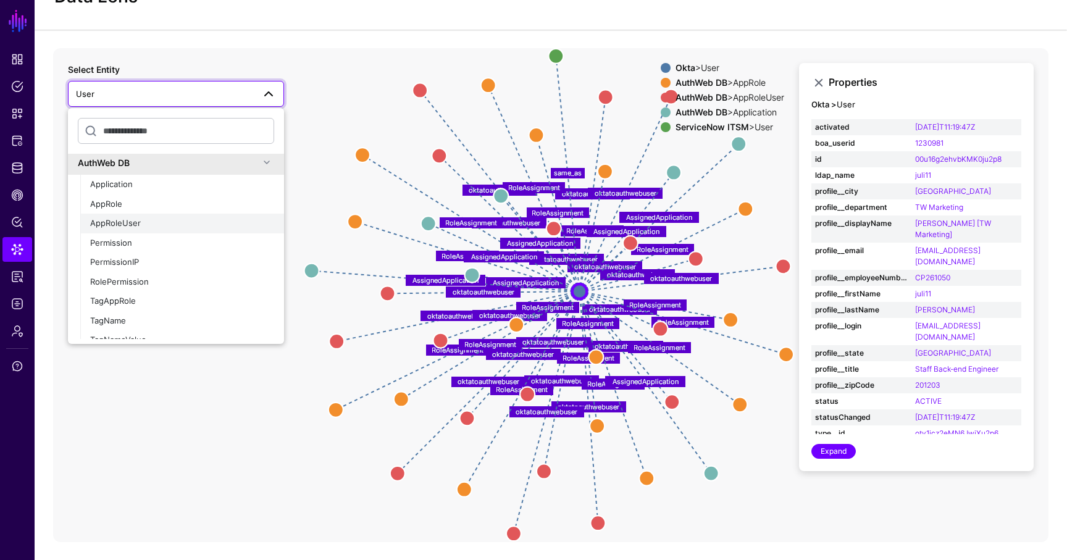
click at [159, 220] on div "AppRoleUser" at bounding box center [182, 223] width 184 height 12
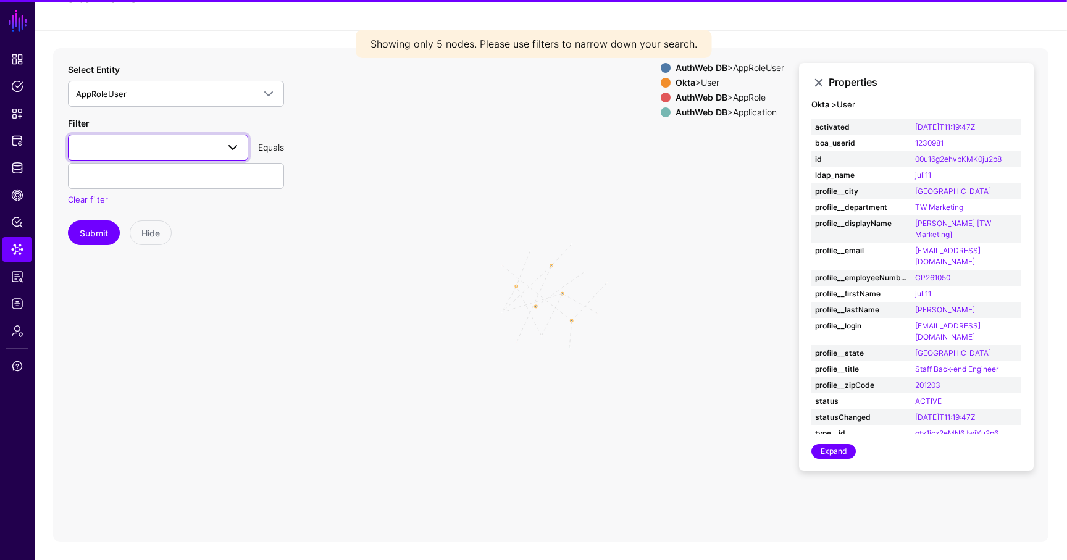
click at [137, 144] on span at bounding box center [158, 147] width 164 height 15
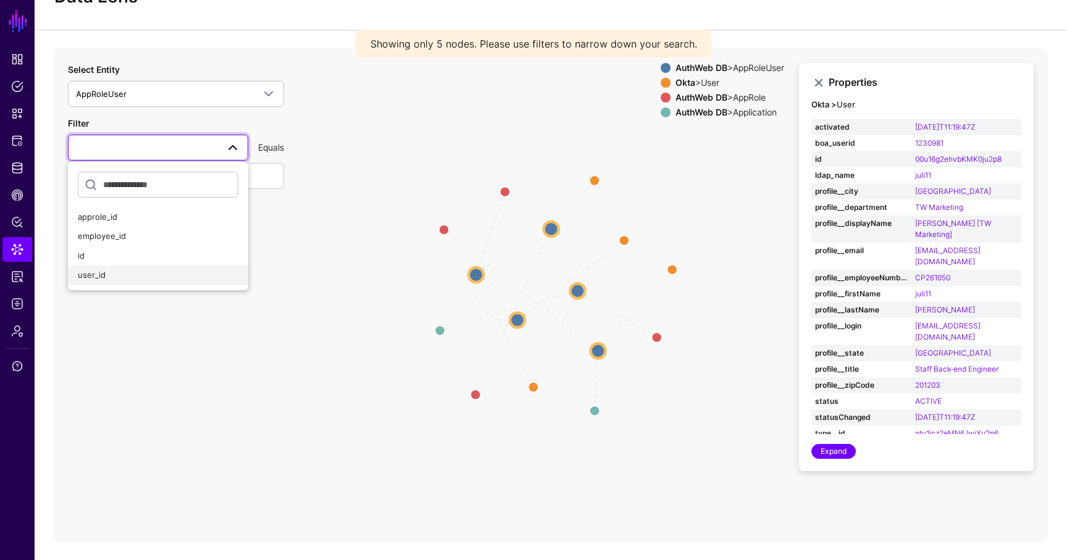
click at [128, 265] on button "user_id" at bounding box center [158, 275] width 180 height 20
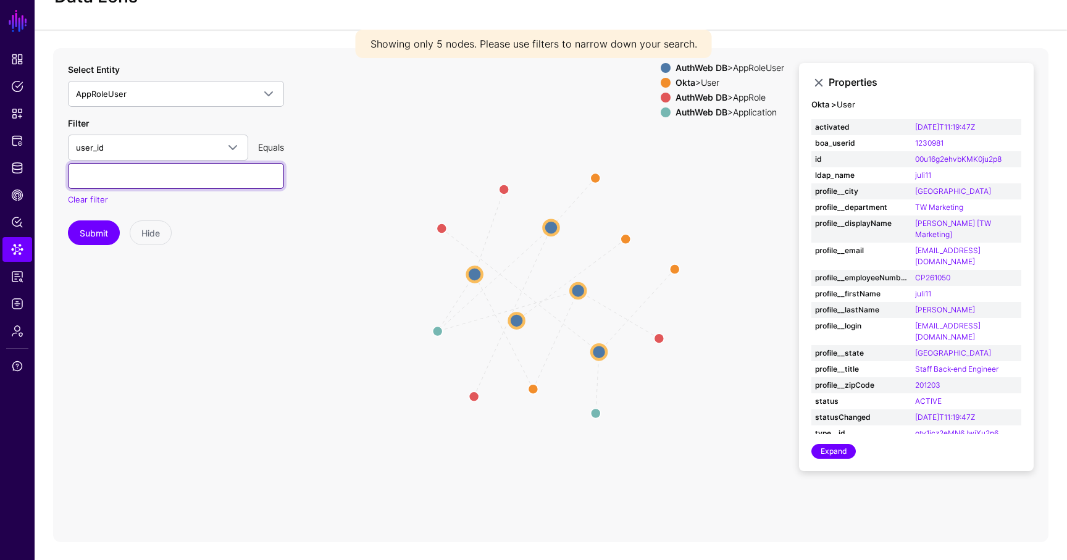
click at [132, 177] on input "text" at bounding box center [176, 176] width 216 height 26
paste input "******"
type input "******"
click at [99, 230] on button "Submit" at bounding box center [94, 232] width 52 height 25
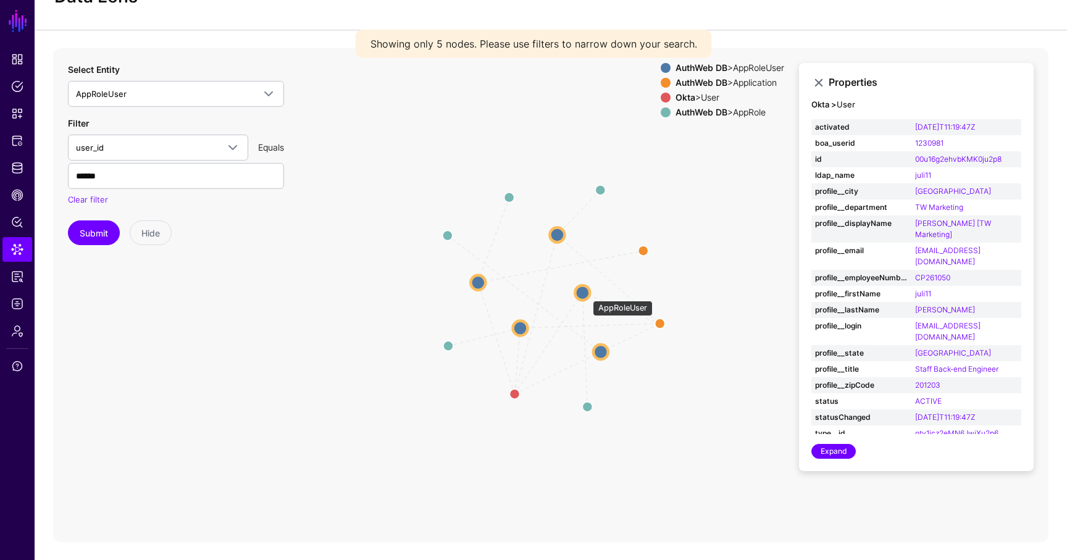
click at [586, 294] on circle at bounding box center [582, 292] width 15 height 15
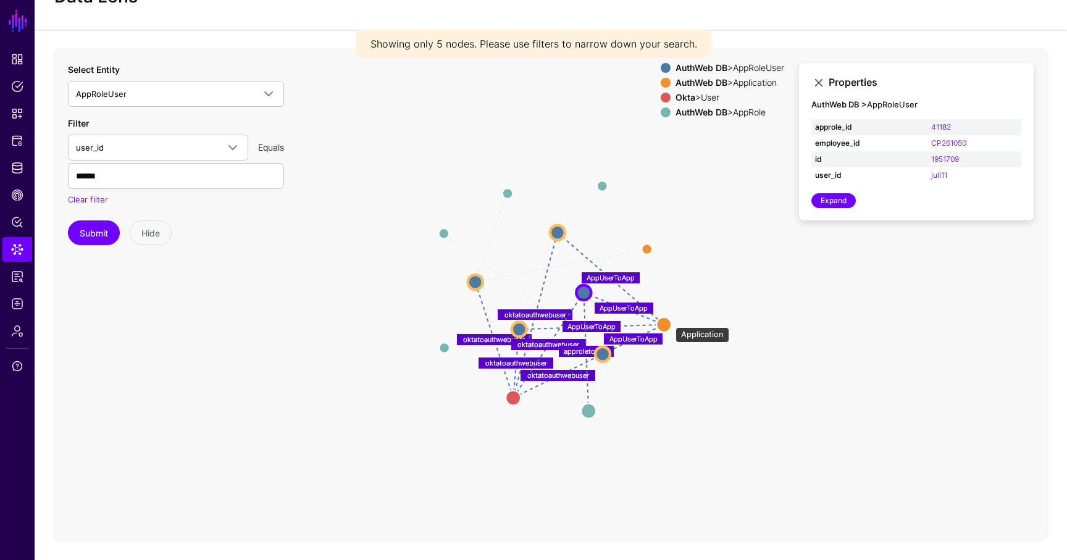
click at [669, 320] on circle at bounding box center [663, 324] width 15 height 15
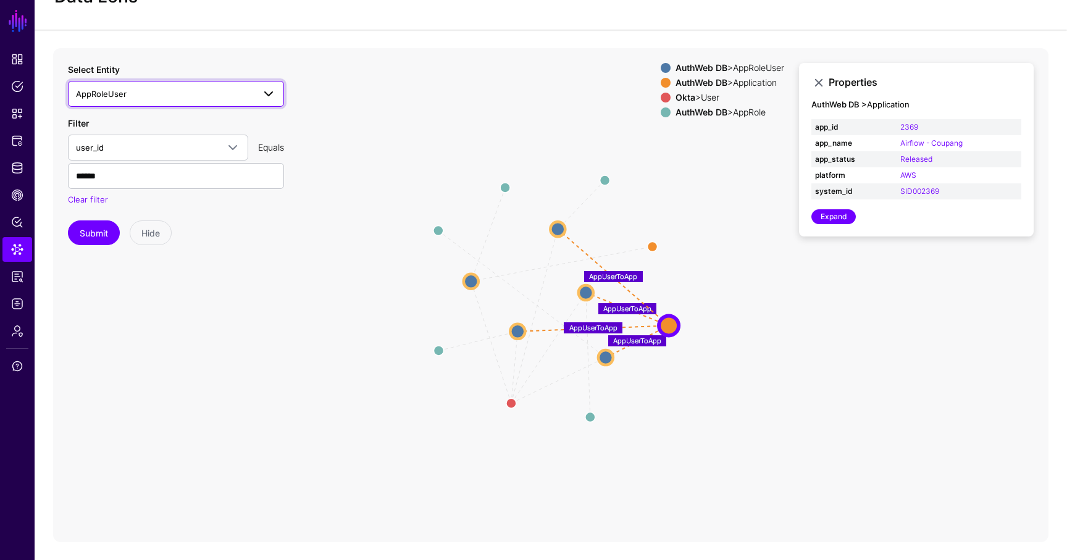
click at [213, 97] on span "AppRoleUser" at bounding box center [165, 94] width 178 height 14
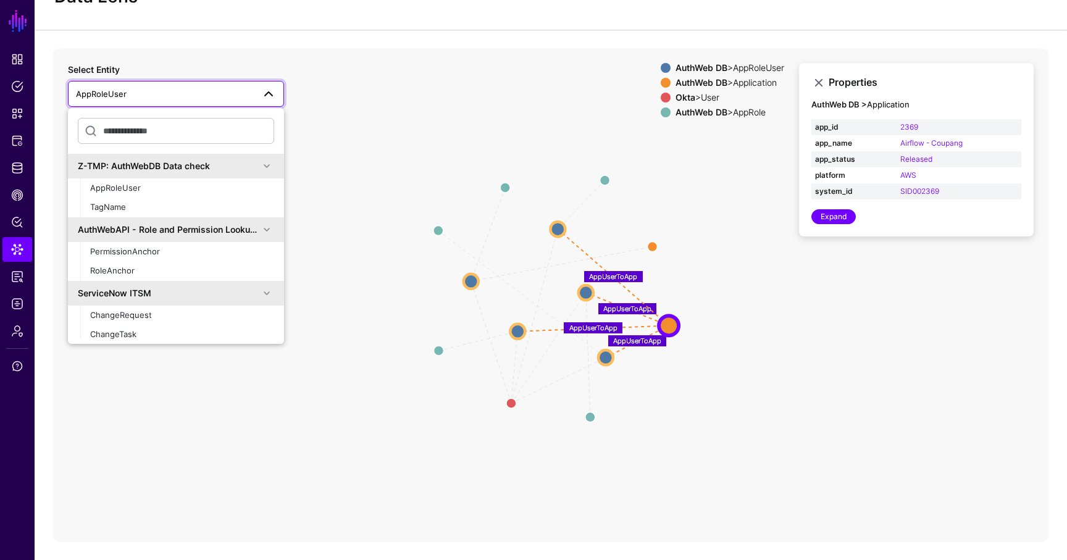
click at [469, 422] on icon "approletouser oktatoauthwebuser oktatoauthwebuser oktatoauthwebuser oktatoauthw…" at bounding box center [550, 295] width 995 height 494
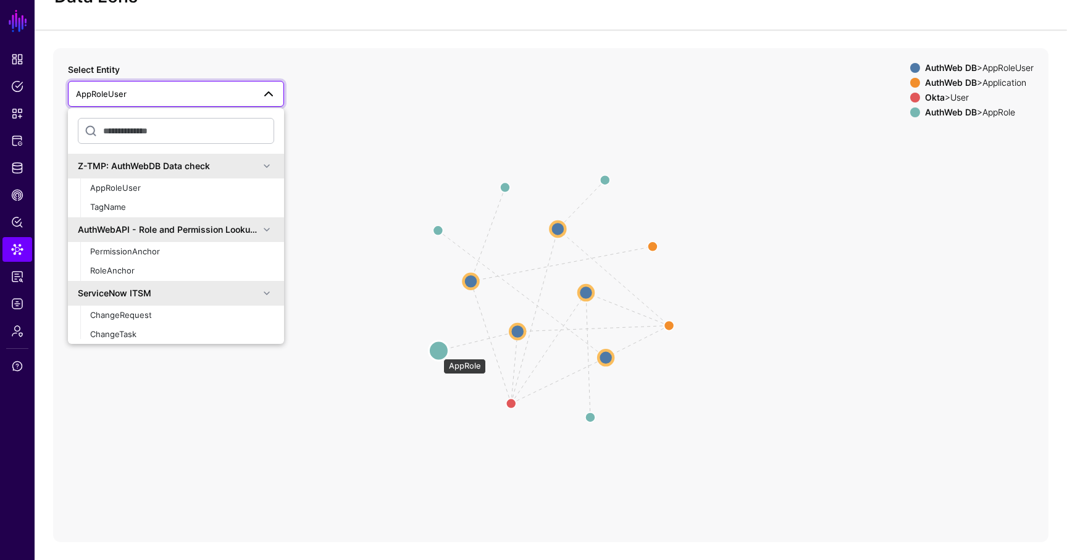
click at [437, 352] on circle at bounding box center [438, 351] width 20 height 20
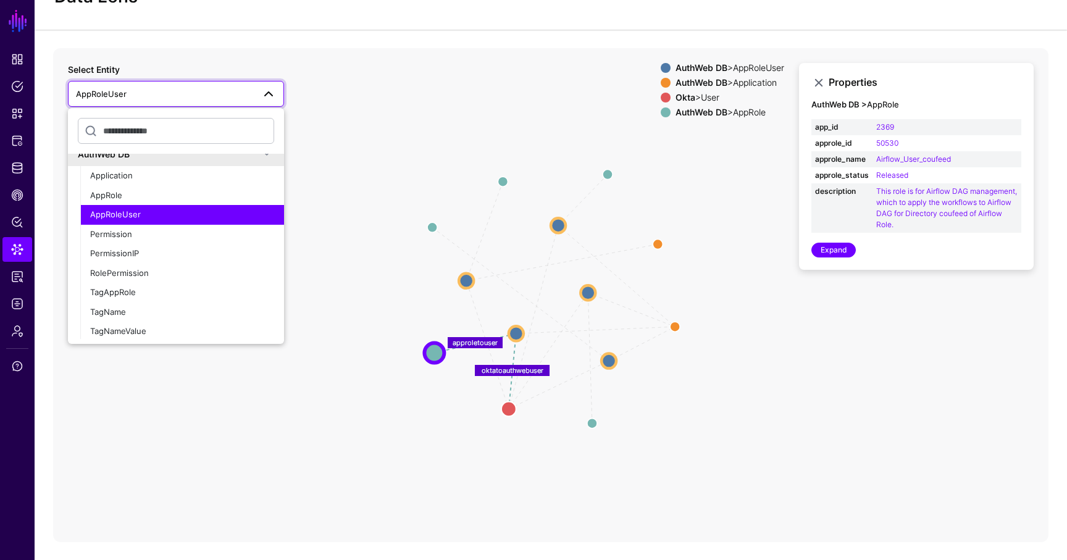
scroll to position [834, 0]
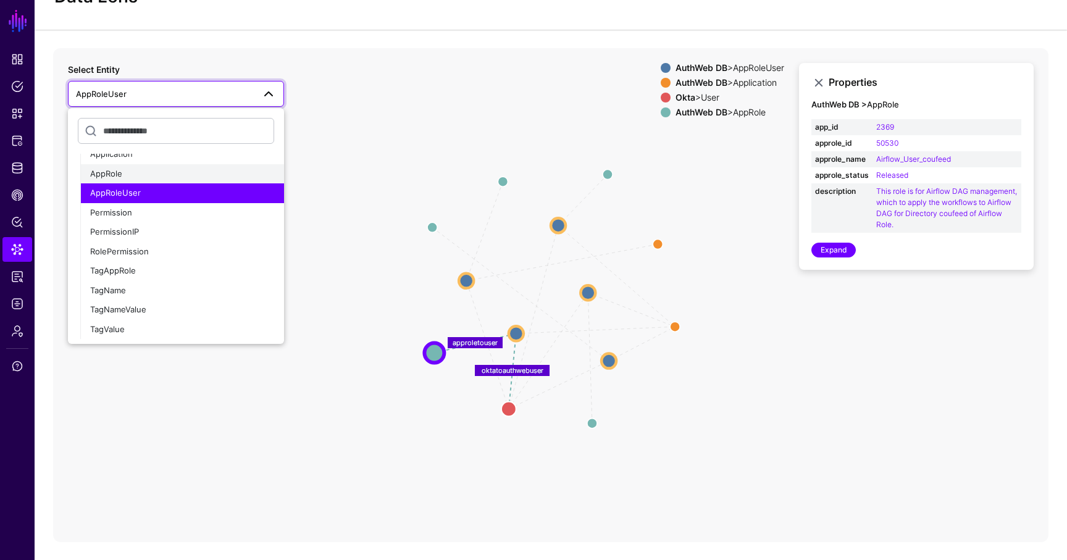
click at [162, 173] on div "AppRole" at bounding box center [182, 174] width 184 height 12
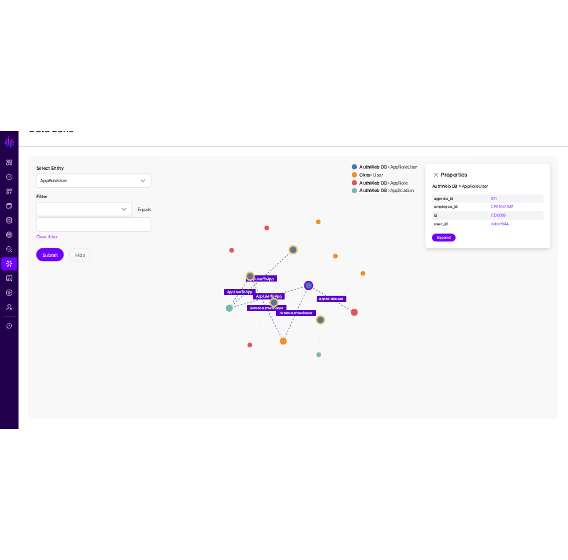
scroll to position [40, 0]
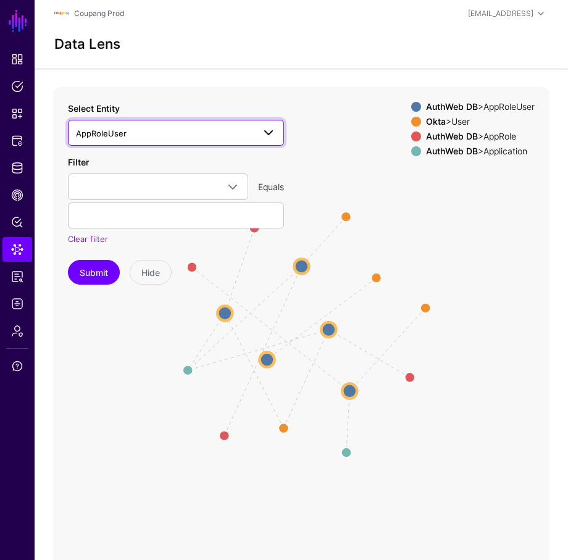
click at [145, 139] on span "AppRoleUser" at bounding box center [176, 132] width 200 height 15
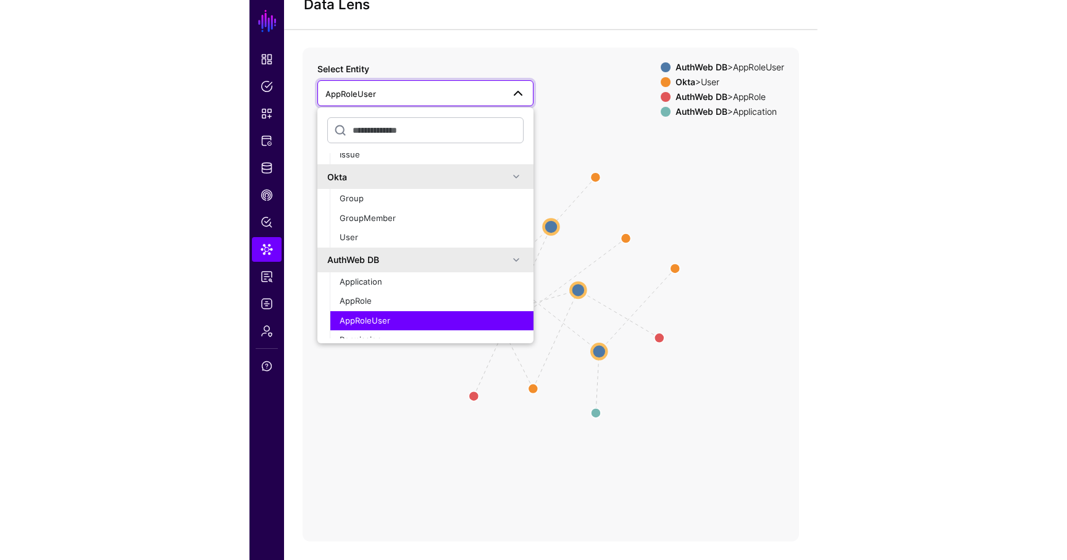
scroll to position [689, 0]
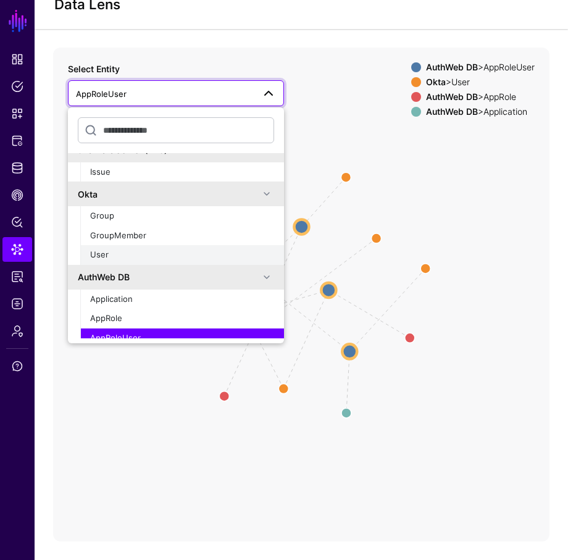
click at [109, 250] on div "User" at bounding box center [182, 255] width 184 height 12
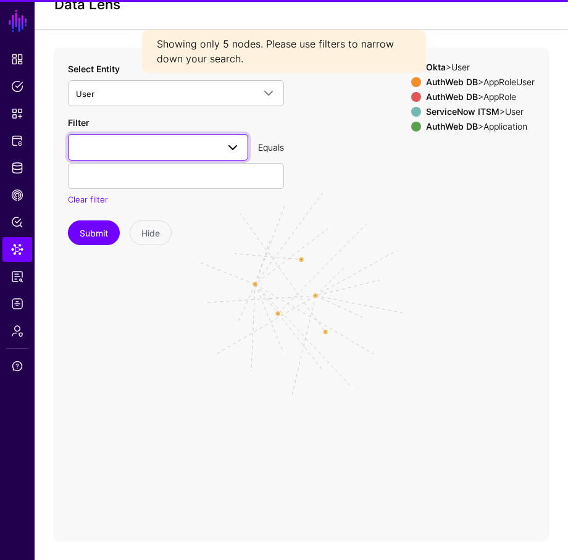
click at [128, 139] on span at bounding box center [158, 146] width 164 height 15
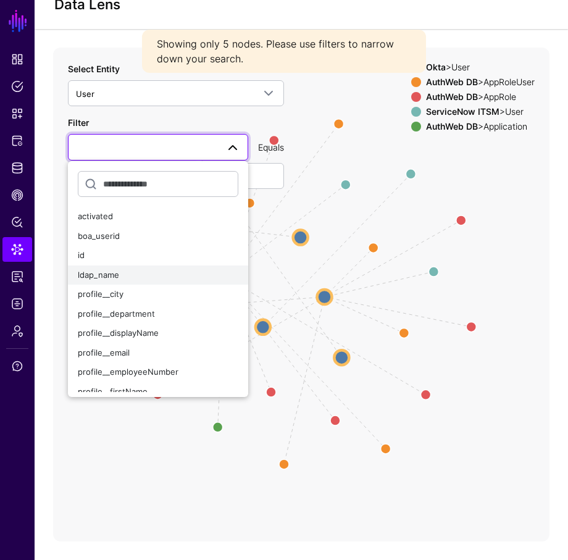
click at [117, 278] on span "ldap_name" at bounding box center [98, 275] width 41 height 10
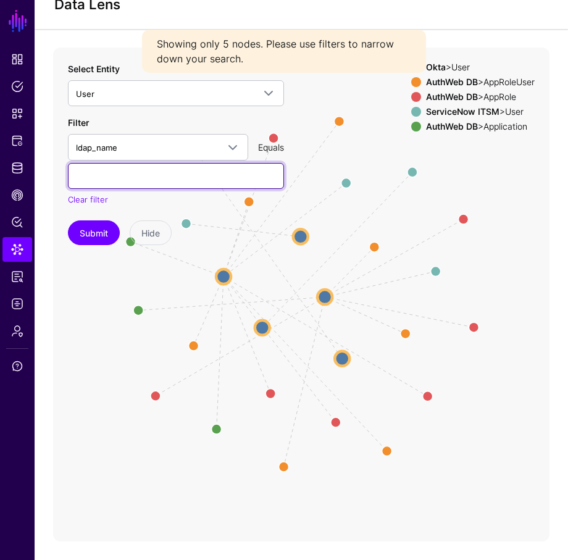
click at [123, 179] on input "text" at bounding box center [176, 176] width 216 height 26
type input "******"
click at [68, 220] on button "Submit" at bounding box center [94, 232] width 52 height 25
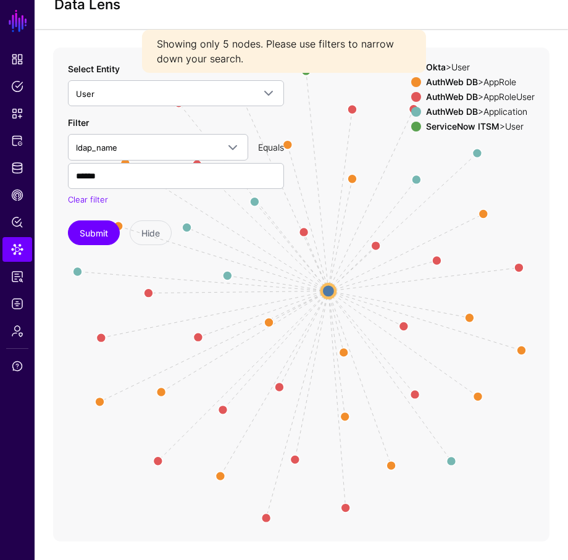
click at [328, 281] on icon "same_as AssignedApplication AssignedApplication AssignedApplication AssignedApp…" at bounding box center [301, 295] width 496 height 494
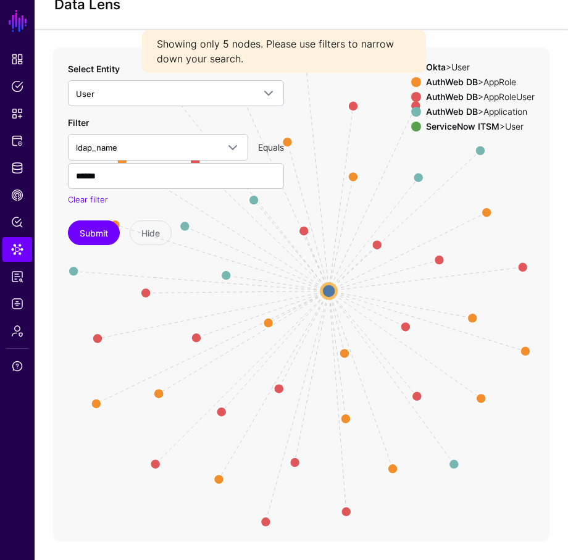
click at [328, 288] on circle at bounding box center [329, 291] width 15 height 15
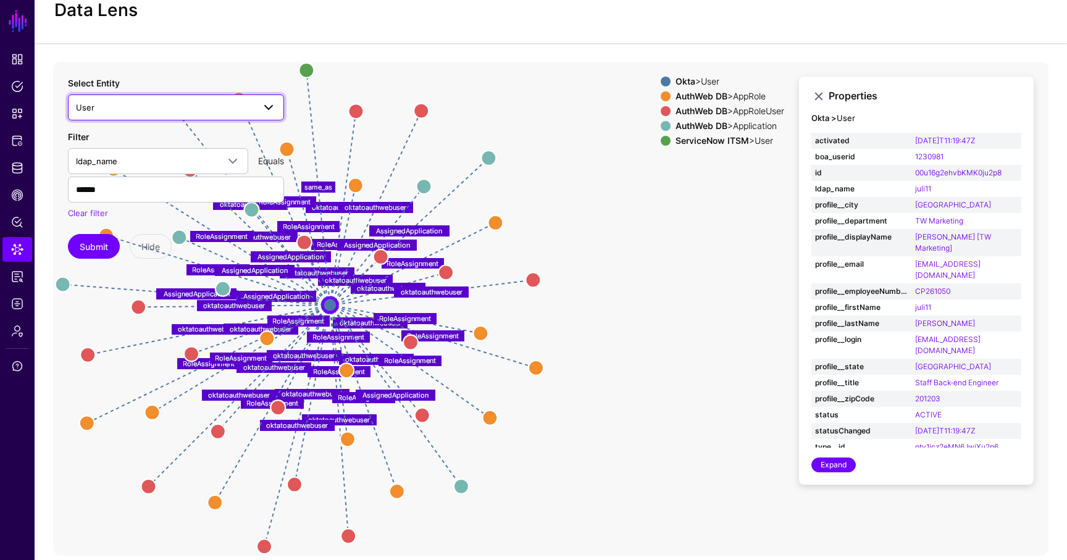
click at [131, 119] on link "User" at bounding box center [176, 107] width 216 height 26
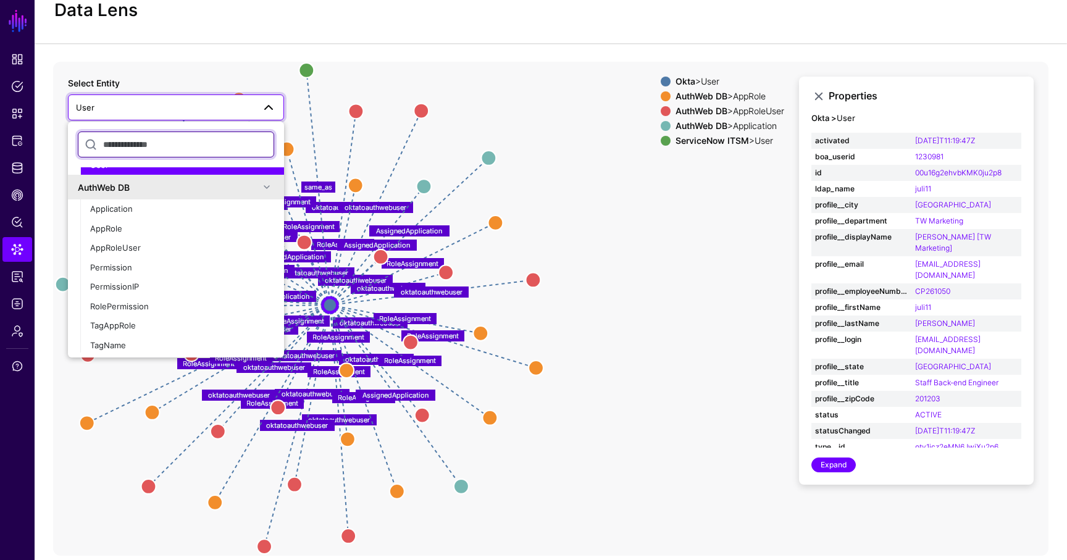
scroll to position [778, 0]
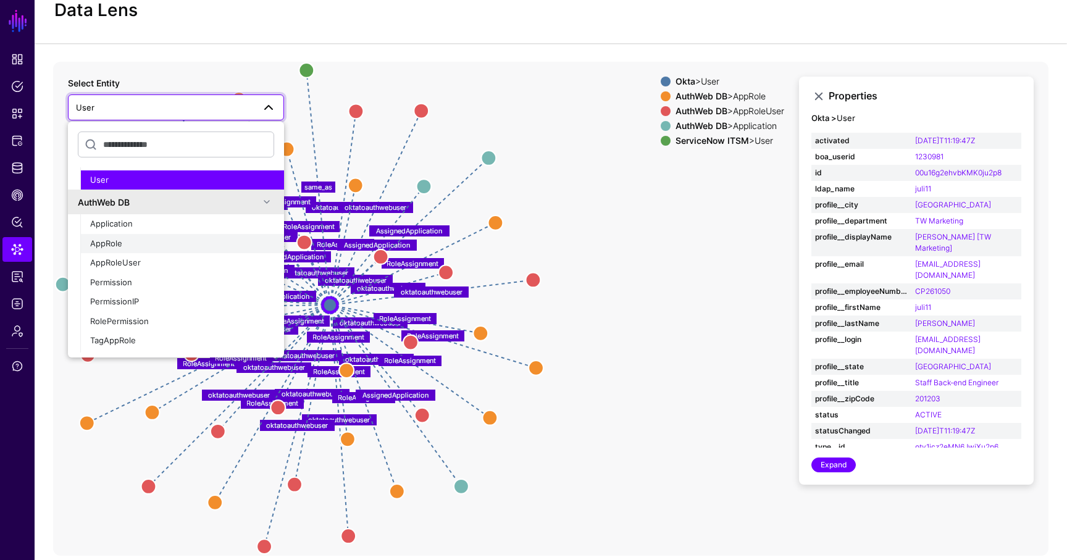
click at [153, 241] on div "AppRole" at bounding box center [182, 244] width 184 height 12
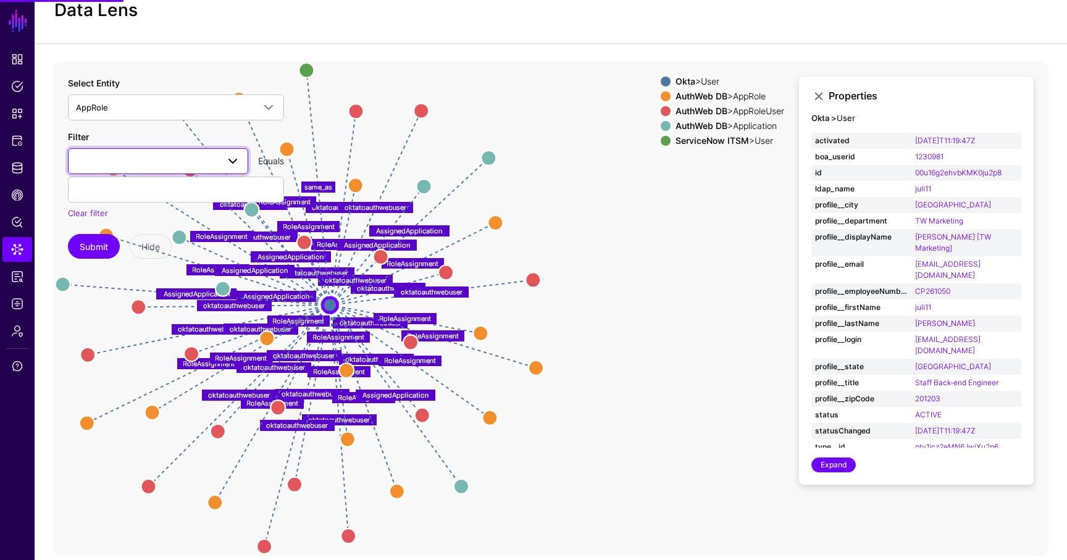
click at [180, 157] on span at bounding box center [158, 161] width 164 height 15
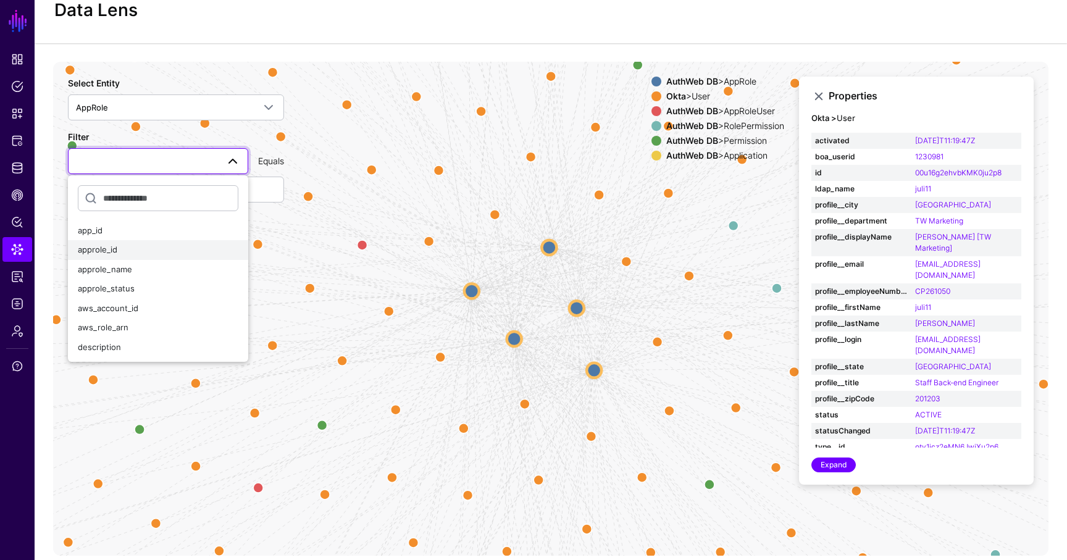
click at [149, 253] on div "approle_id" at bounding box center [158, 250] width 160 height 12
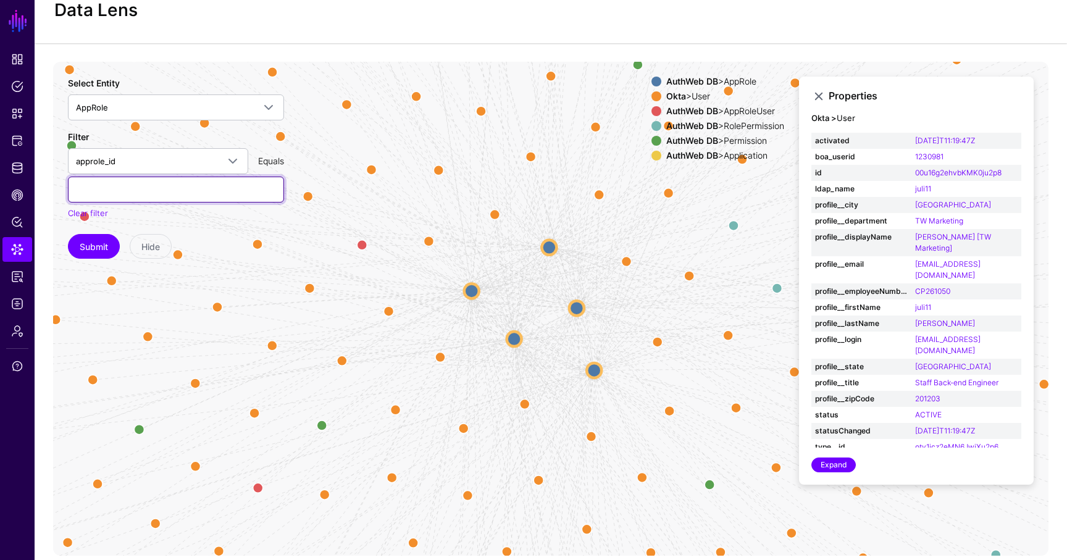
click at [157, 189] on input "text" at bounding box center [176, 190] width 216 height 26
paste input "****"
click at [107, 243] on button "Submit" at bounding box center [94, 246] width 52 height 25
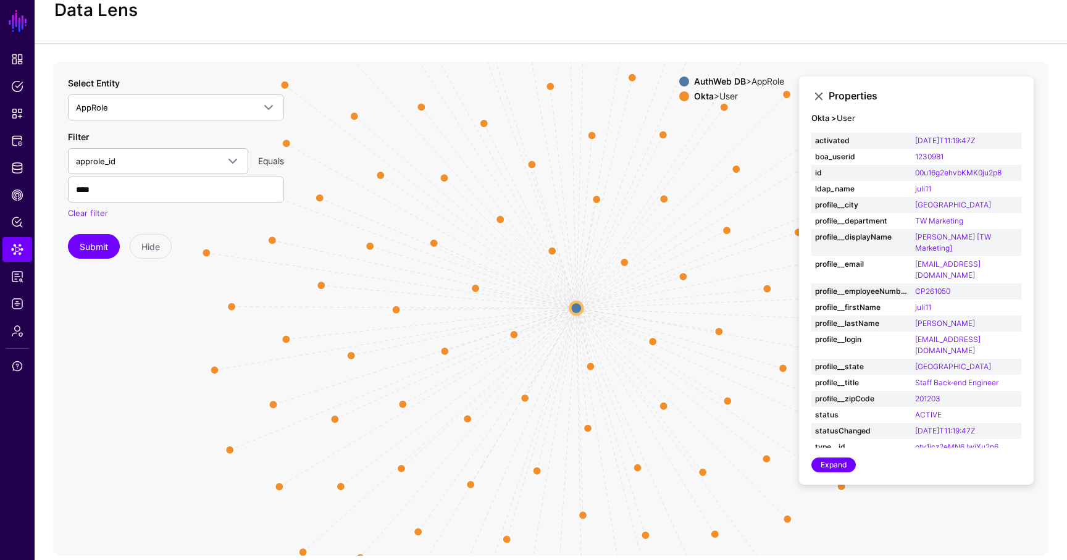
click at [567, 305] on circle at bounding box center [576, 308] width 12 height 12
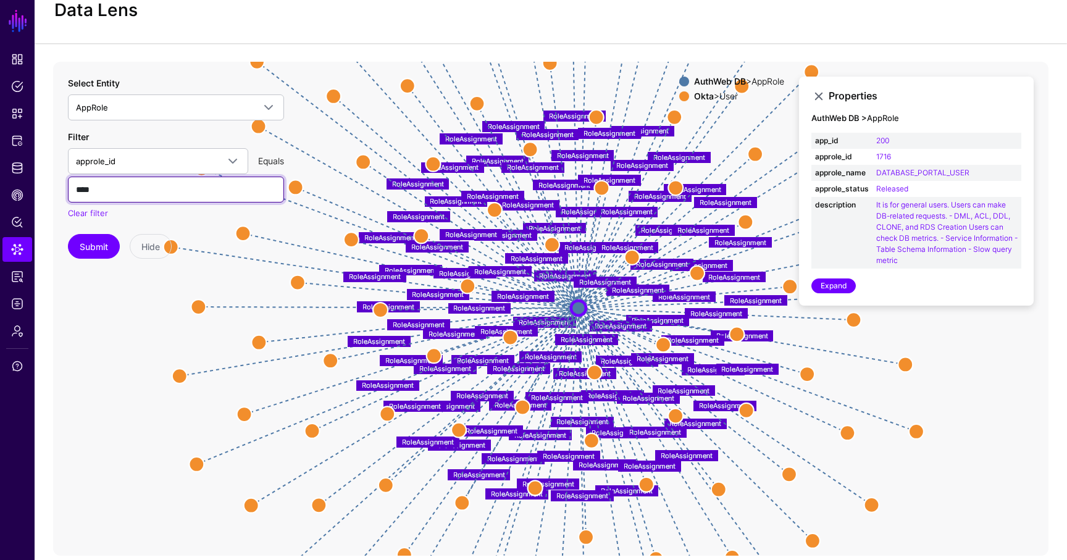
click at [175, 192] on input "****" at bounding box center [176, 190] width 216 height 26
type input "****"
click at [68, 234] on button "Submit" at bounding box center [94, 246] width 52 height 25
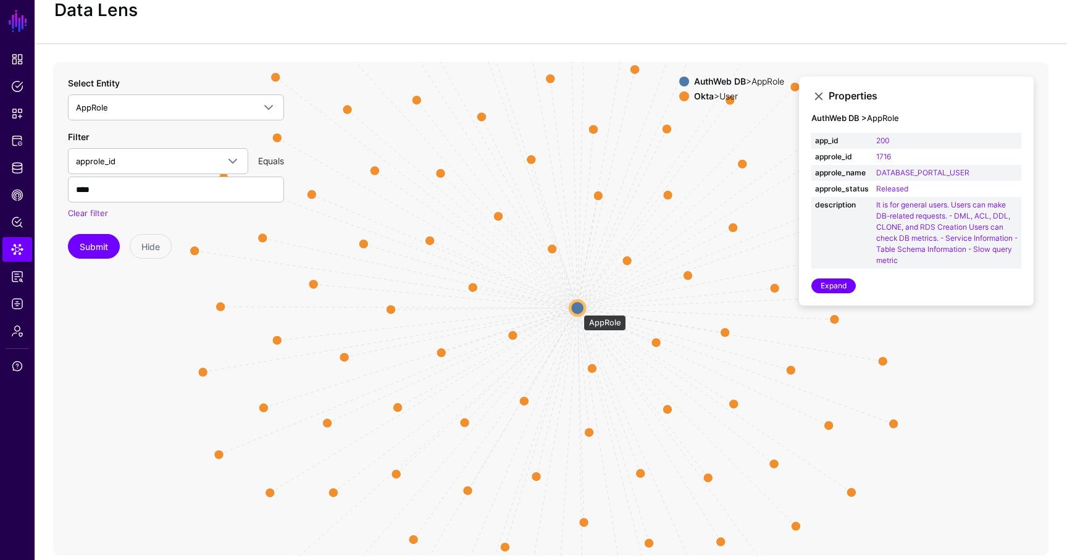
click at [567, 309] on circle at bounding box center [577, 307] width 15 height 15
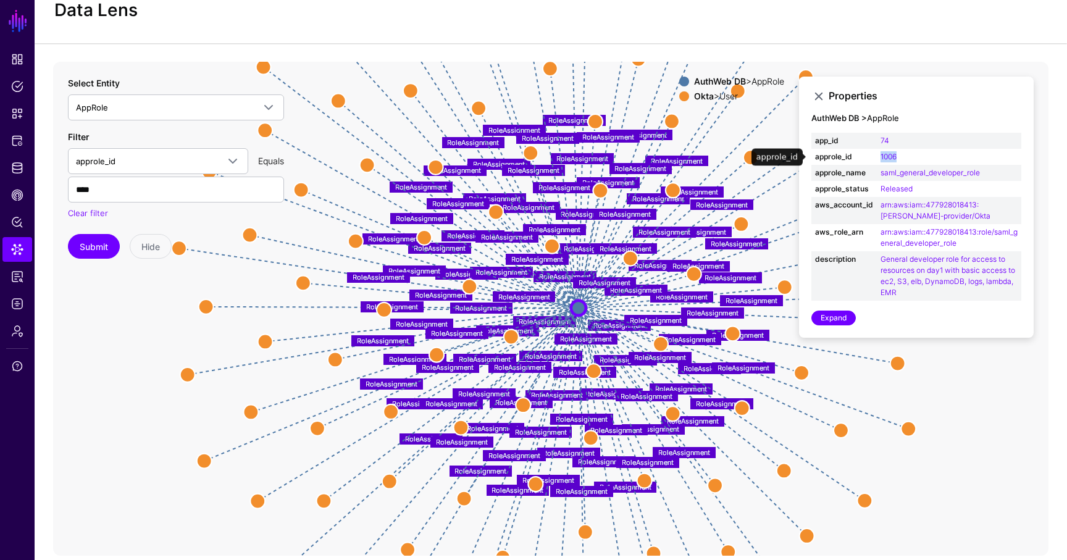
drag, startPoint x: 922, startPoint y: 157, endPoint x: 875, endPoint y: 157, distance: 47.5
click at [567, 157] on tr "approle_id 1006" at bounding box center [916, 157] width 210 height 16
copy tr "1006"
click at [20, 56] on span "Dashboard" at bounding box center [17, 59] width 12 height 12
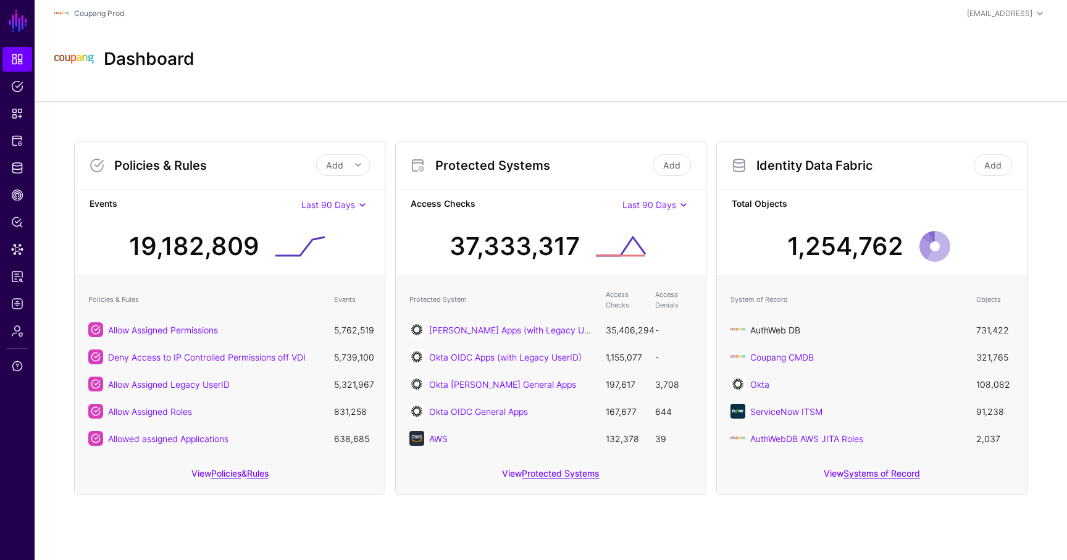
click at [567, 333] on link "AuthWeb DB" at bounding box center [775, 330] width 50 height 10
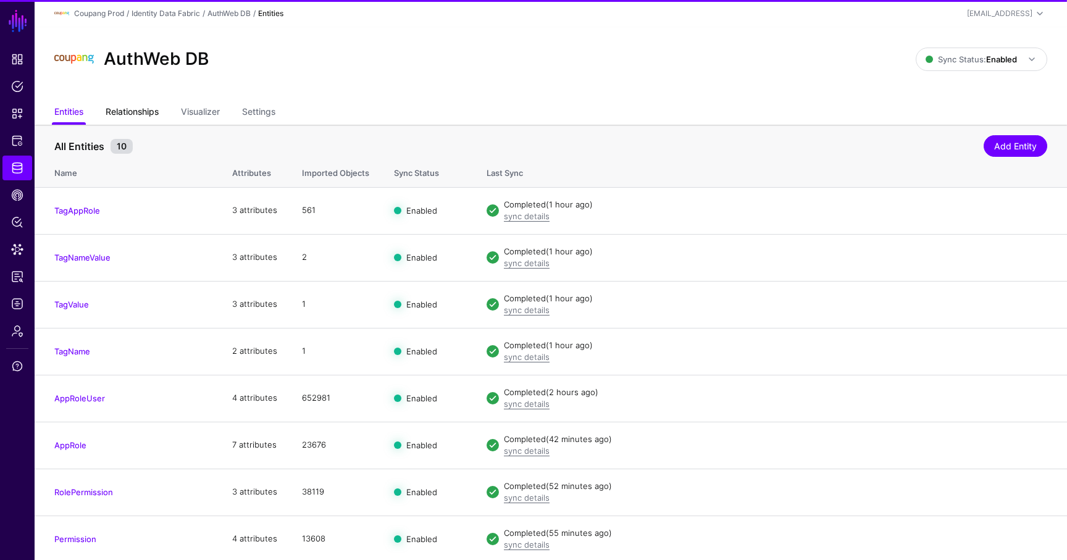
click at [137, 114] on link "Relationships" at bounding box center [132, 112] width 53 height 23
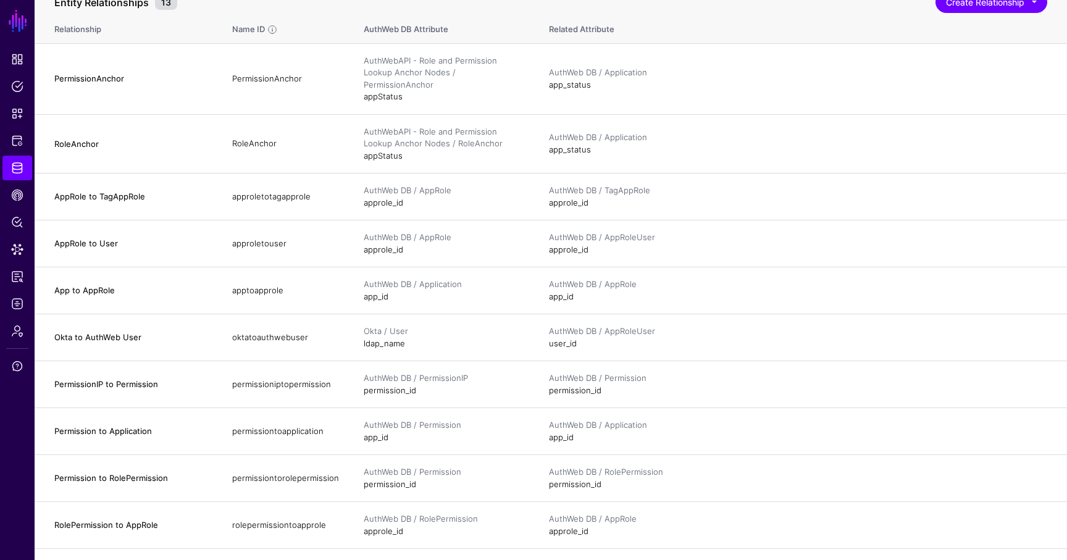
scroll to position [146, 0]
click at [15, 309] on span "Logs" at bounding box center [17, 304] width 12 height 12
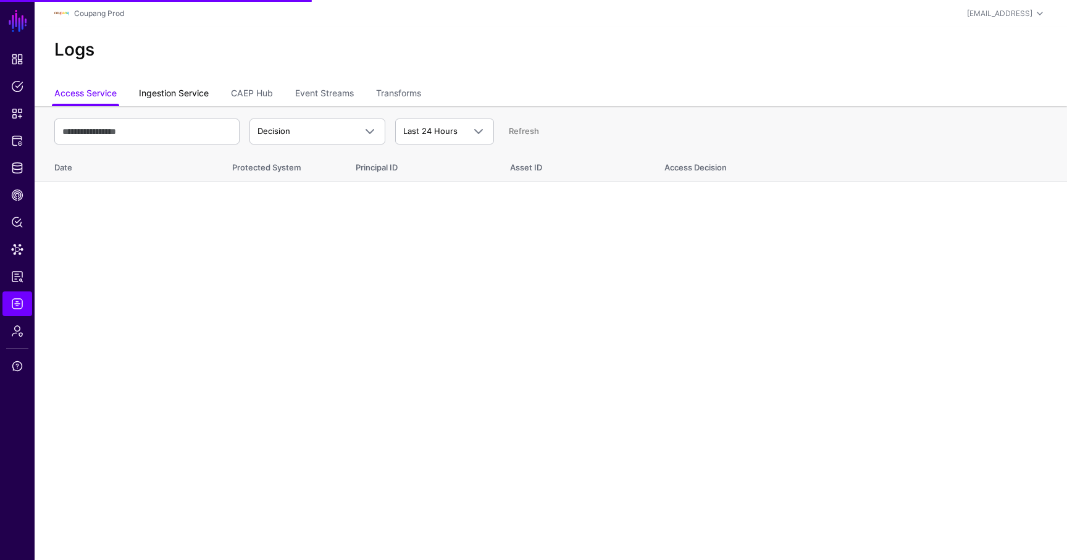
click at [185, 93] on link "Ingestion Service" at bounding box center [174, 94] width 70 height 23
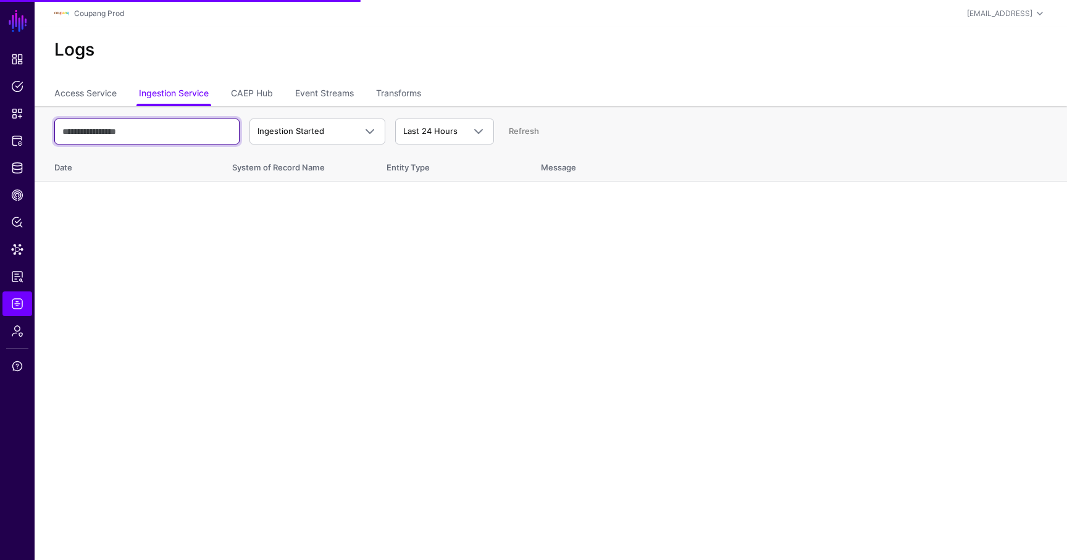
click at [172, 133] on input "text" at bounding box center [146, 132] width 185 height 26
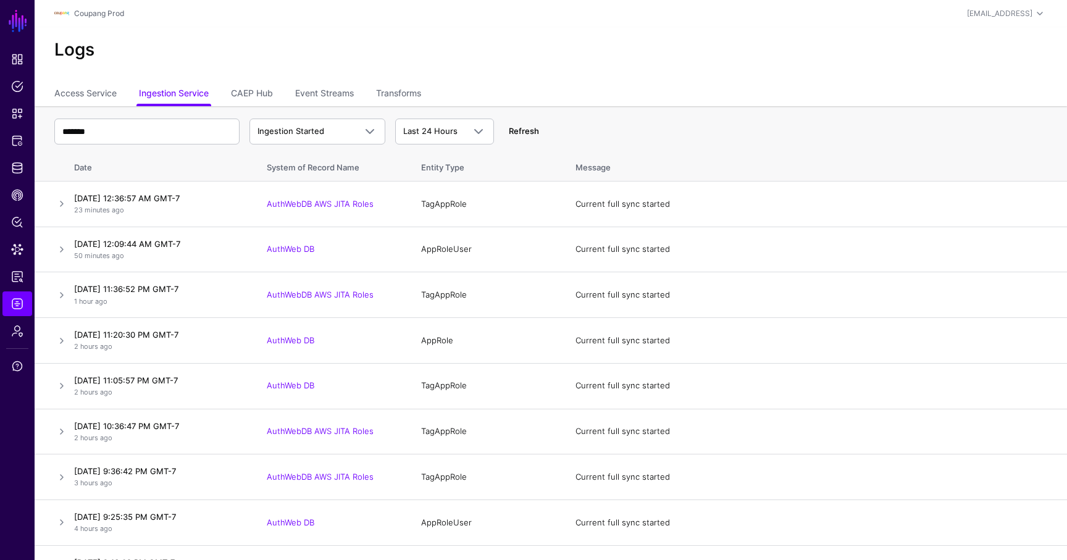
click at [532, 128] on link "Refresh" at bounding box center [524, 131] width 30 height 10
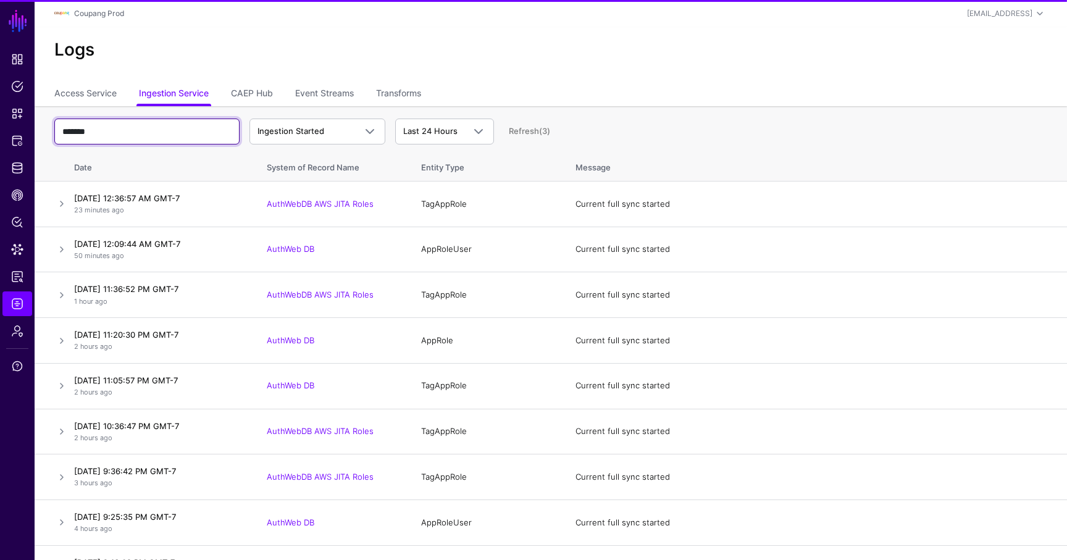
click at [173, 127] on input "*******" at bounding box center [146, 132] width 185 height 26
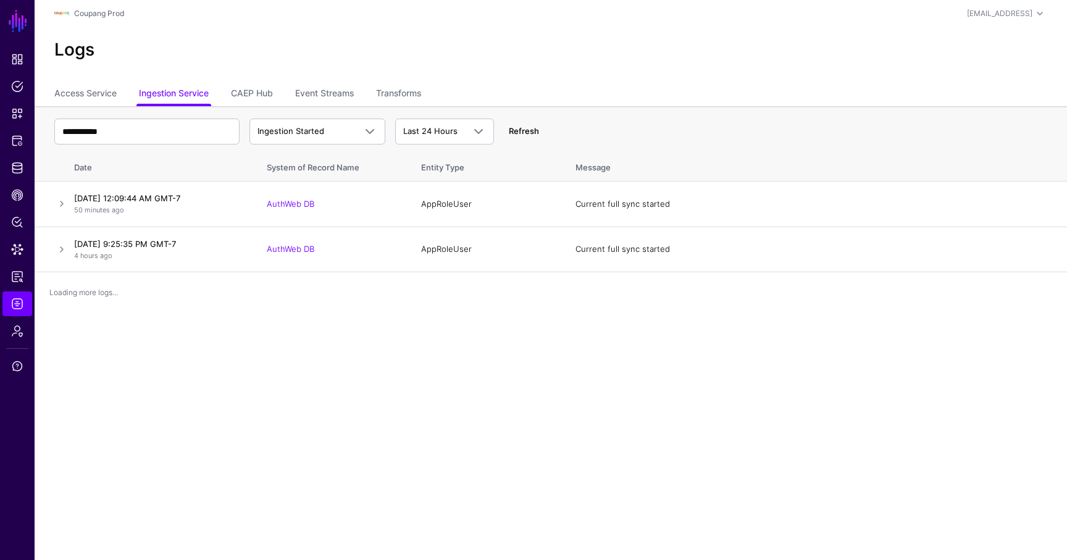
click at [530, 133] on link "Refresh" at bounding box center [524, 131] width 30 height 10
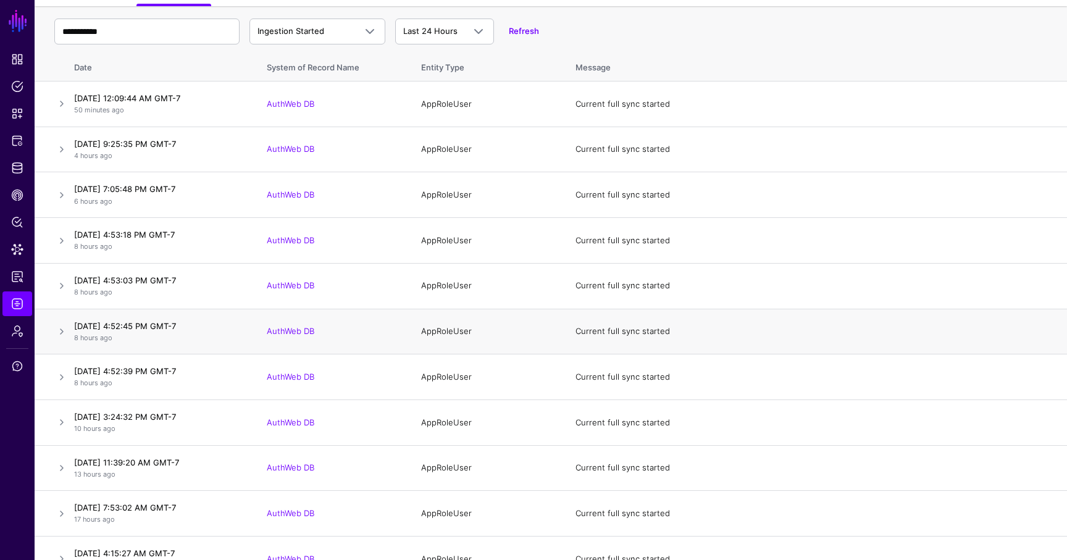
scroll to position [87, 0]
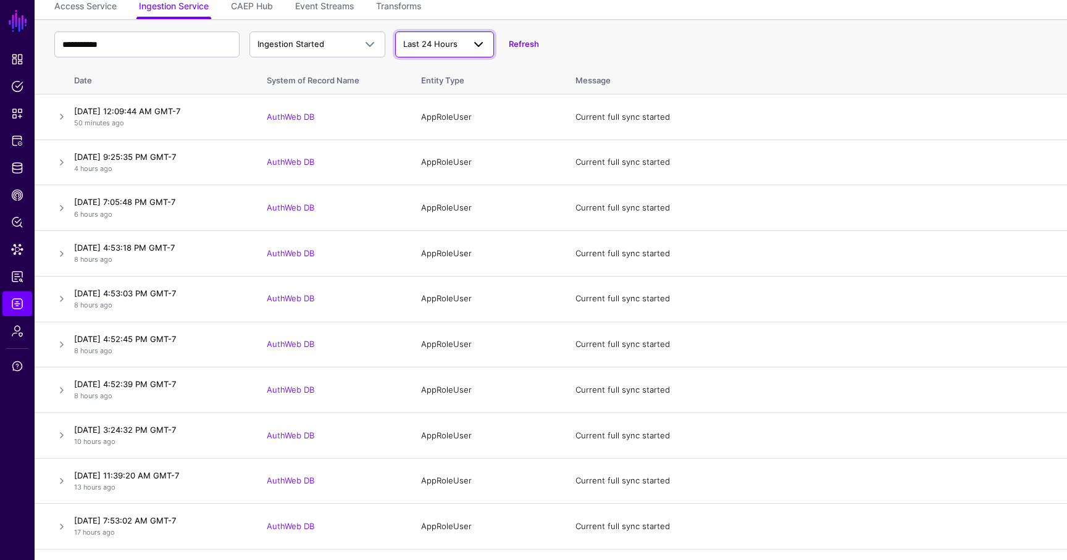
click at [428, 44] on span "Last 24 Hours" at bounding box center [430, 44] width 54 height 10
click at [430, 87] on span "Last 7 Days" at bounding box center [427, 92] width 44 height 10
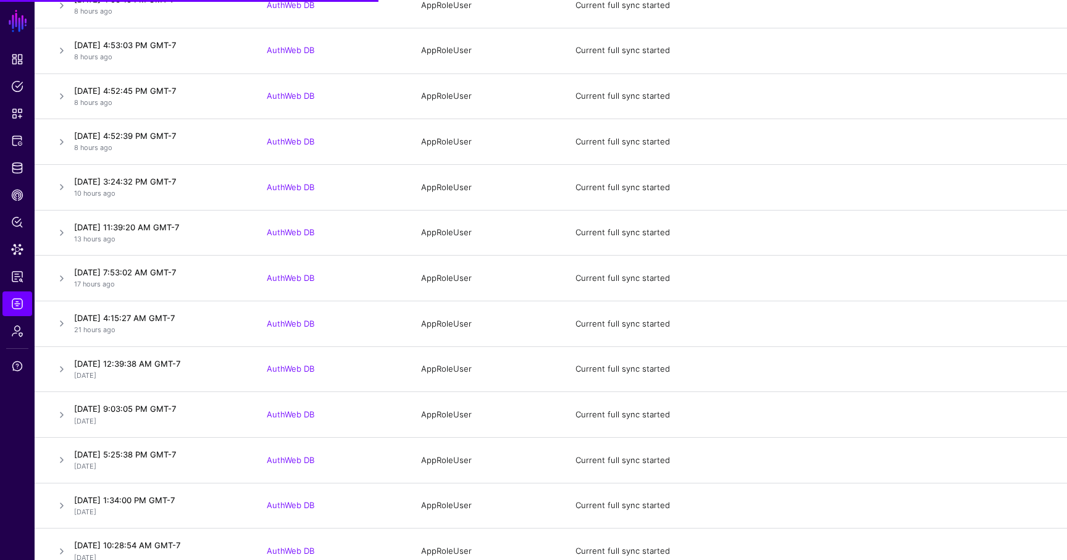
scroll to position [352, 0]
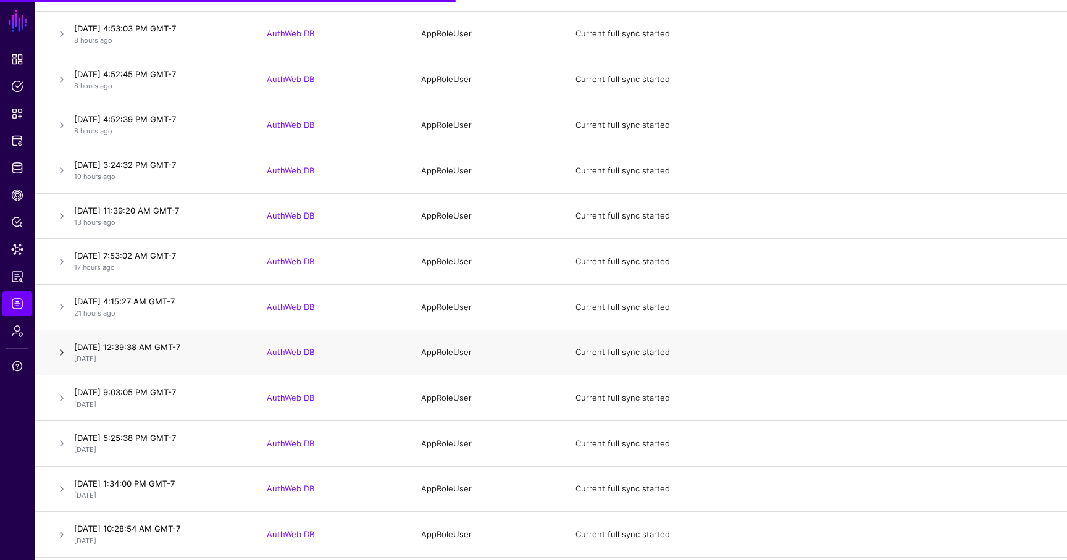
click at [64, 356] on link at bounding box center [61, 352] width 15 height 15
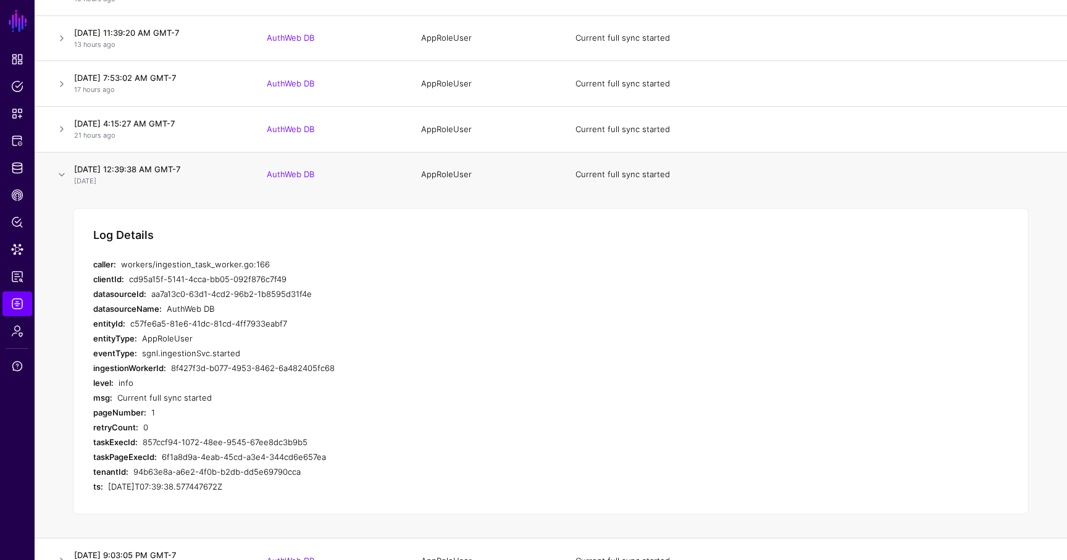
scroll to position [536, 0]
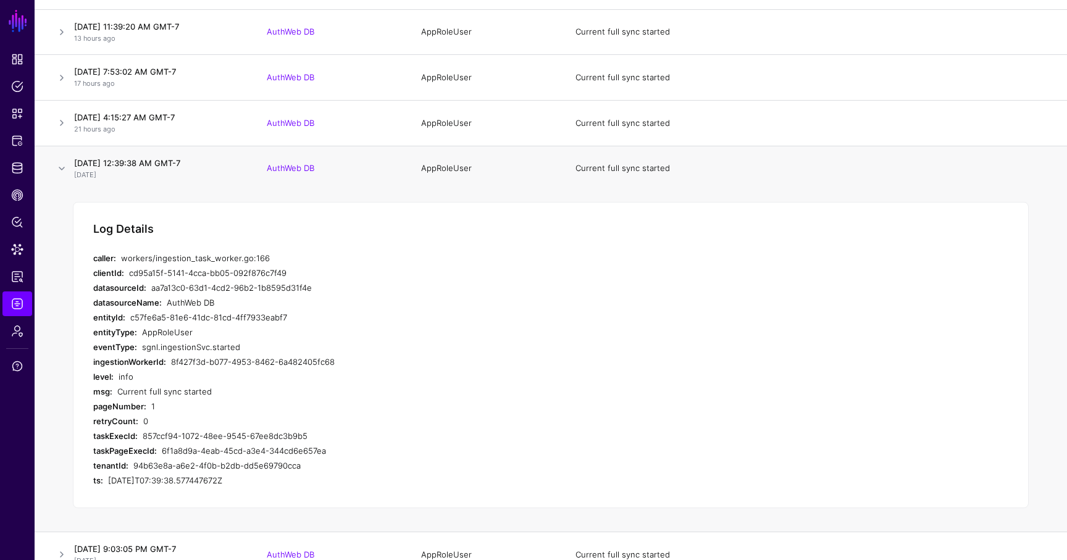
drag, startPoint x: 314, startPoint y: 435, endPoint x: 144, endPoint y: 430, distance: 169.8
click at [144, 430] on div "857ccf94-1072-48ee-9545-67ee8dc3b9b5" at bounding box center [365, 435] width 444 height 15
copy div "857ccf94-1072-48ee-9545-67ee8dc3b9b5"
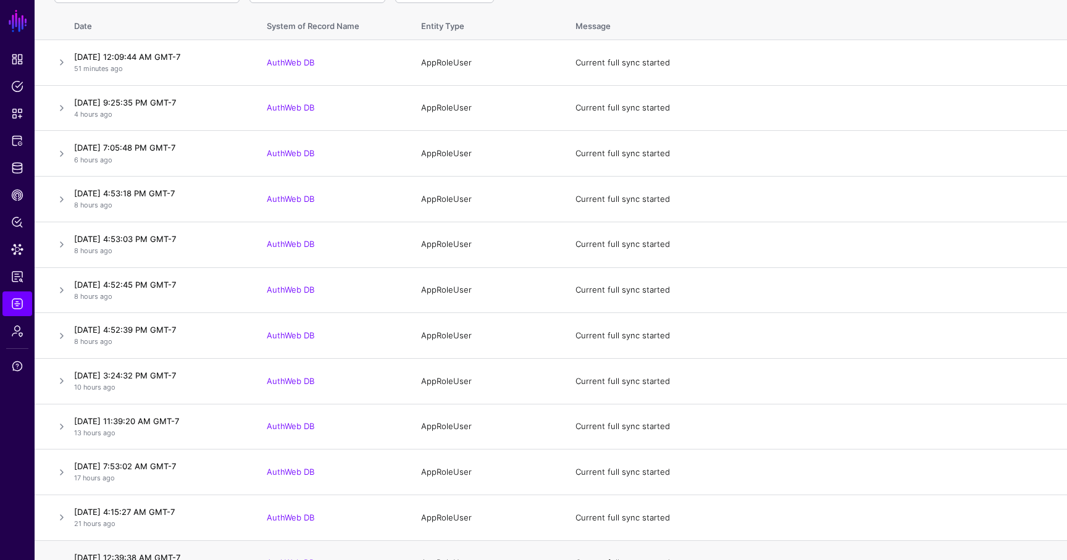
scroll to position [0, 0]
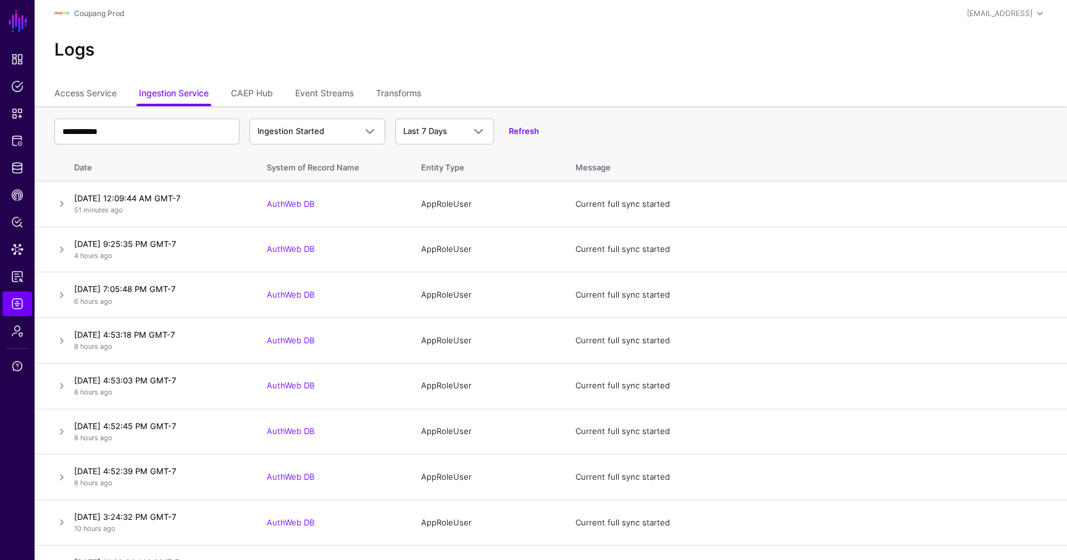
click at [331, 146] on div "**********" at bounding box center [550, 132] width 993 height 36
click at [327, 138] on span "Ingestion Started" at bounding box center [317, 131] width 120 height 15
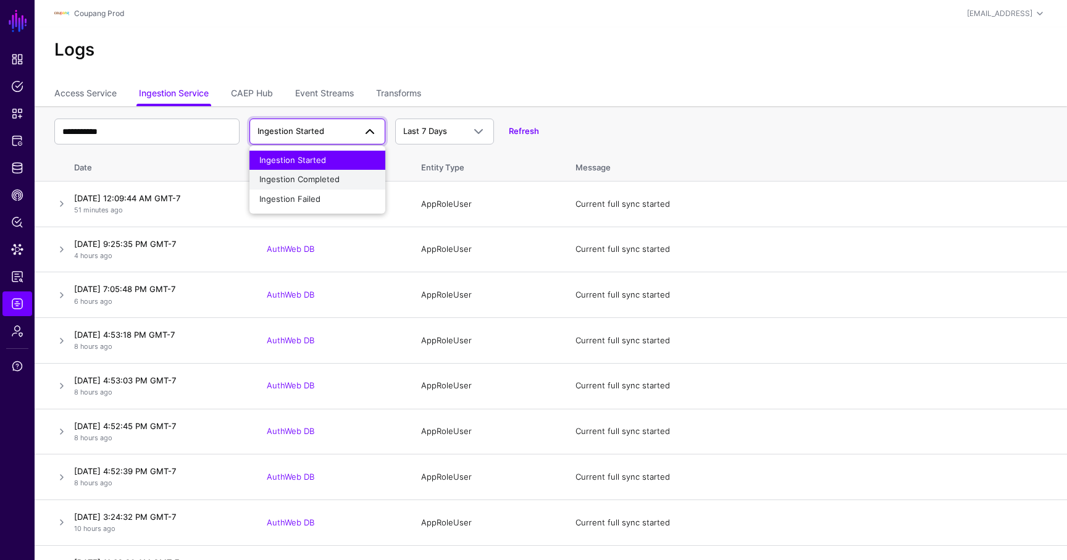
click at [327, 183] on span "Ingestion Completed" at bounding box center [299, 179] width 80 height 10
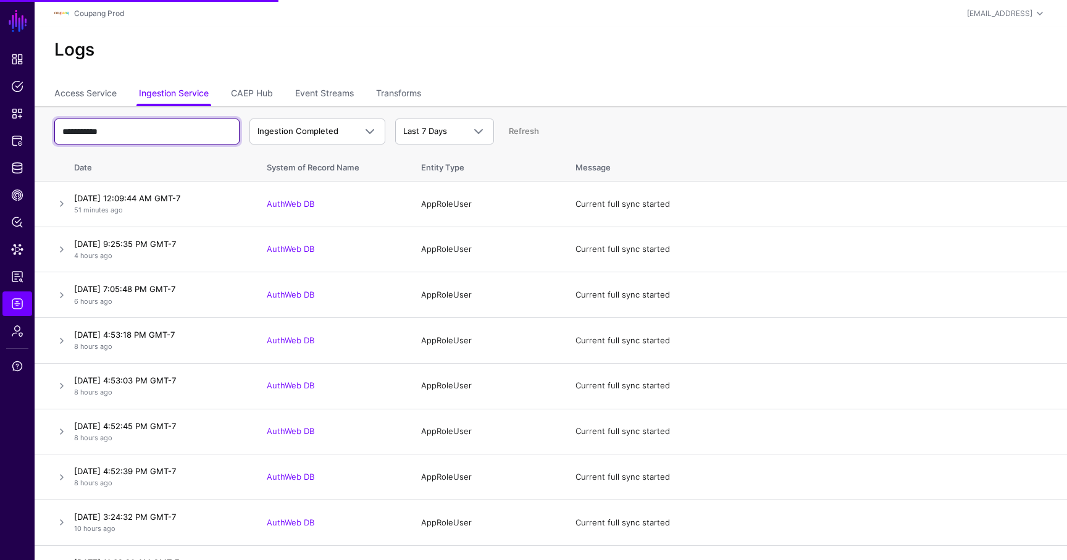
click at [179, 131] on input "**********" at bounding box center [146, 132] width 185 height 26
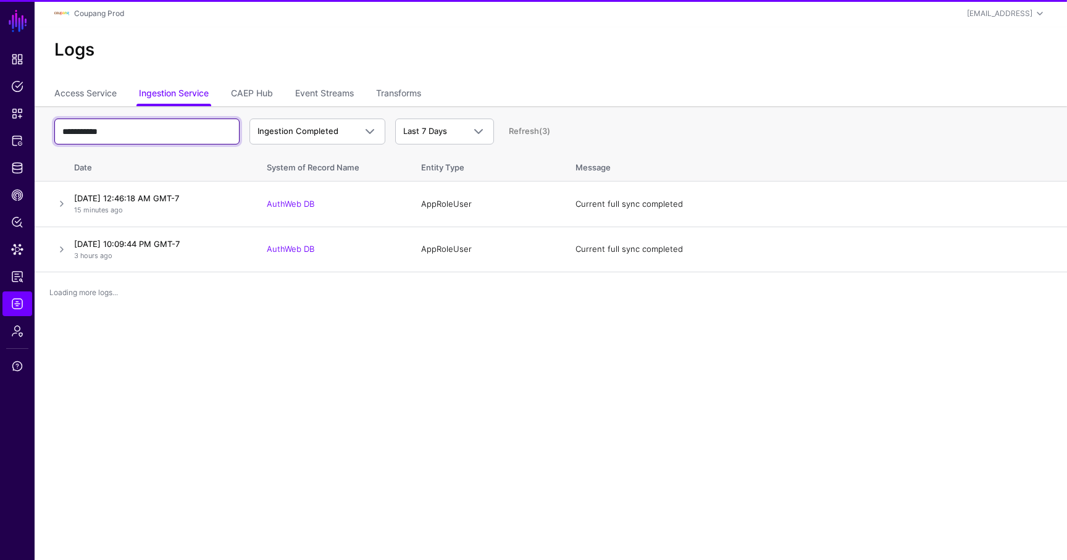
paste input "**********"
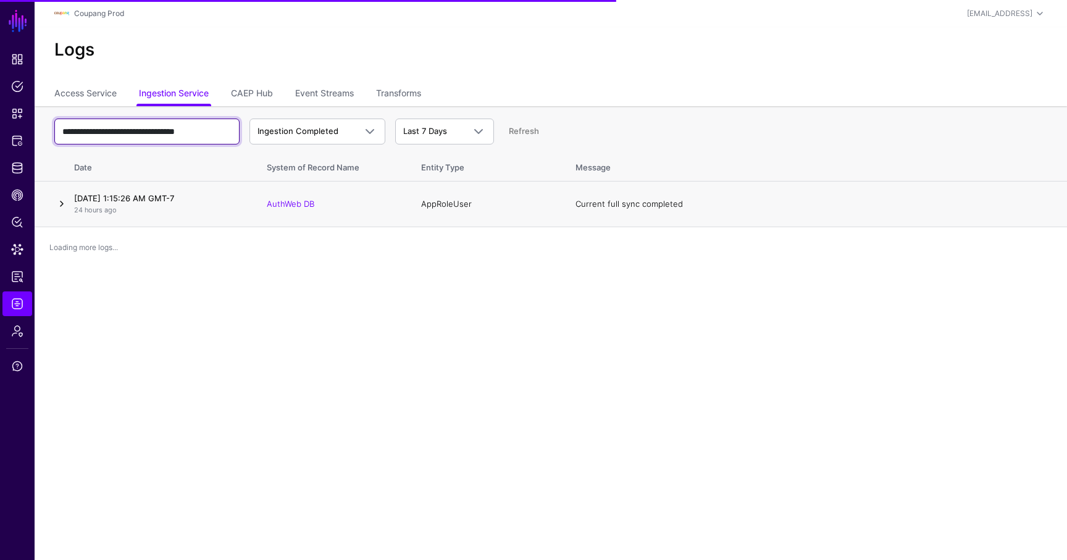
type input "**********"
click at [67, 201] on link at bounding box center [61, 203] width 15 height 15
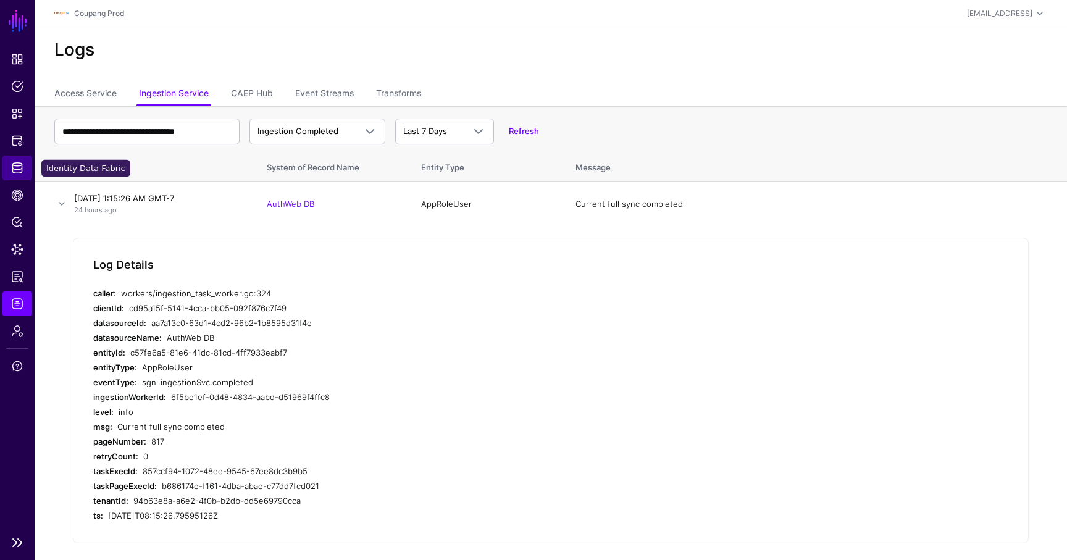
click at [17, 165] on span "Identity Data Fabric" at bounding box center [17, 168] width 12 height 12
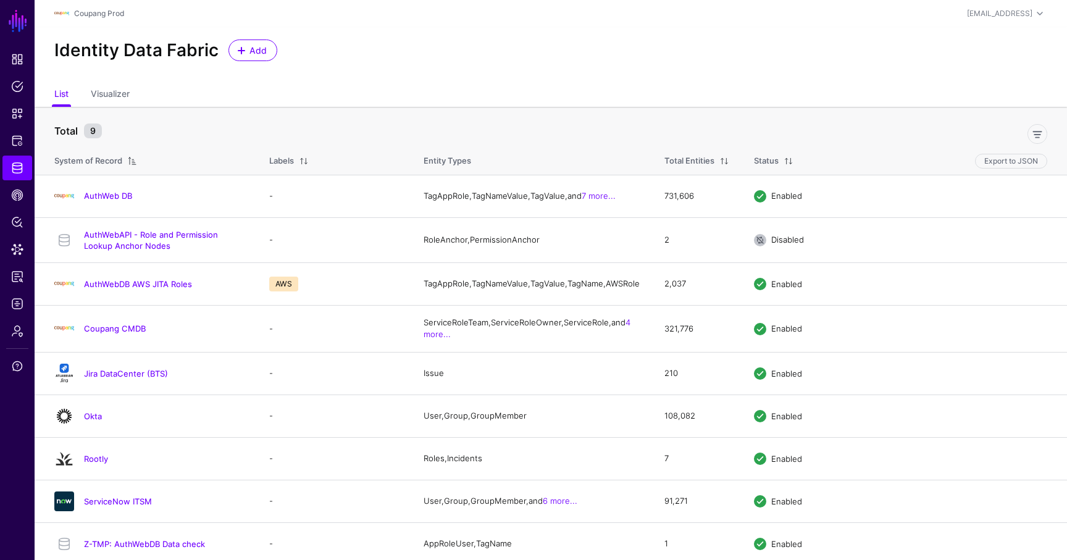
scroll to position [14, 0]
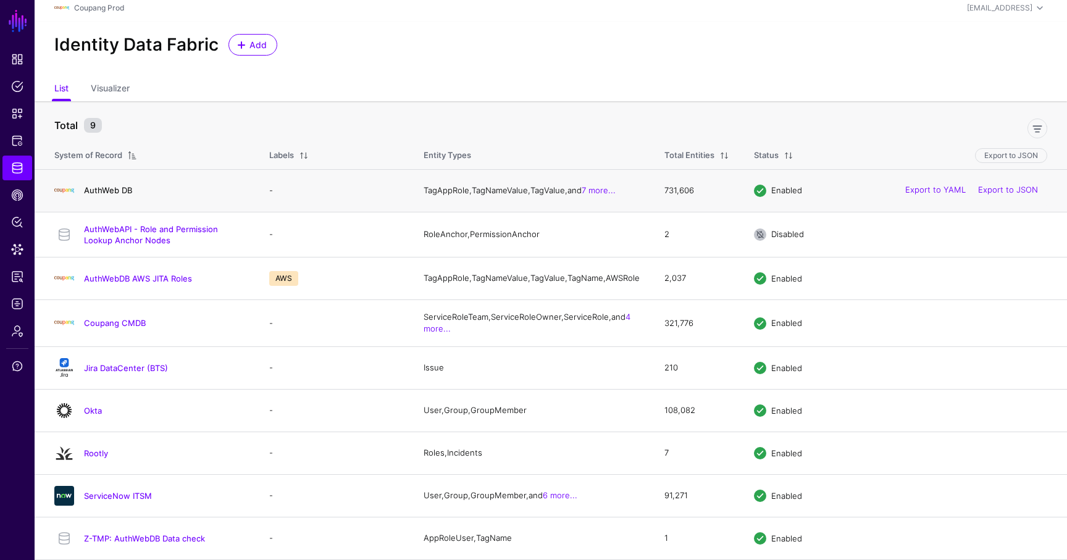
click at [123, 185] on link "AuthWeb DB" at bounding box center [108, 190] width 48 height 10
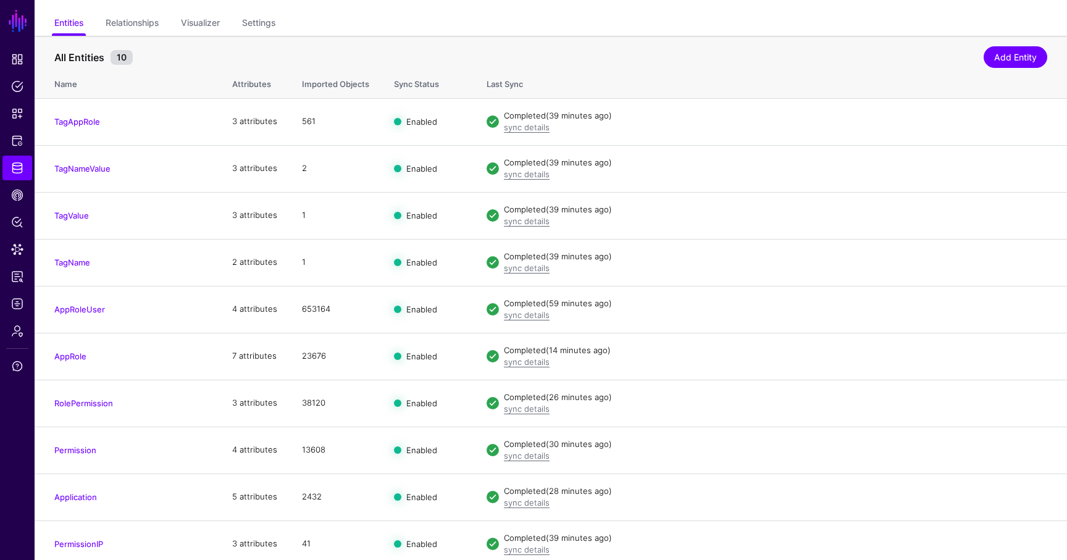
scroll to position [96, 0]
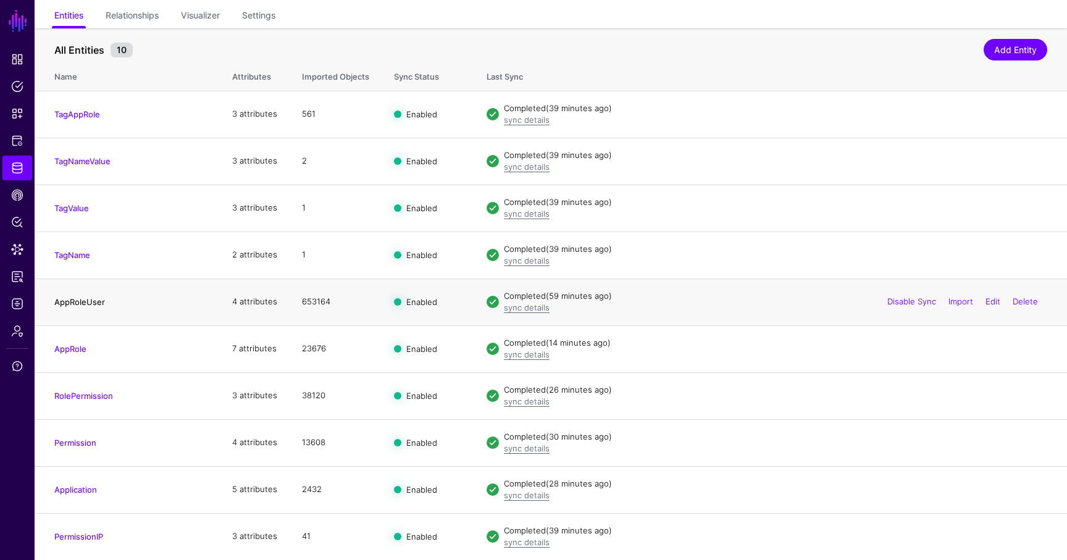
click at [70, 302] on link "AppRoleUser" at bounding box center [79, 302] width 51 height 10
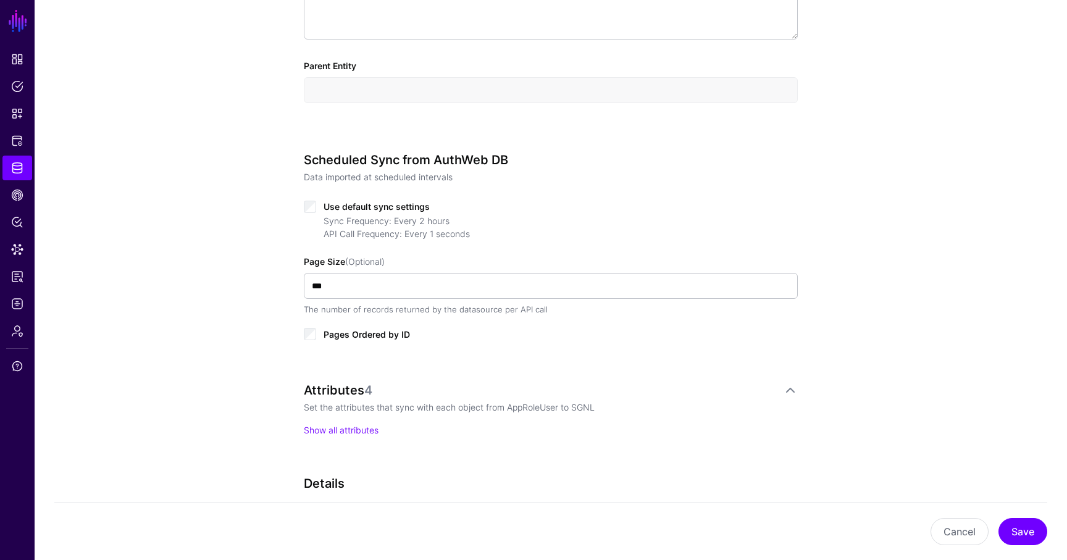
scroll to position [502, 0]
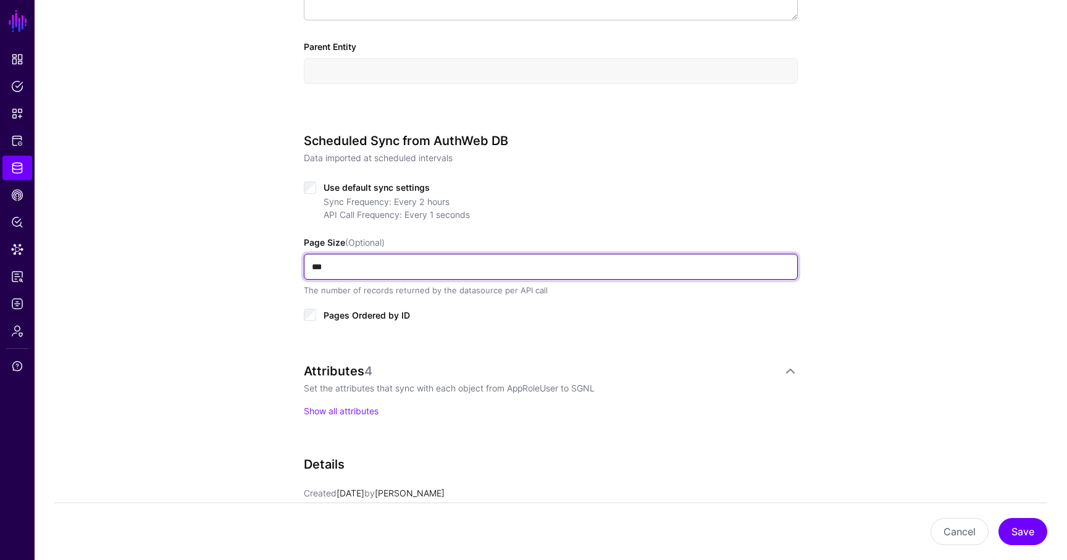
drag, startPoint x: 345, startPoint y: 258, endPoint x: 433, endPoint y: 271, distance: 89.2
click at [431, 272] on input "***" at bounding box center [551, 267] width 494 height 26
type input "***"
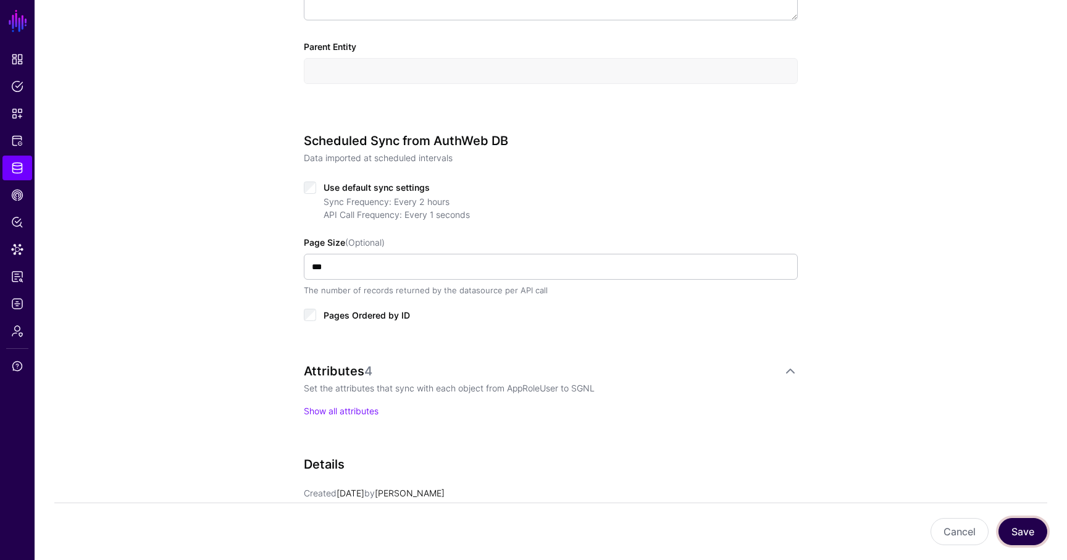
click at [567, 523] on button "Save" at bounding box center [1022, 531] width 49 height 27
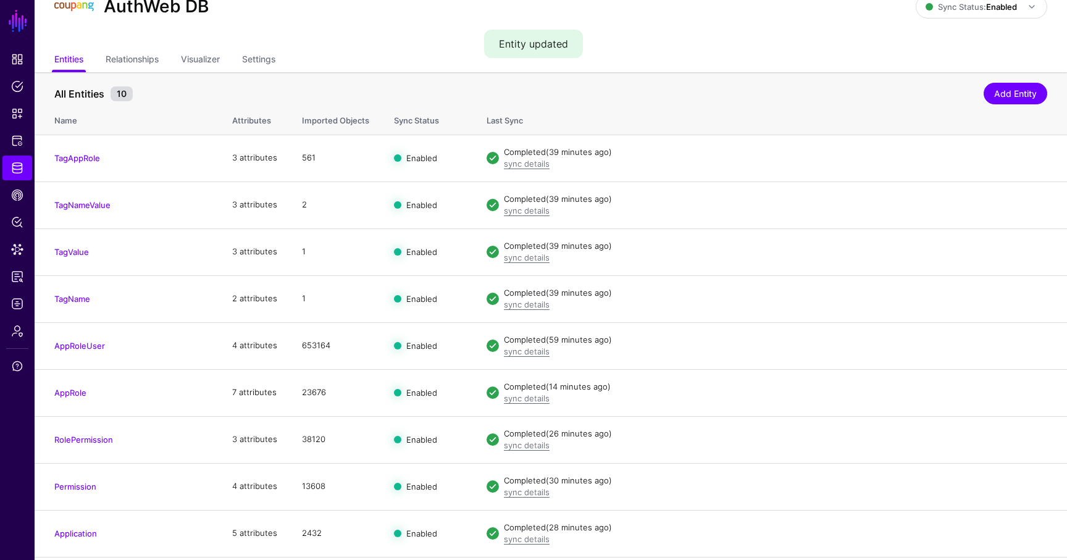
scroll to position [88, 0]
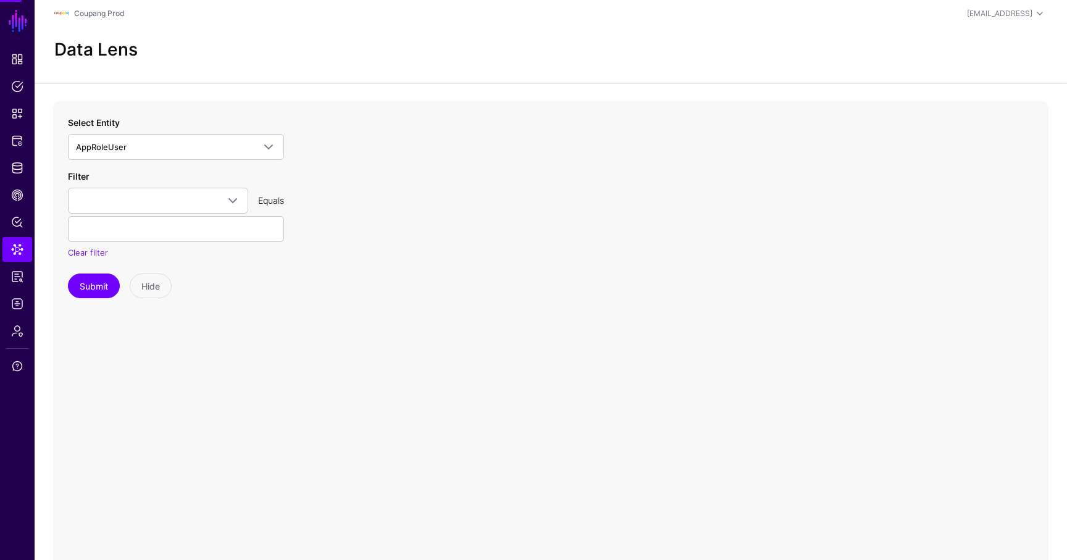
scroll to position [43, 0]
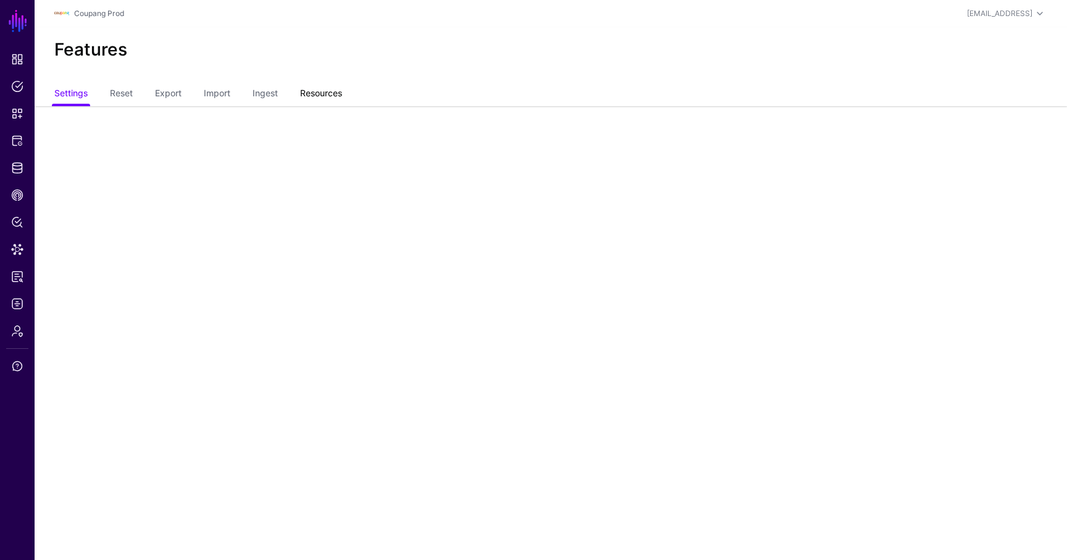
click at [325, 93] on link "Resources" at bounding box center [321, 94] width 42 height 23
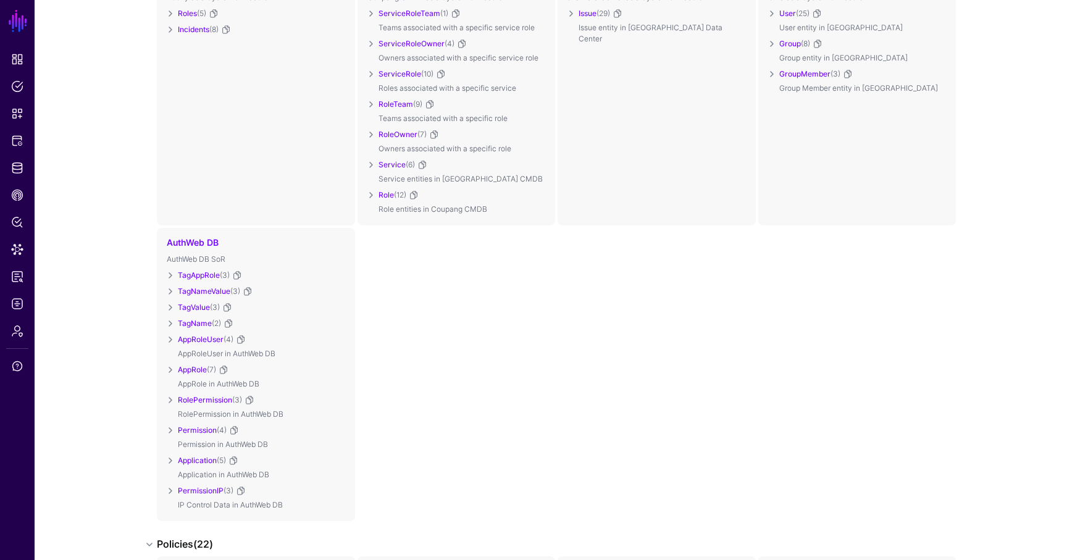
scroll to position [544, 0]
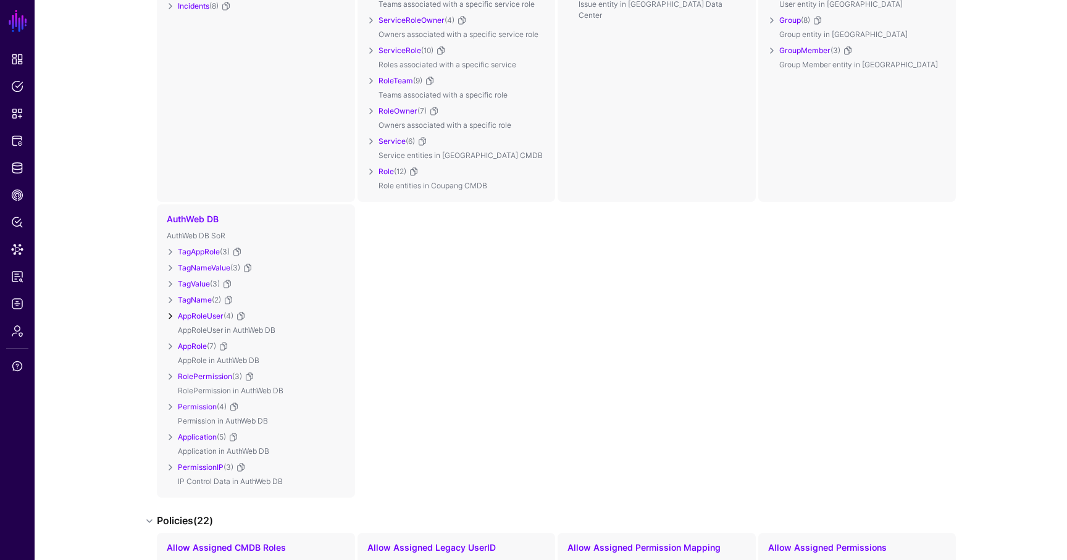
click at [170, 314] on link at bounding box center [170, 316] width 15 height 15
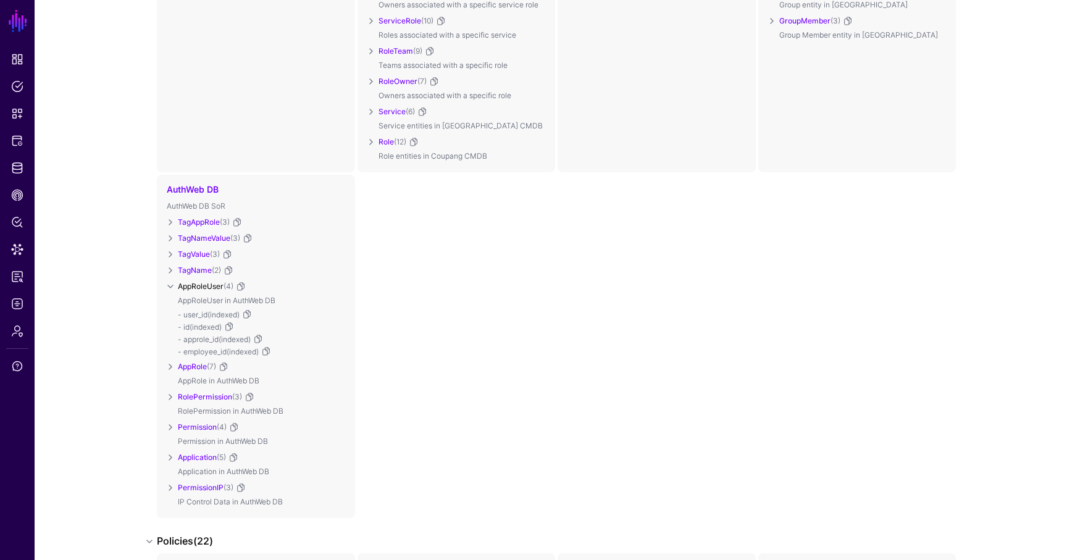
scroll to position [577, 0]
click at [267, 346] on link at bounding box center [266, 348] width 10 height 10
click at [263, 335] on link at bounding box center [258, 336] width 10 height 10
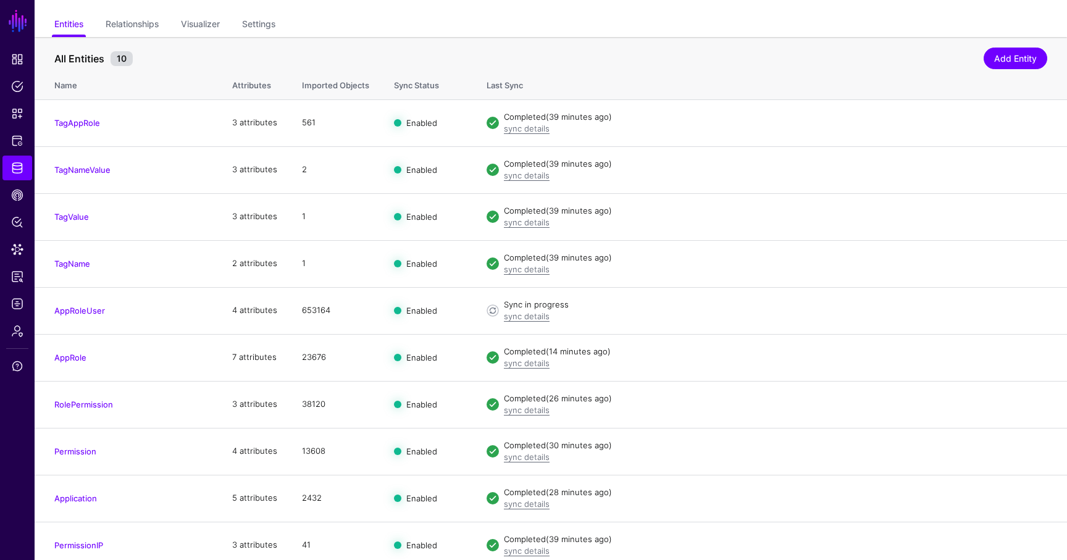
scroll to position [96, 0]
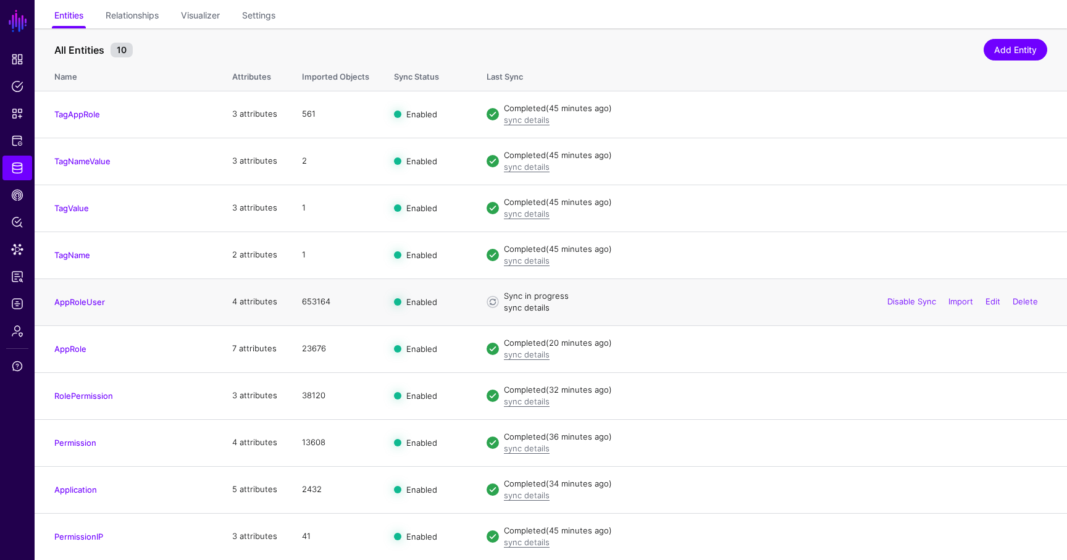
click at [526, 310] on link "sync details" at bounding box center [527, 307] width 46 height 10
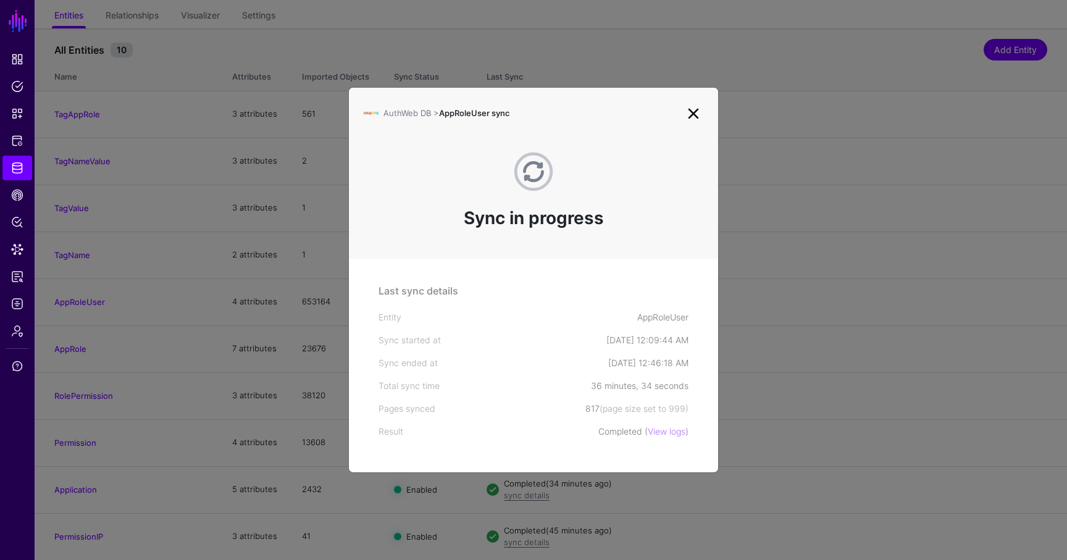
click at [696, 108] on link at bounding box center [693, 114] width 20 height 20
